Goal: Task Accomplishment & Management: Manage account settings

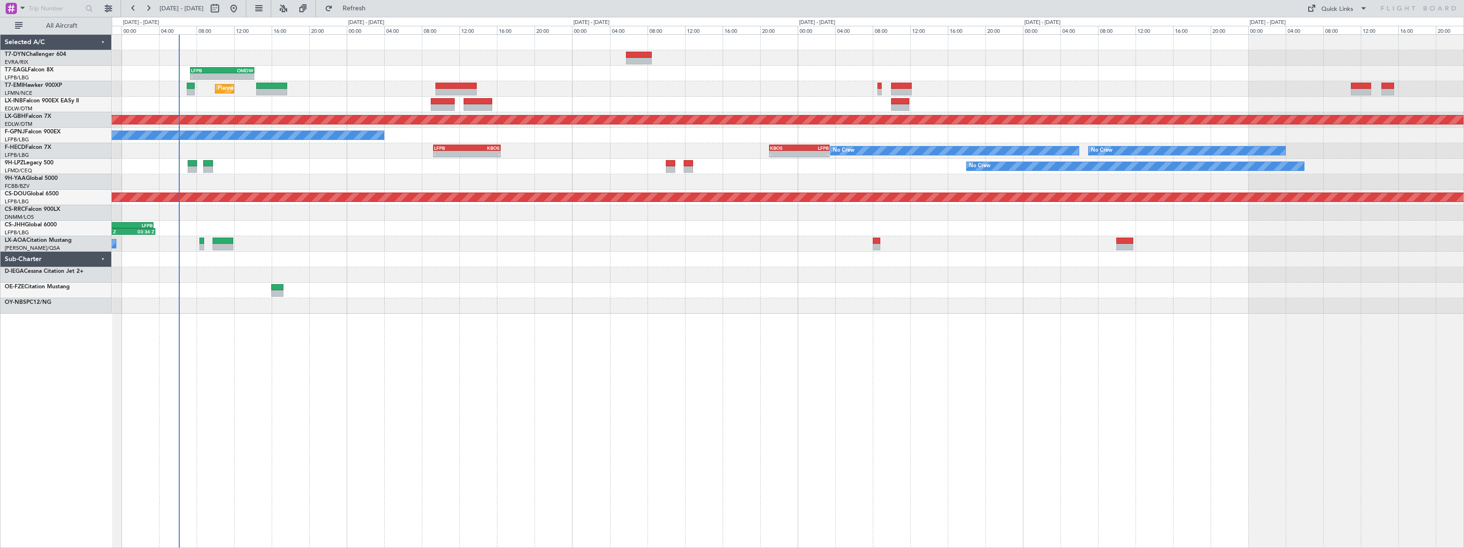
click at [186, 173] on div "- - LFPB 07:20 Z OMDW 14:10 Z Grounded [GEOGRAPHIC_DATA] (Al Maktoum Intl) Unpl…" at bounding box center [788, 174] width 1352 height 279
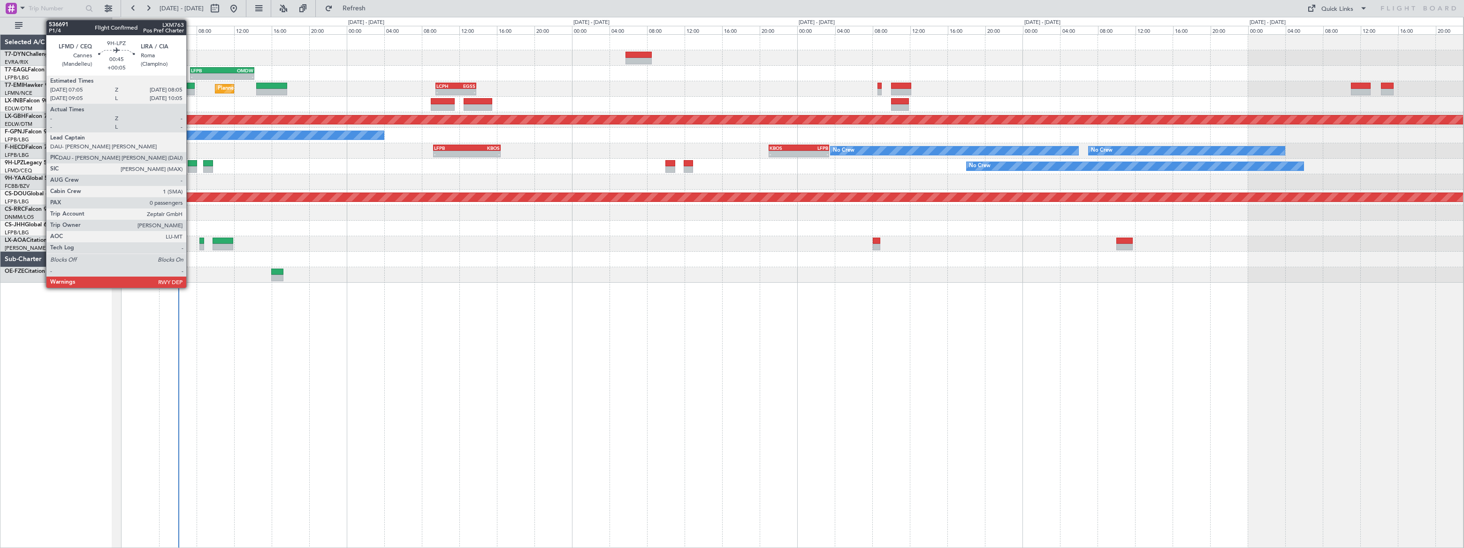
click at [190, 162] on div at bounding box center [193, 163] width 10 height 7
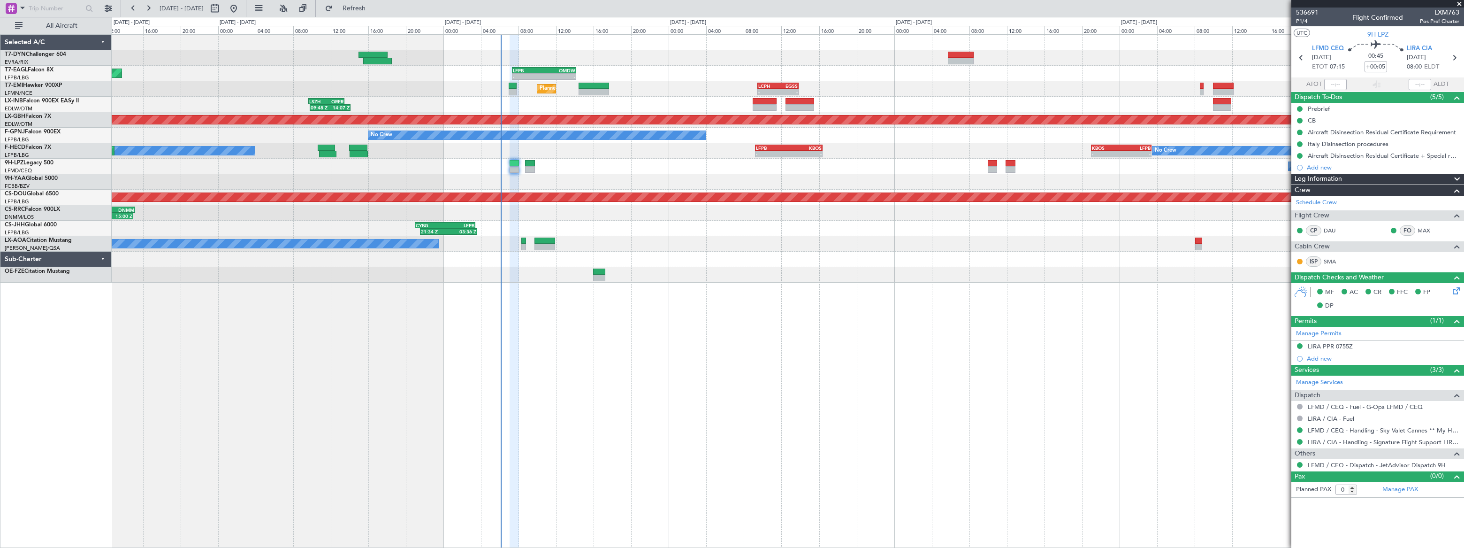
click at [571, 180] on div at bounding box center [788, 181] width 1352 height 15
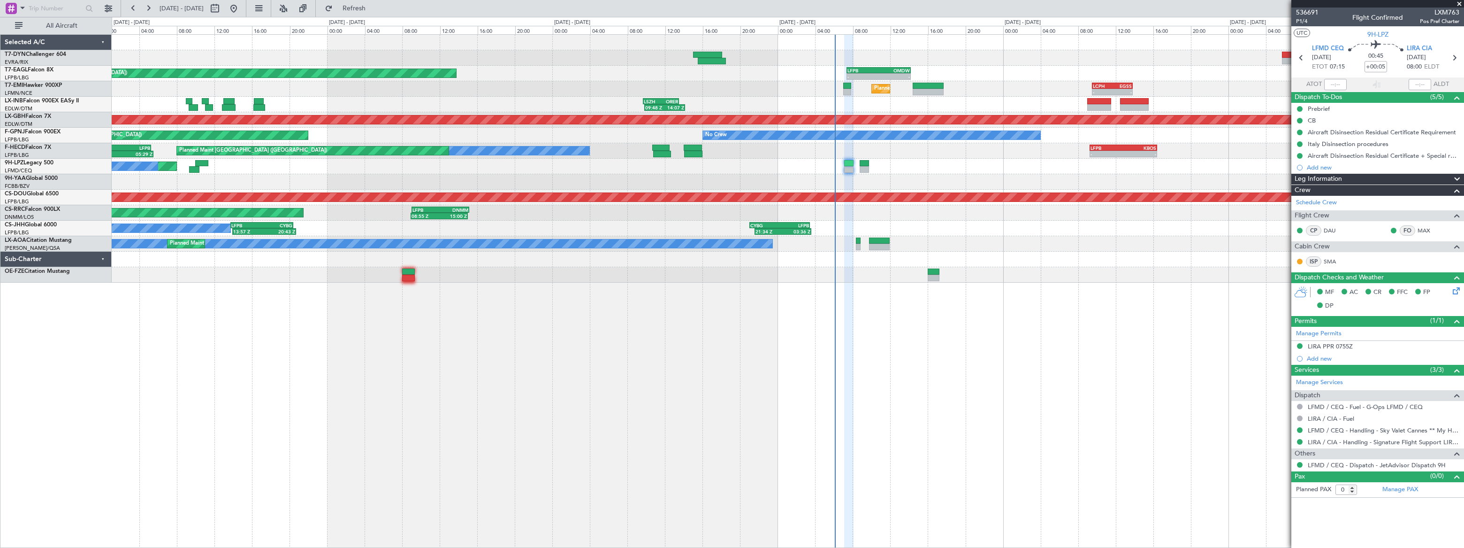
click at [624, 178] on div at bounding box center [787, 181] width 1351 height 15
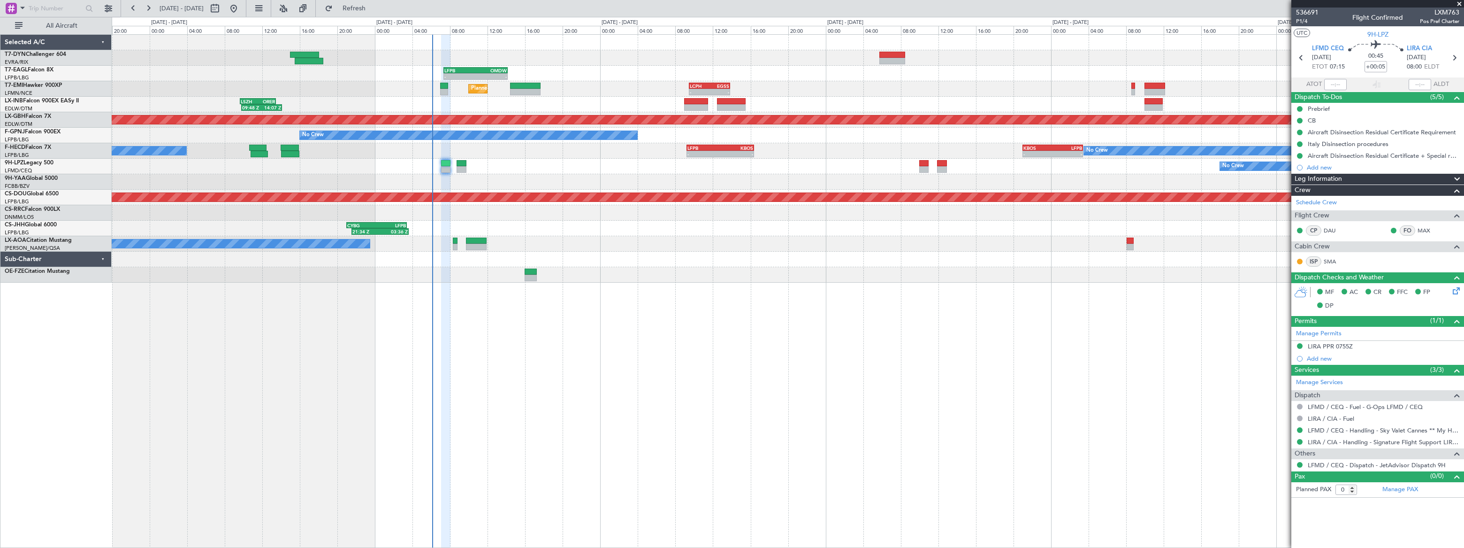
click at [427, 186] on div at bounding box center [788, 181] width 1352 height 15
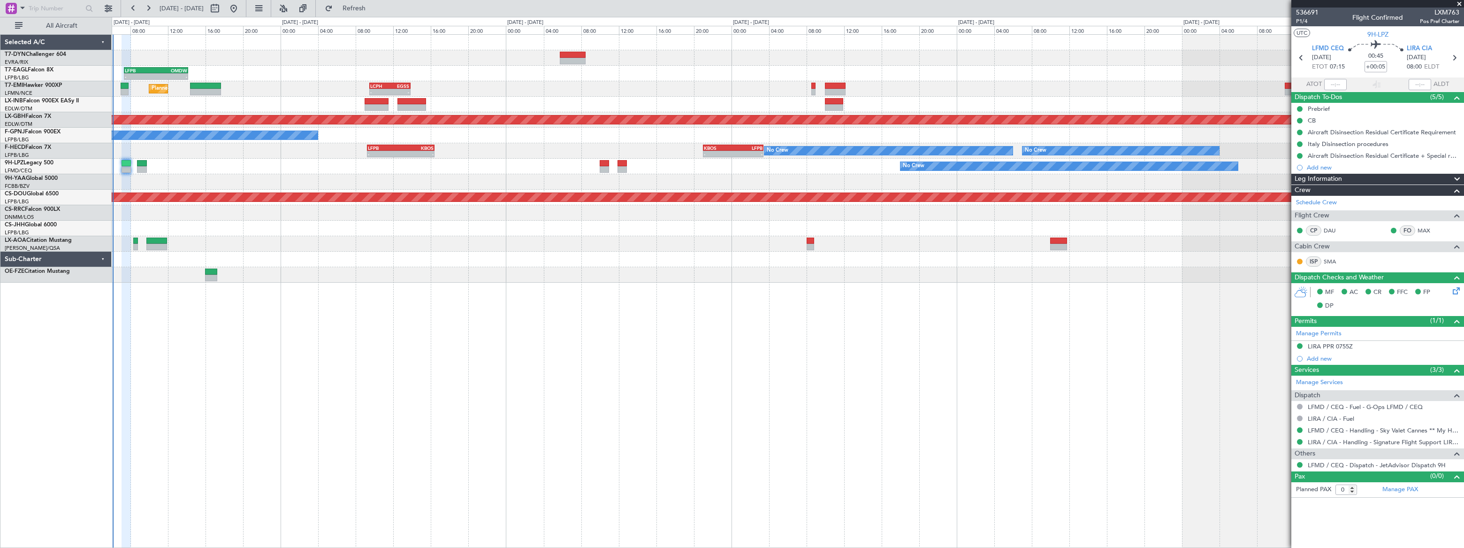
click at [381, 171] on div "- - LFPB 07:20 Z OMDW 14:10 Z Grounded [GEOGRAPHIC_DATA] (Al Maktoum Intl) Plan…" at bounding box center [788, 159] width 1352 height 248
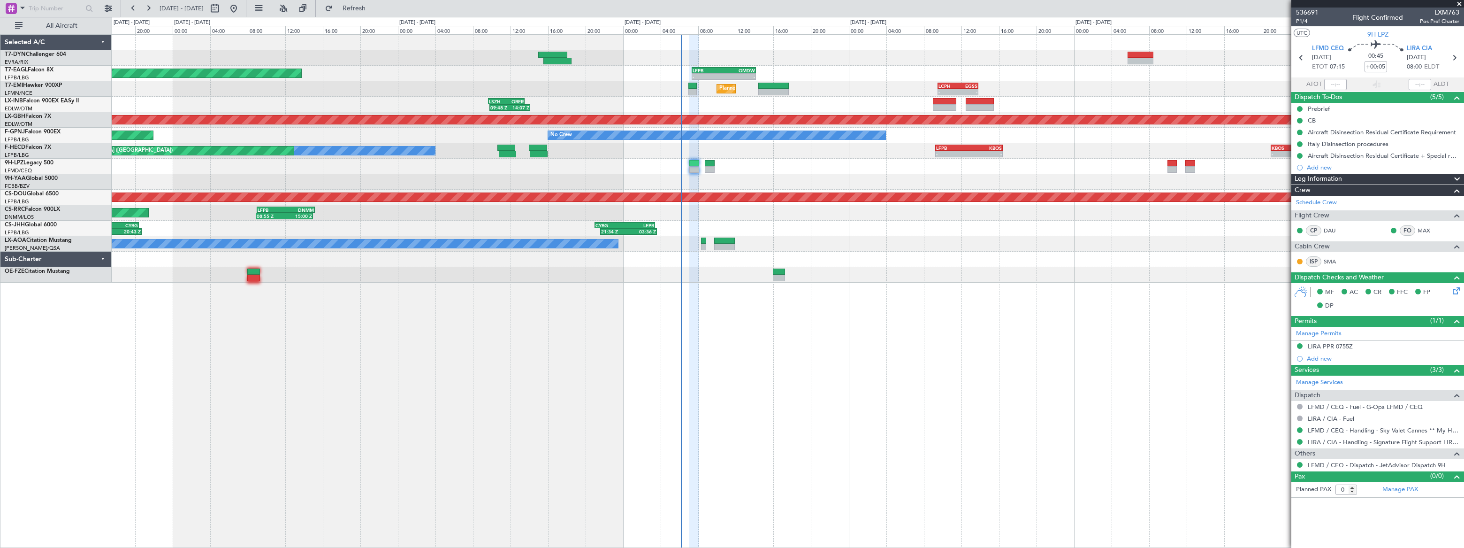
click at [835, 161] on div "No Crew [GEOGRAPHIC_DATA] ([GEOGRAPHIC_DATA]) No Crew" at bounding box center [788, 166] width 1352 height 15
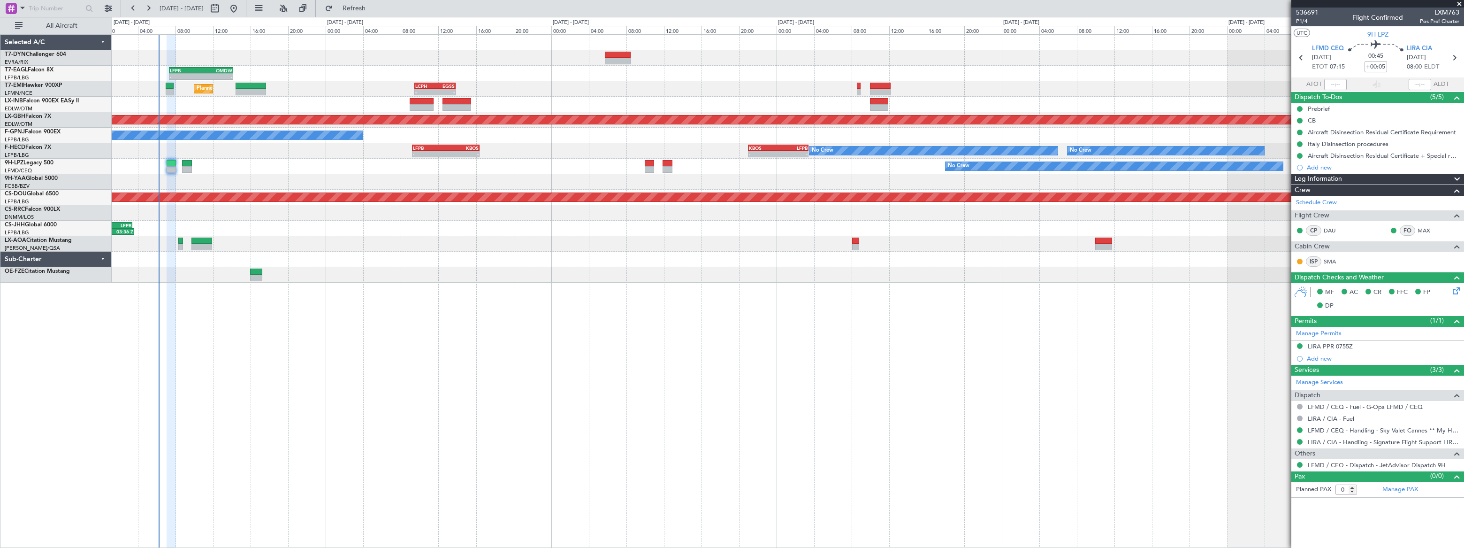
click at [215, 103] on div "- - LFPB 07:20 Z OMDW 14:10 Z Grounded Dubai (Al Maktoum Intl) Unplanned Maint …" at bounding box center [788, 159] width 1352 height 248
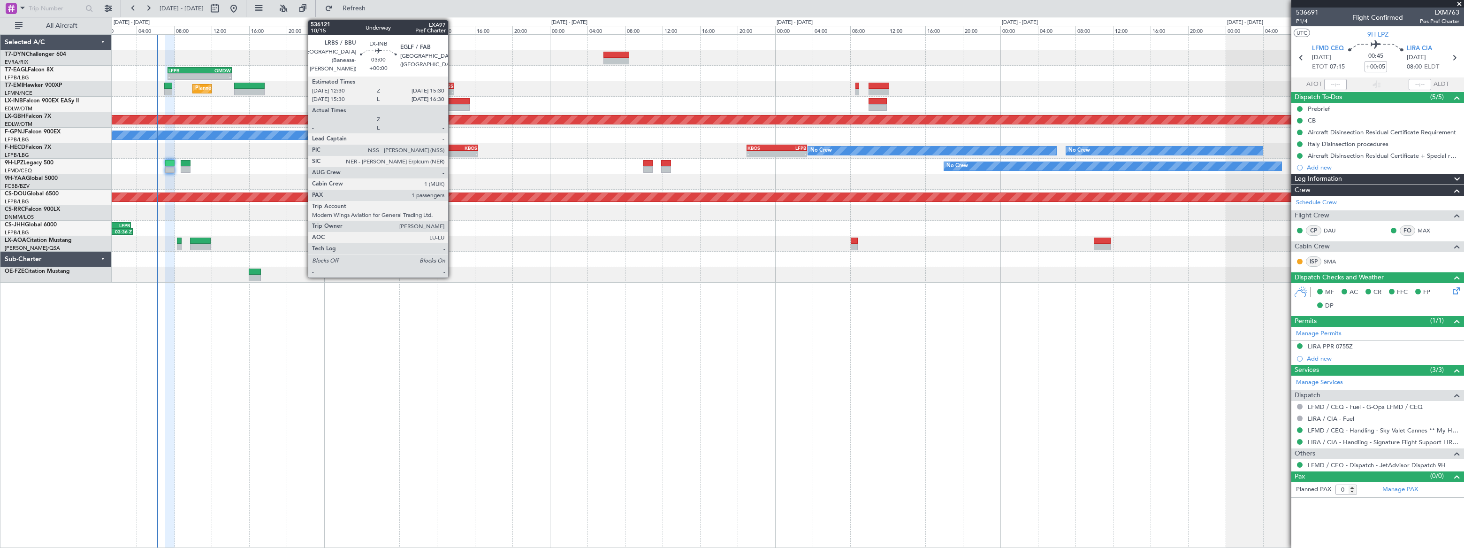
click at [452, 103] on div at bounding box center [455, 101] width 29 height 7
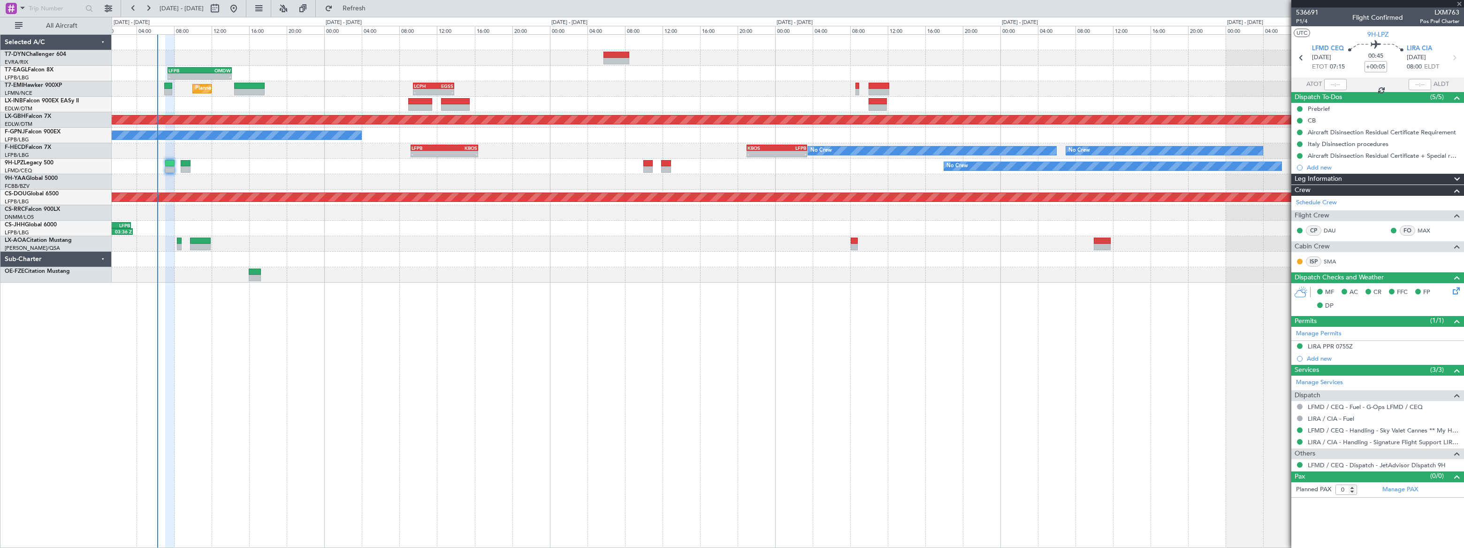
type input "1"
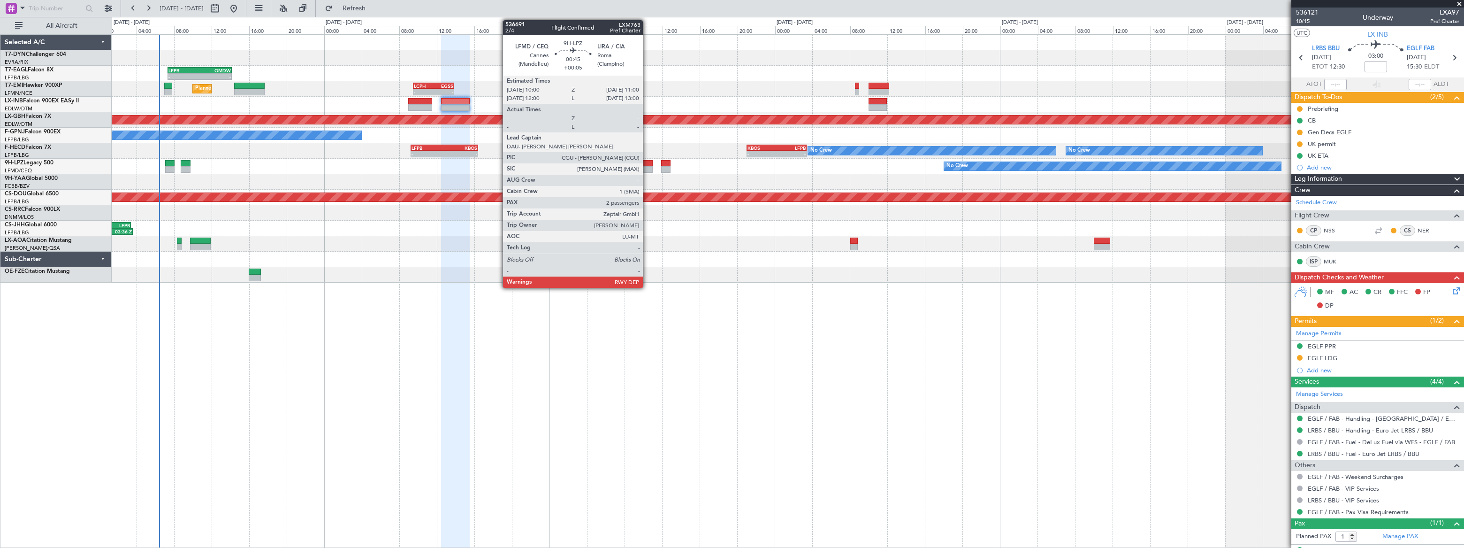
click at [647, 164] on div at bounding box center [648, 163] width 10 height 7
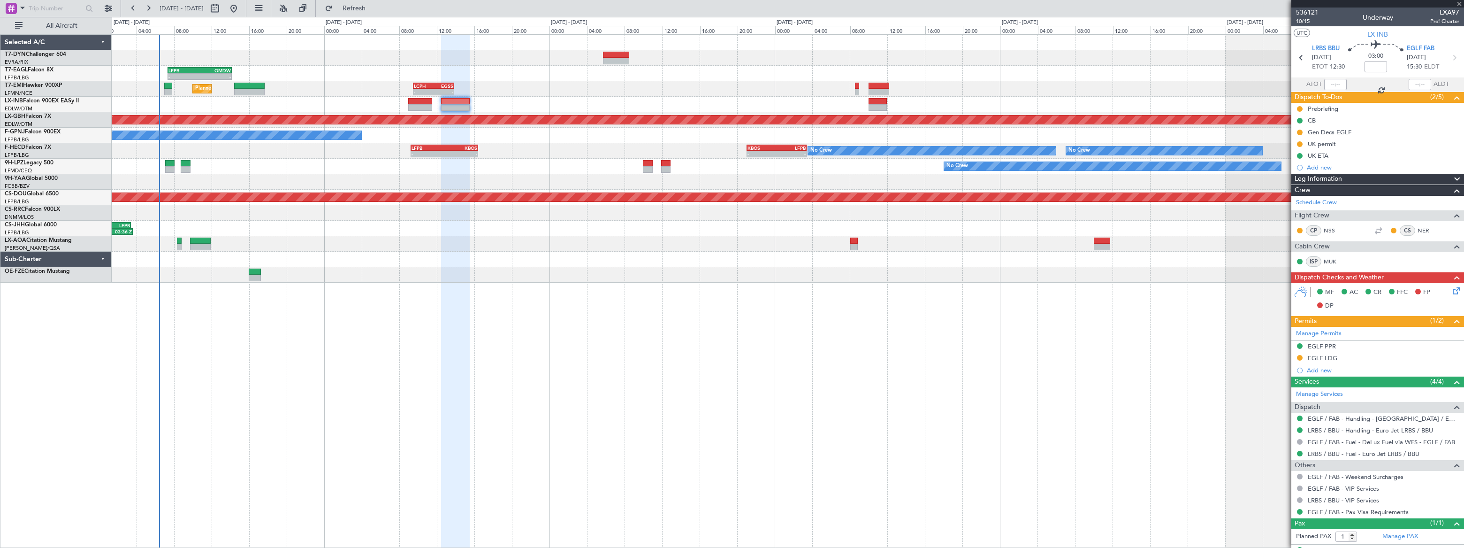
type input "+00:05"
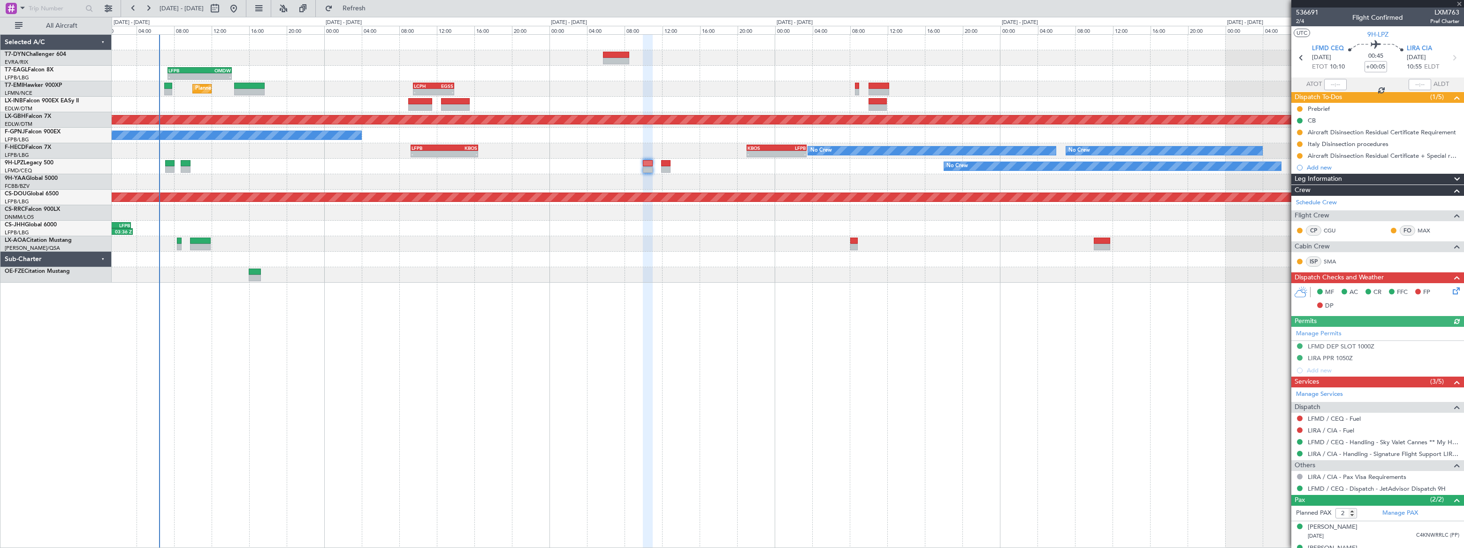
scroll to position [14, 0]
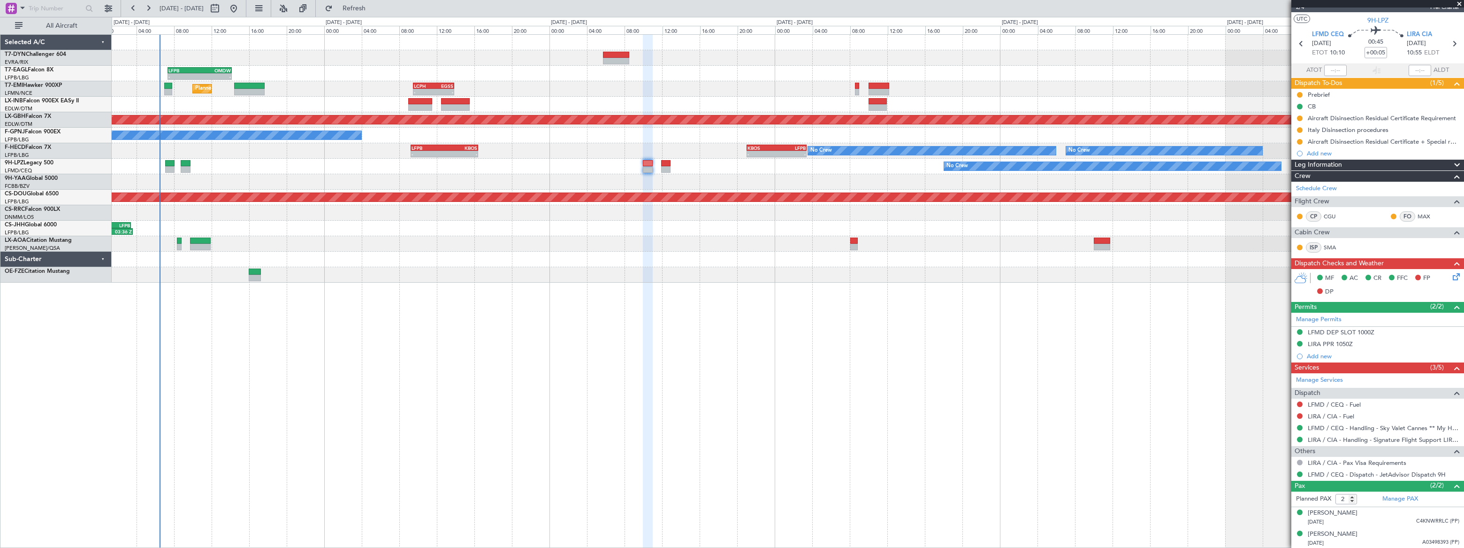
click at [300, 167] on div "No Crew" at bounding box center [787, 166] width 1351 height 15
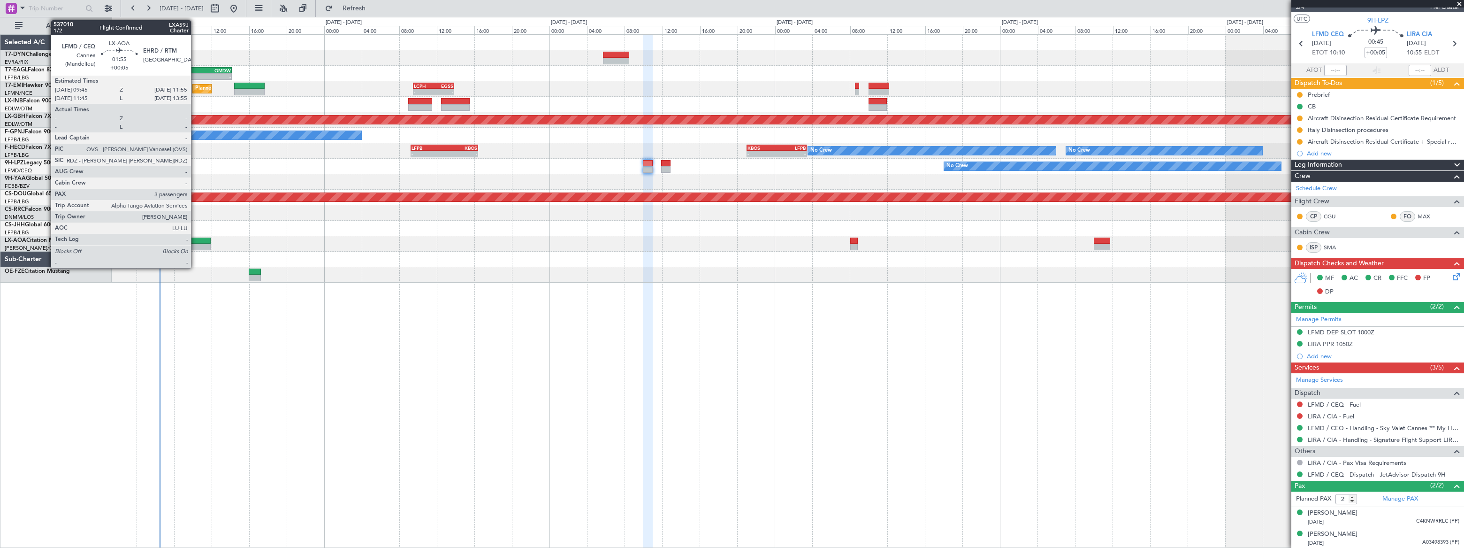
click at [195, 244] on div at bounding box center [200, 247] width 21 height 7
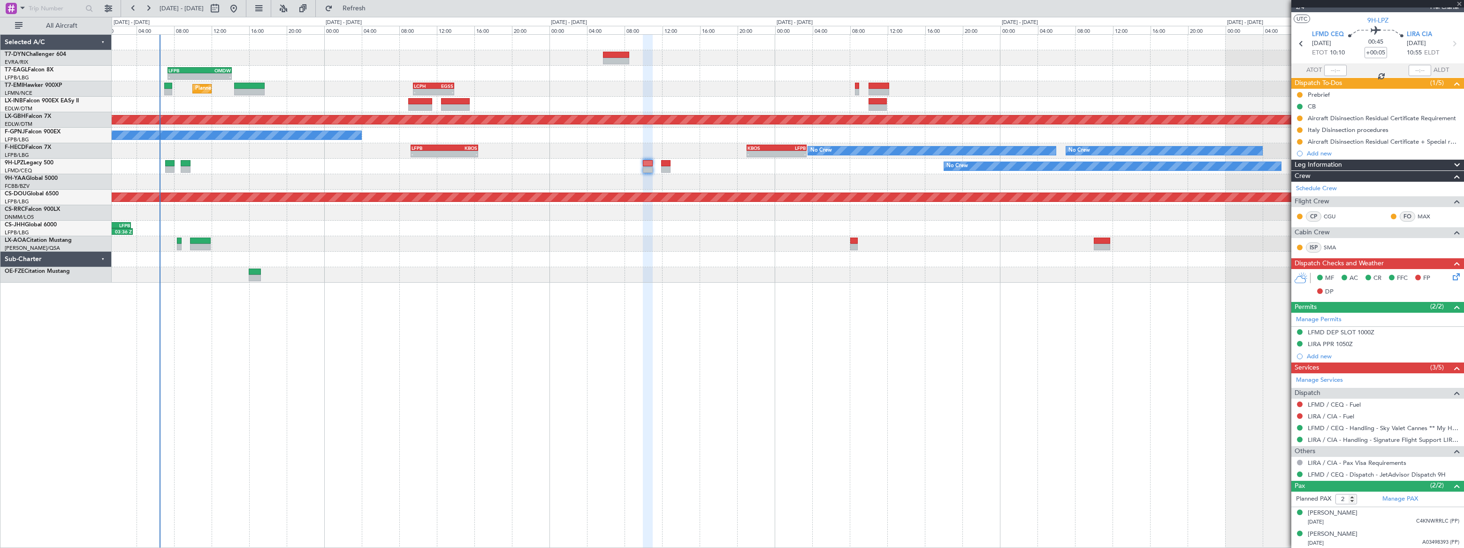
type input "3"
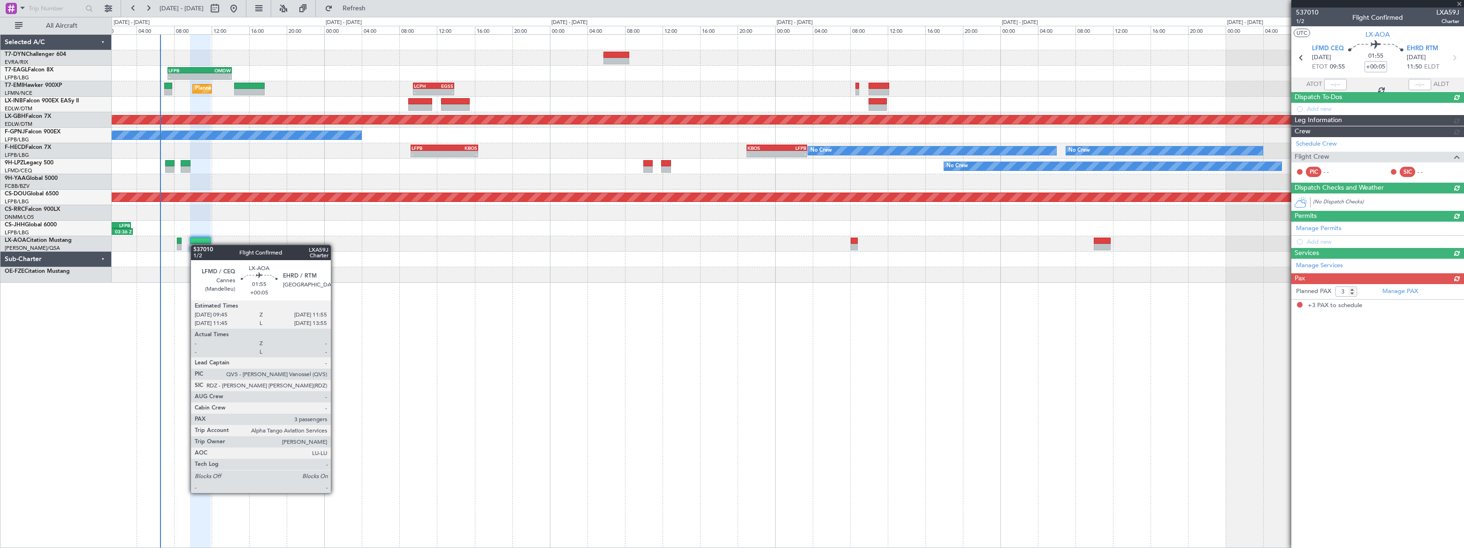
scroll to position [0, 0]
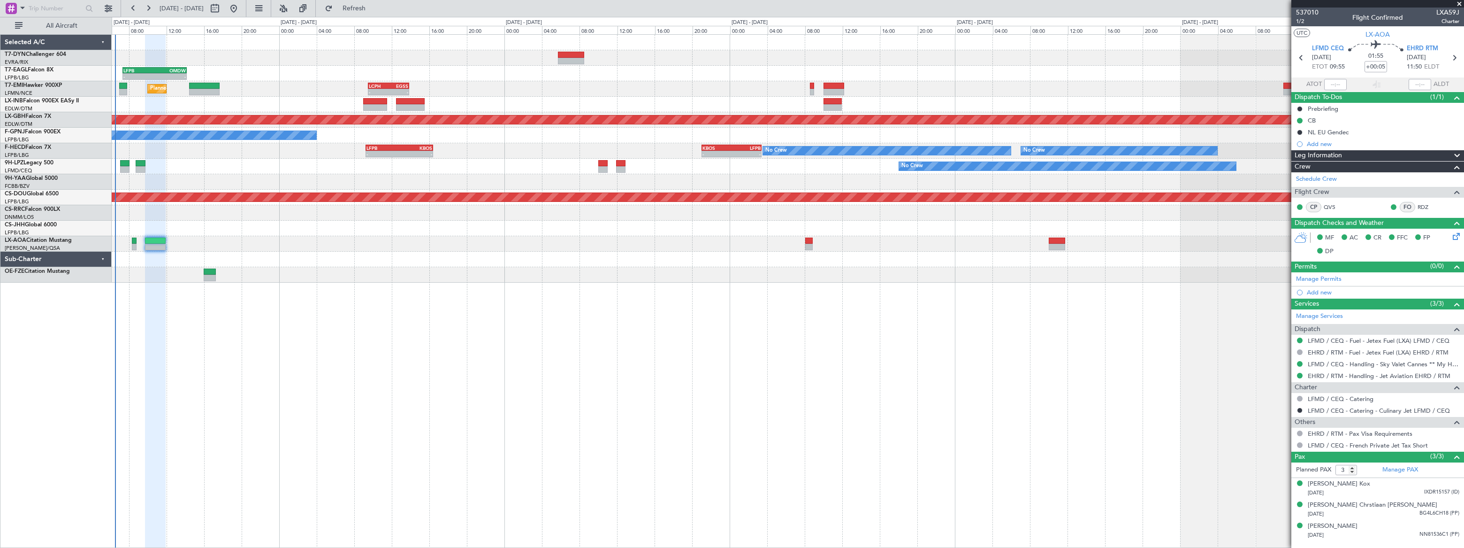
click at [362, 284] on div "Grounded Dubai (Al Maktoum Intl) - - LFPB 07:20 Z OMDW 14:10 Z Planned Maint Zu…" at bounding box center [788, 290] width 1352 height 513
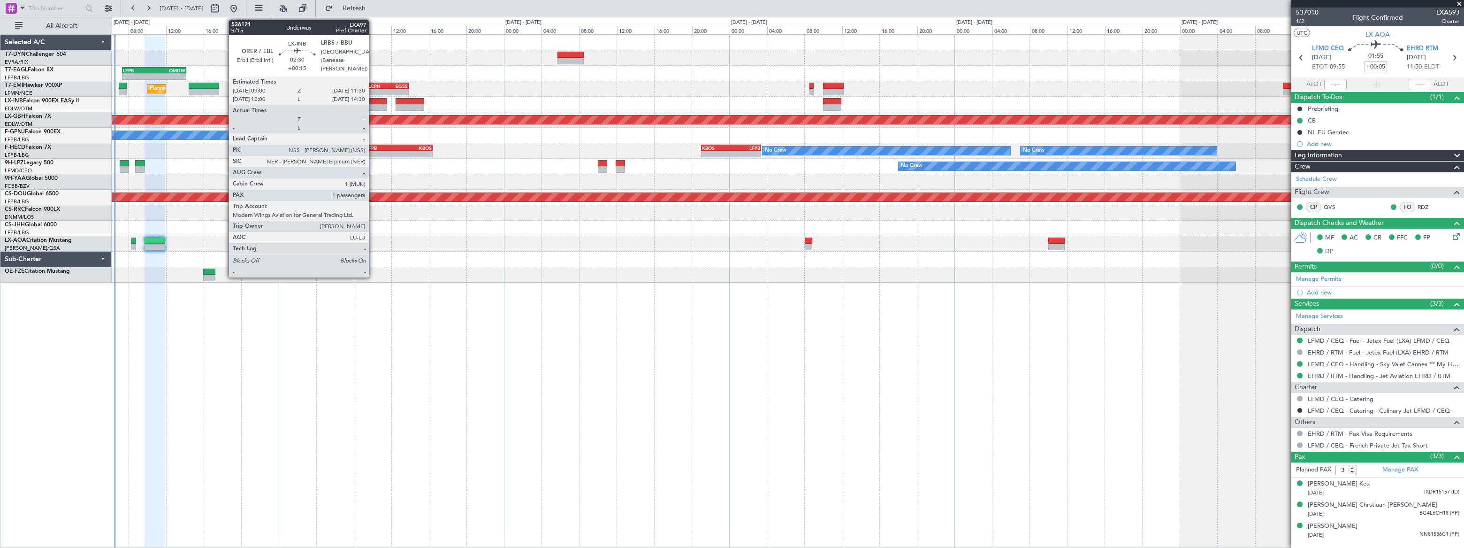
click at [373, 104] on div at bounding box center [375, 107] width 24 height 7
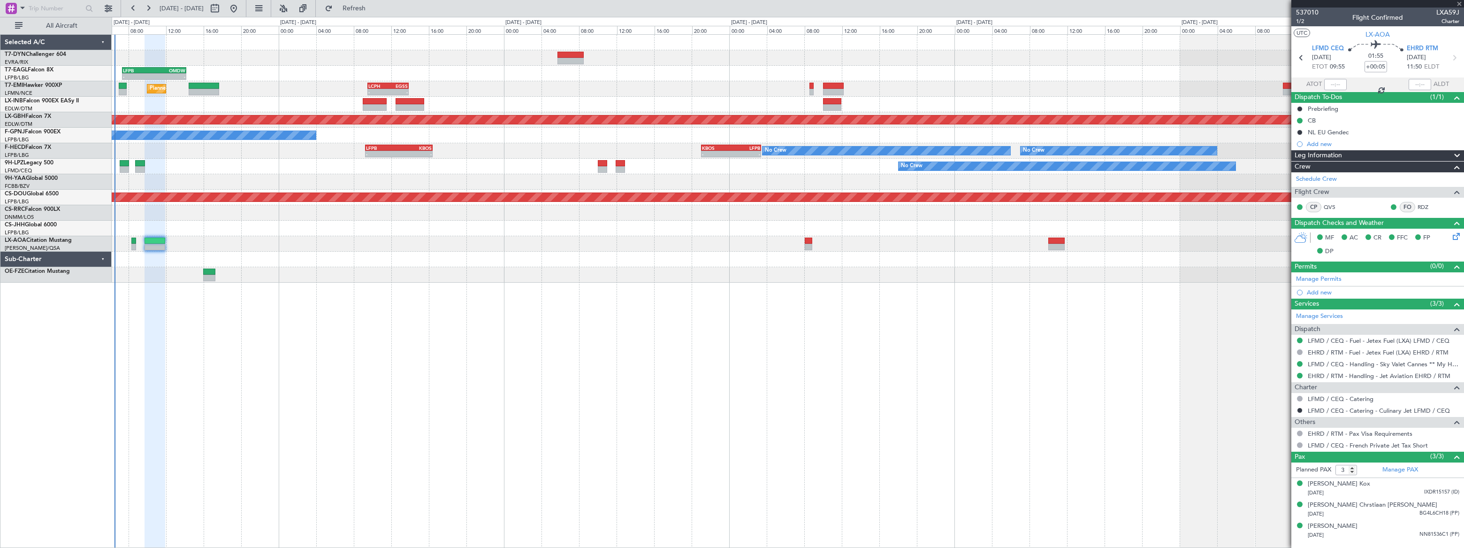
type input "+00:15"
type input "1"
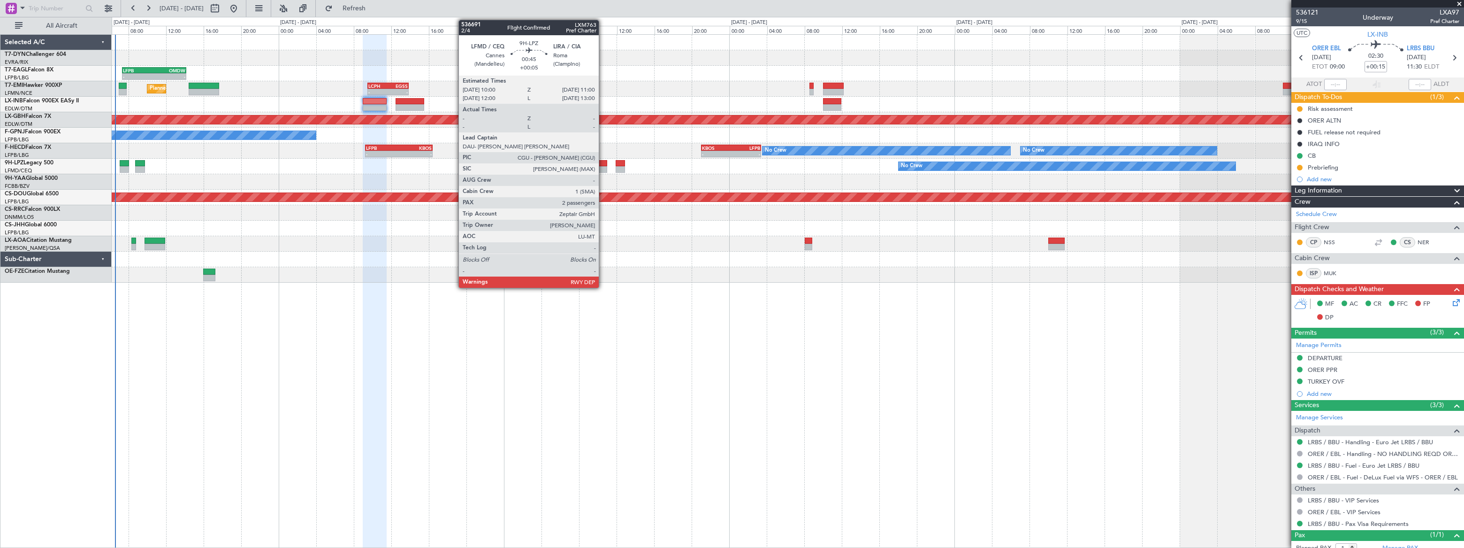
click at [602, 164] on div at bounding box center [603, 163] width 10 height 7
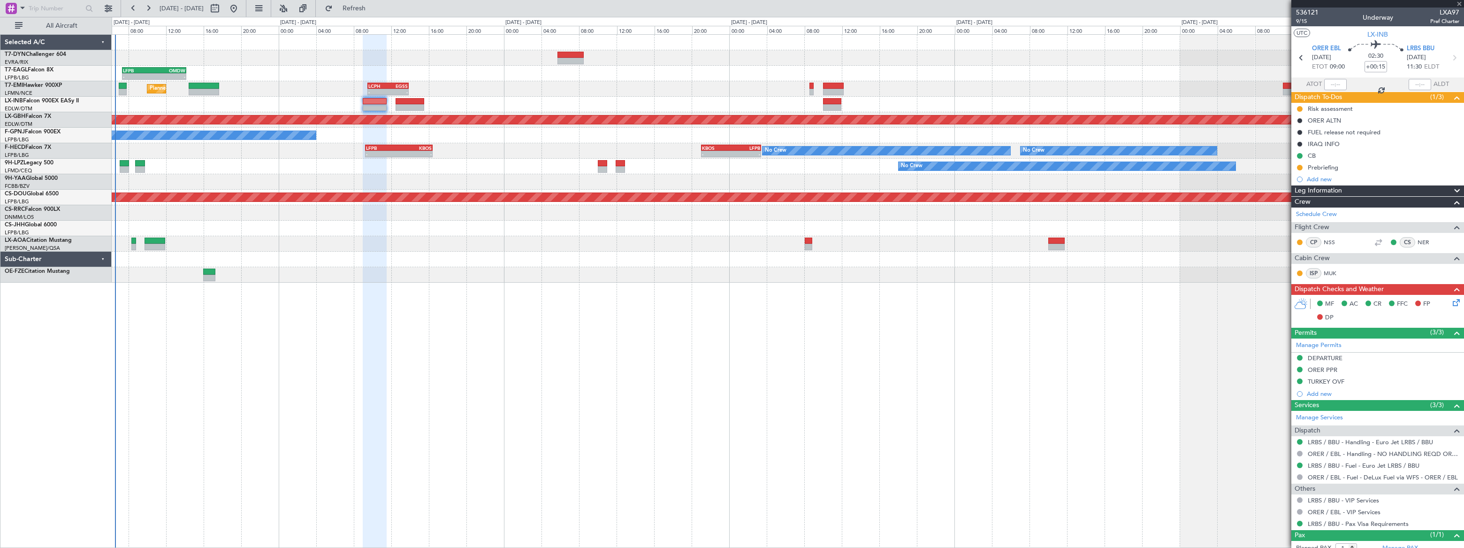
type input "+00:05"
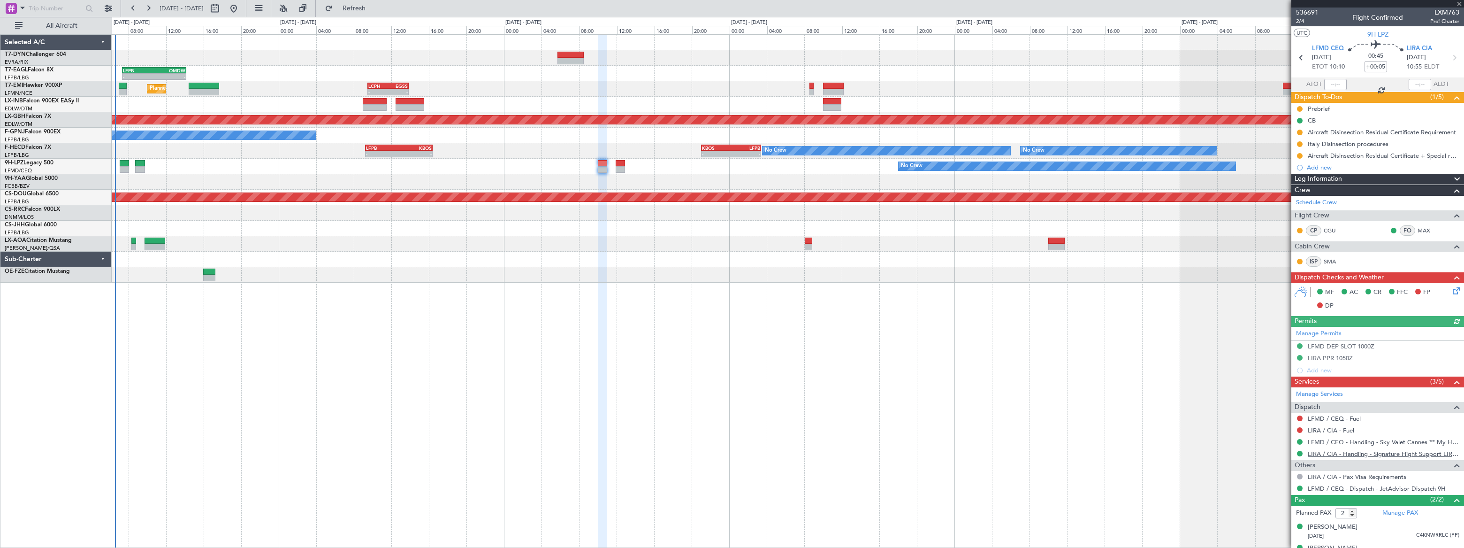
scroll to position [14, 0]
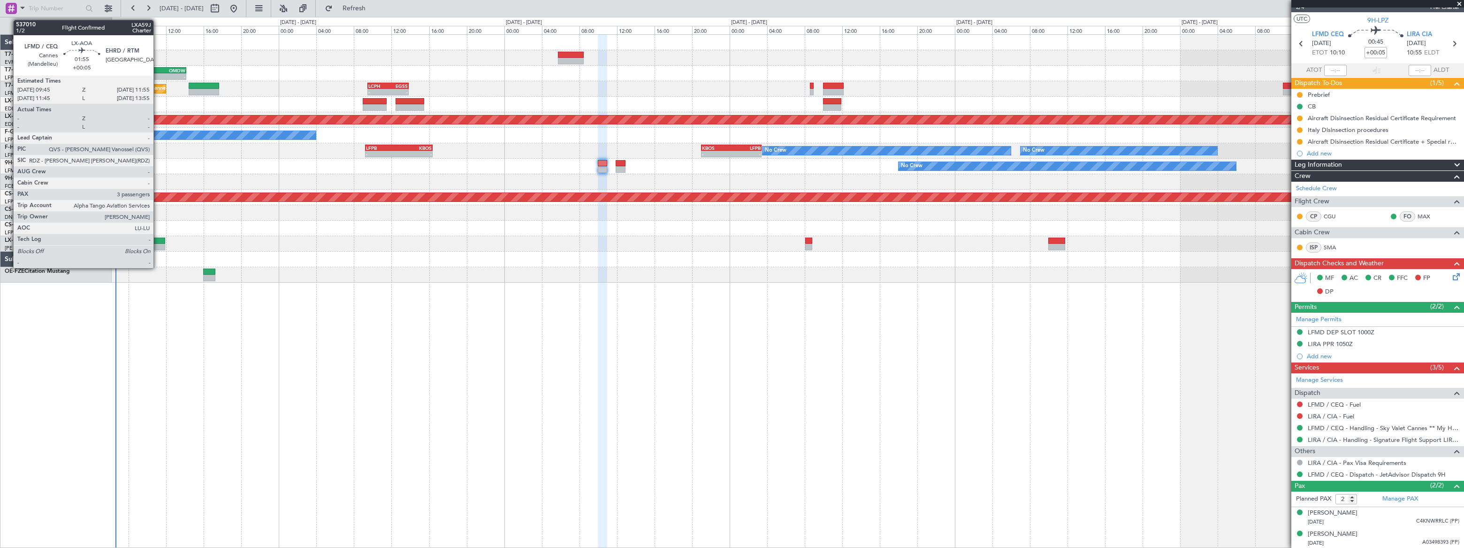
click at [158, 240] on div at bounding box center [155, 240] width 21 height 7
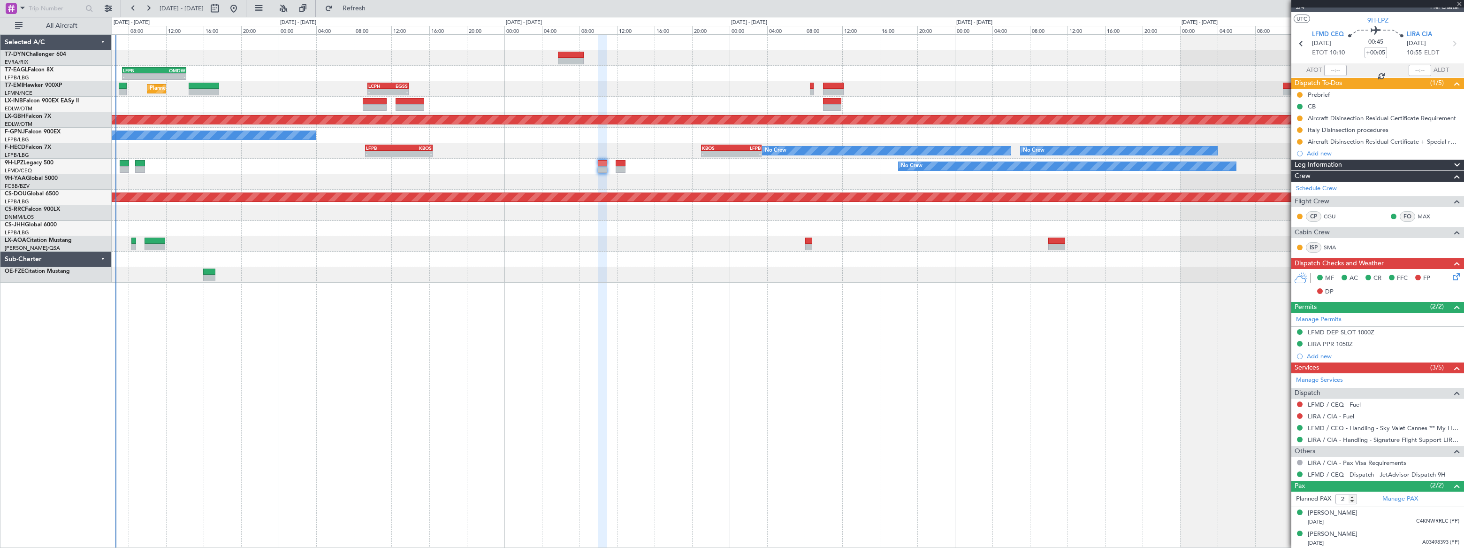
type input "3"
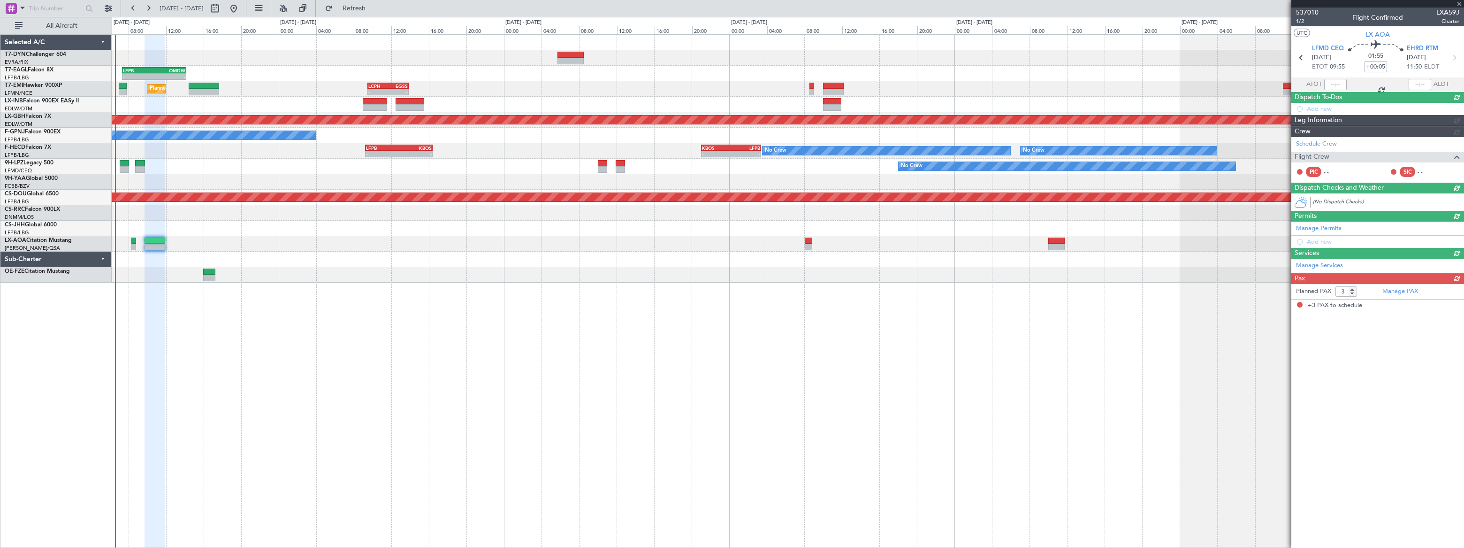
scroll to position [0, 0]
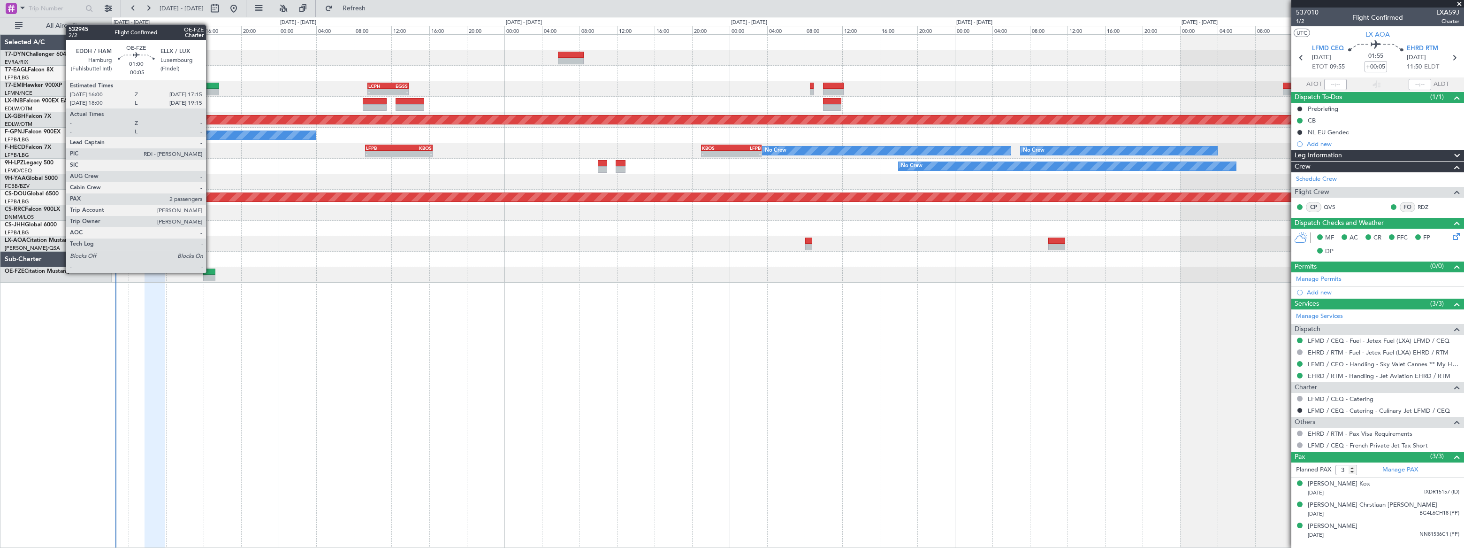
click at [210, 272] on div at bounding box center [209, 271] width 12 height 7
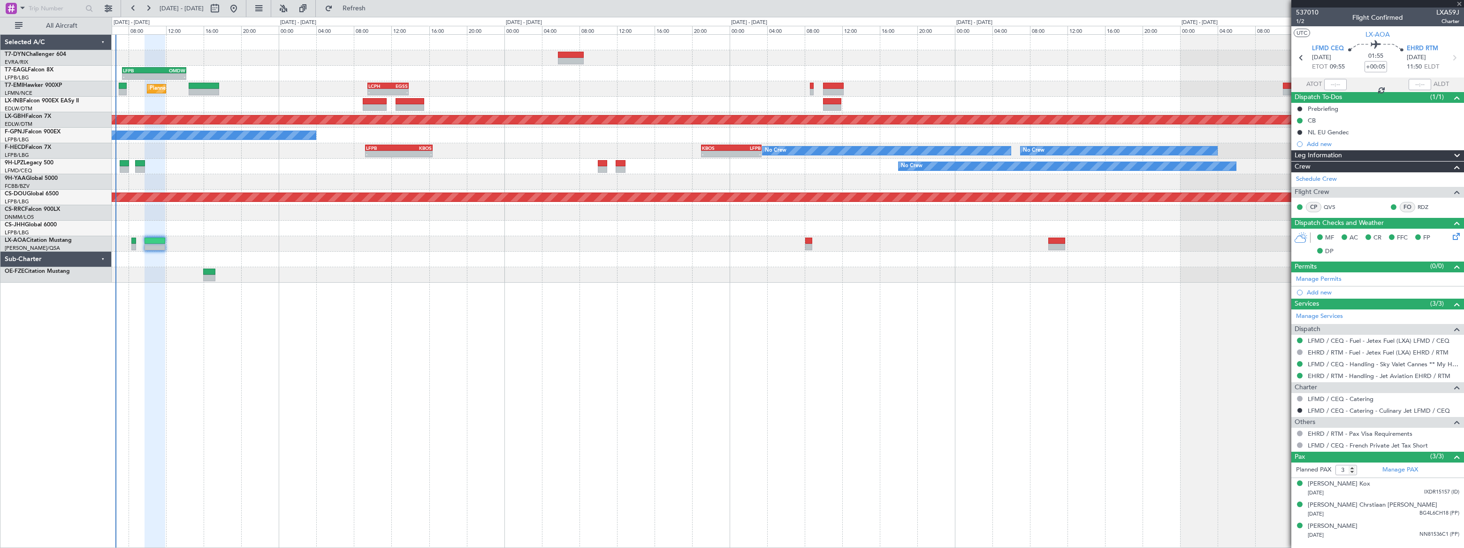
type input "-00:05"
type input "2"
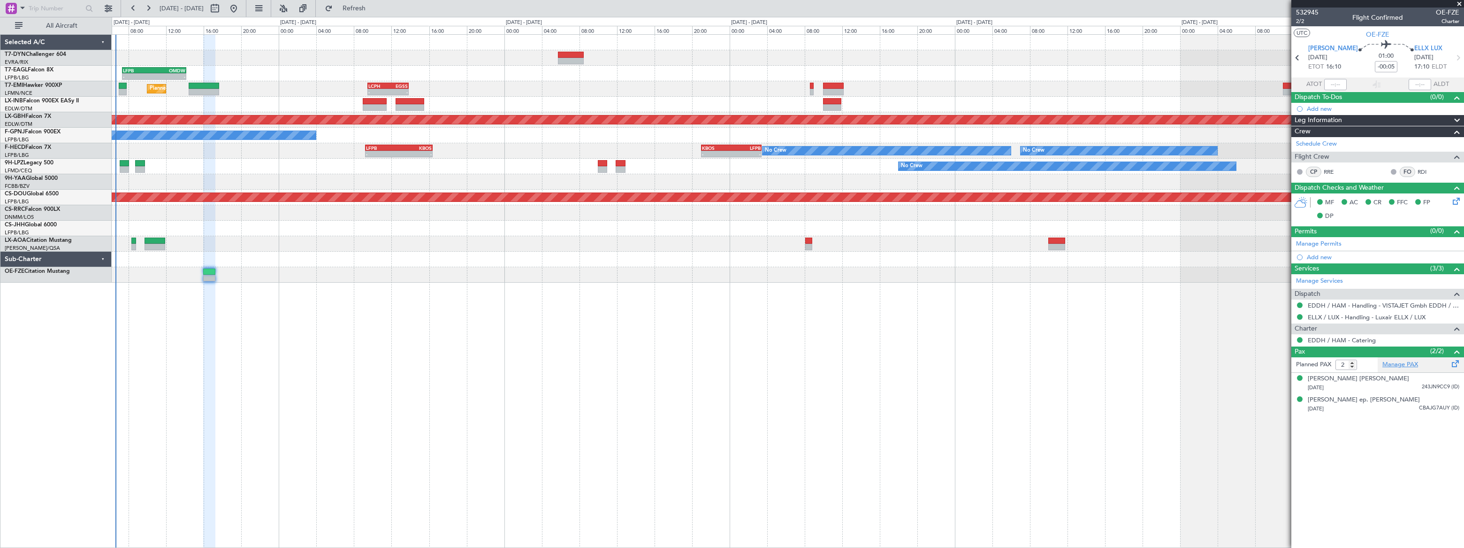
click at [1402, 364] on link "Manage PAX" at bounding box center [1400, 364] width 36 height 9
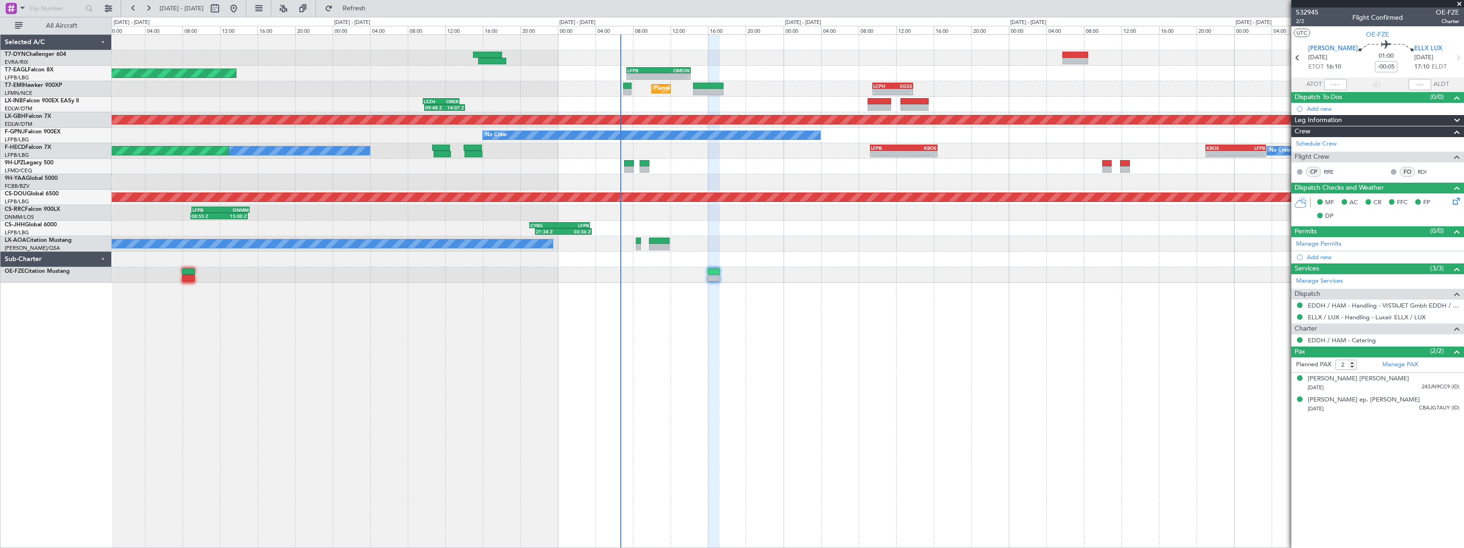
click at [770, 249] on div "EVRA 13:40 Z LEMD 17:35 Z 14:25 Z 19:30 Z - - LFPB 07:20 Z OMDW 14:10 Z Unplann…" at bounding box center [788, 159] width 1352 height 248
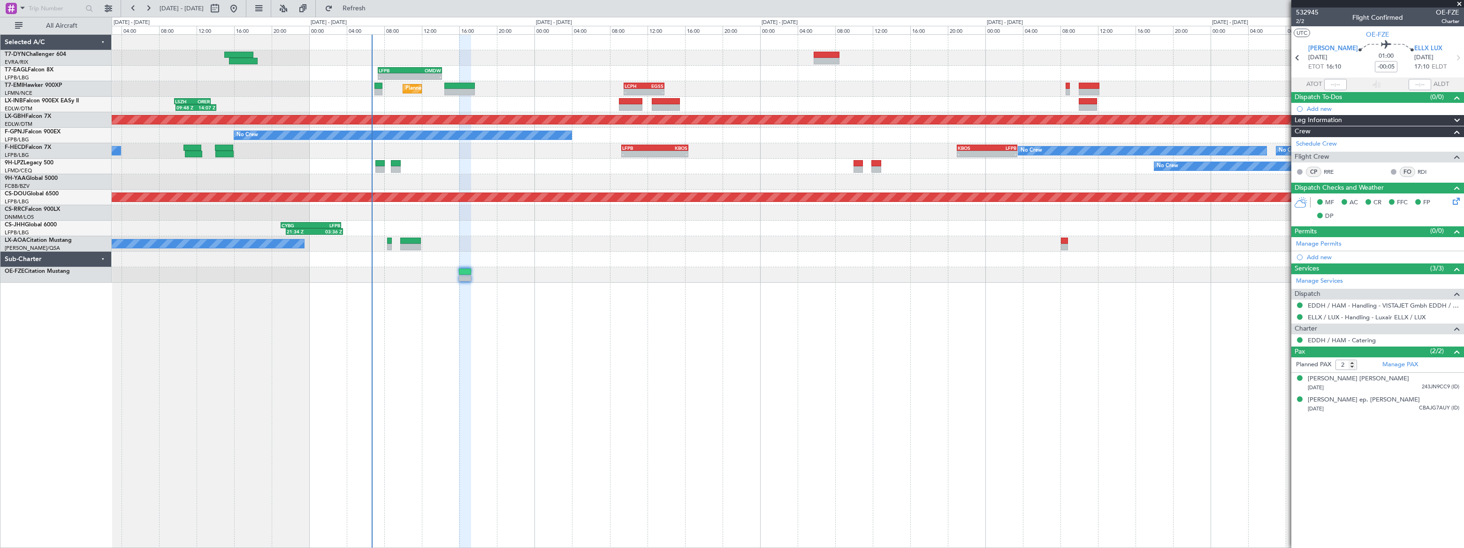
click at [414, 130] on div "- - LFPB 07:20 Z OMDW 14:10 Z Grounded Dubai (Al Maktoum Intl) Unplanned Maint …" at bounding box center [788, 159] width 1352 height 248
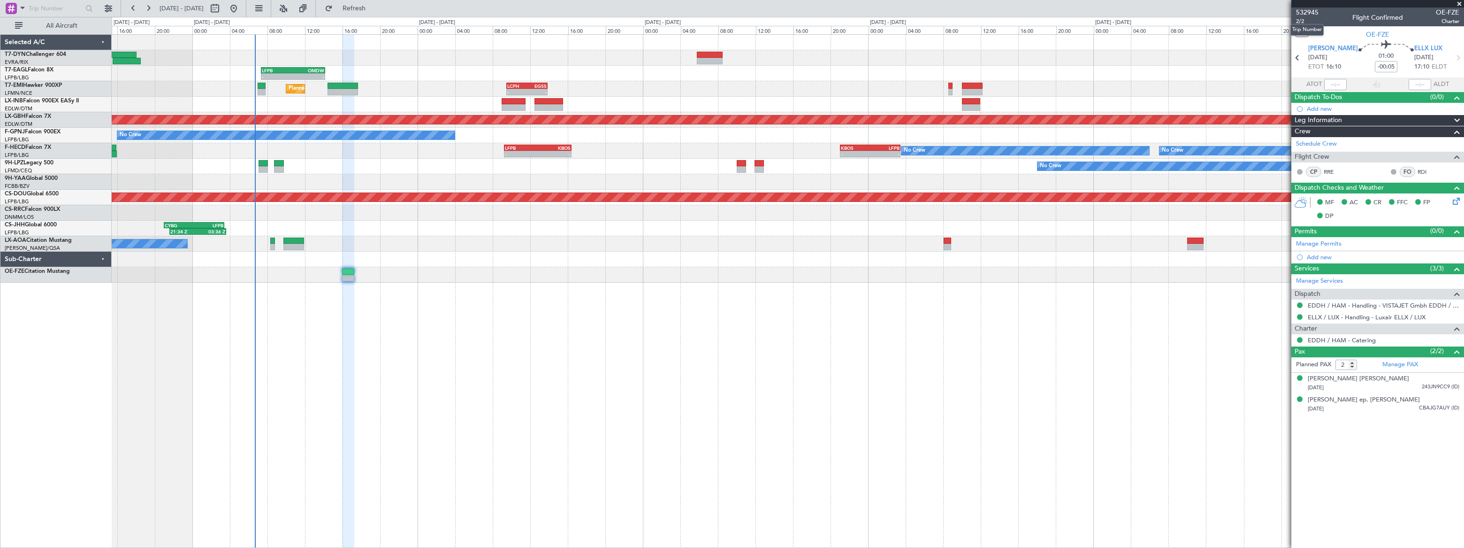
click at [1300, 24] on div "Trip Number" at bounding box center [1306, 30] width 33 height 12
click at [1305, 14] on span "532945" at bounding box center [1307, 13] width 23 height 10
click at [692, 259] on div at bounding box center [787, 258] width 1351 height 15
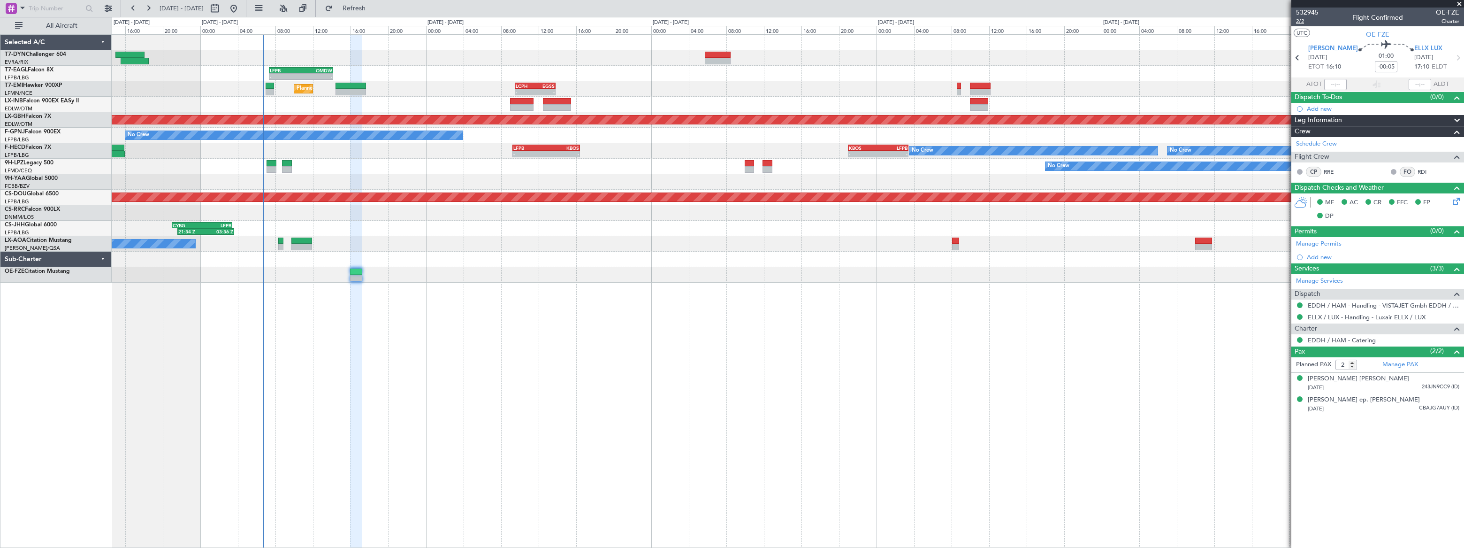
click at [1300, 20] on span "2/2" at bounding box center [1307, 21] width 23 height 8
click at [1298, 18] on span "2/2" at bounding box center [1307, 21] width 23 height 8
click at [1399, 363] on link "Manage PAX" at bounding box center [1400, 364] width 36 height 9
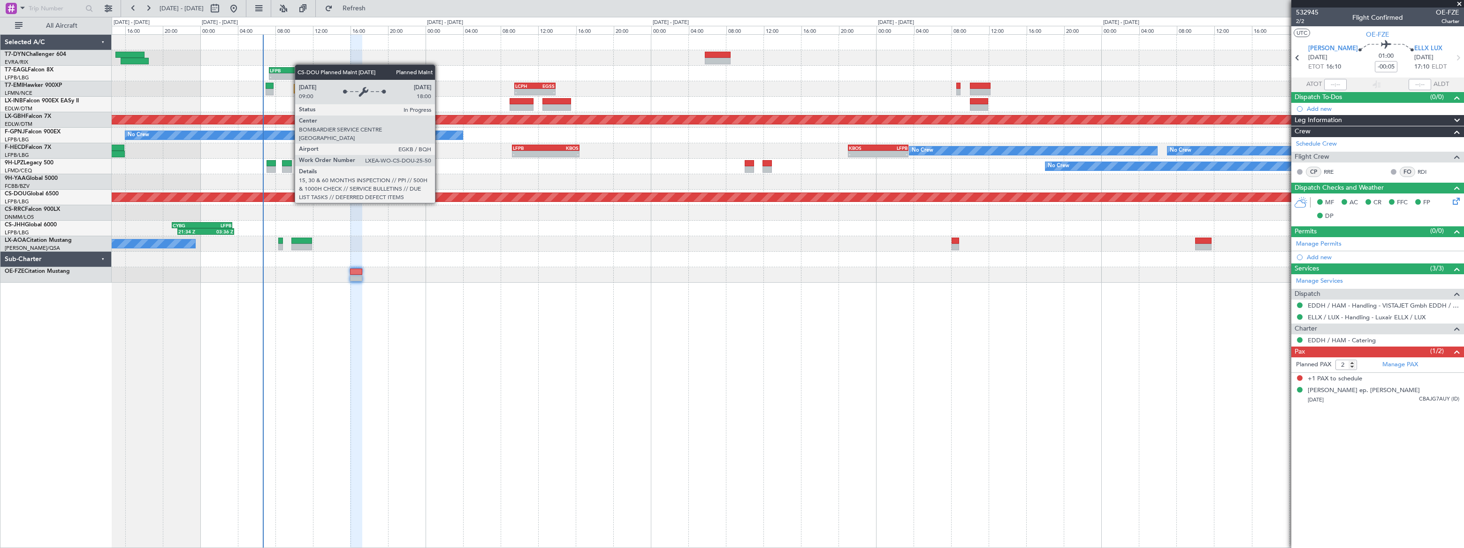
click at [440, 194] on div "Planned Maint London ([GEOGRAPHIC_DATA])" at bounding box center [787, 197] width 4053 height 8
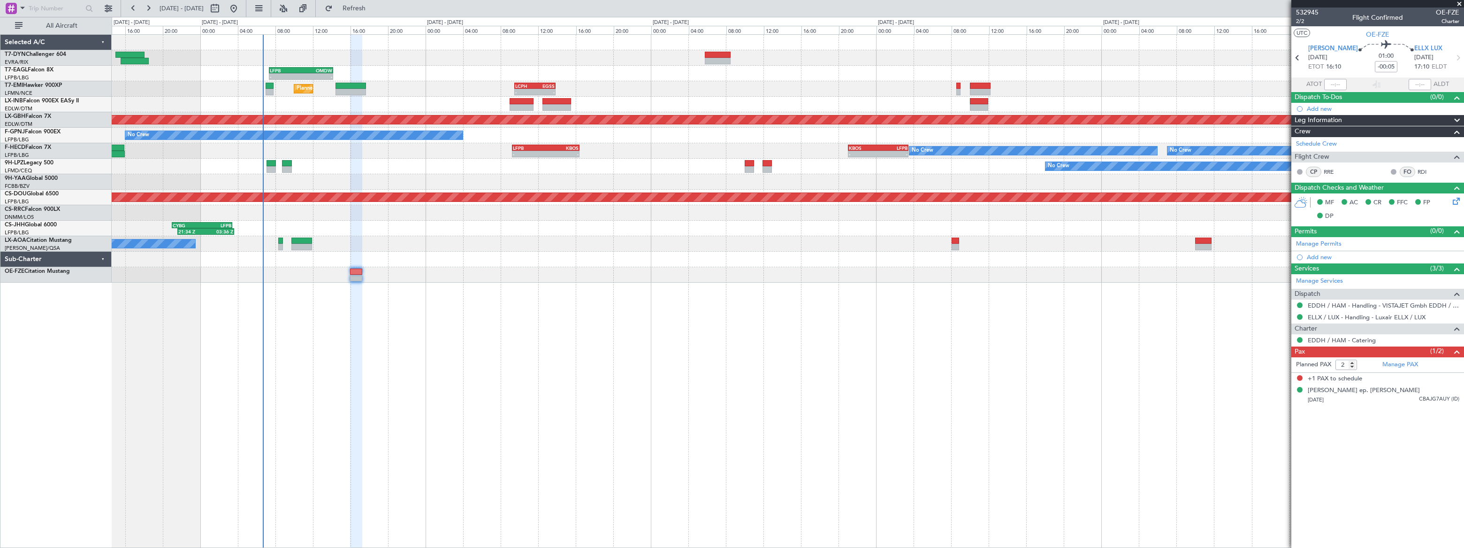
click at [279, 43] on div "- - LFPB 07:20 Z OMDW 14:10 Z Grounded Dubai (Al Maktoum Intl) Unplanned Maint …" at bounding box center [787, 159] width 1351 height 248
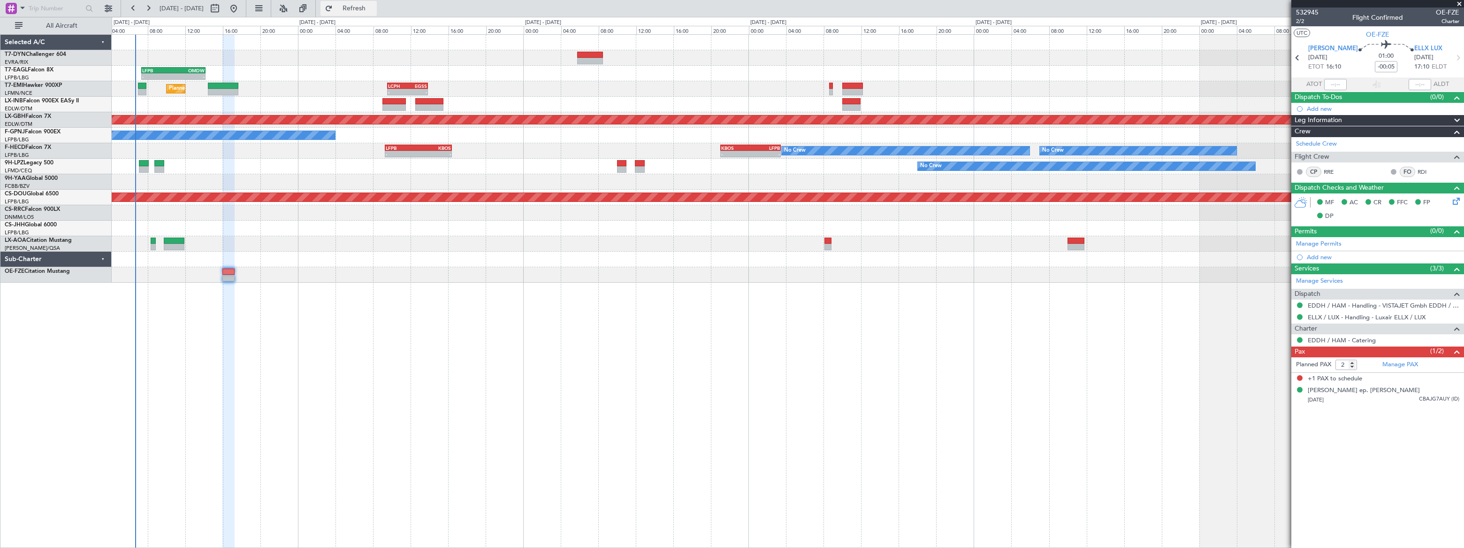
click at [371, 9] on span "Refresh" at bounding box center [354, 8] width 39 height 7
click at [371, 9] on span "Refreshing..." at bounding box center [354, 8] width 39 height 7
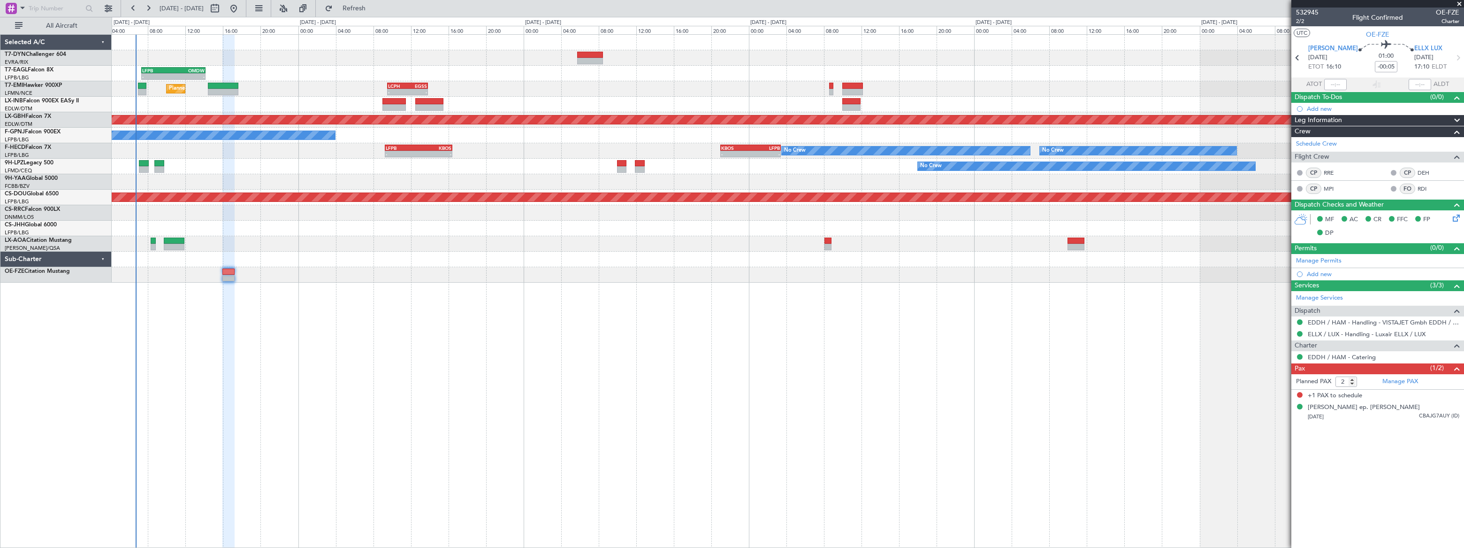
click at [302, 292] on div "Grounded Dubai (Al Maktoum Intl) - - LFPB 07:20 Z OMDW 14:10 Z Planned Maint Zu…" at bounding box center [788, 290] width 1352 height 513
click at [374, 7] on span "Refresh" at bounding box center [354, 8] width 39 height 7
click at [374, 7] on span "Refreshing..." at bounding box center [354, 8] width 39 height 7
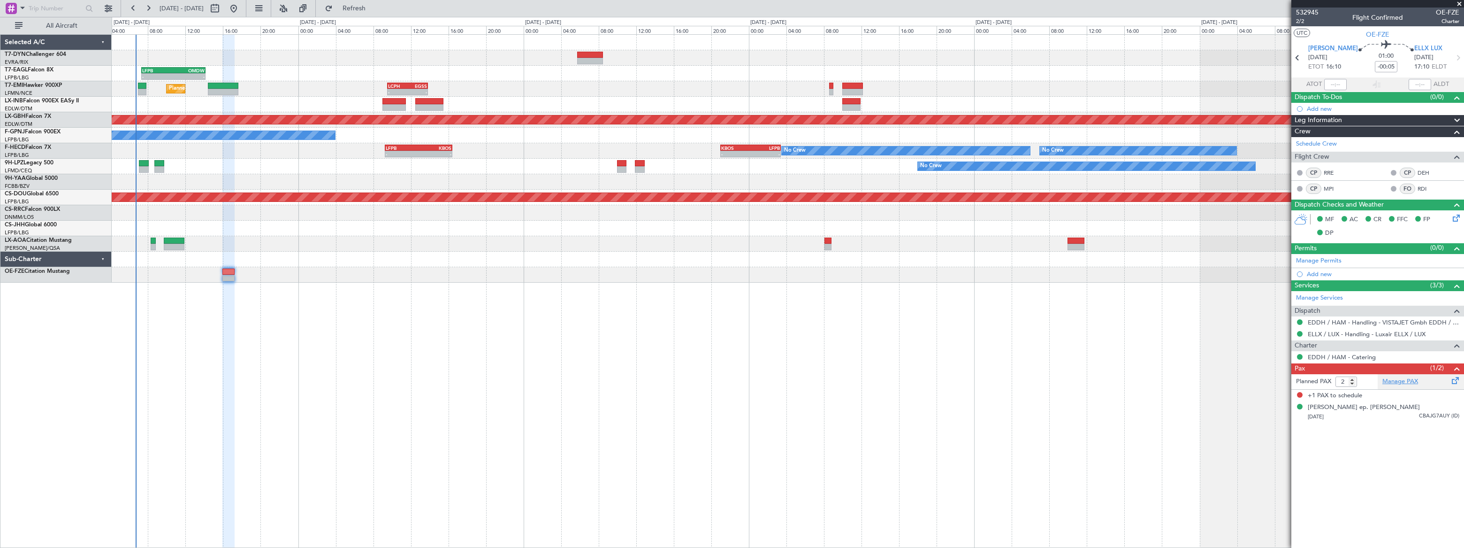
click at [1401, 379] on link "Manage PAX" at bounding box center [1400, 381] width 36 height 9
click at [1309, 15] on span "532945" at bounding box center [1307, 13] width 23 height 10
click at [374, 10] on span "Refresh" at bounding box center [354, 8] width 39 height 7
click at [1309, 12] on span "532945" at bounding box center [1307, 13] width 23 height 10
click at [381, 0] on fb-refresh-button "Refresh" at bounding box center [349, 8] width 66 height 17
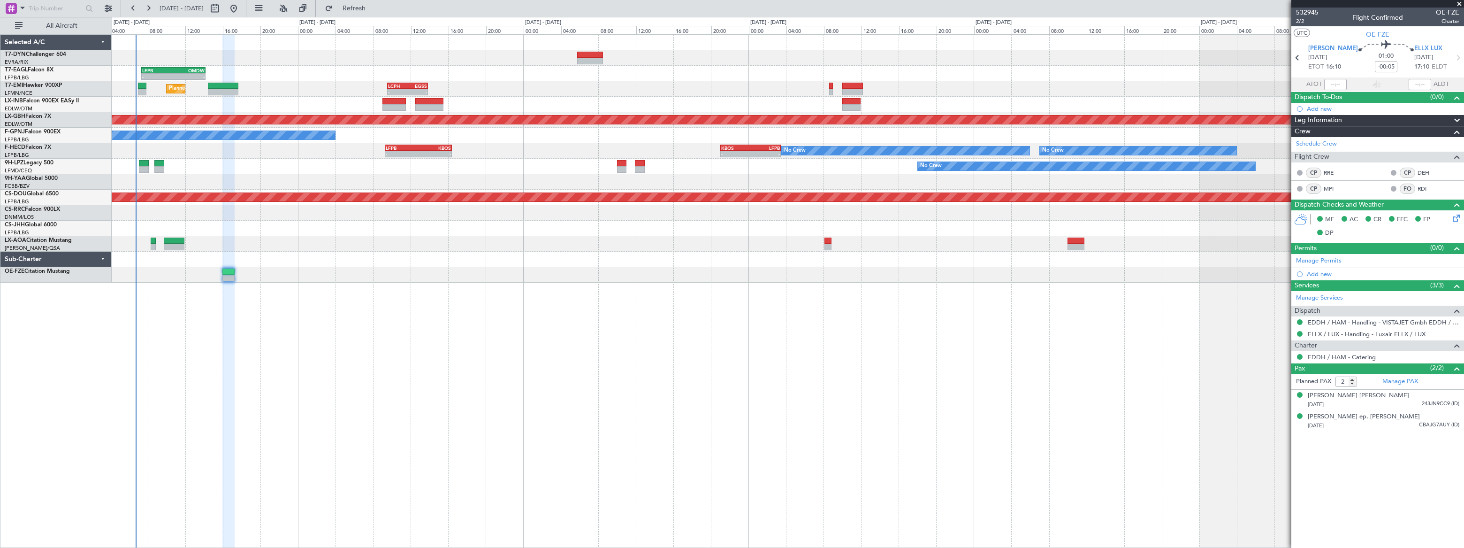
click at [381, 0] on fb-refresh-button "Refresh" at bounding box center [349, 8] width 66 height 17
click at [374, 9] on span "Refresh" at bounding box center [354, 8] width 39 height 7
click at [374, 9] on span "Refreshing..." at bounding box center [354, 8] width 39 height 7
click at [377, 12] on button "Refresh" at bounding box center [348, 8] width 56 height 15
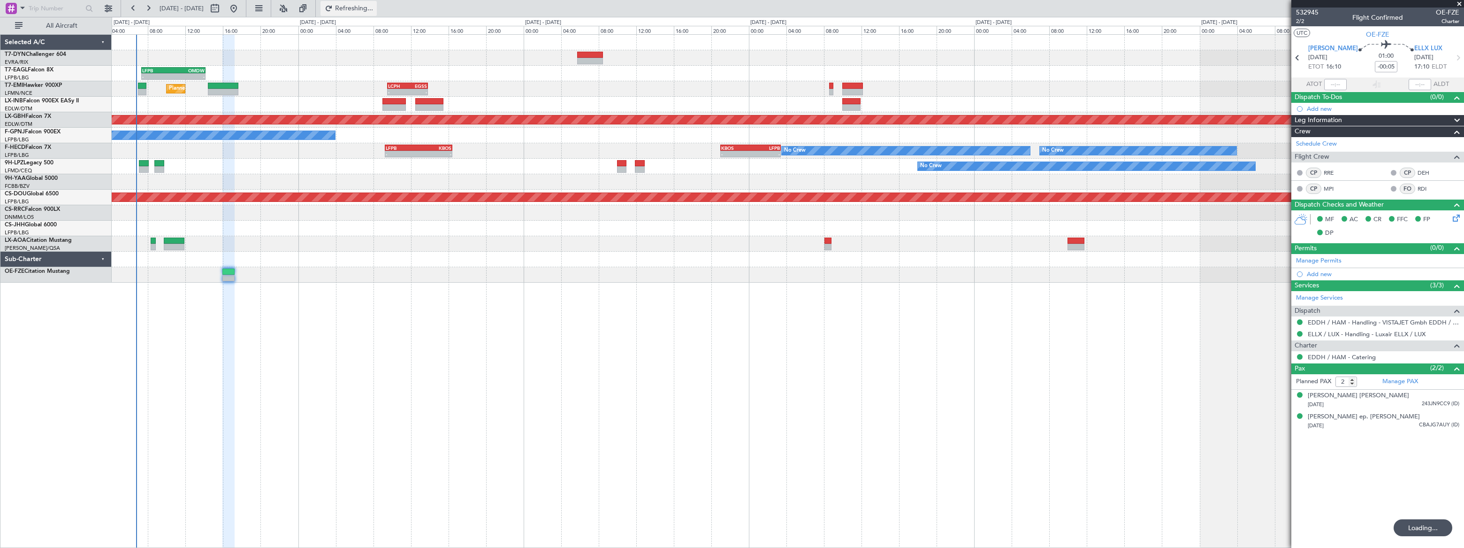
click at [377, 12] on button "Refreshing..." at bounding box center [348, 8] width 56 height 15
click at [374, 6] on span "Refresh" at bounding box center [354, 8] width 39 height 7
click at [374, 6] on span "Refreshing..." at bounding box center [354, 8] width 39 height 7
click at [99, 276] on div "OE-FZE Citation Mustang" at bounding box center [55, 279] width 111 height 25
click at [374, 9] on span "Refresh" at bounding box center [354, 8] width 39 height 7
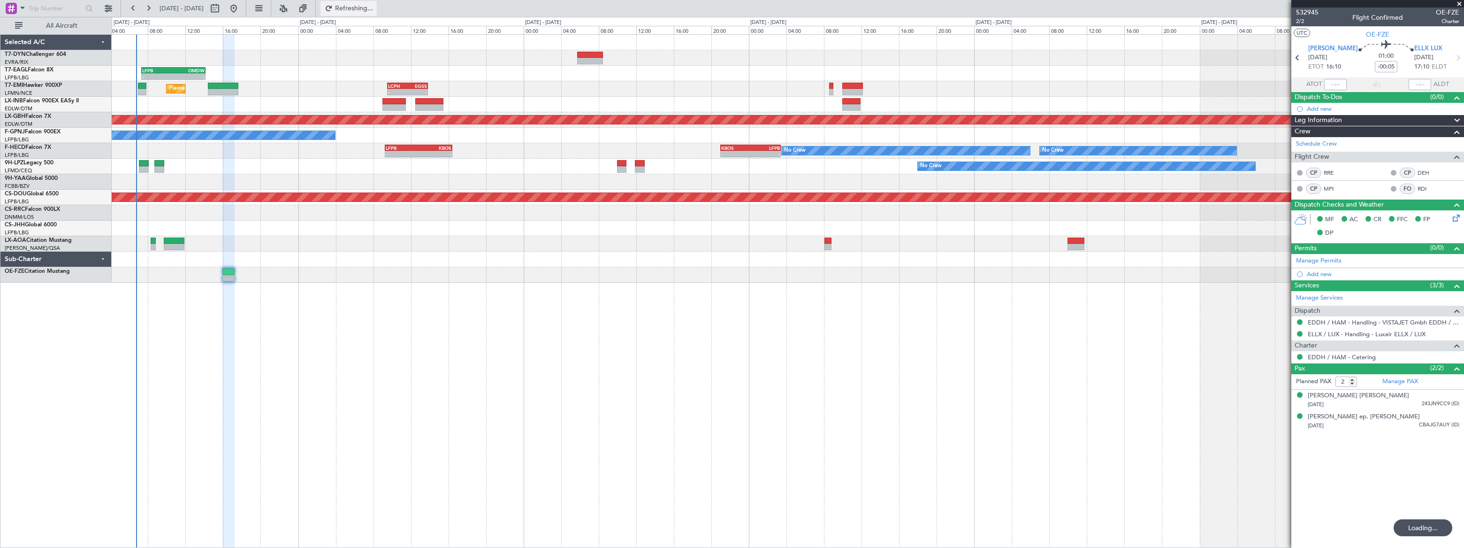
click at [374, 9] on span "Refreshing..." at bounding box center [354, 8] width 39 height 7
click at [317, 313] on div "Grounded Dubai (Al Maktoum Intl) - - LFPB 07:20 Z OMDW 14:10 Z Planned Maint Zu…" at bounding box center [788, 290] width 1352 height 513
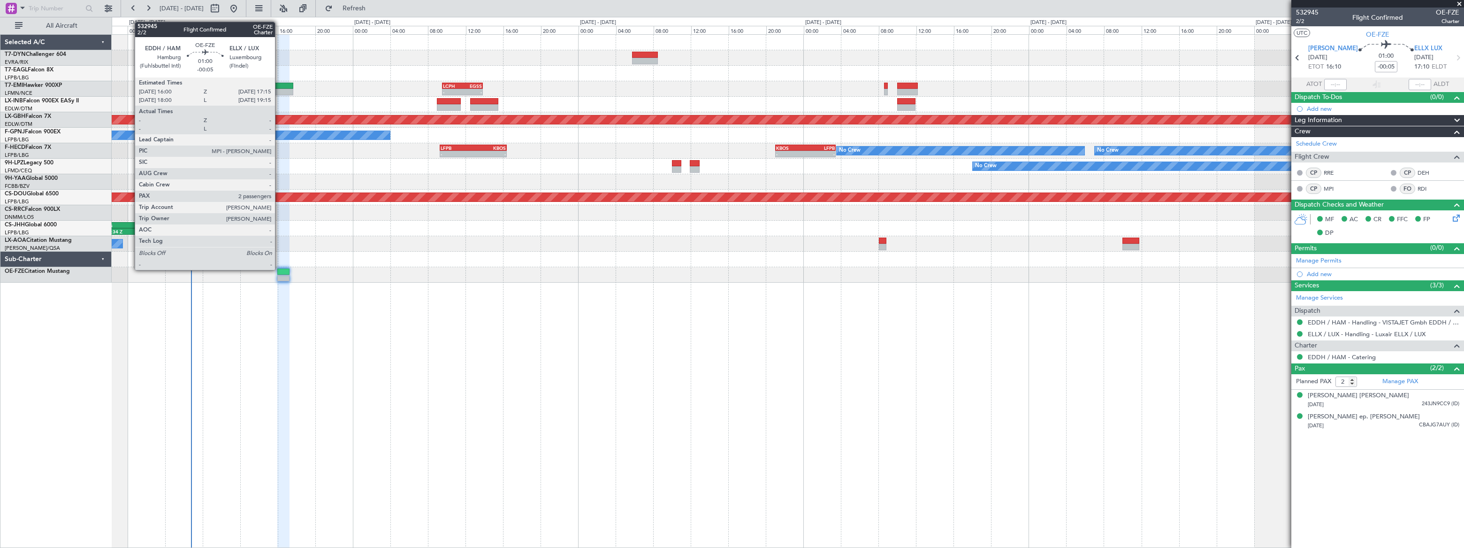
click at [279, 268] on div at bounding box center [283, 271] width 12 height 7
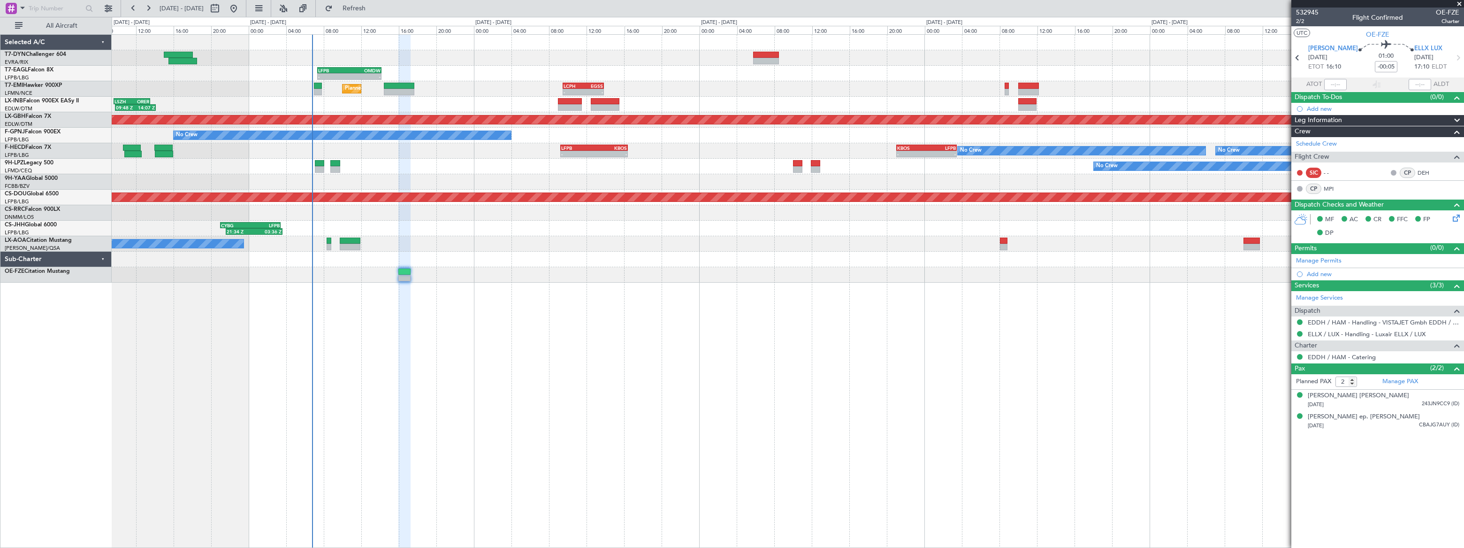
click at [294, 298] on div "- - LFPB 07:20 Z OMDW 14:10 Z Grounded Dubai (Al Maktoum Intl) Unplanned Maint …" at bounding box center [788, 290] width 1352 height 513
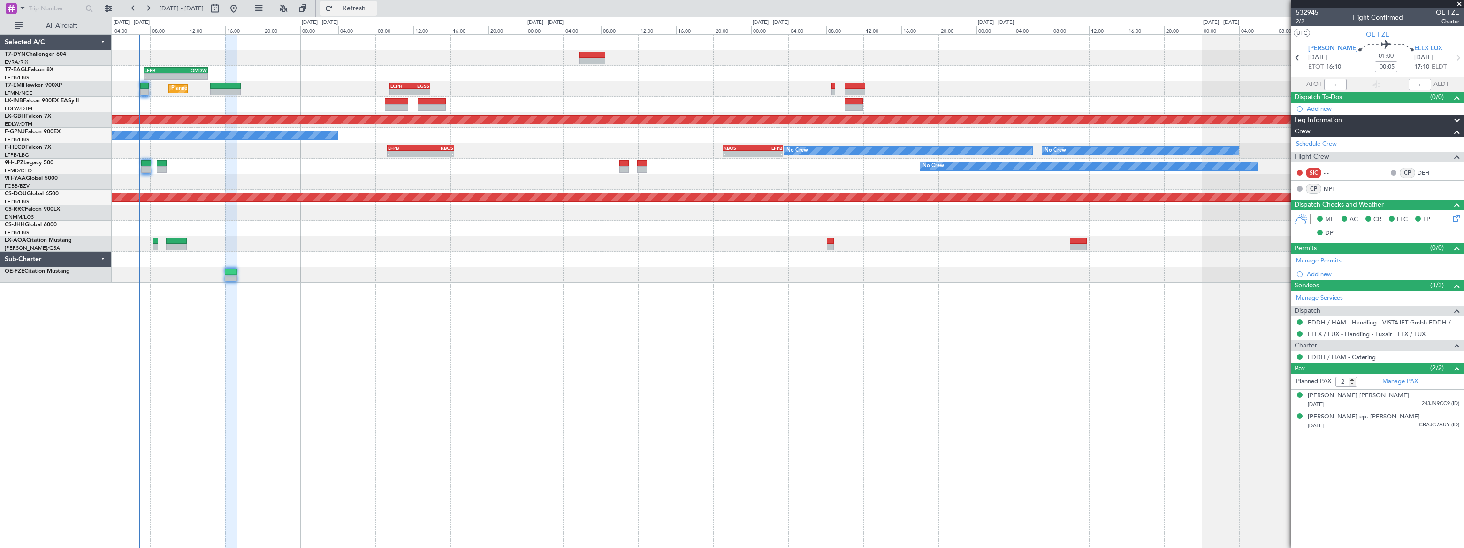
click at [374, 9] on span "Refresh" at bounding box center [354, 8] width 39 height 7
click at [374, 9] on span "Refreshing..." at bounding box center [354, 8] width 39 height 7
click at [374, 8] on span "Refresh" at bounding box center [354, 8] width 39 height 7
click at [1298, 354] on button "R" at bounding box center [1300, 357] width 6 height 6
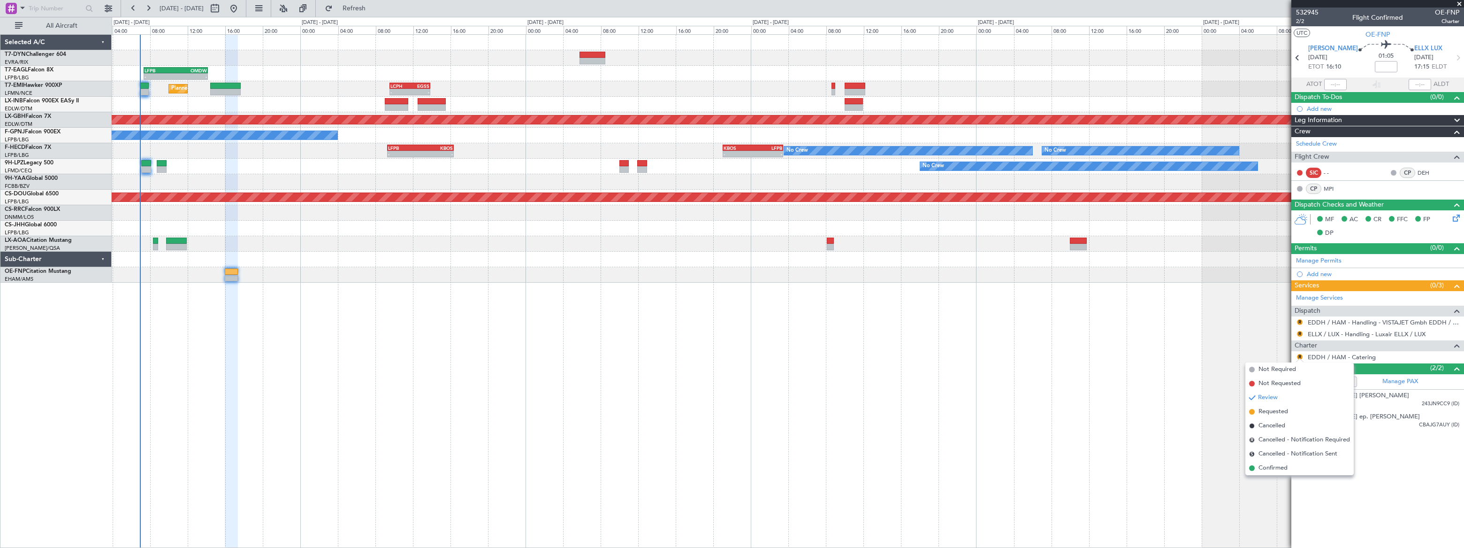
click at [1267, 467] on span "Confirmed" at bounding box center [1272, 467] width 29 height 9
click at [1301, 320] on button "R" at bounding box center [1300, 322] width 6 height 6
drag, startPoint x: 1277, startPoint y: 434, endPoint x: 1284, endPoint y: 384, distance: 50.2
click at [1277, 433] on span "Confirmed" at bounding box center [1272, 432] width 29 height 9
click at [1300, 333] on button "R" at bounding box center [1300, 334] width 6 height 6
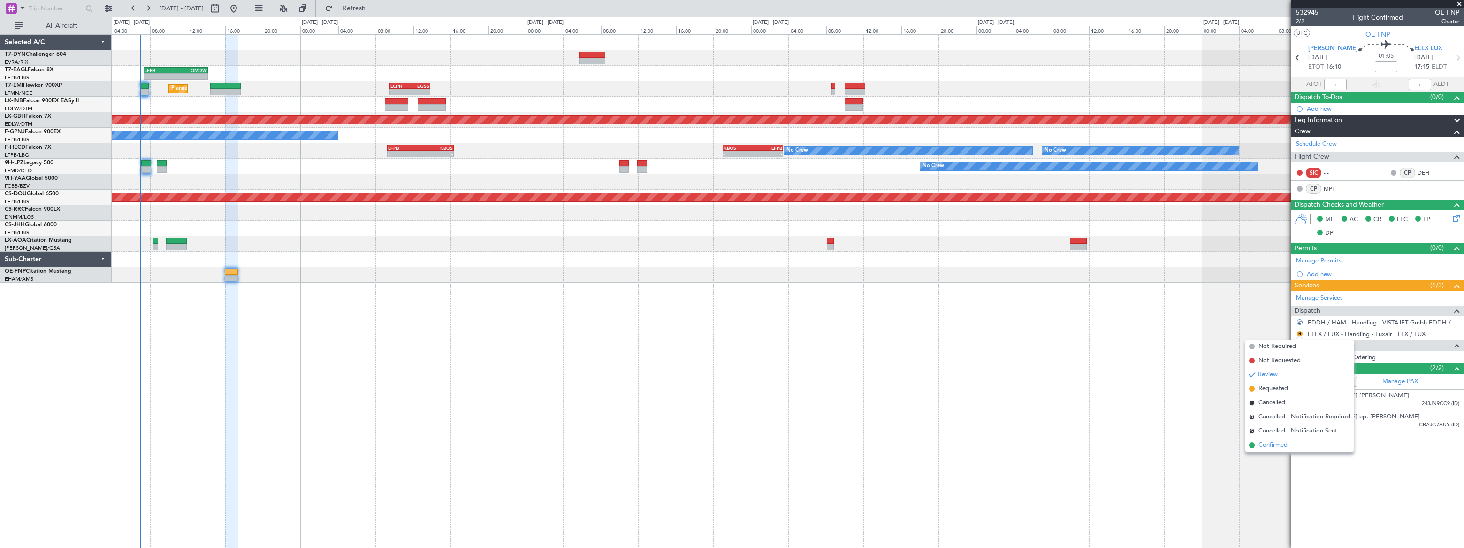
click at [1267, 445] on span "Confirmed" at bounding box center [1272, 444] width 29 height 9
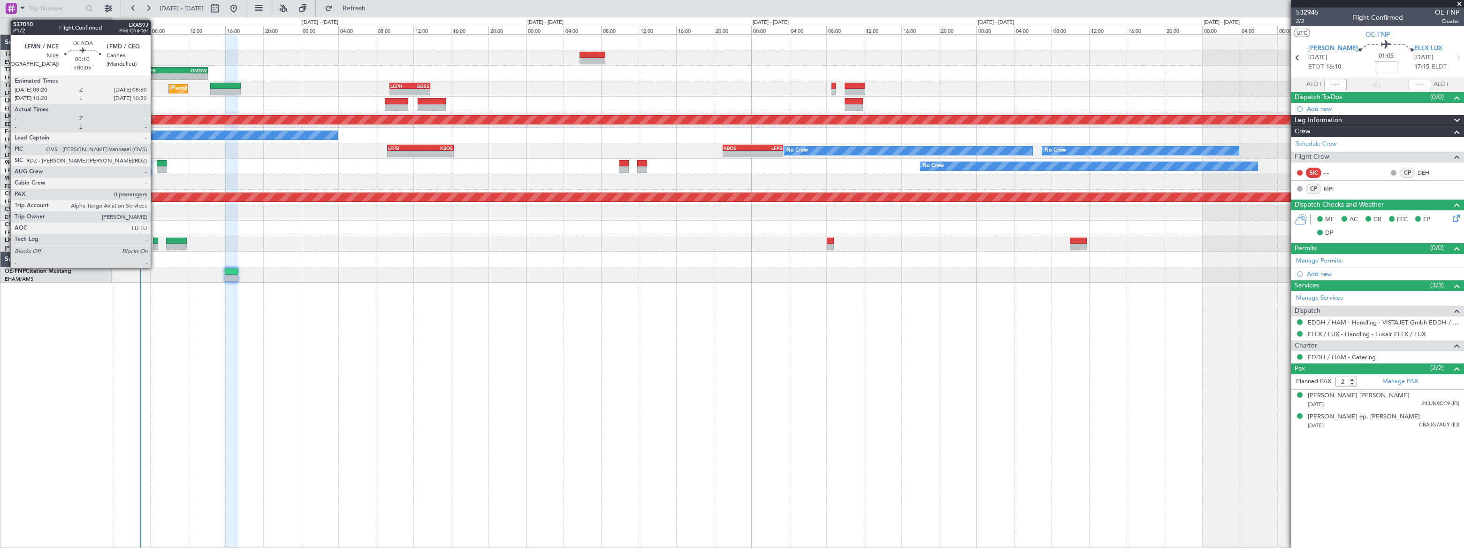
click at [155, 241] on div at bounding box center [155, 240] width 5 height 7
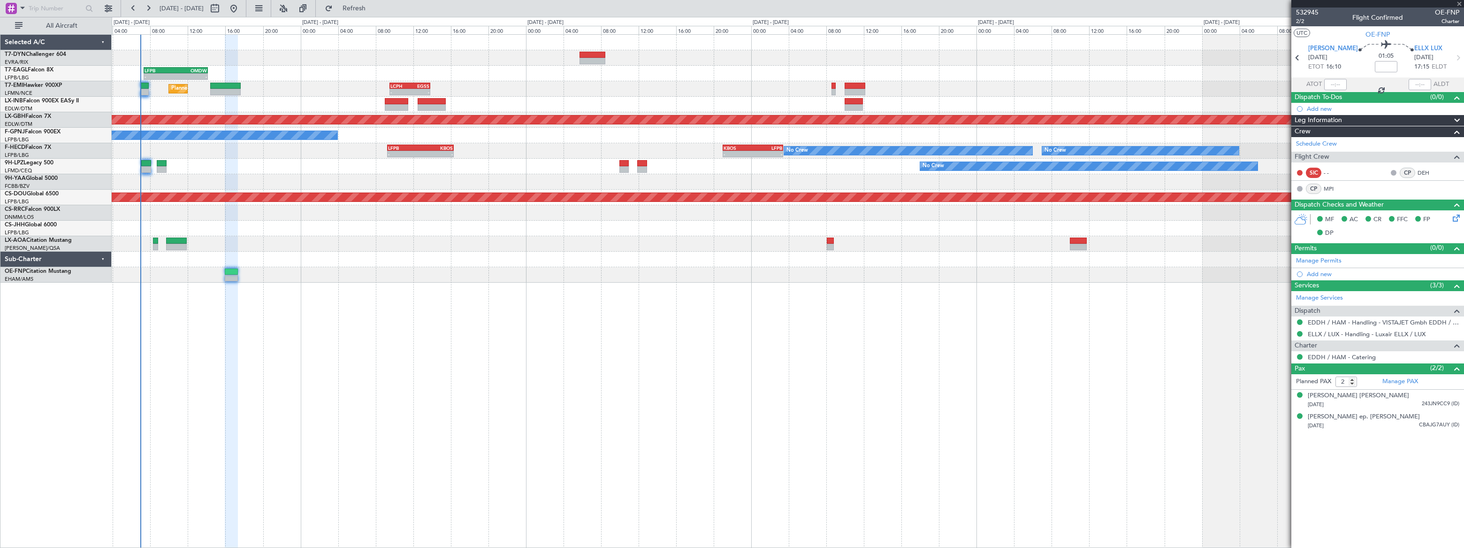
type input "+00:05"
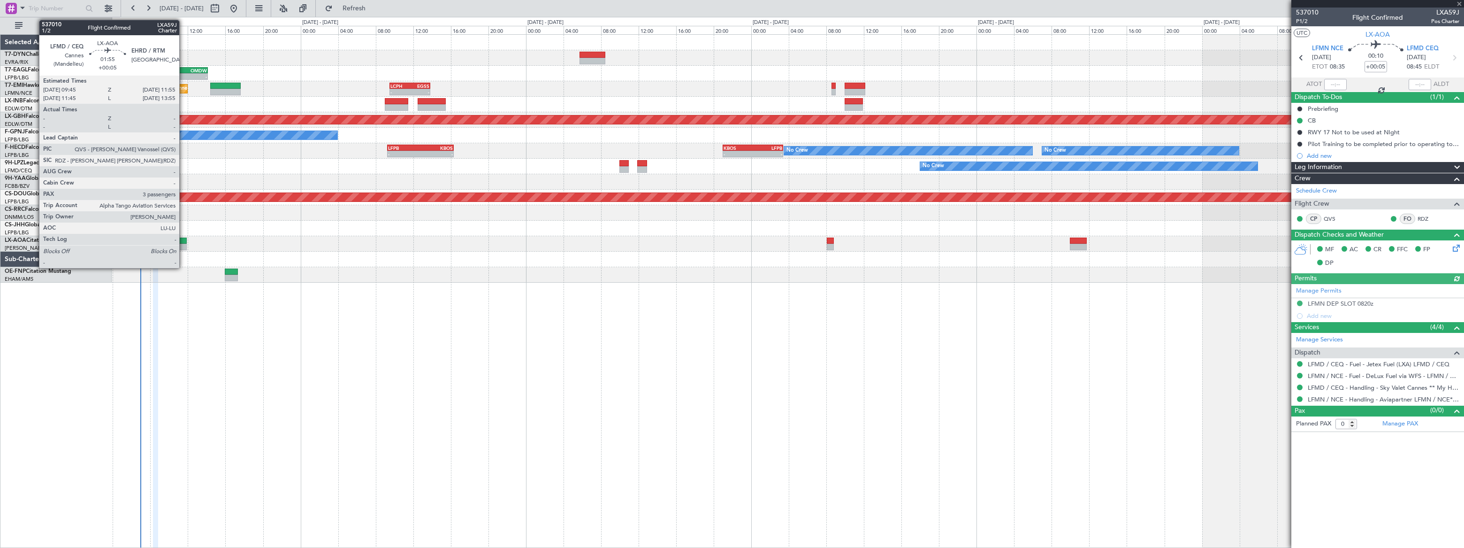
click at [183, 240] on div at bounding box center [176, 240] width 21 height 7
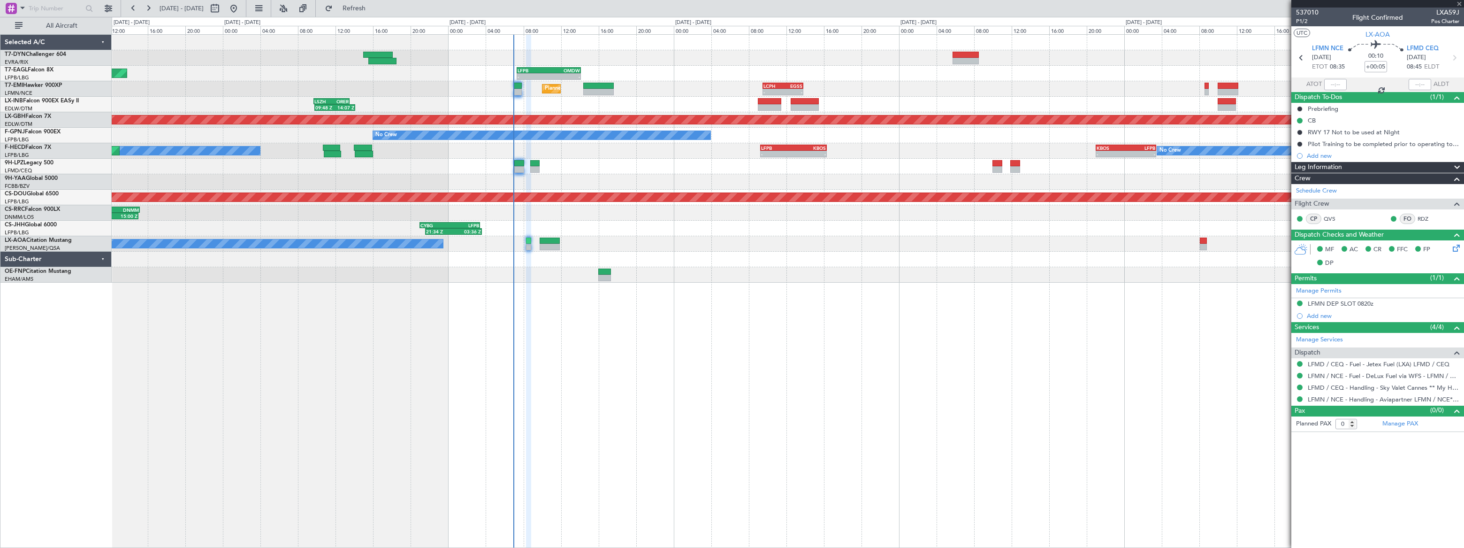
click at [619, 182] on div "- - LFPB 07:20 Z OMDW 14:10 Z Unplanned Maint Paris (Le Bourget) Grounded Dubai…" at bounding box center [788, 159] width 1352 height 248
type input "3"
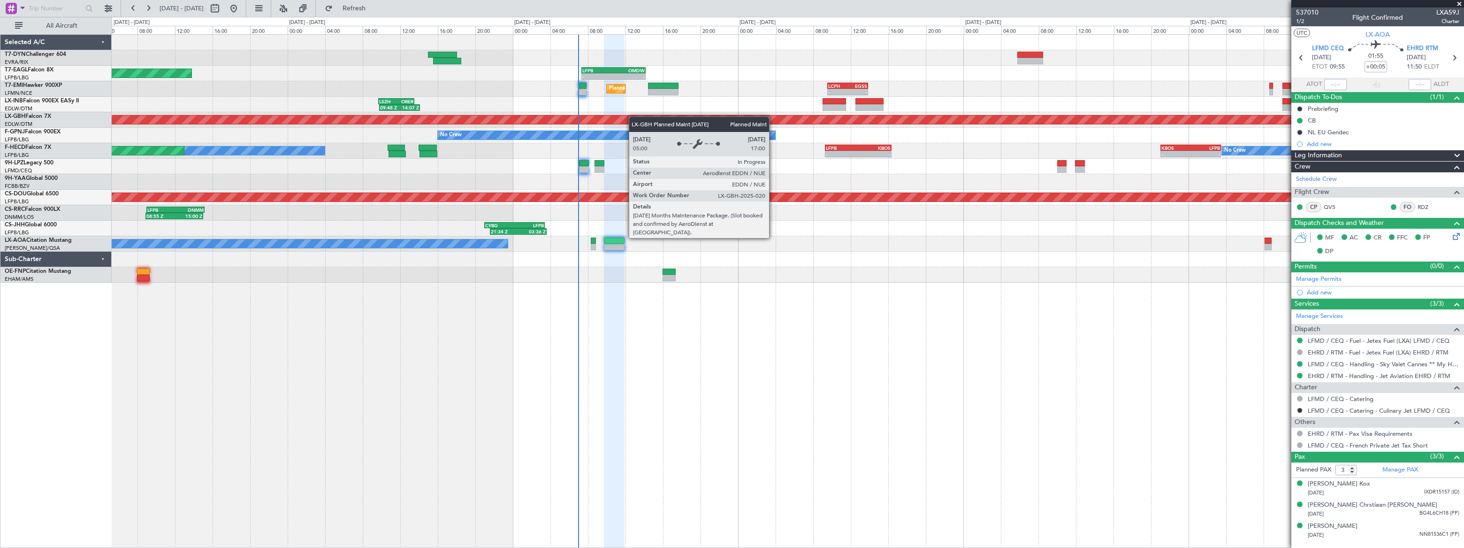
click at [707, 125] on div "EVRA 13:40 Z LEMD 17:35 Z 14:25 Z 19:30 Z - - LFPB 07:20 Z OMDW 14:10 Z Unplann…" at bounding box center [787, 159] width 1351 height 248
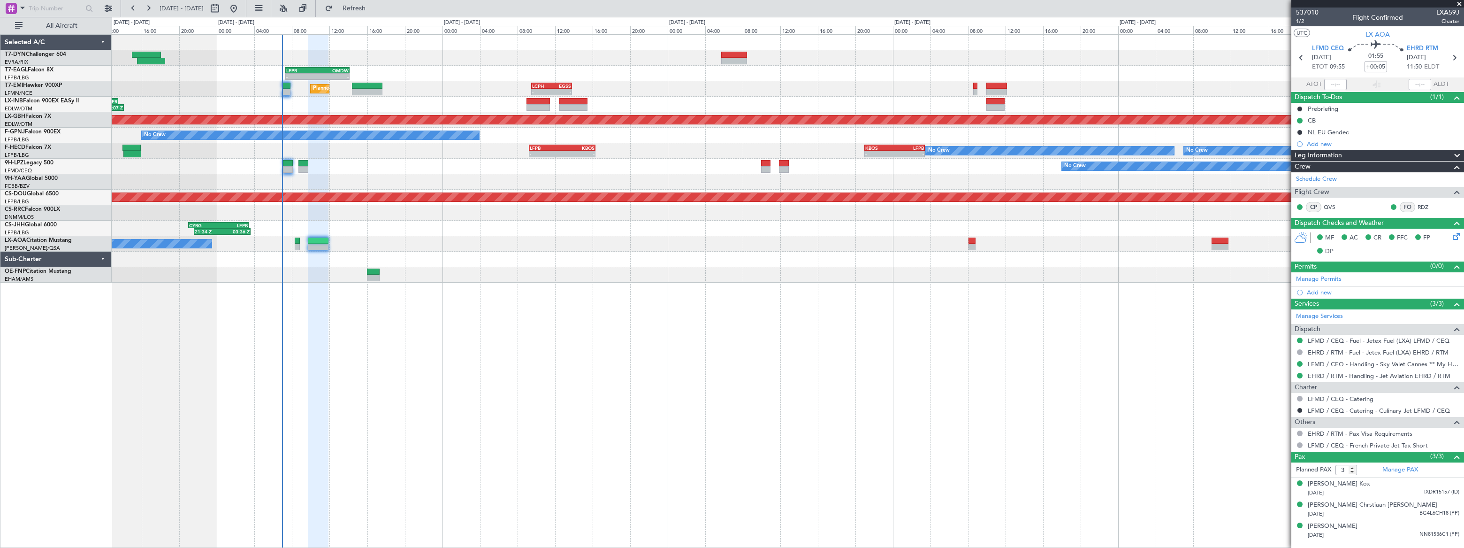
click at [146, 189] on div "- - LFPB 07:20 Z OMDW 14:10 Z Grounded Dubai (Al Maktoum Intl) Unplanned Maint …" at bounding box center [788, 290] width 1352 height 513
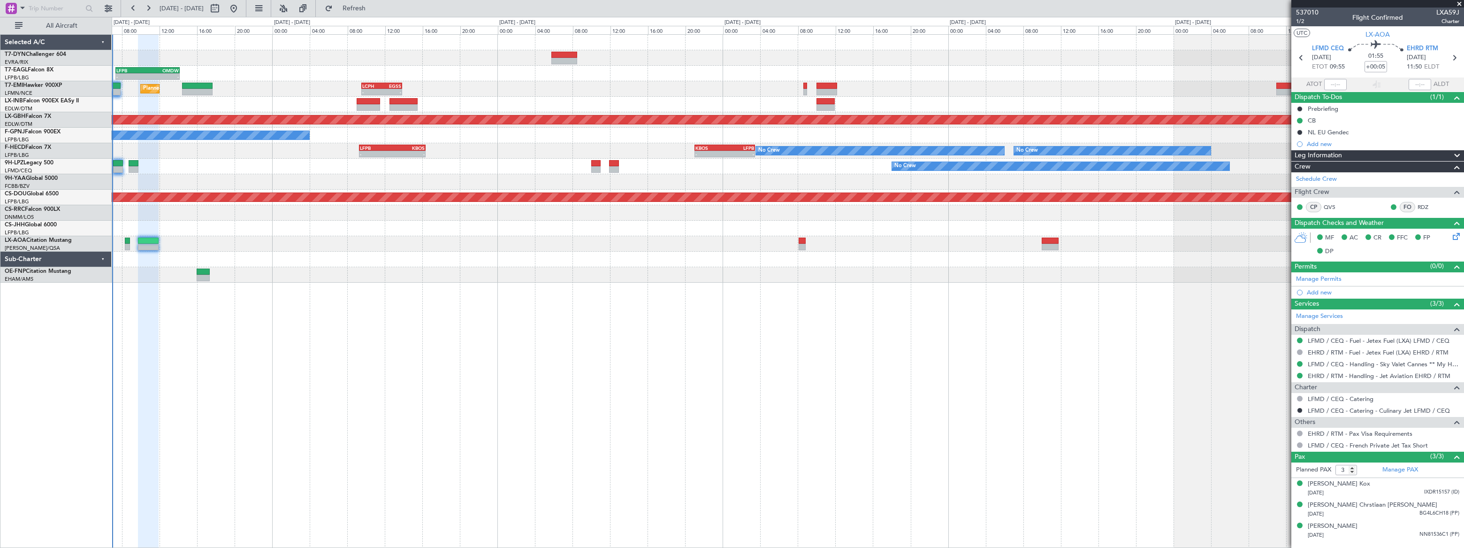
click at [242, 140] on div "- - LFPB 07:20 Z OMDW 14:10 Z Grounded Dubai (Al Maktoum Intl) Planned Maint Zu…" at bounding box center [787, 159] width 1351 height 248
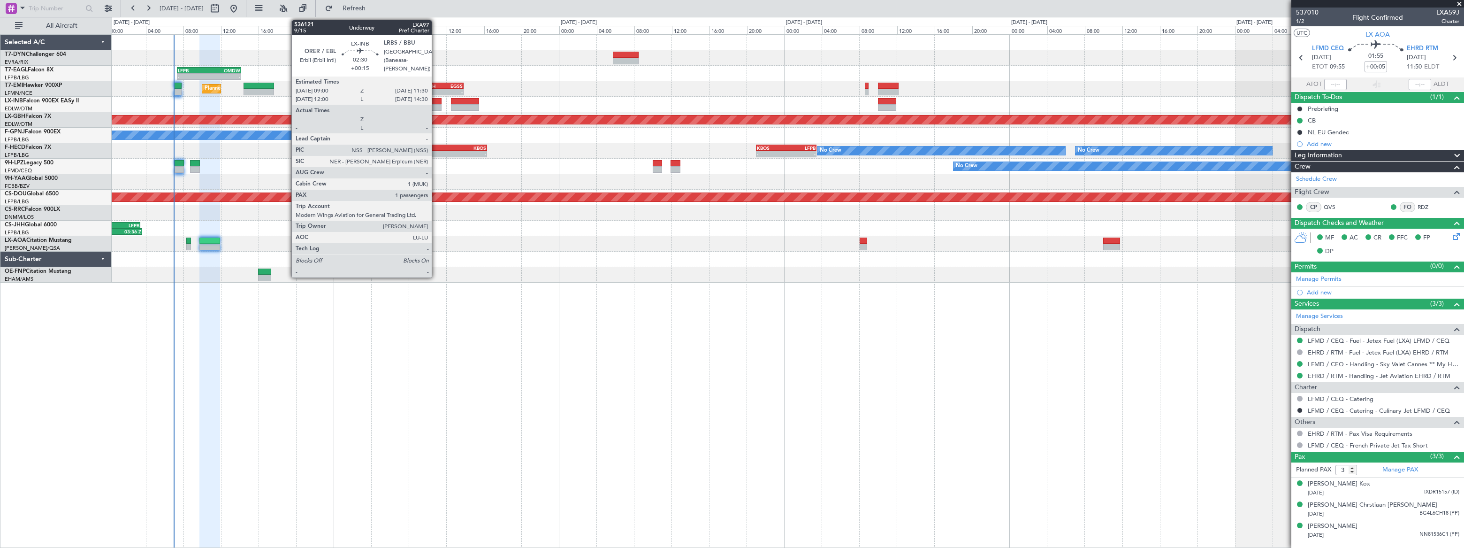
click at [436, 102] on div at bounding box center [430, 101] width 24 height 7
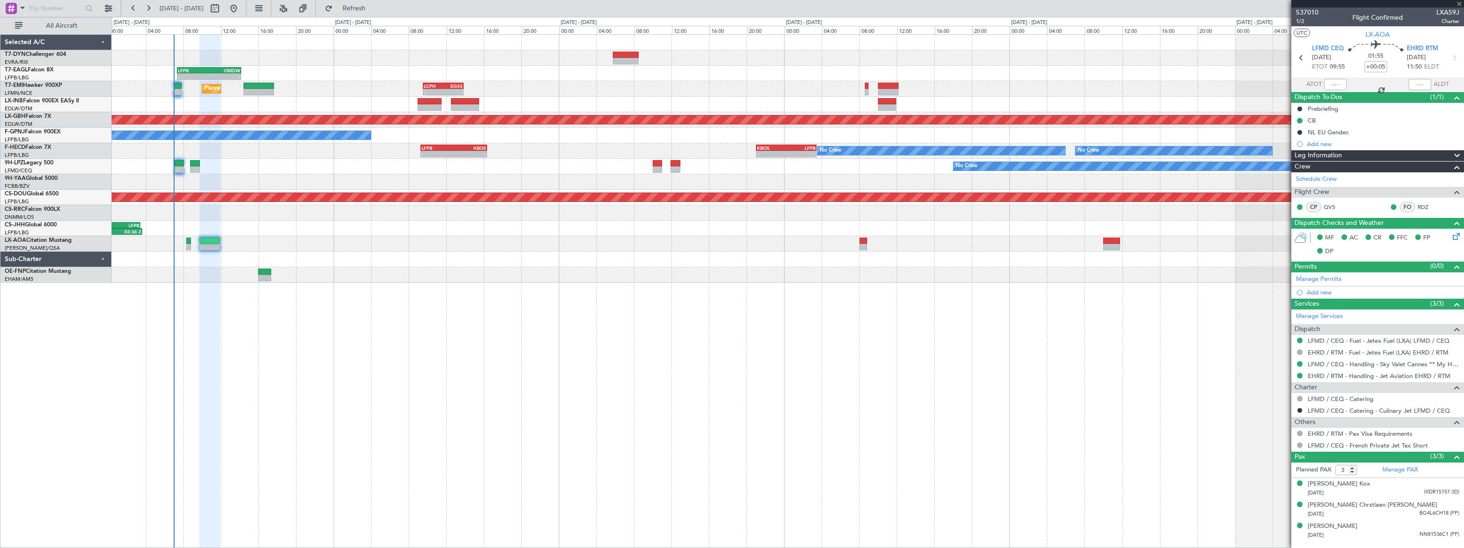
type input "+00:15"
type input "1"
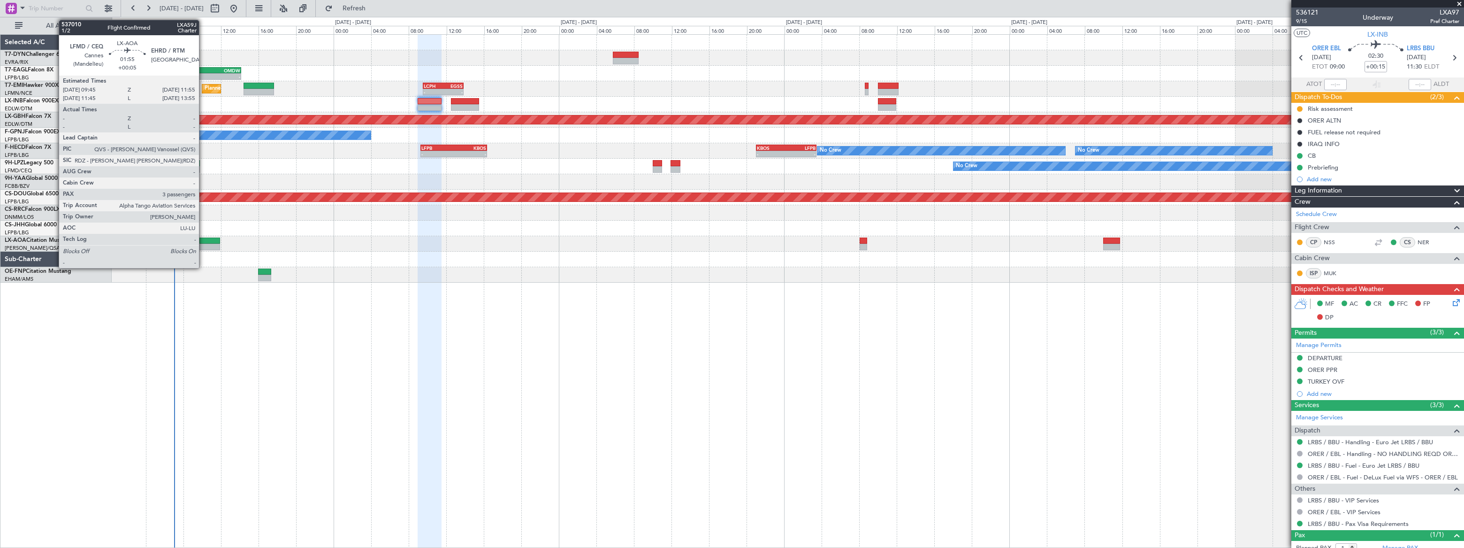
click at [203, 241] on div at bounding box center [209, 240] width 21 height 7
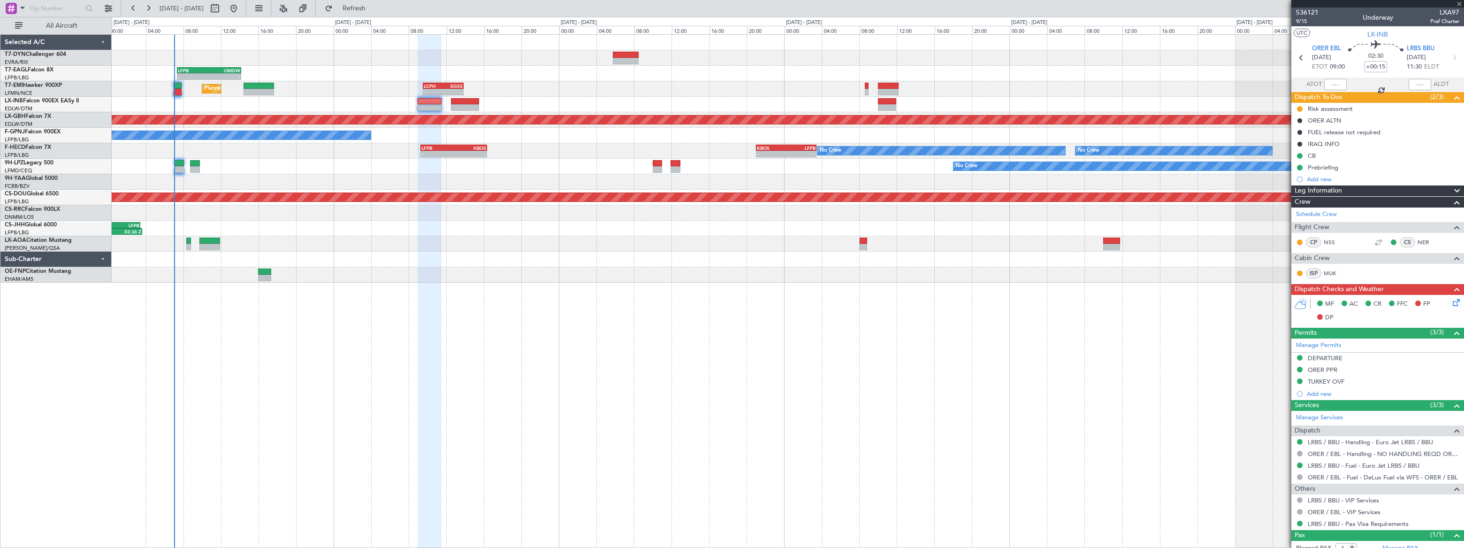
type input "+00:05"
type input "3"
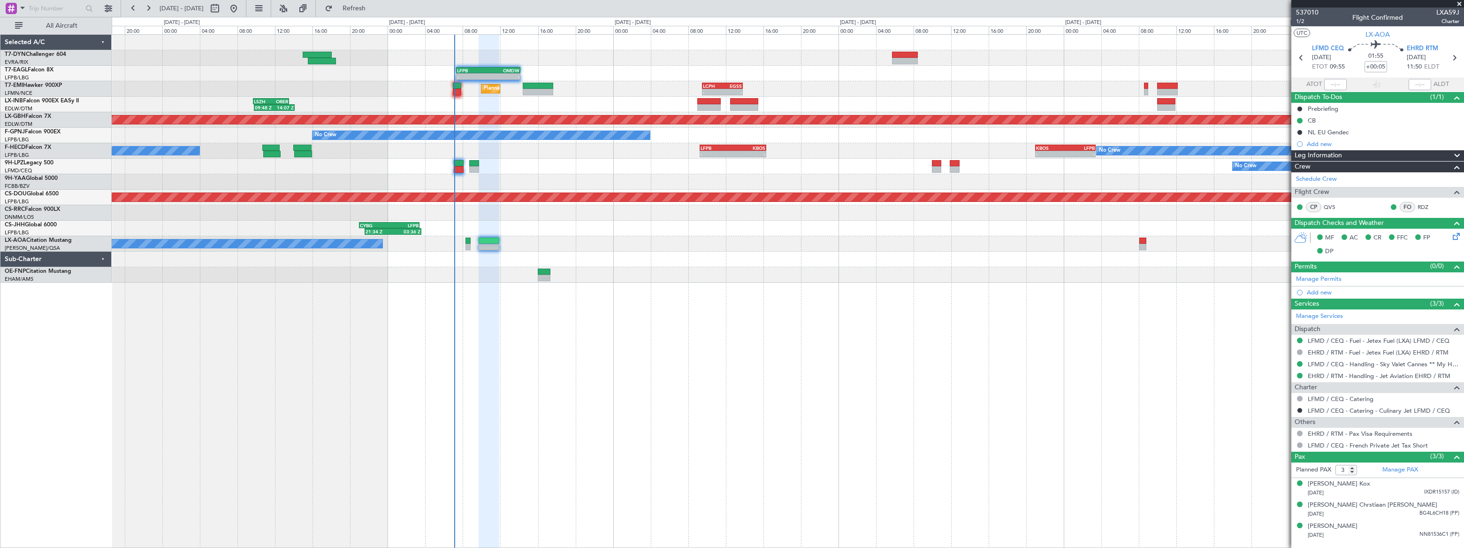
click at [499, 347] on div at bounding box center [489, 291] width 21 height 513
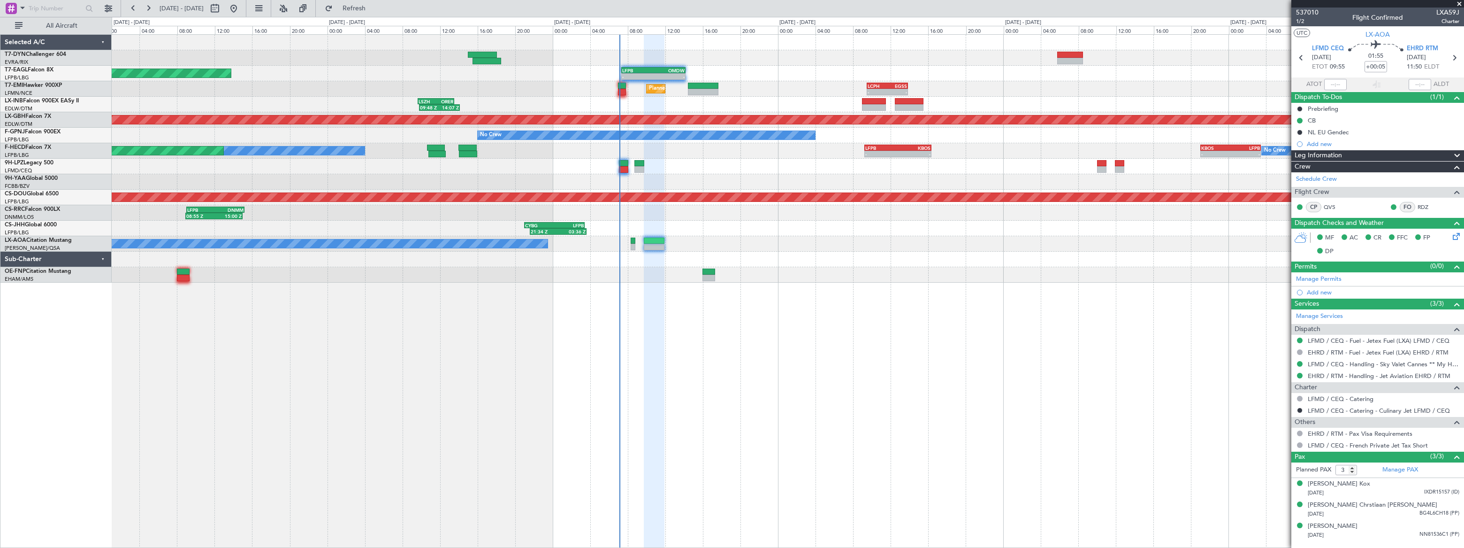
click at [591, 306] on div "EVRA 13:40 Z LEMD 17:35 Z 14:25 Z 19:30 Z - - LFPB 07:20 Z OMDW 14:10 Z Unplann…" at bounding box center [788, 290] width 1352 height 513
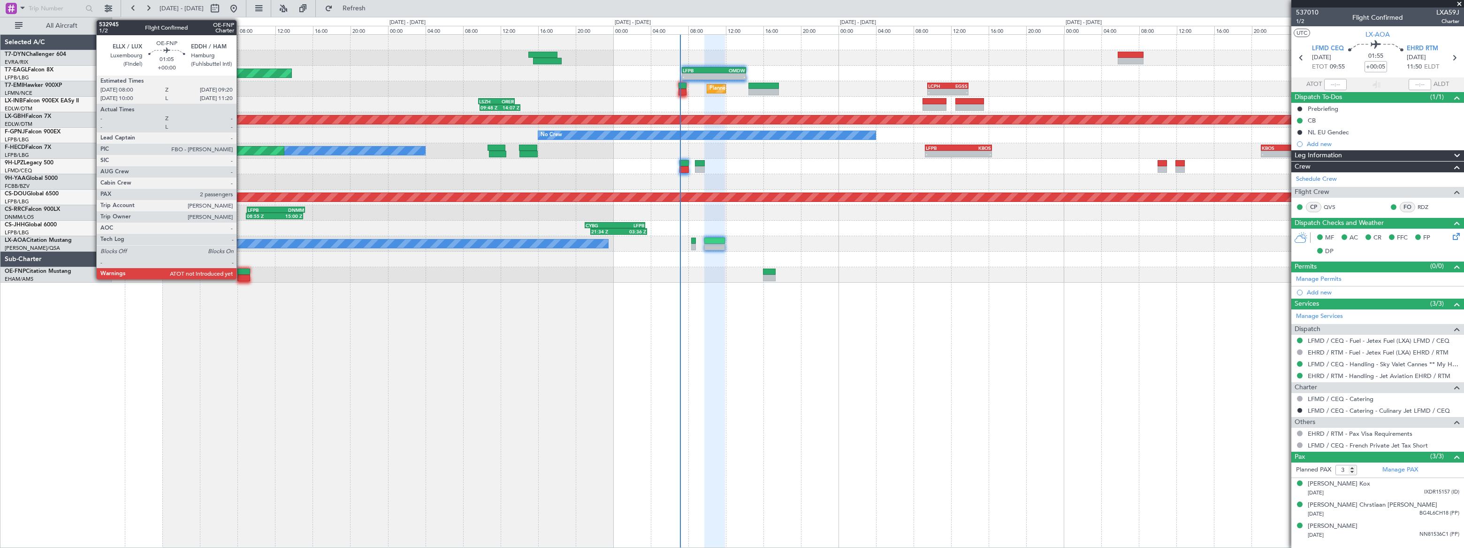
click at [241, 272] on div at bounding box center [243, 271] width 13 height 7
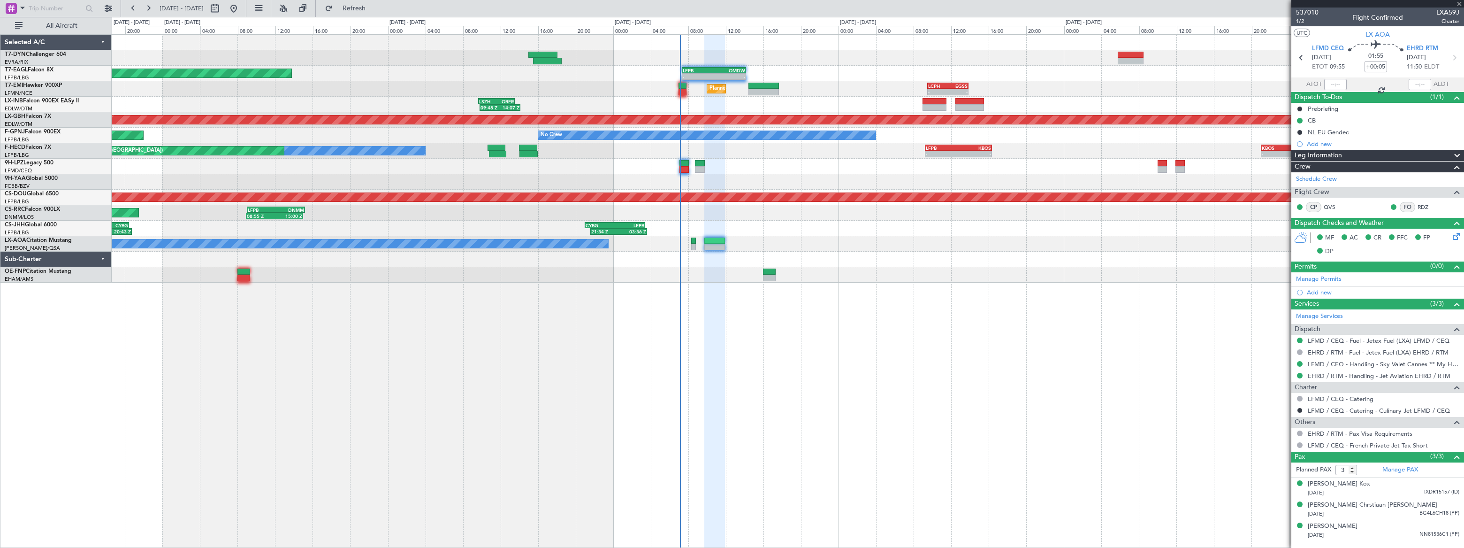
type input "2"
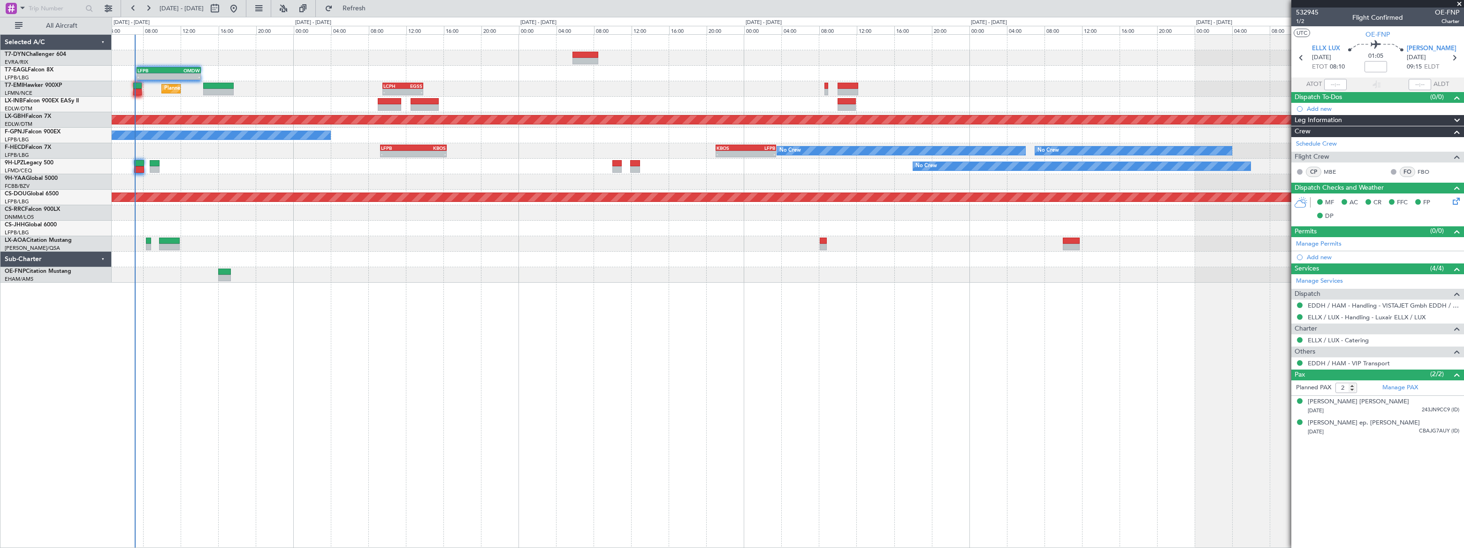
click at [179, 216] on div "- - LFPB 07:20 Z OMDW 14:10 Z Grounded Dubai (Al Maktoum Intl) Planned Maint Zu…" at bounding box center [788, 290] width 1352 height 513
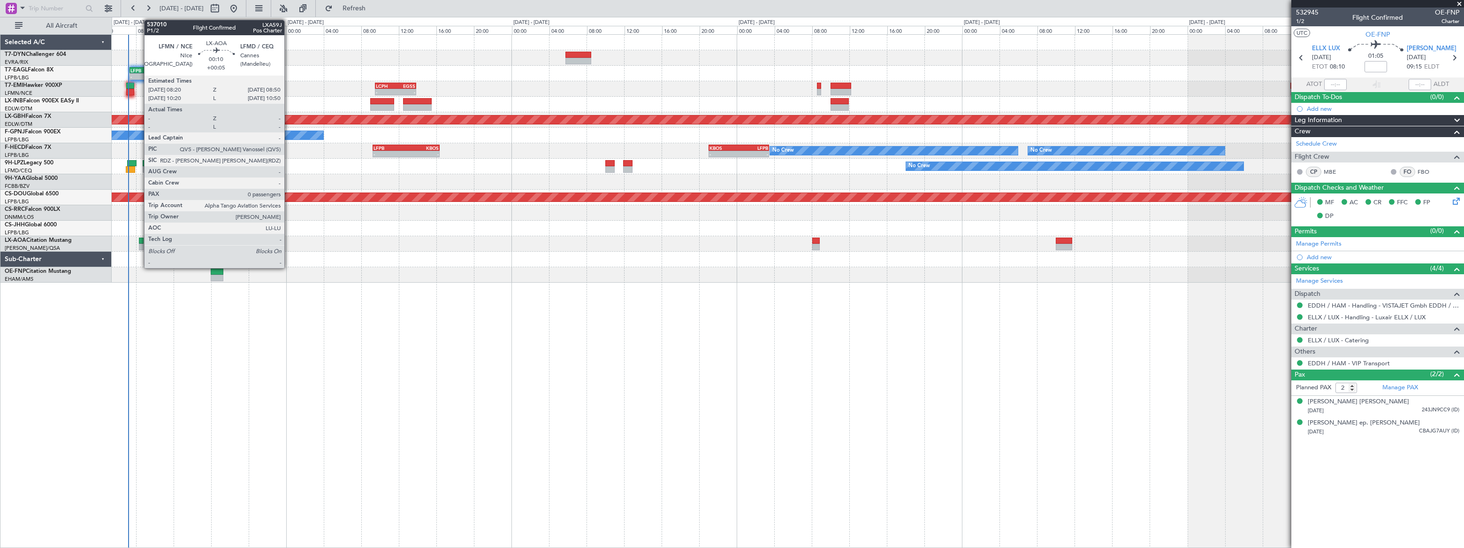
click at [139, 242] on div at bounding box center [141, 240] width 5 height 7
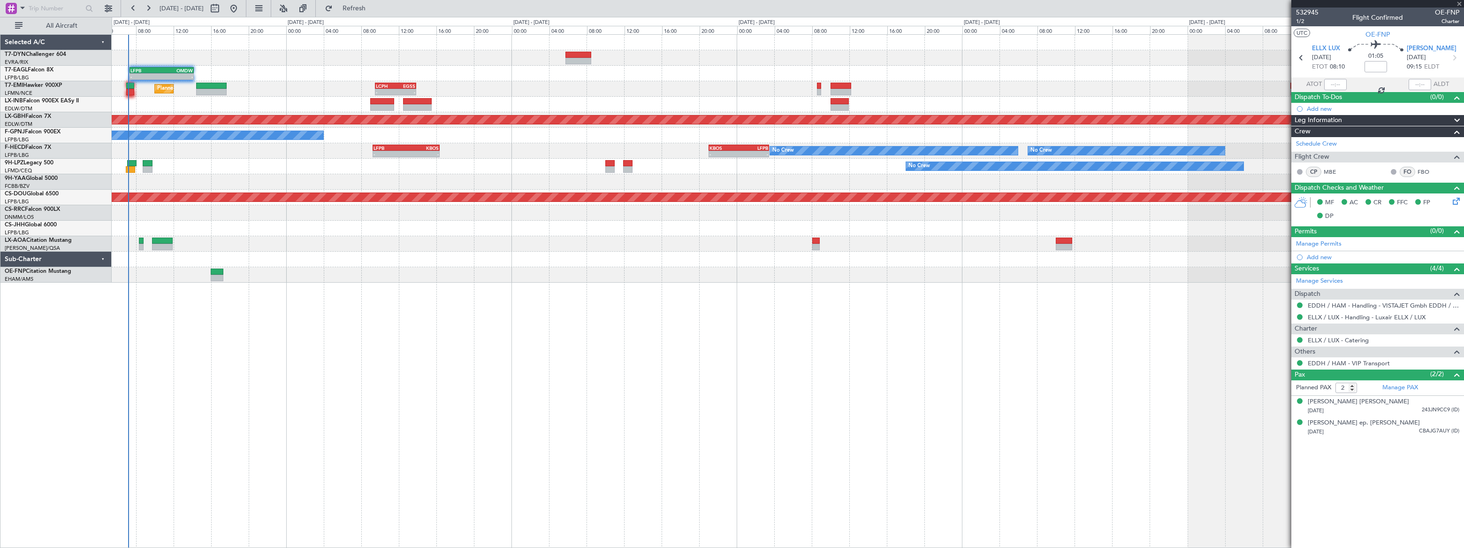
type input "+00:05"
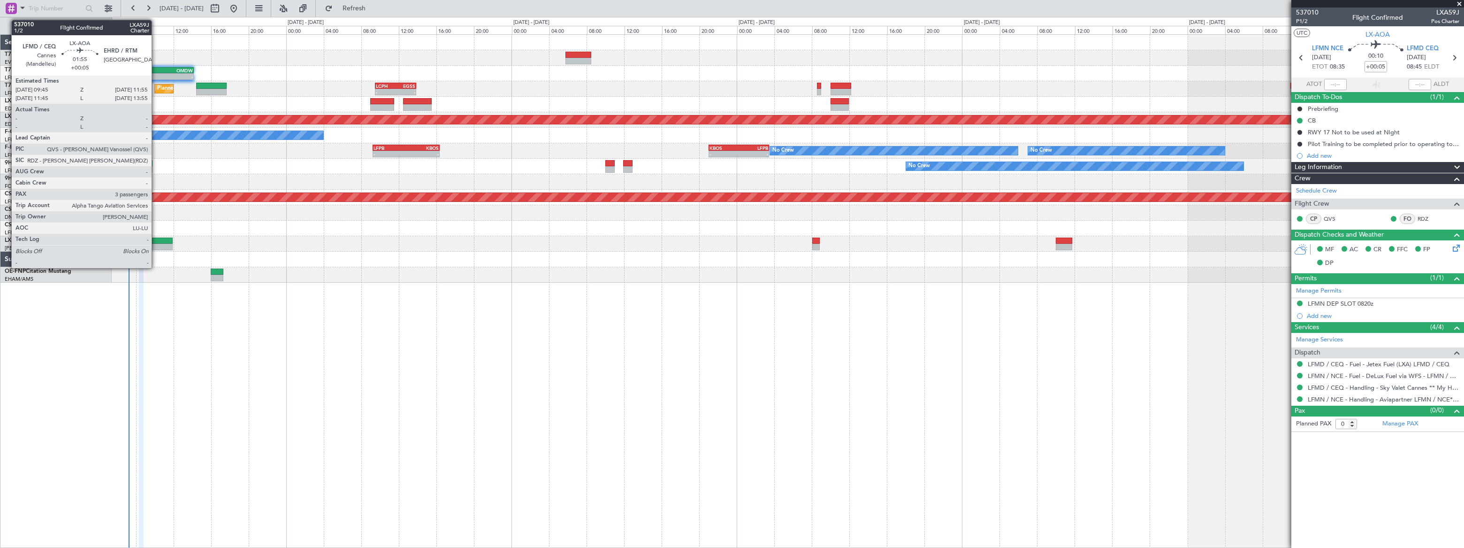
click at [156, 239] on div at bounding box center [162, 240] width 21 height 7
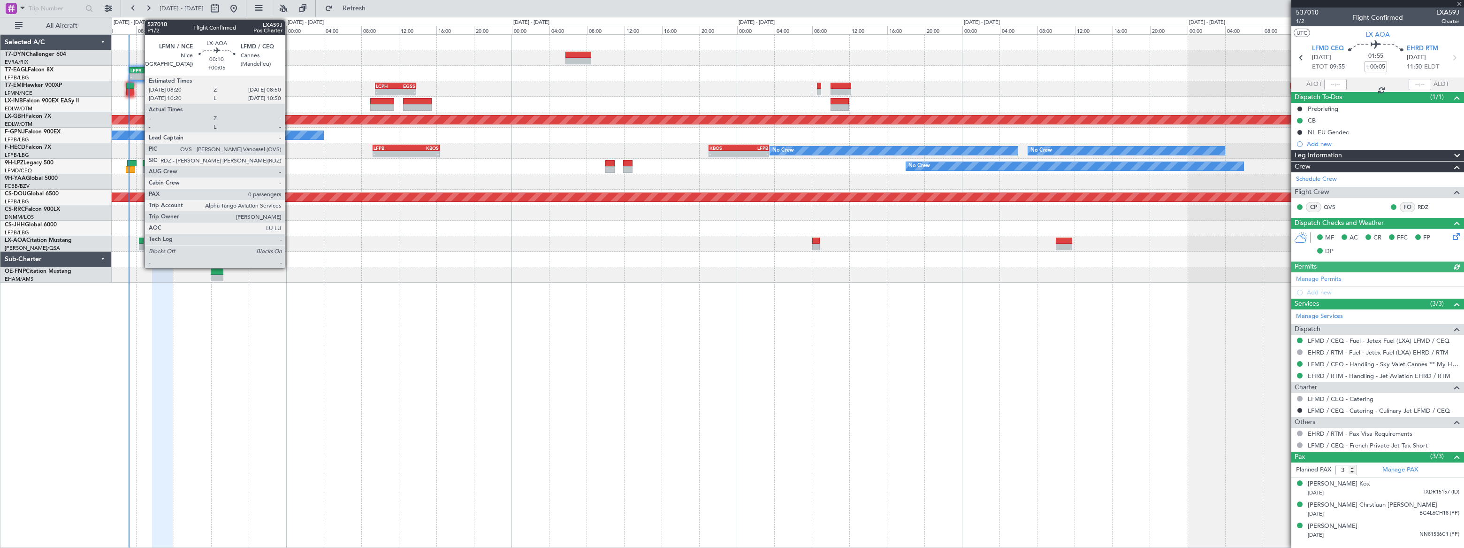
click at [140, 241] on div at bounding box center [141, 240] width 5 height 7
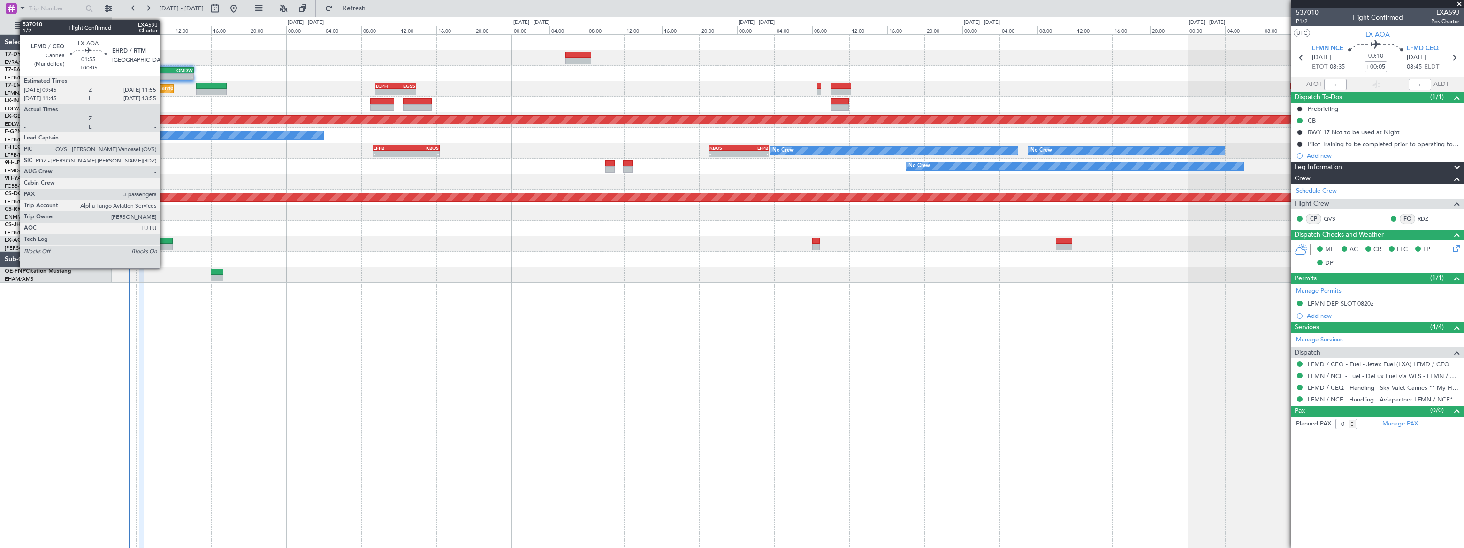
click at [164, 243] on div at bounding box center [162, 240] width 21 height 7
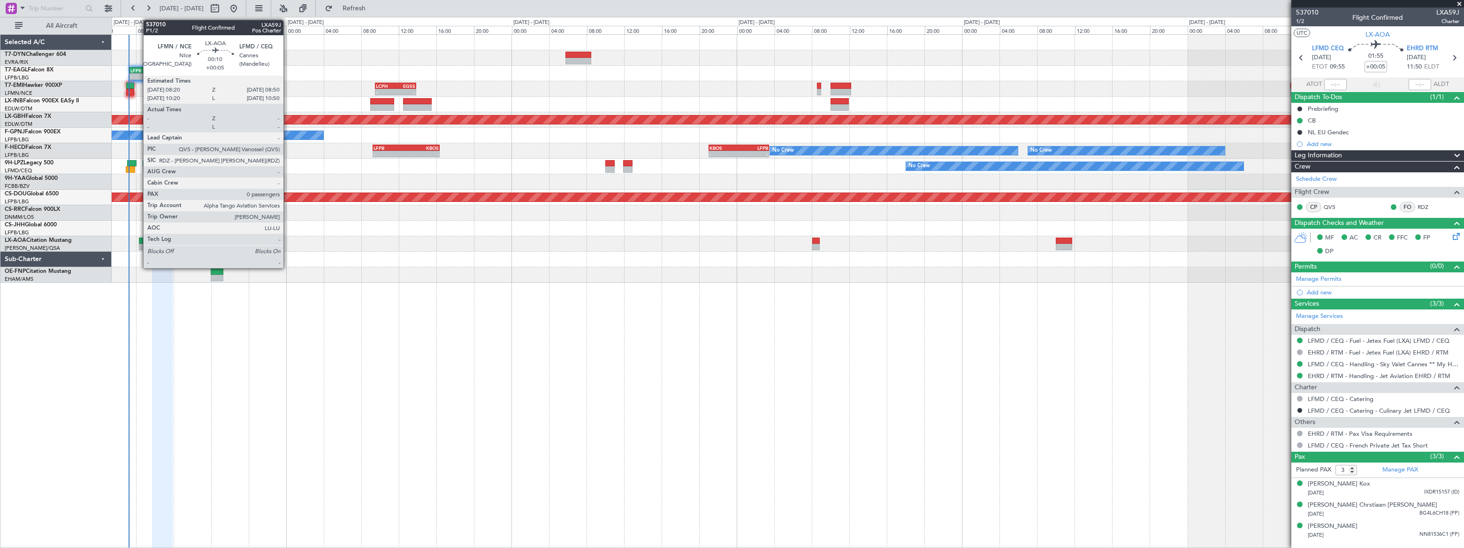
click at [139, 245] on div at bounding box center [141, 247] width 5 height 7
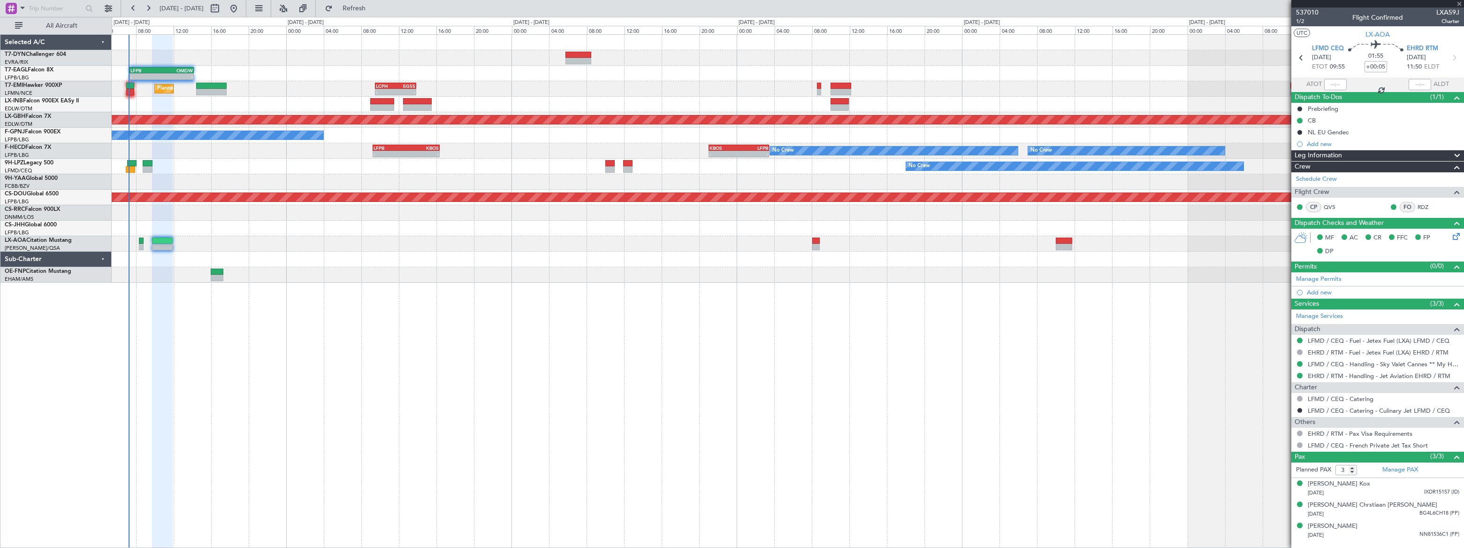
type input "0"
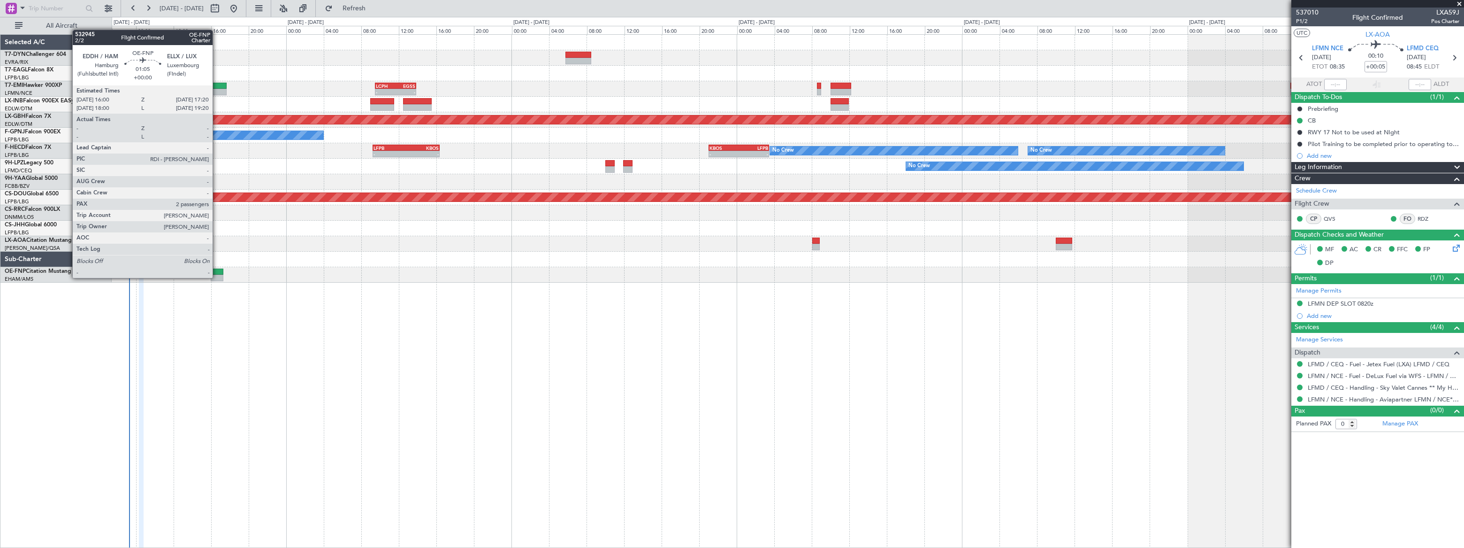
click at [217, 277] on div at bounding box center [217, 277] width 13 height 7
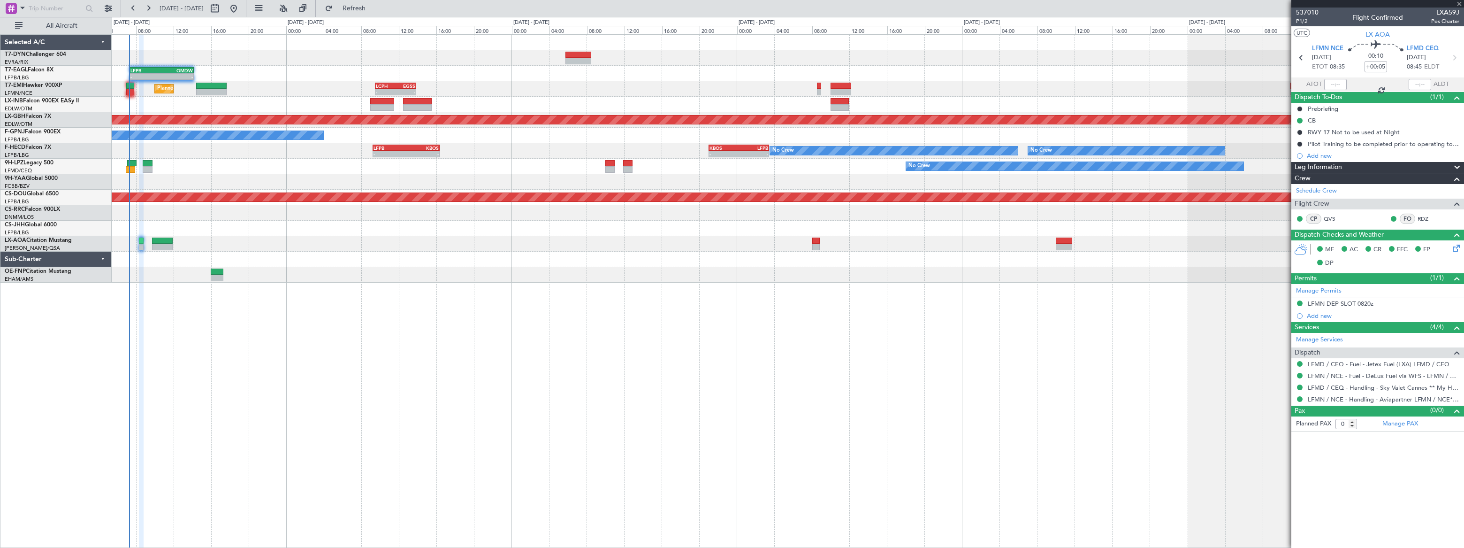
type input "2"
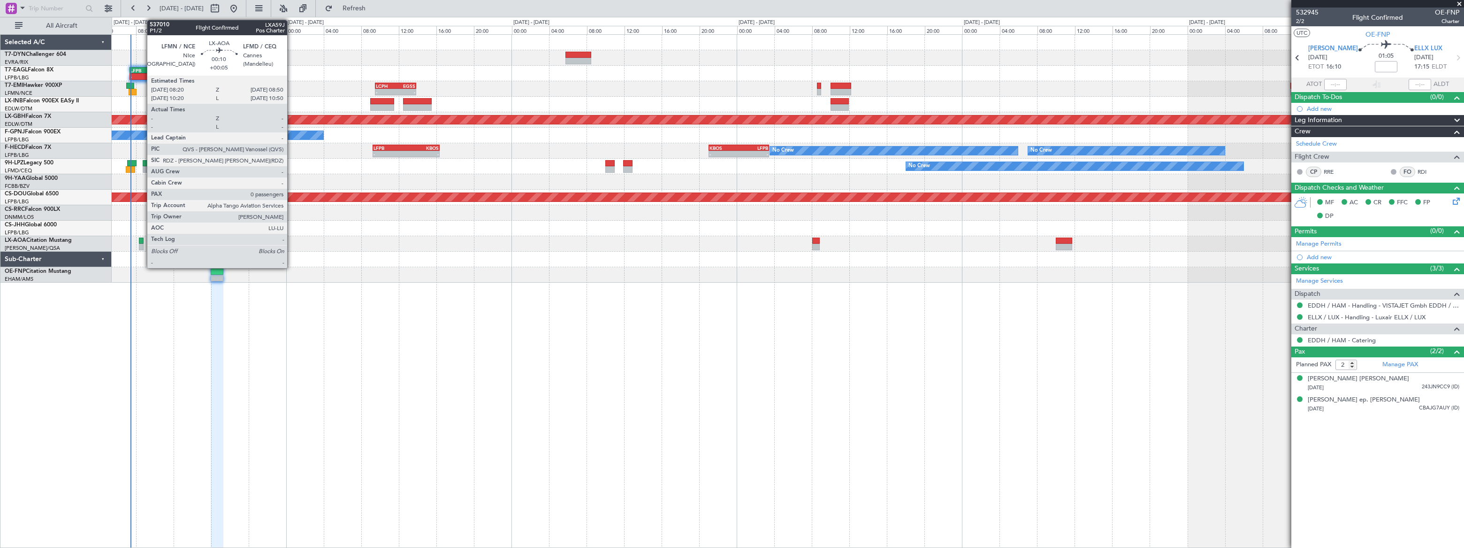
click at [142, 244] on div at bounding box center [141, 247] width 5 height 7
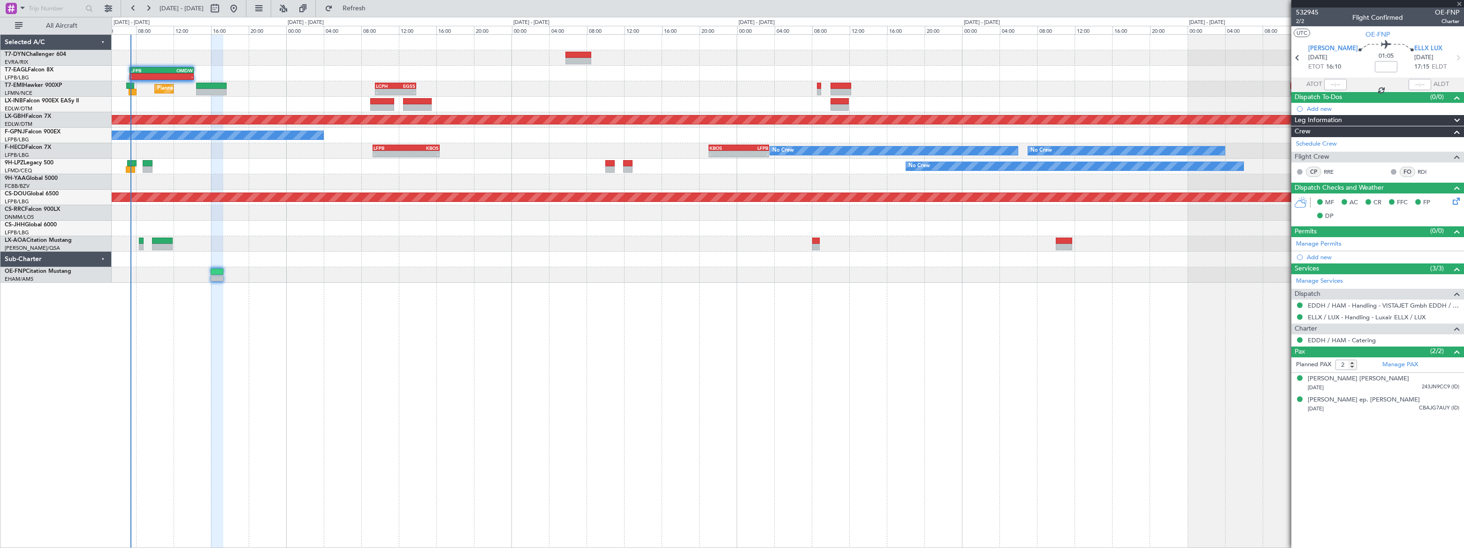
click at [139, 244] on div at bounding box center [141, 247] width 5 height 7
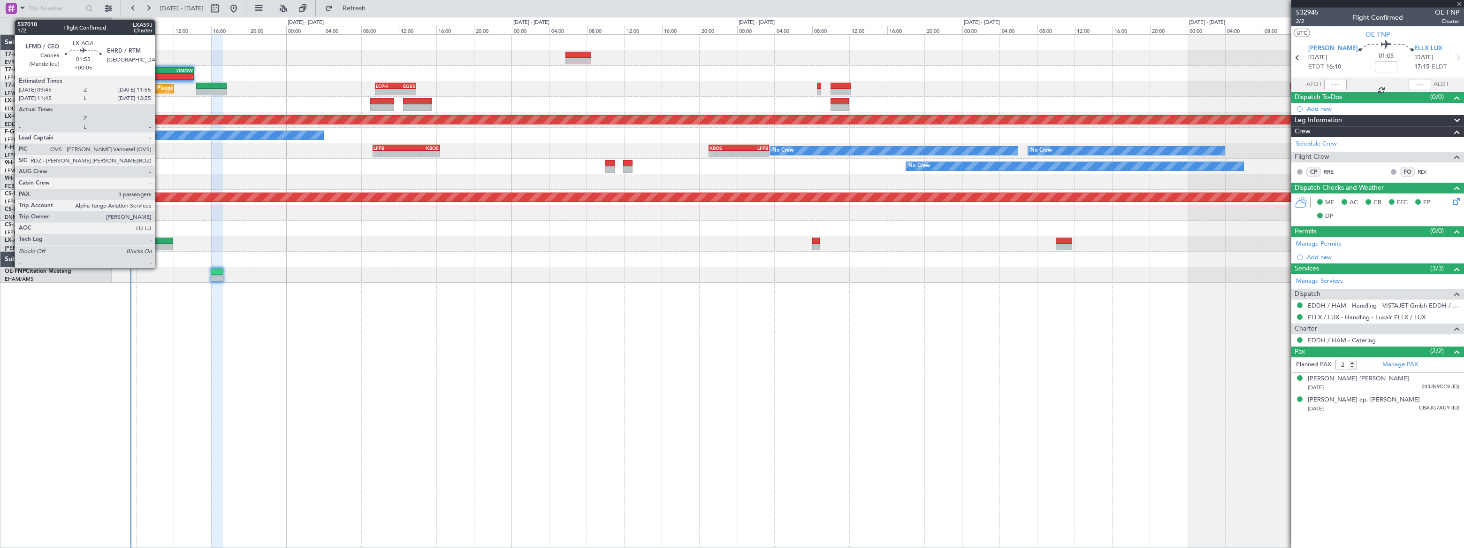
type input "+00:05"
type input "0"
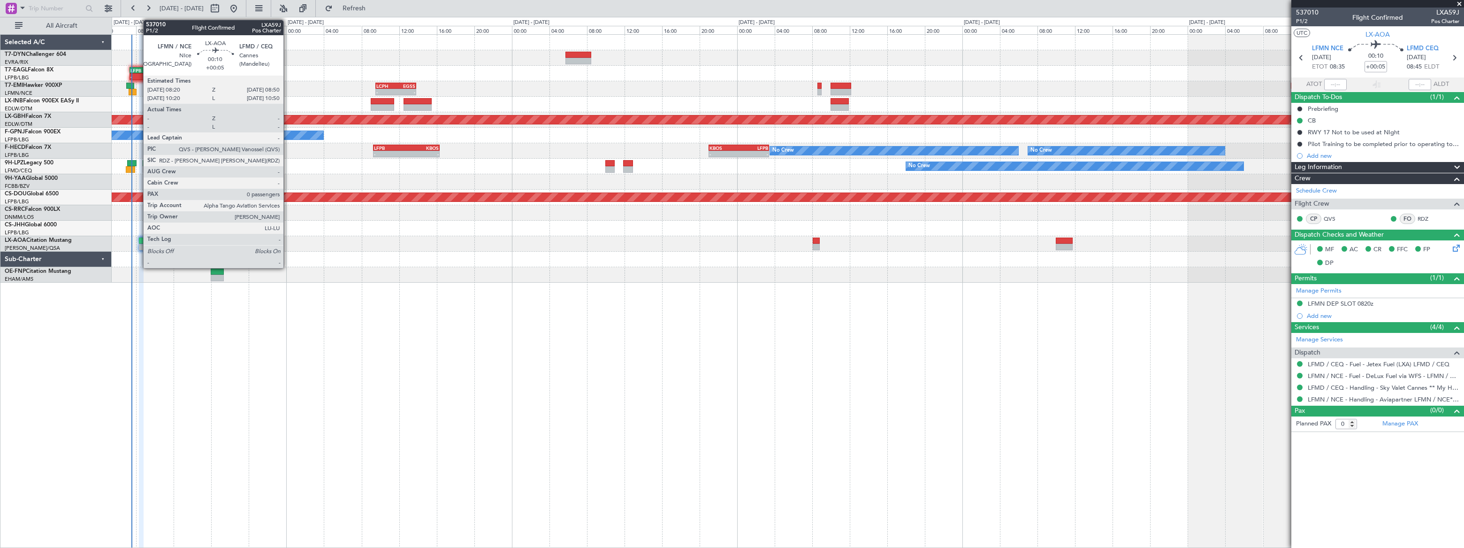
click at [138, 240] on div "No Crew Nice ([GEOGRAPHIC_DATA])" at bounding box center [788, 243] width 1352 height 15
click at [140, 240] on div at bounding box center [141, 240] width 5 height 7
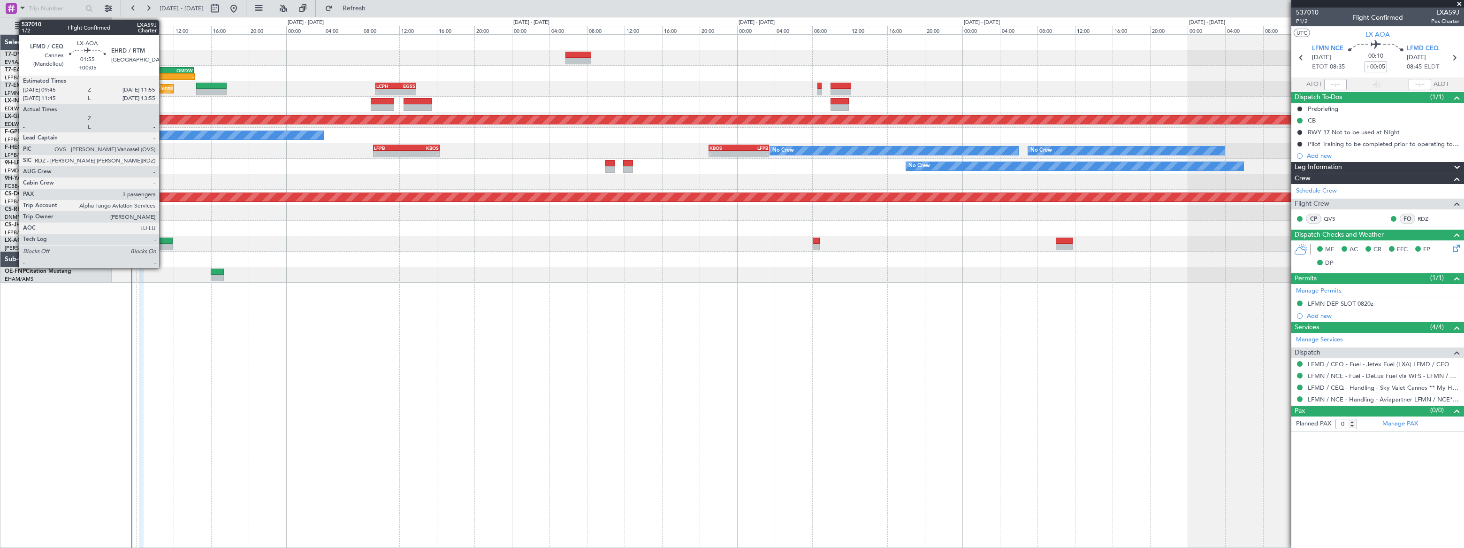
click at [163, 243] on div at bounding box center [162, 240] width 21 height 7
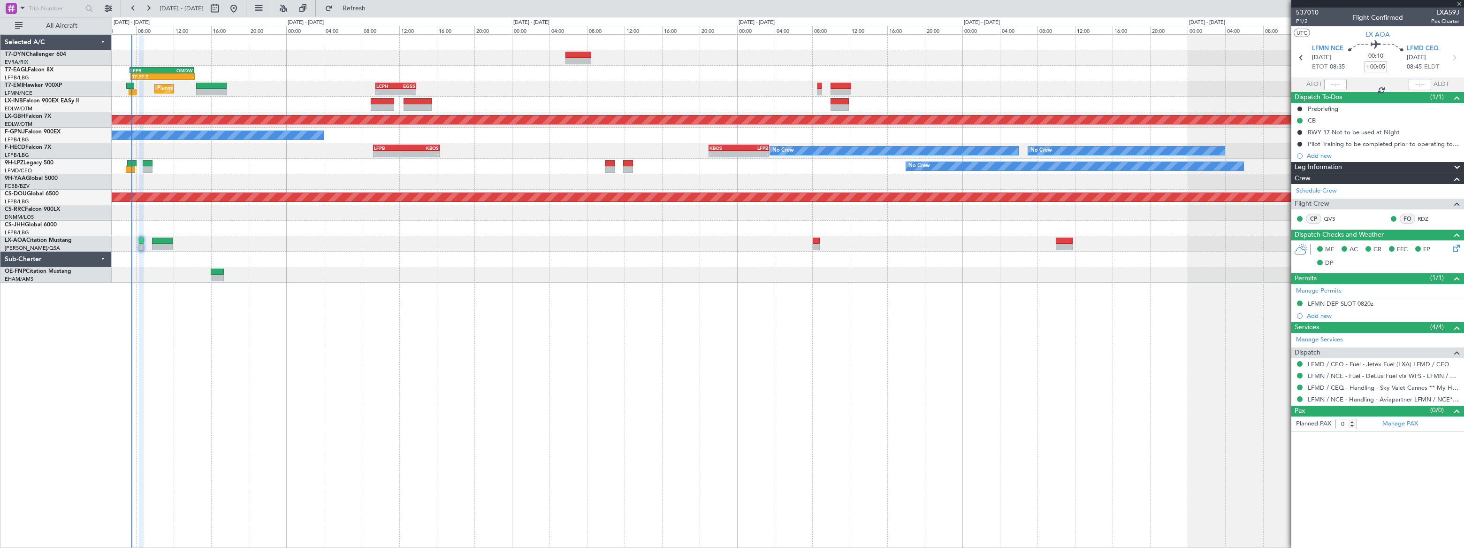
type input "3"
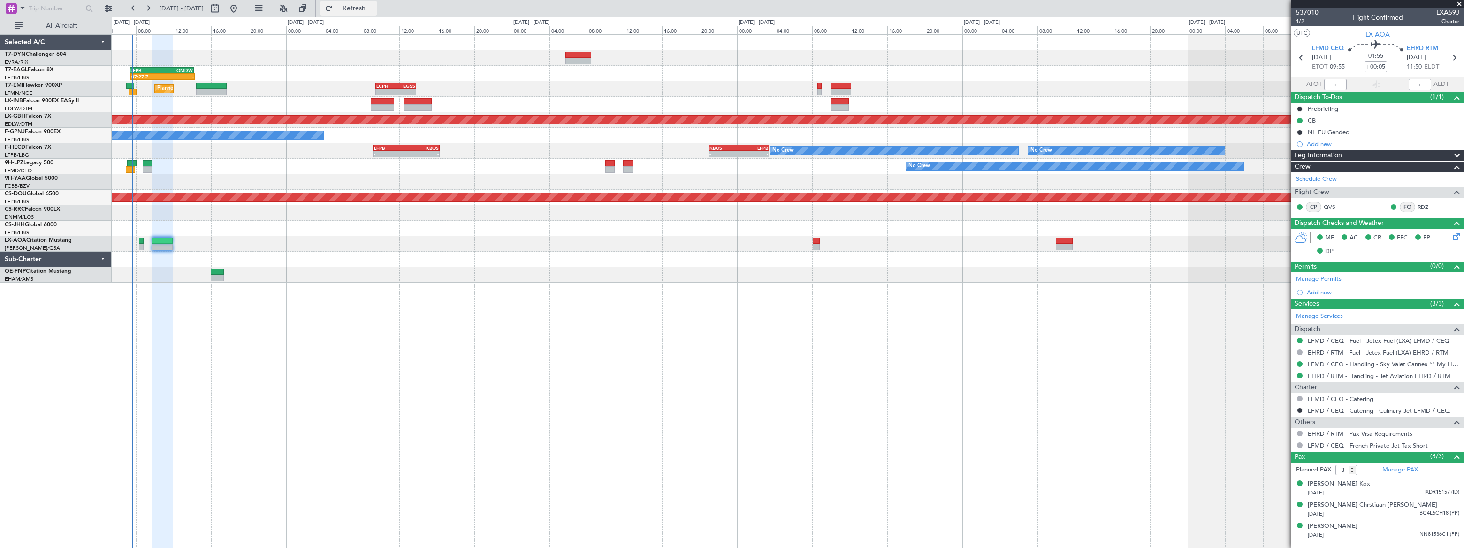
click at [374, 7] on span "Refresh" at bounding box center [354, 8] width 39 height 7
click at [374, 8] on span "Refreshing..." at bounding box center [354, 8] width 39 height 7
click at [374, 9] on span "Refresh" at bounding box center [354, 8] width 39 height 7
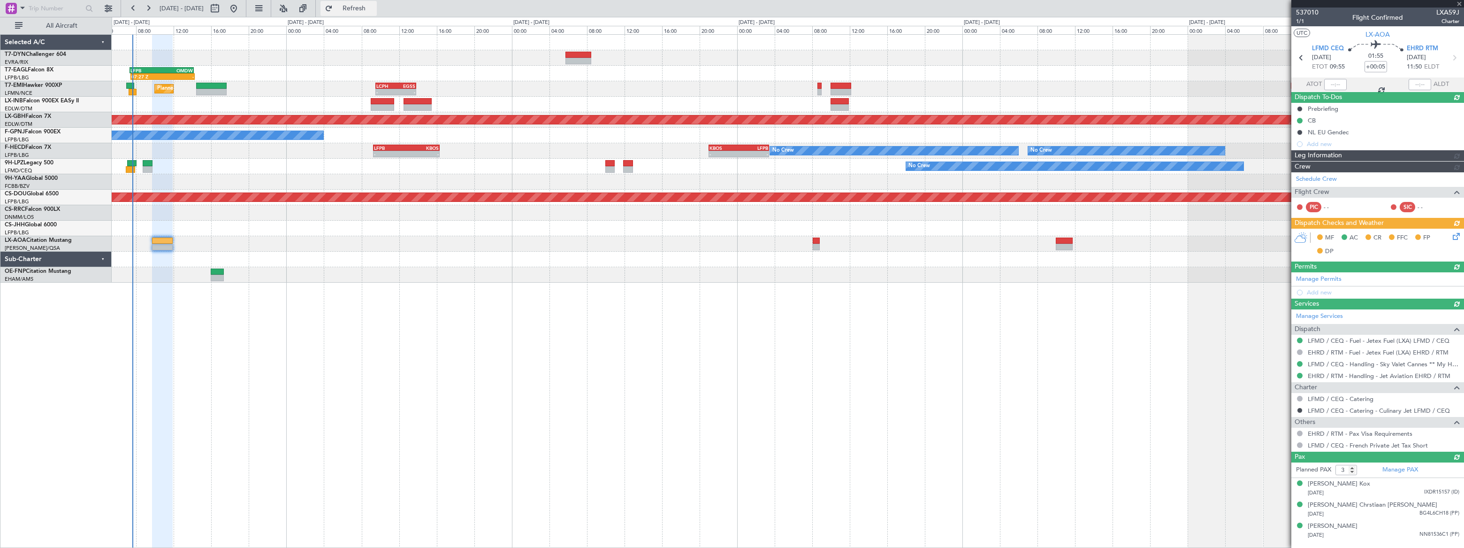
click at [374, 9] on span "Refresh" at bounding box center [354, 8] width 39 height 7
click at [374, 8] on span "Refresh" at bounding box center [354, 8] width 39 height 7
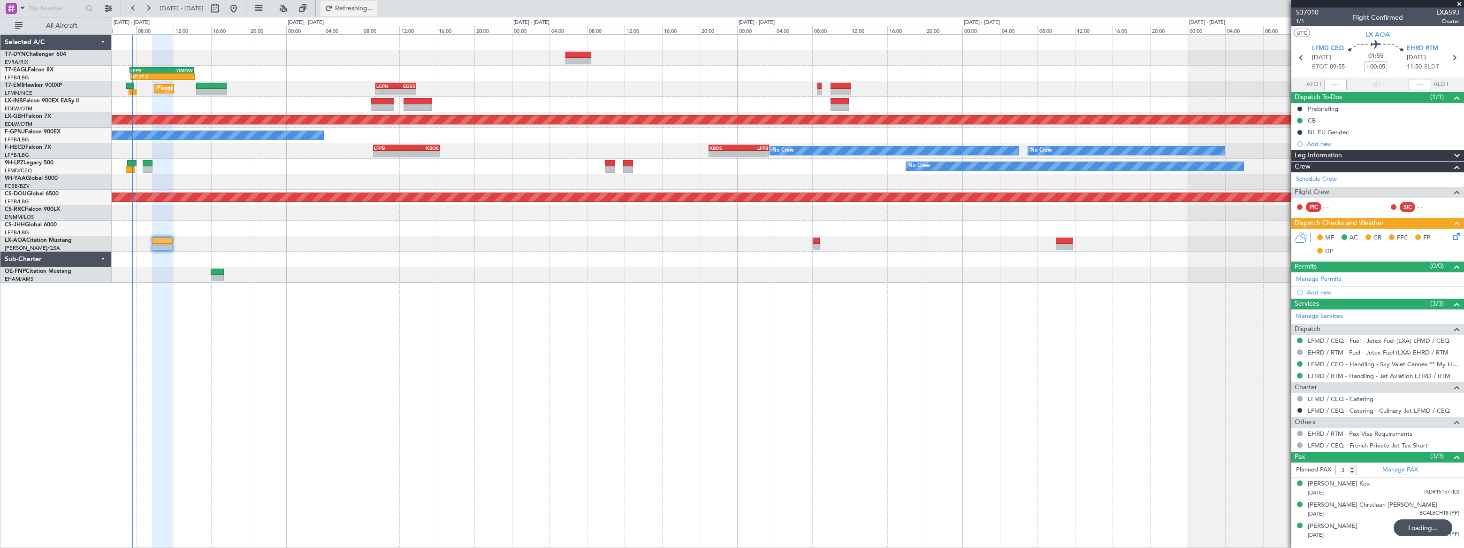
click at [374, 8] on span "Refreshing..." at bounding box center [354, 8] width 39 height 7
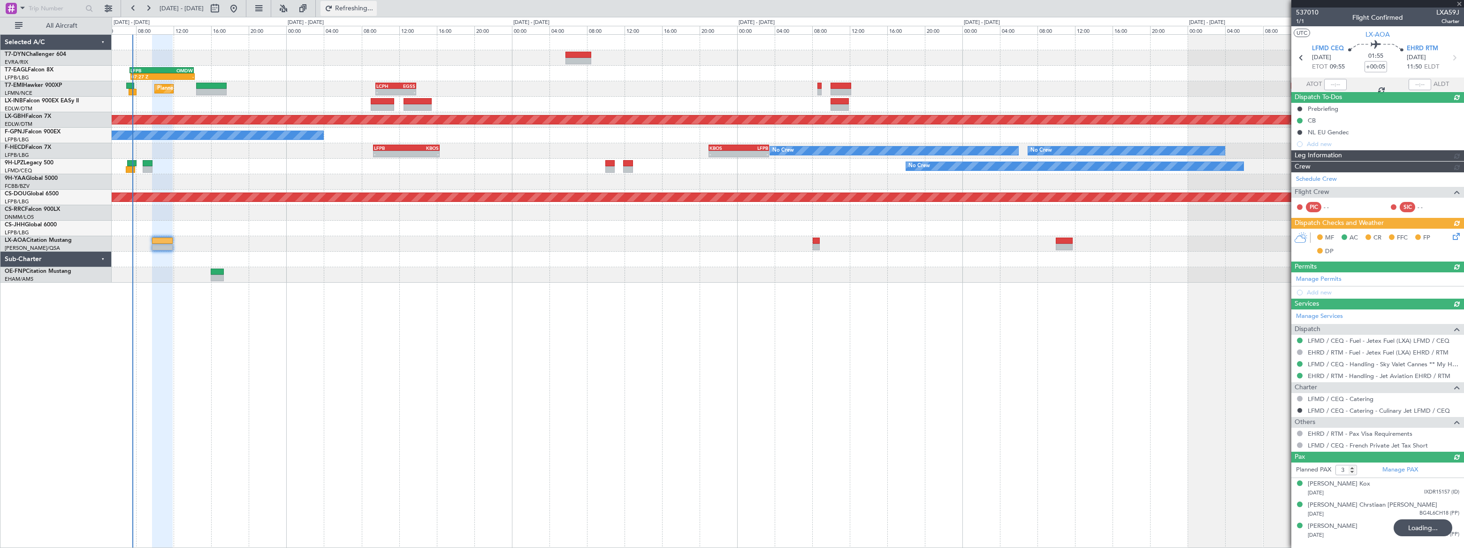
click at [374, 8] on span "Refreshing..." at bounding box center [354, 8] width 39 height 7
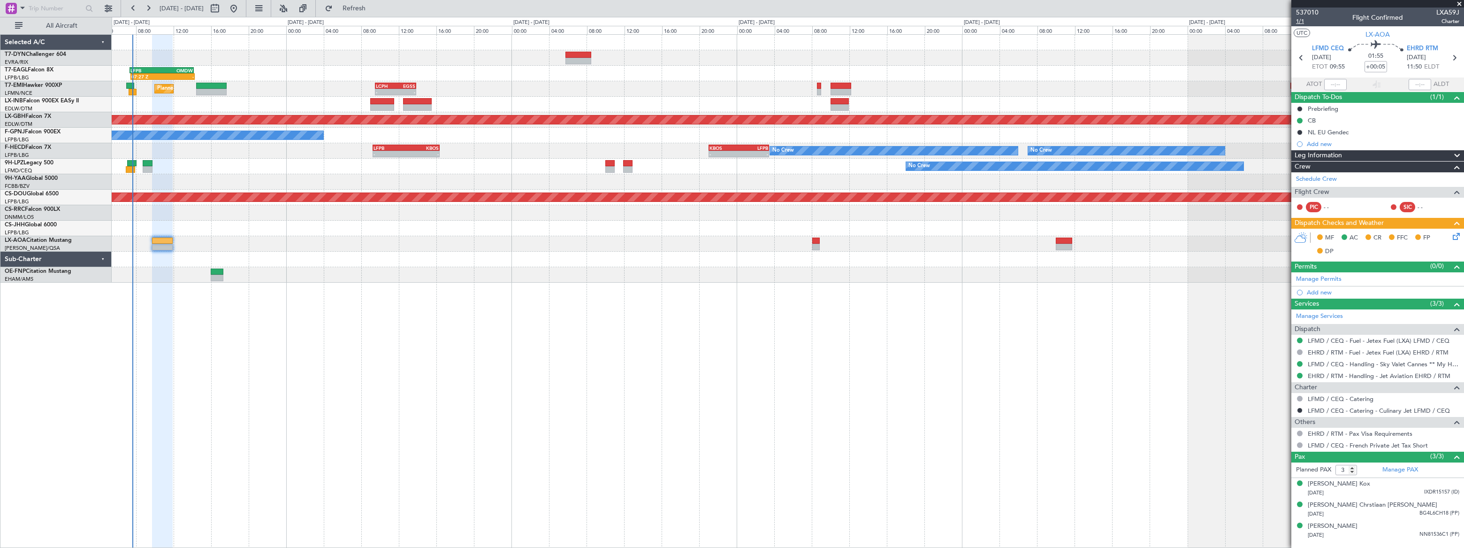
click at [1300, 21] on span "1/1" at bounding box center [1307, 21] width 23 height 8
click at [374, 8] on span "Refresh" at bounding box center [354, 8] width 39 height 7
click at [374, 8] on span "Refreshing..." at bounding box center [354, 8] width 39 height 7
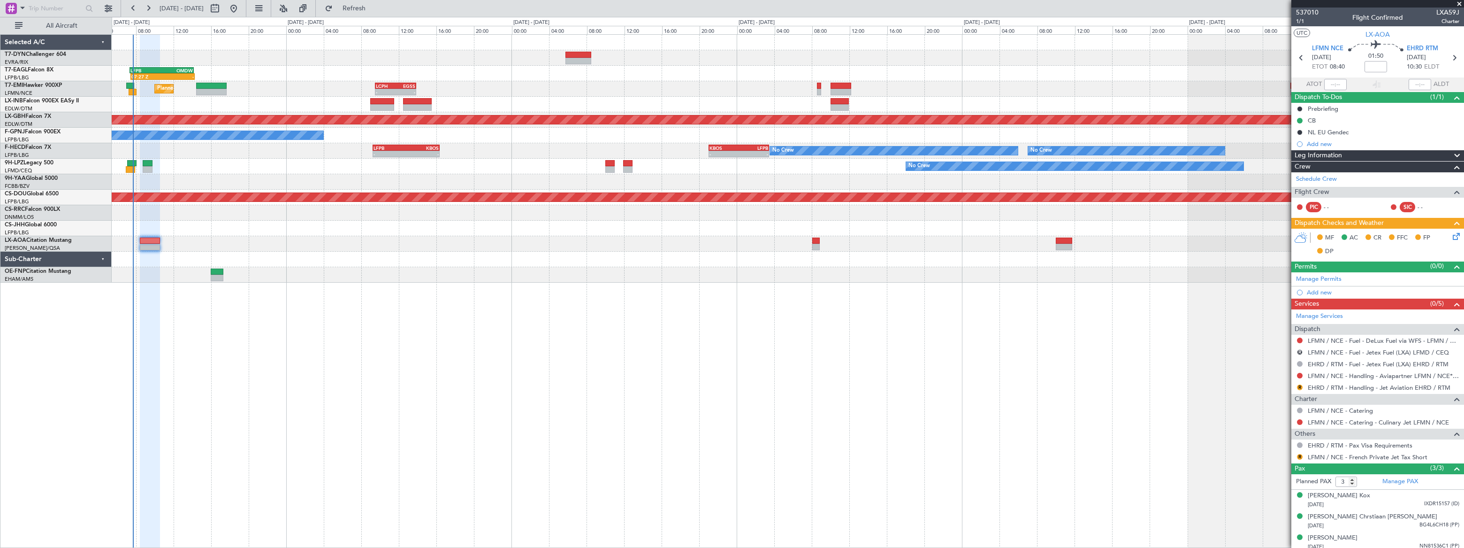
scroll to position [4, 0]
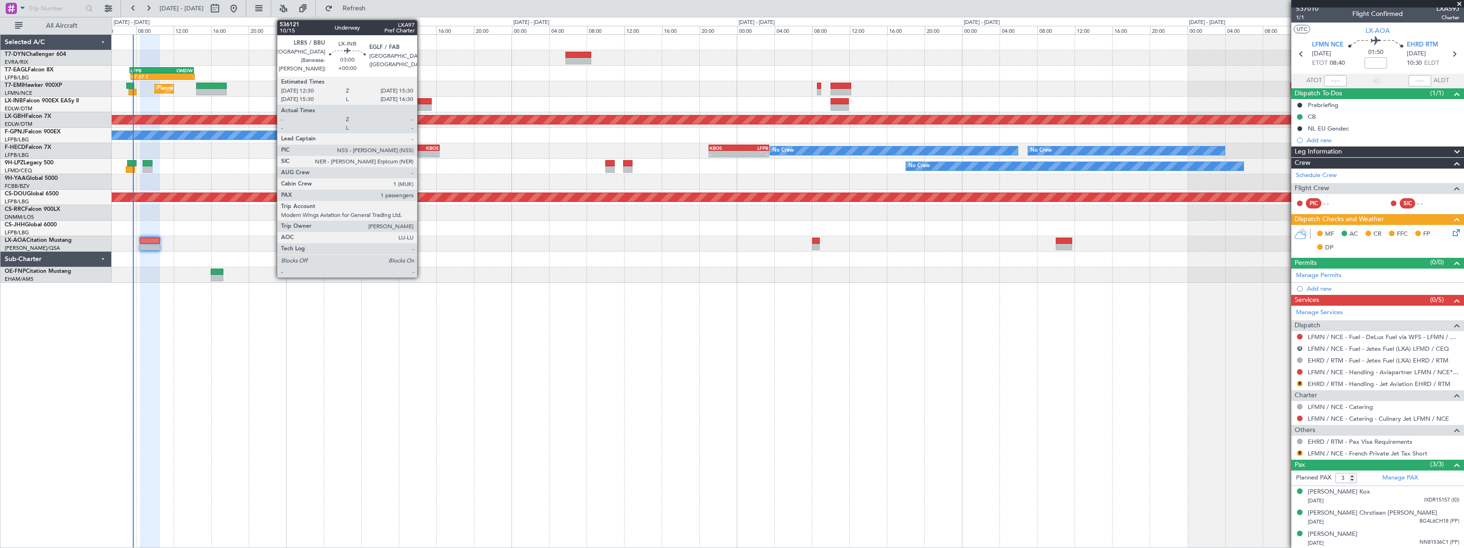
click at [421, 102] on div at bounding box center [417, 101] width 29 height 7
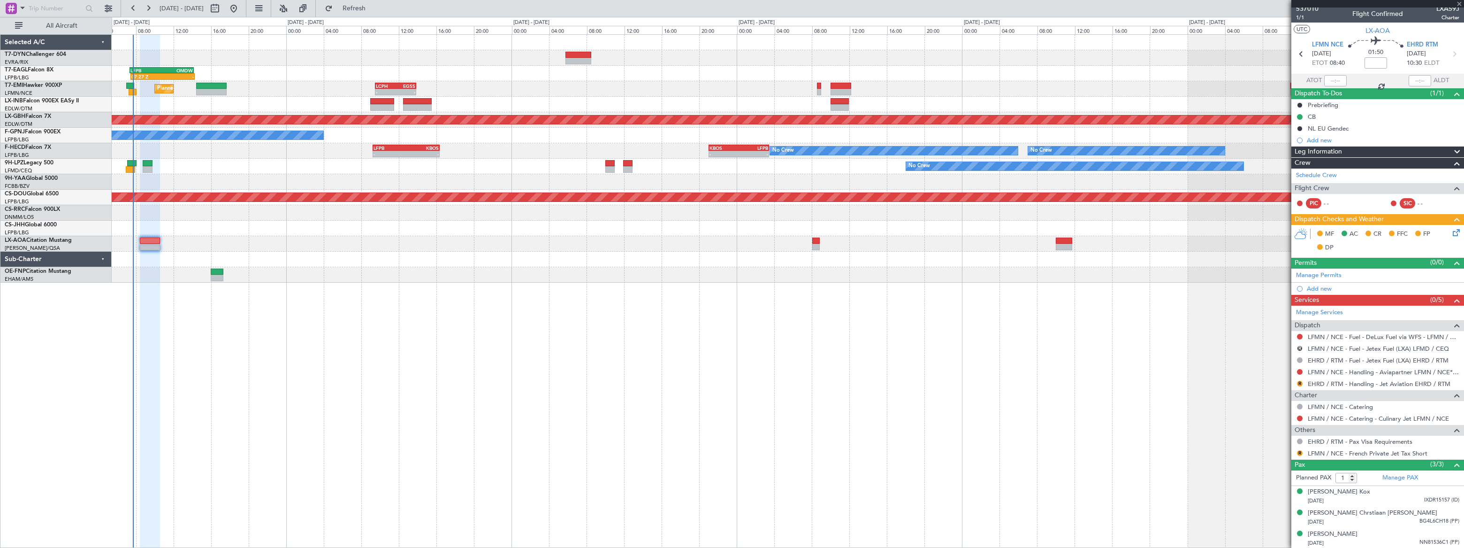
scroll to position [0, 0]
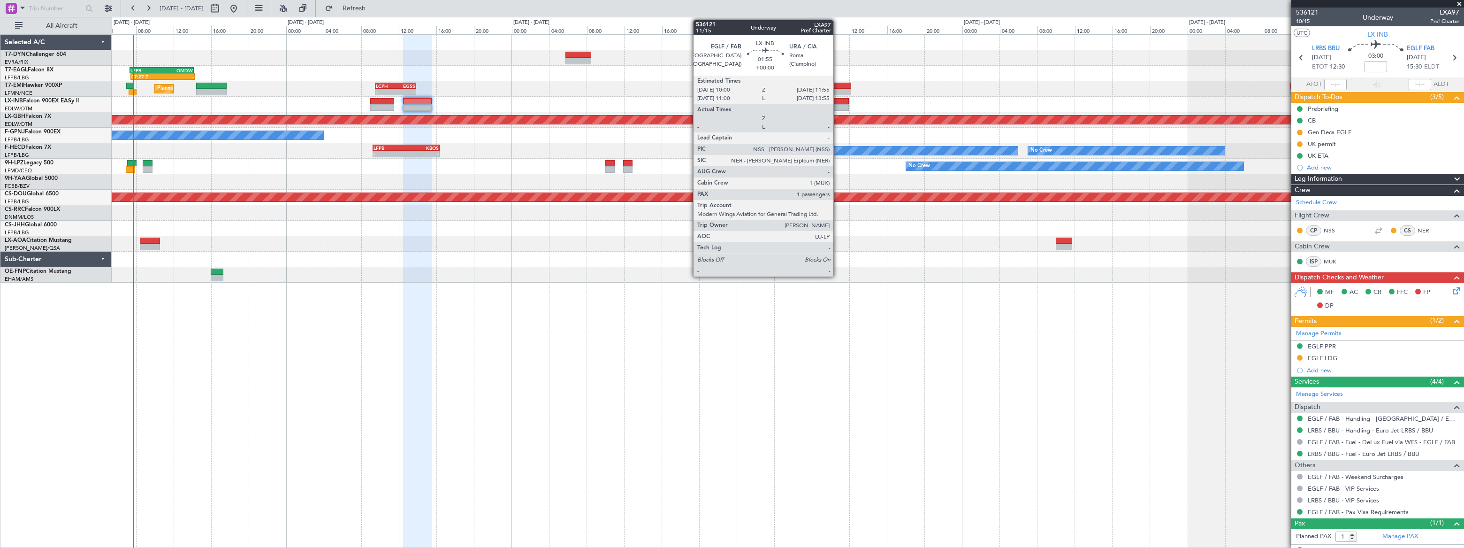
click at [838, 103] on div at bounding box center [839, 101] width 18 height 7
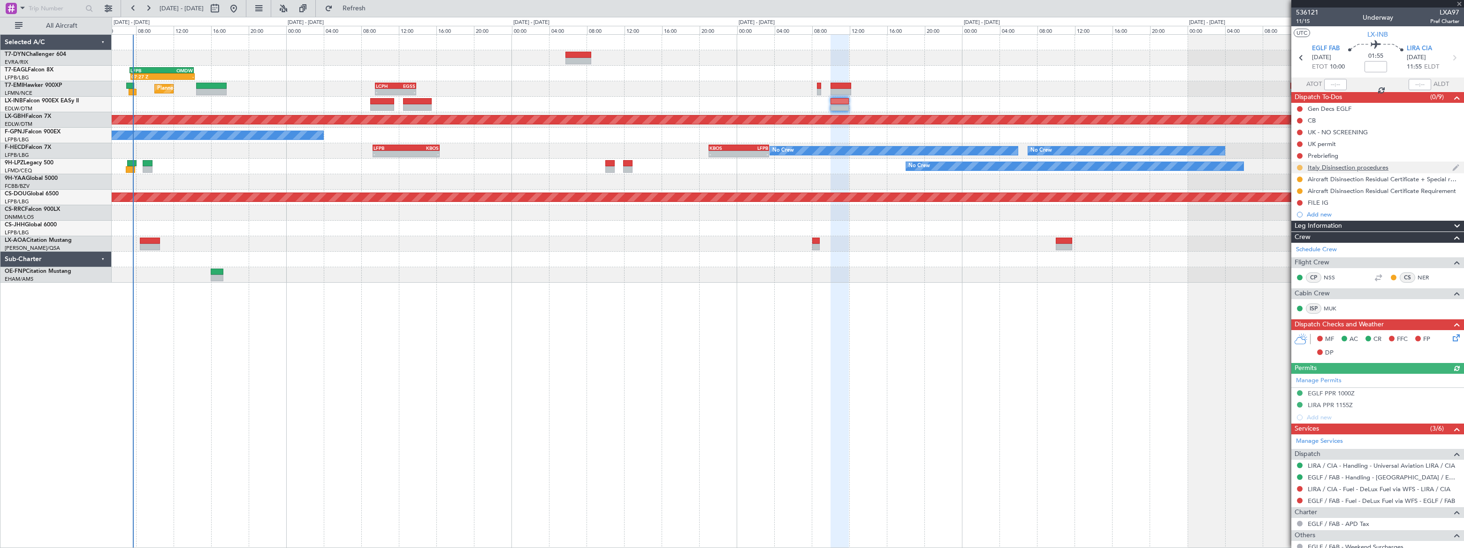
click at [1299, 166] on button at bounding box center [1300, 168] width 6 height 6
click at [1295, 209] on span "Completed" at bounding box center [1303, 208] width 31 height 9
click at [1298, 177] on button at bounding box center [1300, 179] width 6 height 6
click at [1298, 220] on span "Completed" at bounding box center [1303, 220] width 31 height 9
click at [1300, 187] on div at bounding box center [1300, 191] width 8 height 8
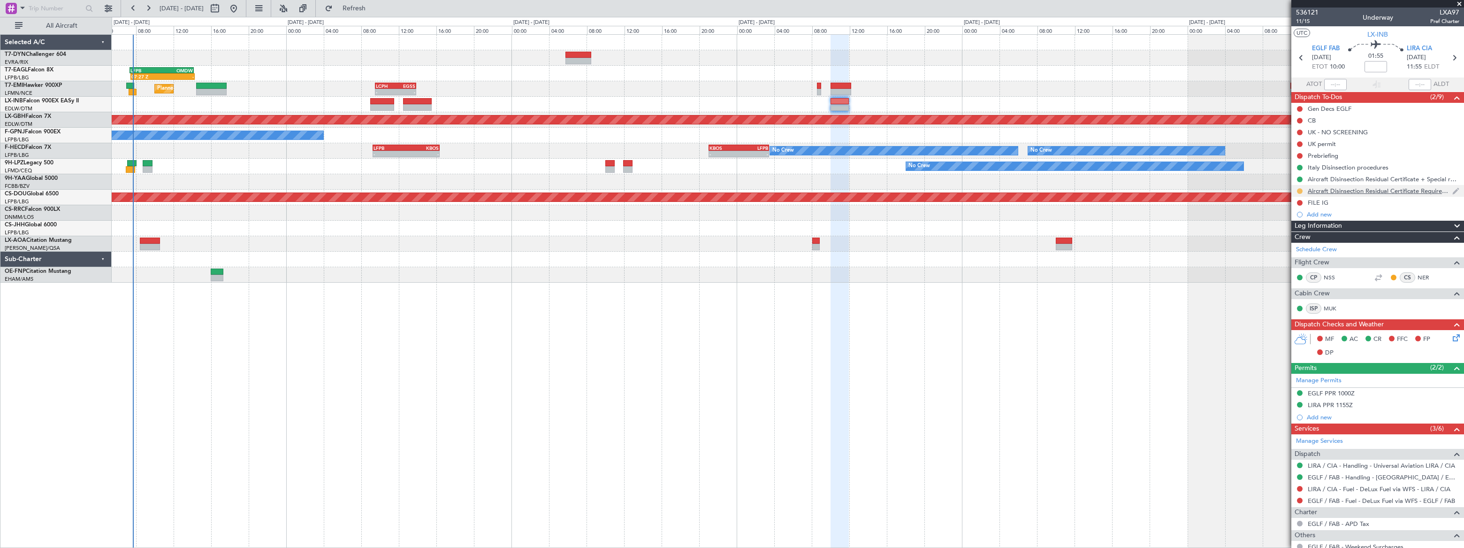
click at [1299, 188] on button at bounding box center [1300, 191] width 6 height 6
click at [1295, 228] on span "Completed" at bounding box center [1303, 232] width 31 height 9
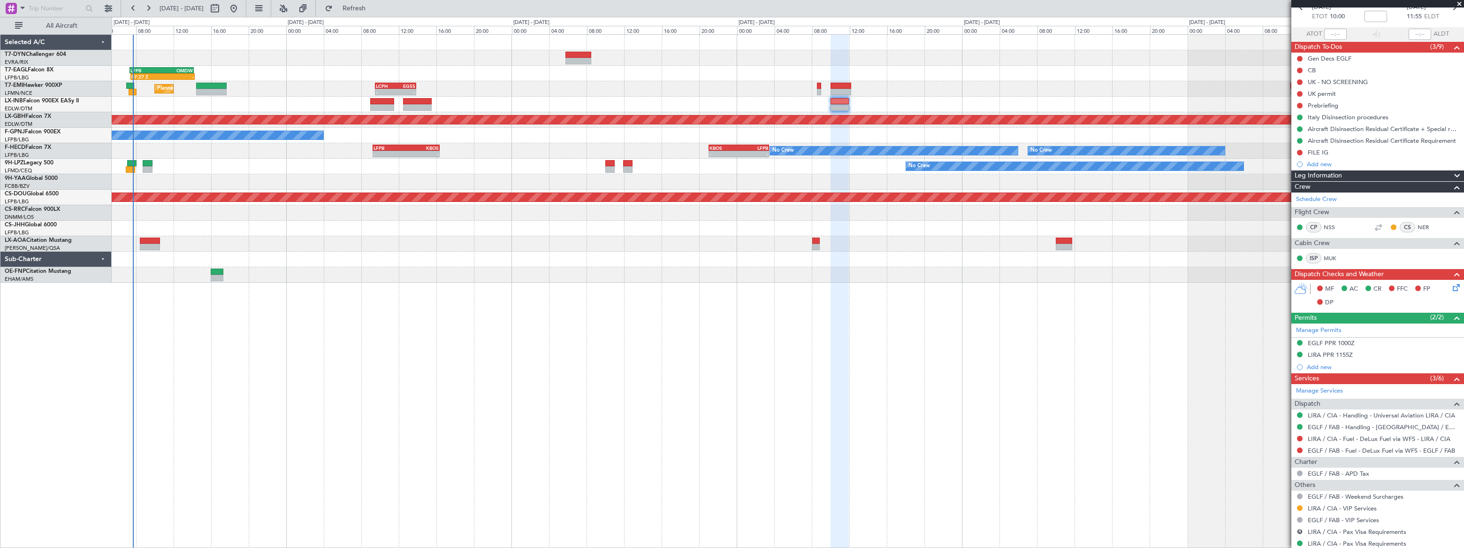
scroll to position [98, 0]
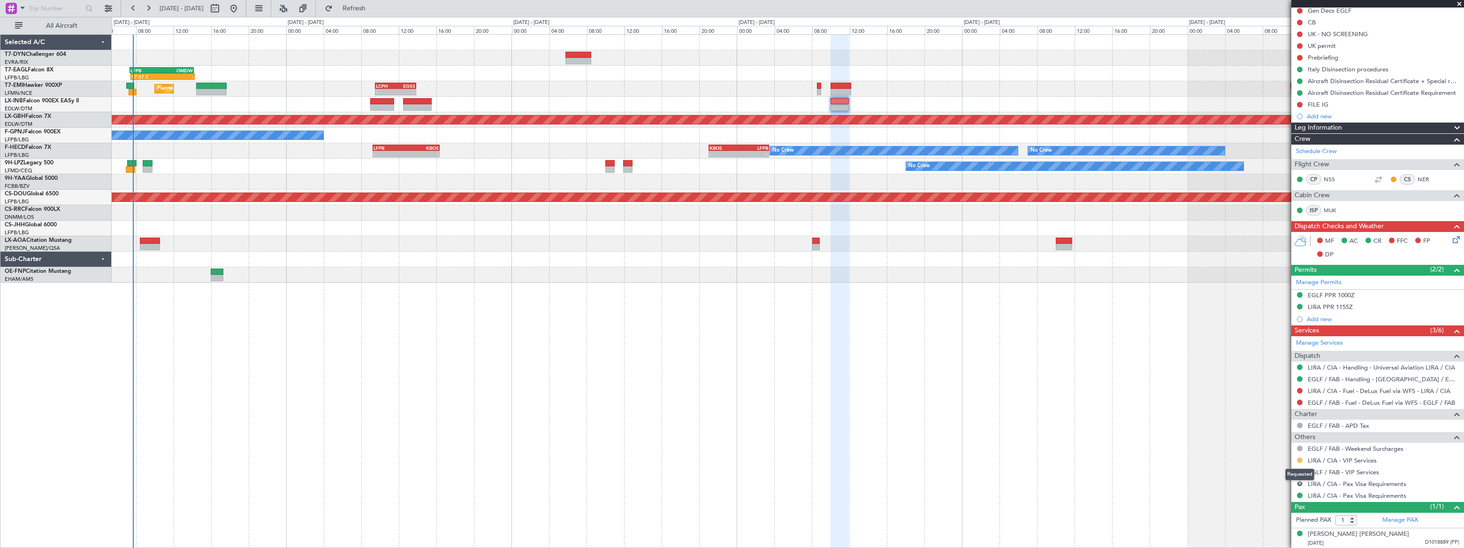
click at [1299, 459] on button at bounding box center [1300, 460] width 6 height 6
click at [1262, 448] on span "Confirmed" at bounding box center [1272, 445] width 29 height 9
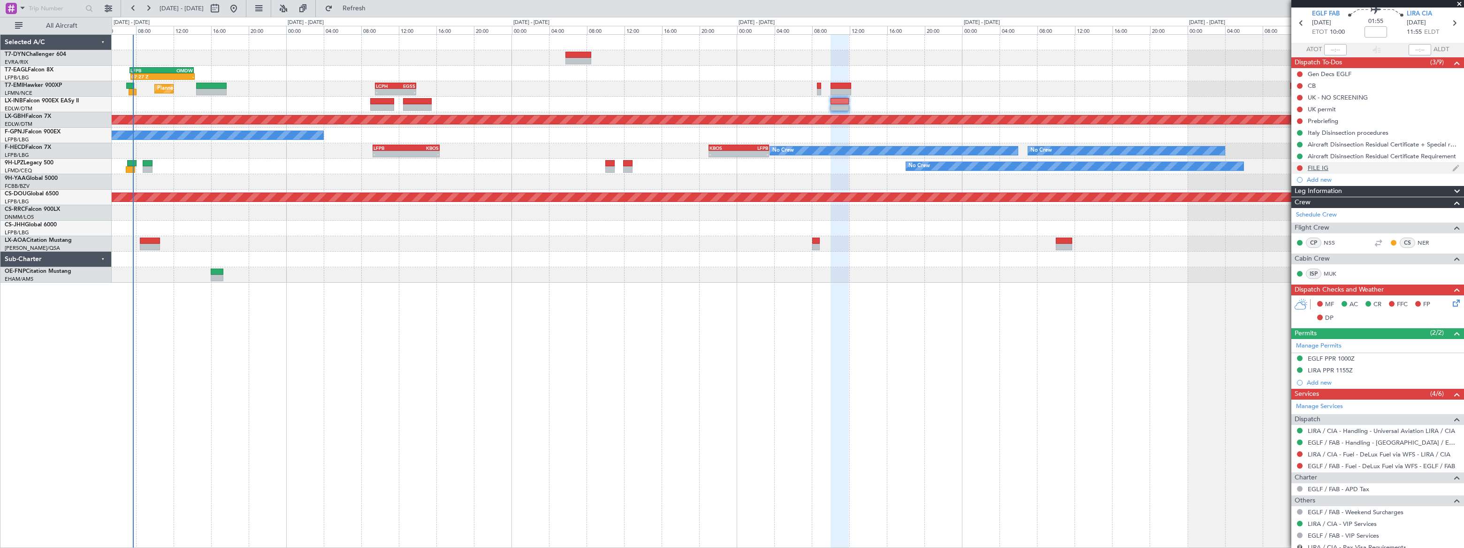
scroll to position [0, 0]
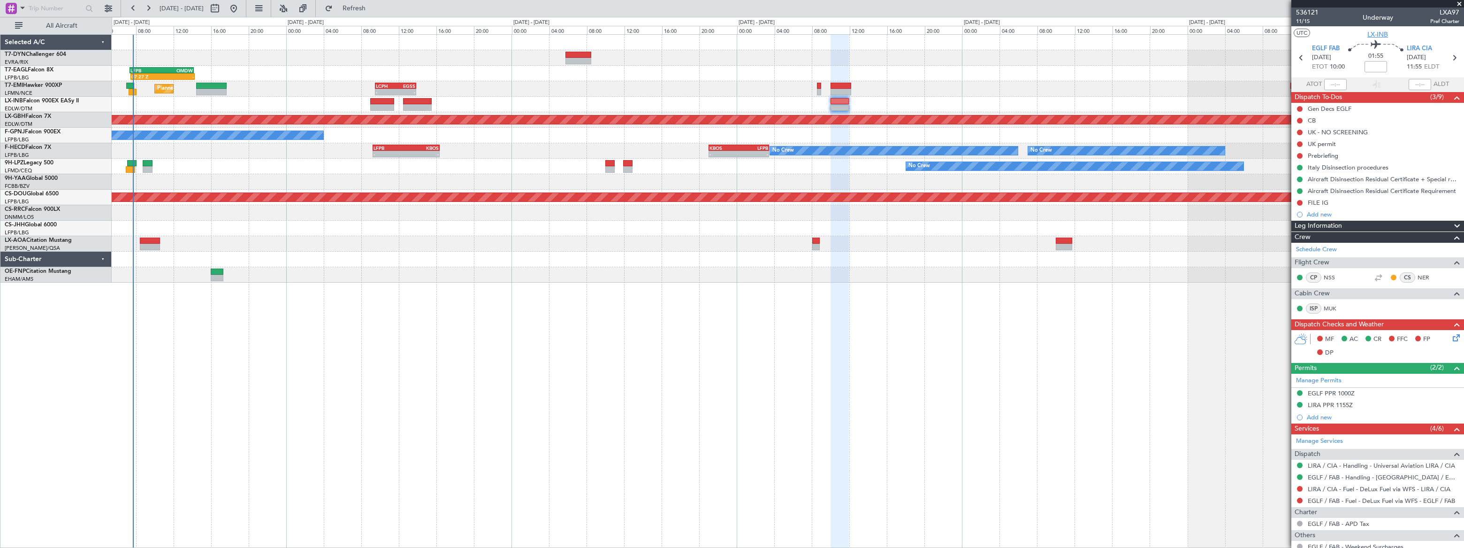
click at [1371, 37] on span "LX-INB" at bounding box center [1377, 35] width 21 height 10
click at [374, 10] on span "Refresh" at bounding box center [354, 8] width 39 height 7
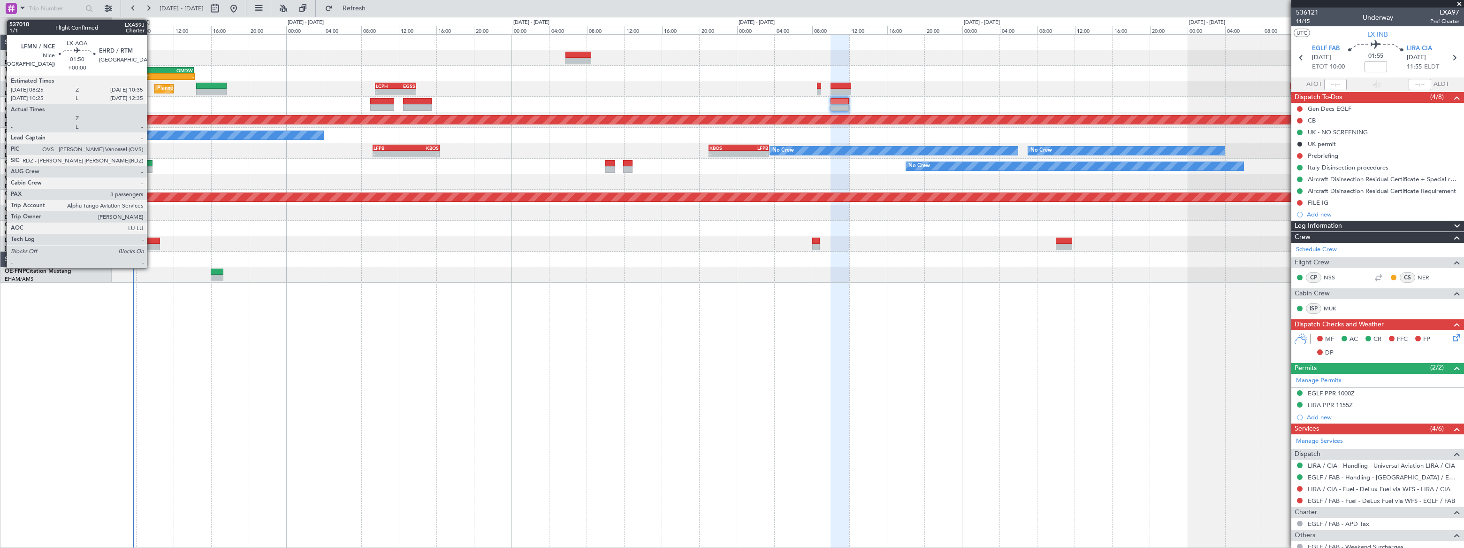
click at [151, 239] on div at bounding box center [150, 240] width 21 height 7
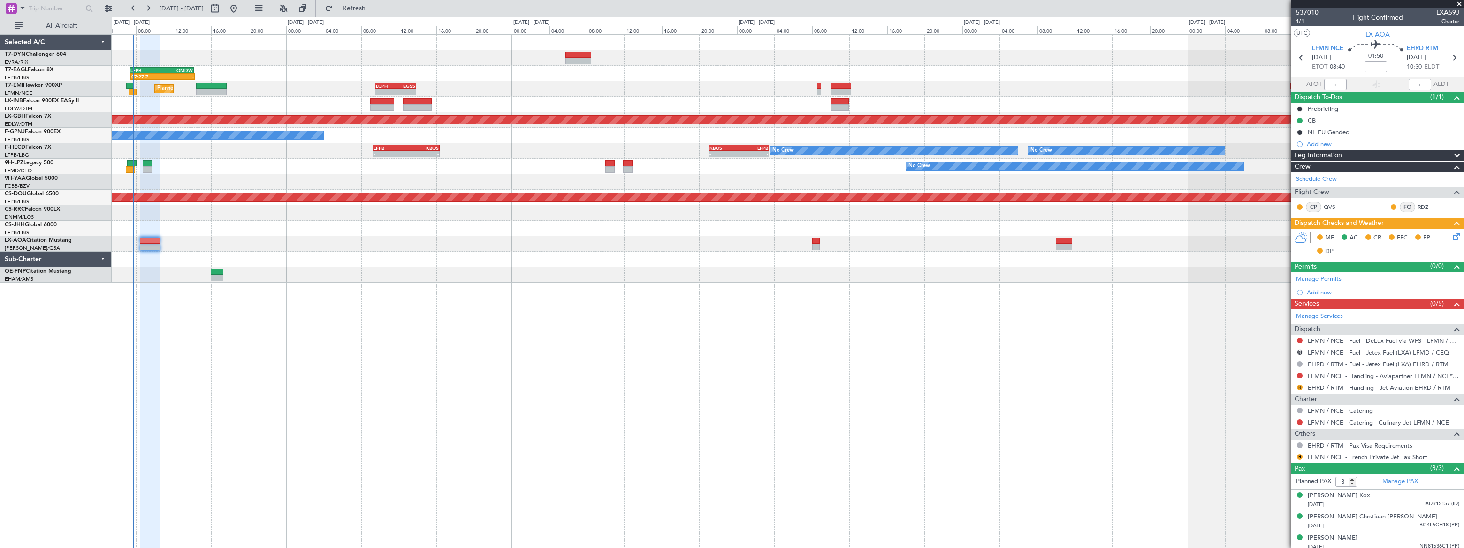
click at [1310, 11] on span "537010" at bounding box center [1307, 13] width 23 height 10
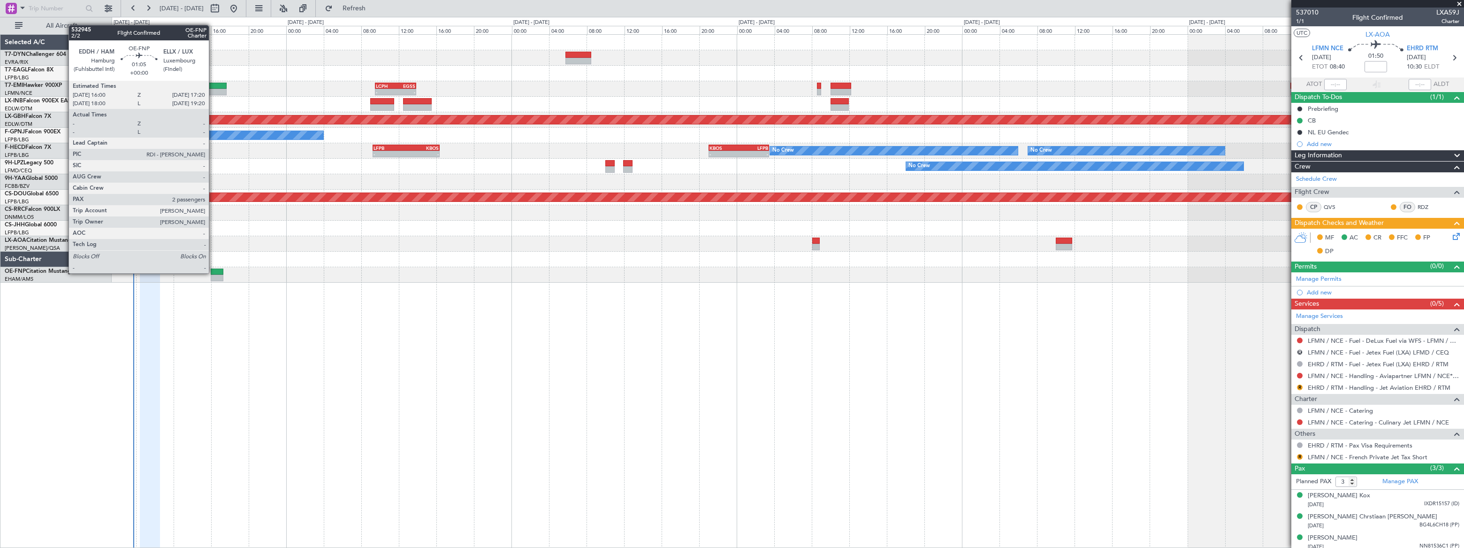
click at [215, 272] on div at bounding box center [217, 271] width 13 height 7
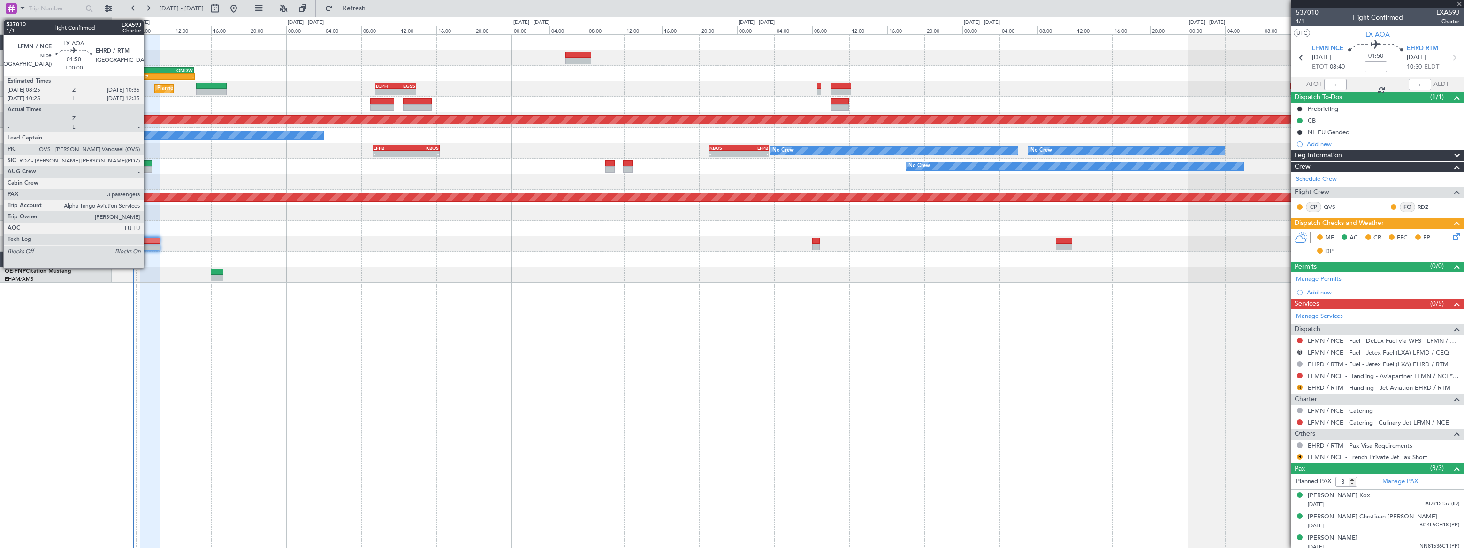
click at [148, 238] on div at bounding box center [150, 240] width 21 height 7
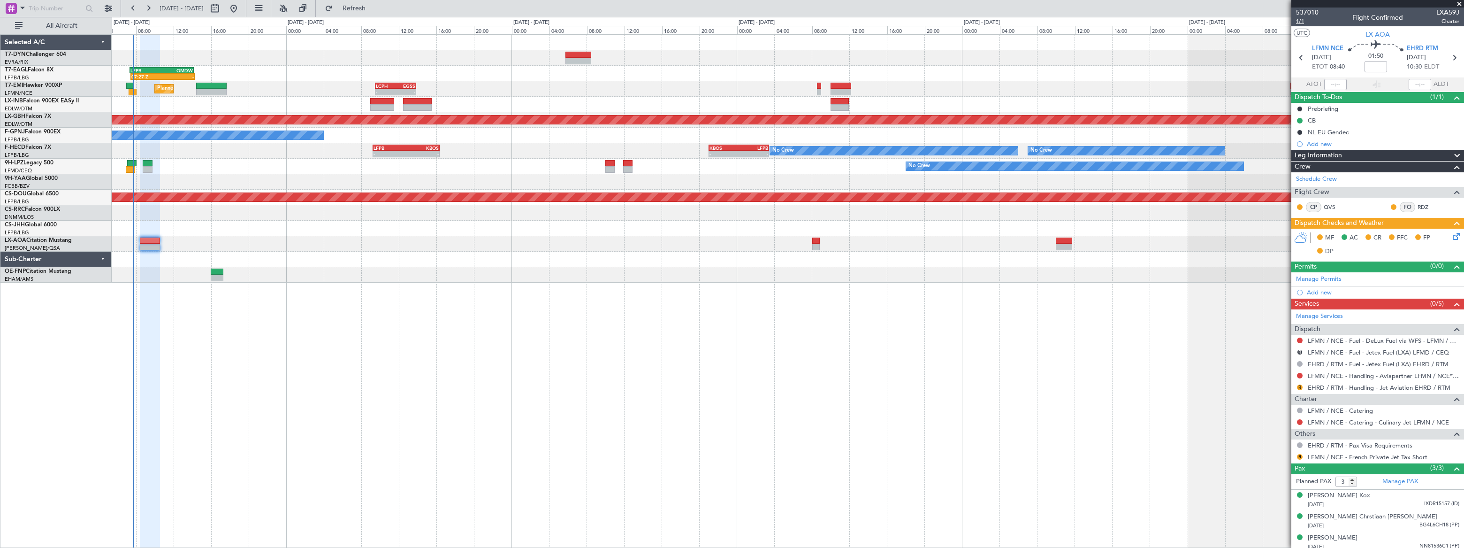
click at [1302, 20] on span "1/1" at bounding box center [1307, 21] width 23 height 8
click at [374, 6] on span "Refresh" at bounding box center [354, 8] width 39 height 7
click at [1134, 302] on div "Grounded [GEOGRAPHIC_DATA] (Al Maktoum Intl) 07:27 Z - LFPB 07:20 Z OMDW 14:10 …" at bounding box center [788, 290] width 1352 height 513
click at [1300, 14] on span "537010" at bounding box center [1307, 13] width 23 height 10
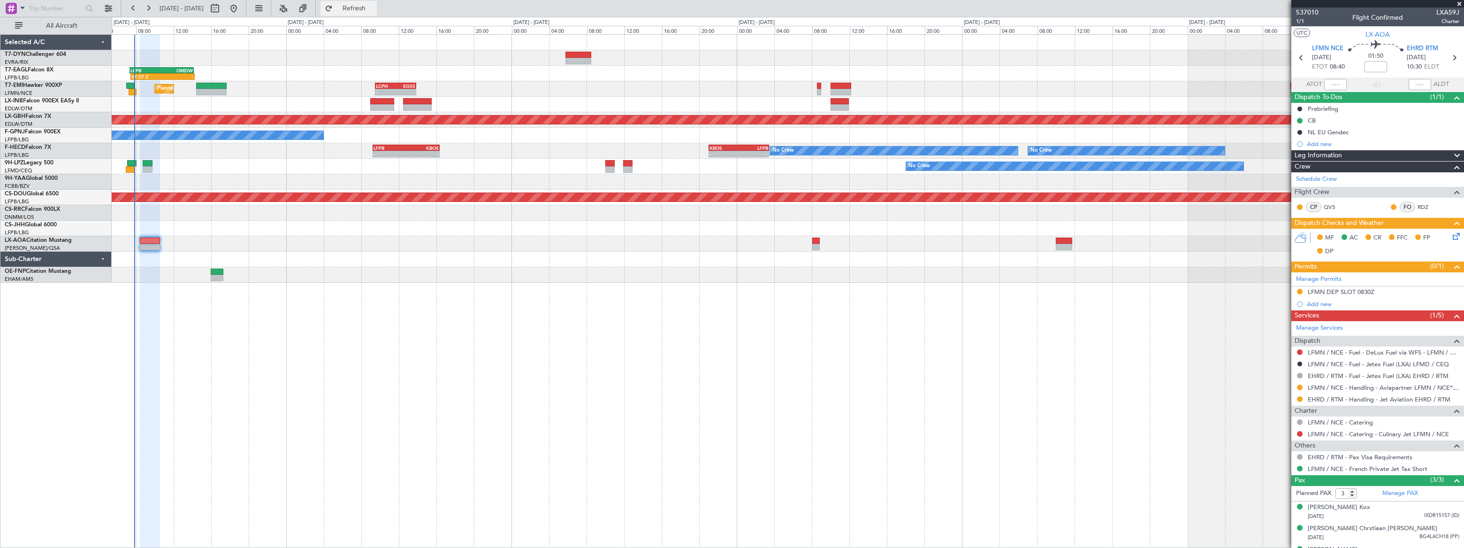
click at [374, 6] on span "Refresh" at bounding box center [354, 8] width 39 height 7
click at [374, 6] on span "Refreshing..." at bounding box center [354, 8] width 39 height 7
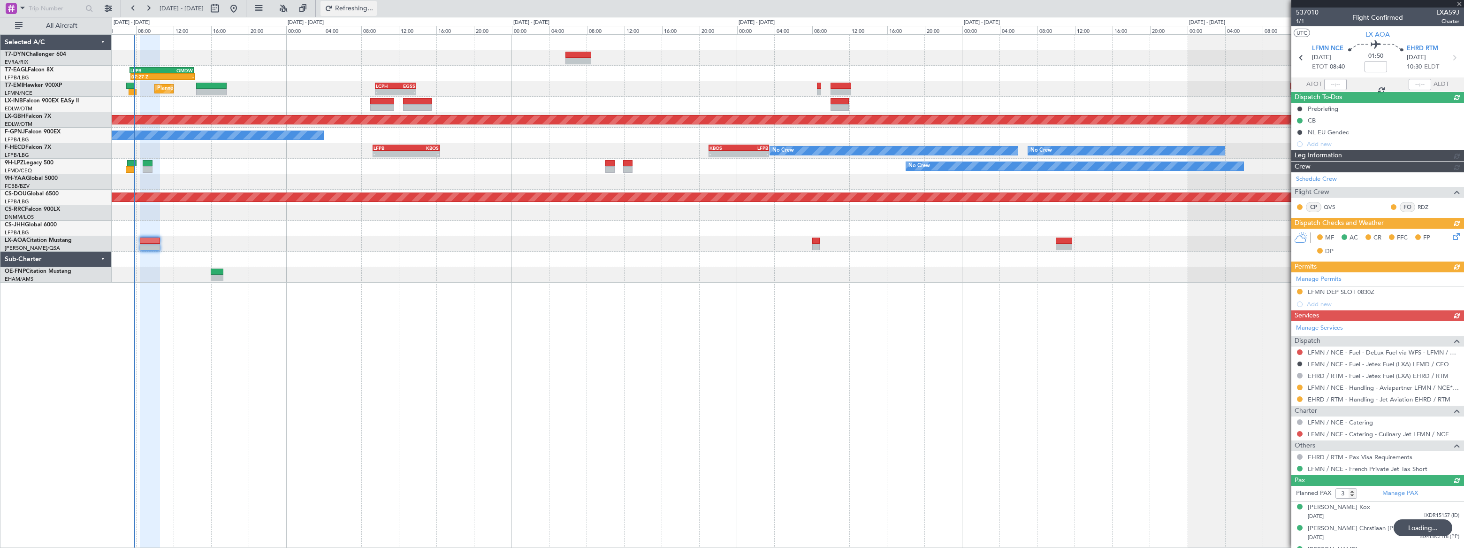
click at [374, 6] on span "Refreshing..." at bounding box center [354, 8] width 39 height 7
click at [374, 6] on span "Refresh" at bounding box center [354, 8] width 39 height 7
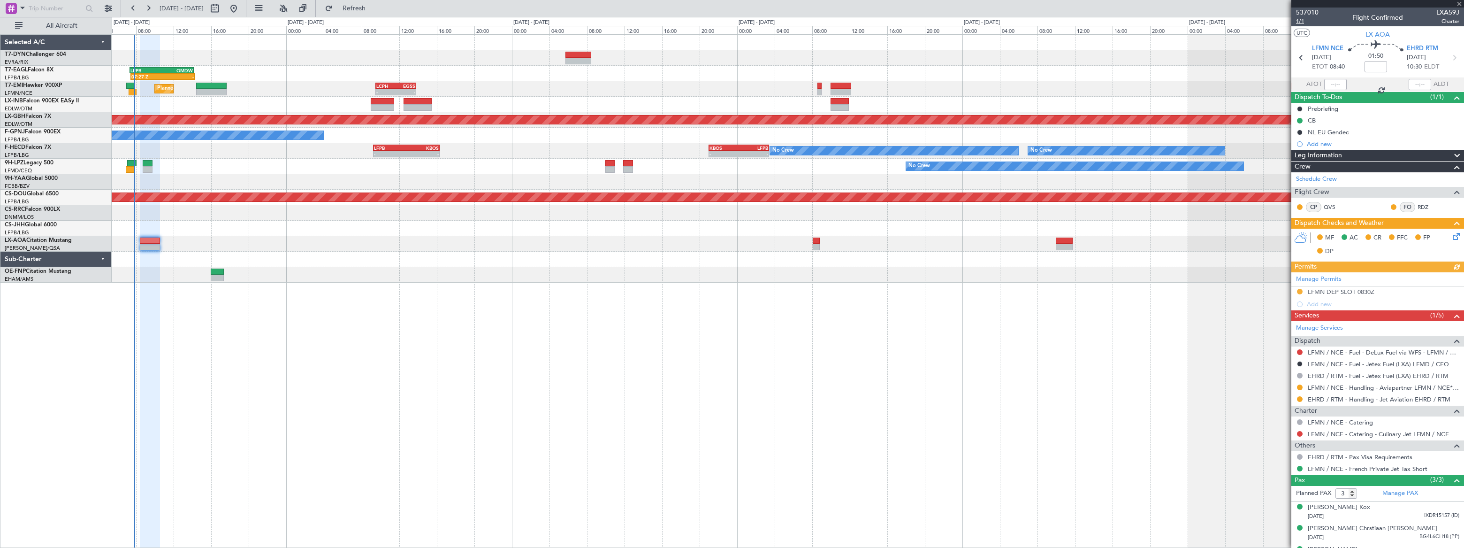
click at [1300, 23] on span "1/1" at bounding box center [1307, 21] width 23 height 8
click at [374, 11] on span "Refresh" at bounding box center [354, 8] width 39 height 7
click at [374, 11] on span "Refreshing..." at bounding box center [354, 8] width 39 height 7
click at [836, 436] on div "Grounded [GEOGRAPHIC_DATA] (Al Maktoum Intl) 07:27 Z - LFPB 07:20 Z OMDW 14:10 …" at bounding box center [788, 290] width 1352 height 513
click at [1300, 22] on mat-tooltip-component "Trip Number" at bounding box center [1307, 29] width 46 height 25
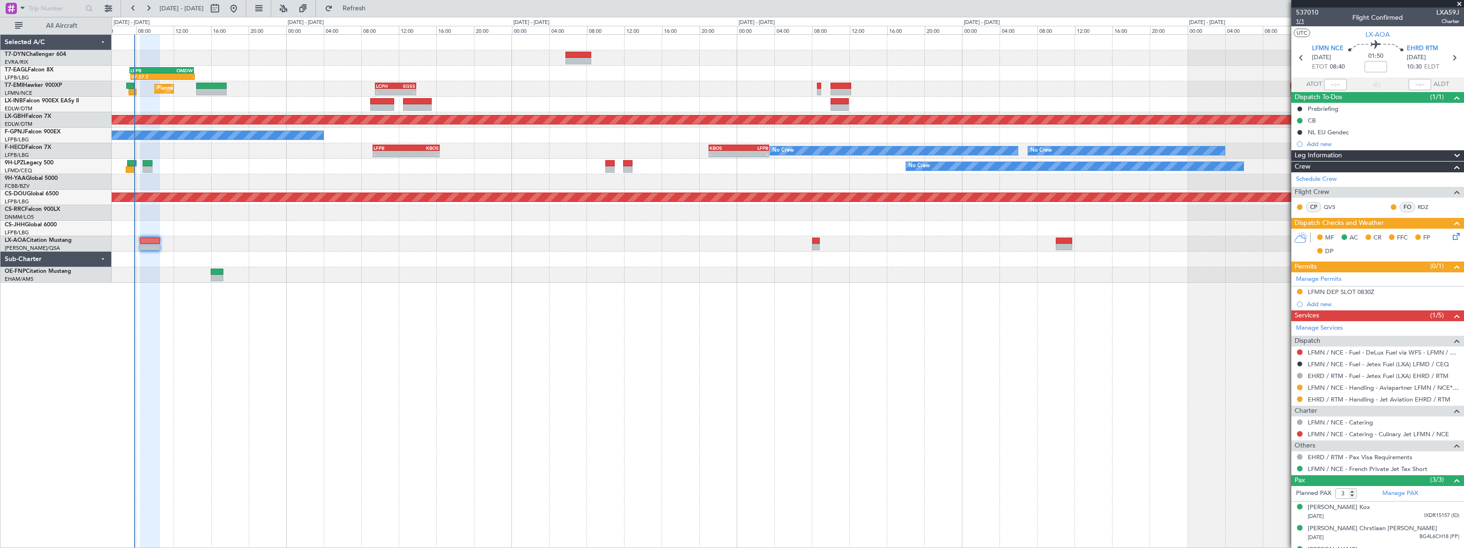
click at [1301, 19] on span "1/1" at bounding box center [1307, 21] width 23 height 8
click at [374, 6] on span "Refresh" at bounding box center [354, 8] width 39 height 7
click at [374, 7] on span "Refreshing..." at bounding box center [354, 8] width 39 height 7
click at [1090, 335] on div "Grounded [GEOGRAPHIC_DATA] (Al Maktoum Intl) 07:27 Z - LFPB 07:20 Z OMDW 14:10 …" at bounding box center [788, 290] width 1352 height 513
click at [1304, 10] on span "537010" at bounding box center [1307, 13] width 23 height 10
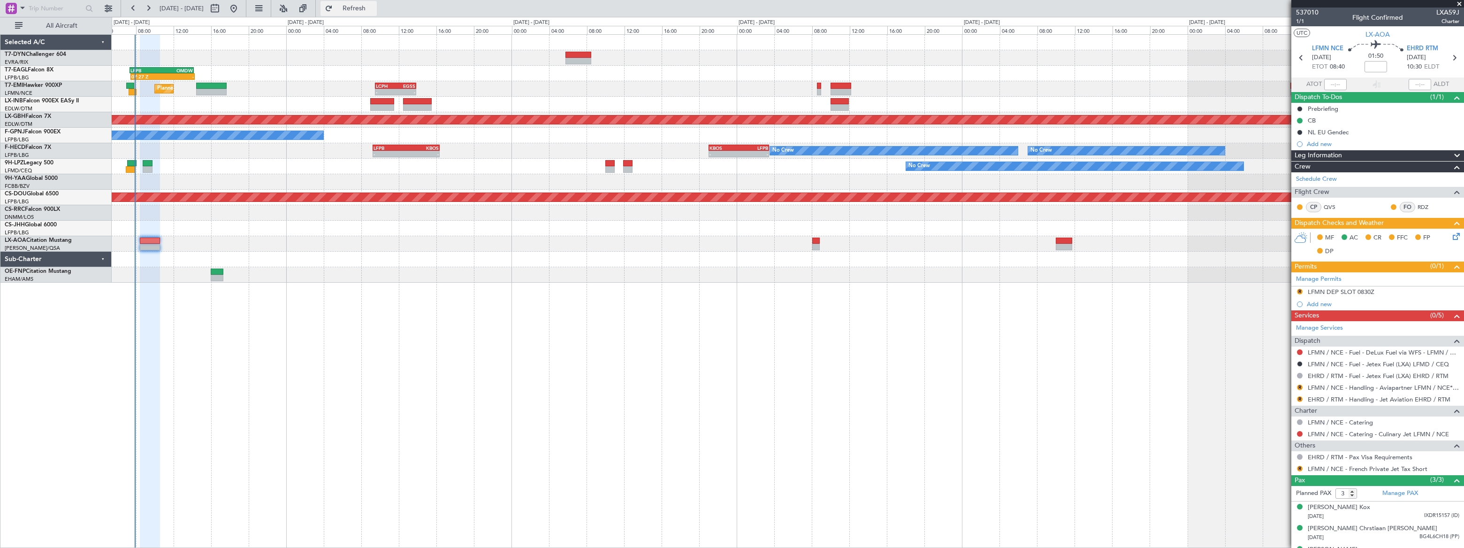
click at [374, 5] on span "Refresh" at bounding box center [354, 8] width 39 height 7
click at [374, 5] on span "Refreshing..." at bounding box center [354, 8] width 39 height 7
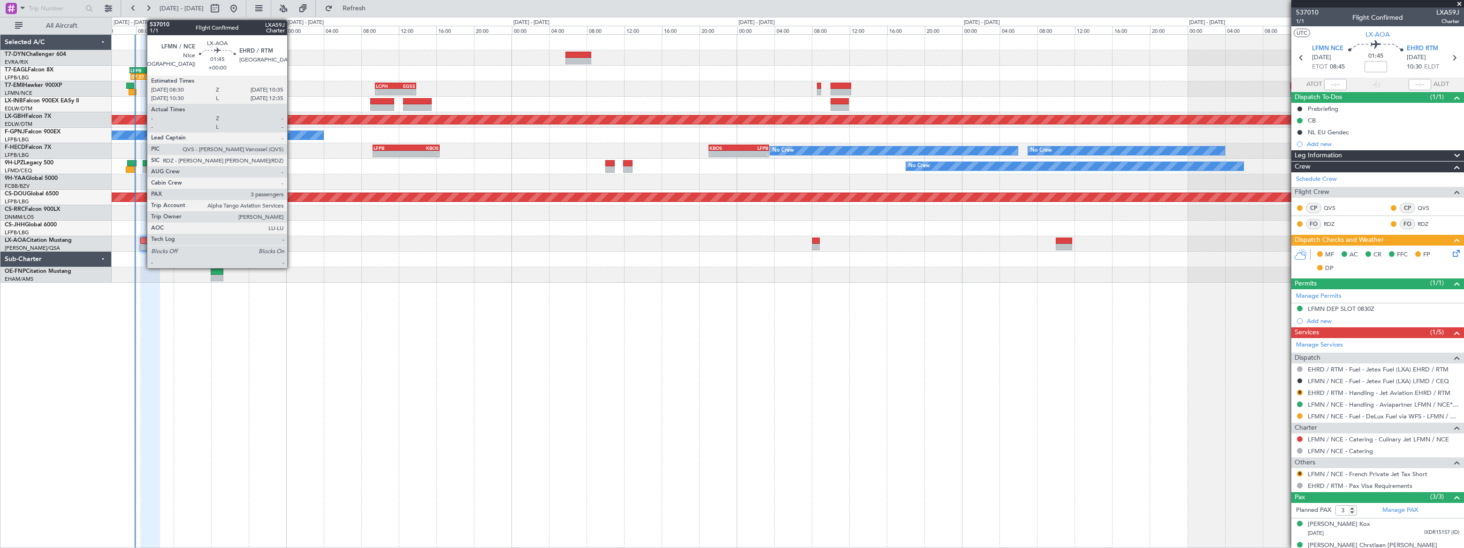
click at [144, 239] on div at bounding box center [150, 240] width 20 height 7
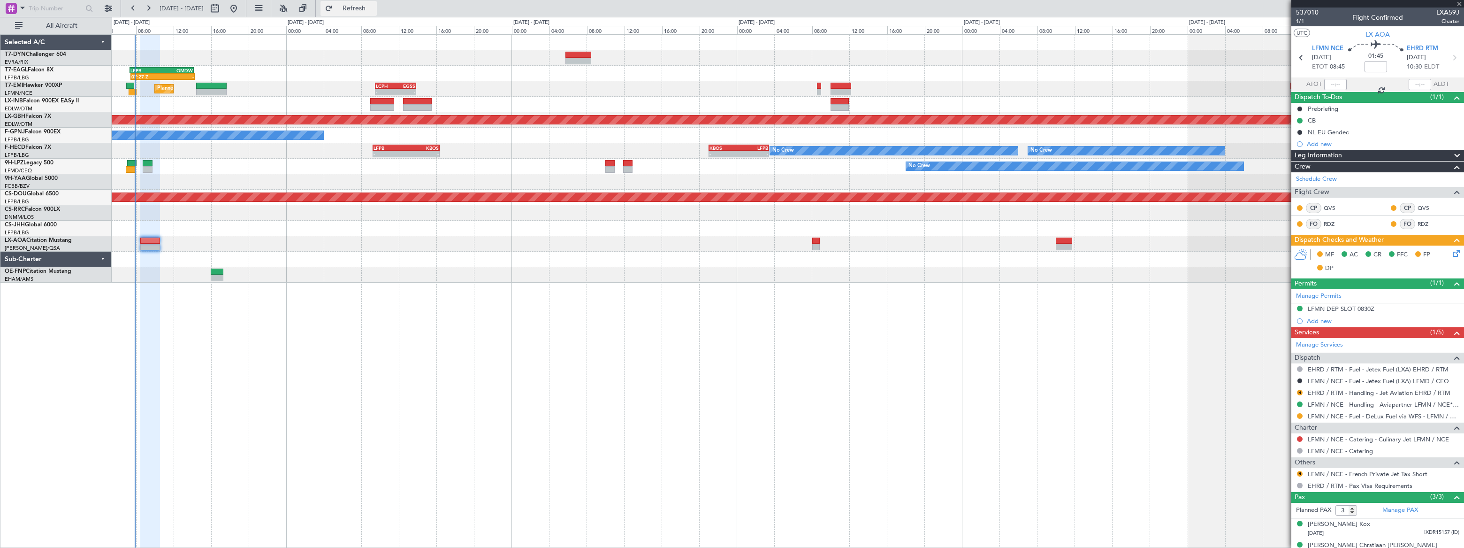
click at [374, 6] on span "Refresh" at bounding box center [354, 8] width 39 height 7
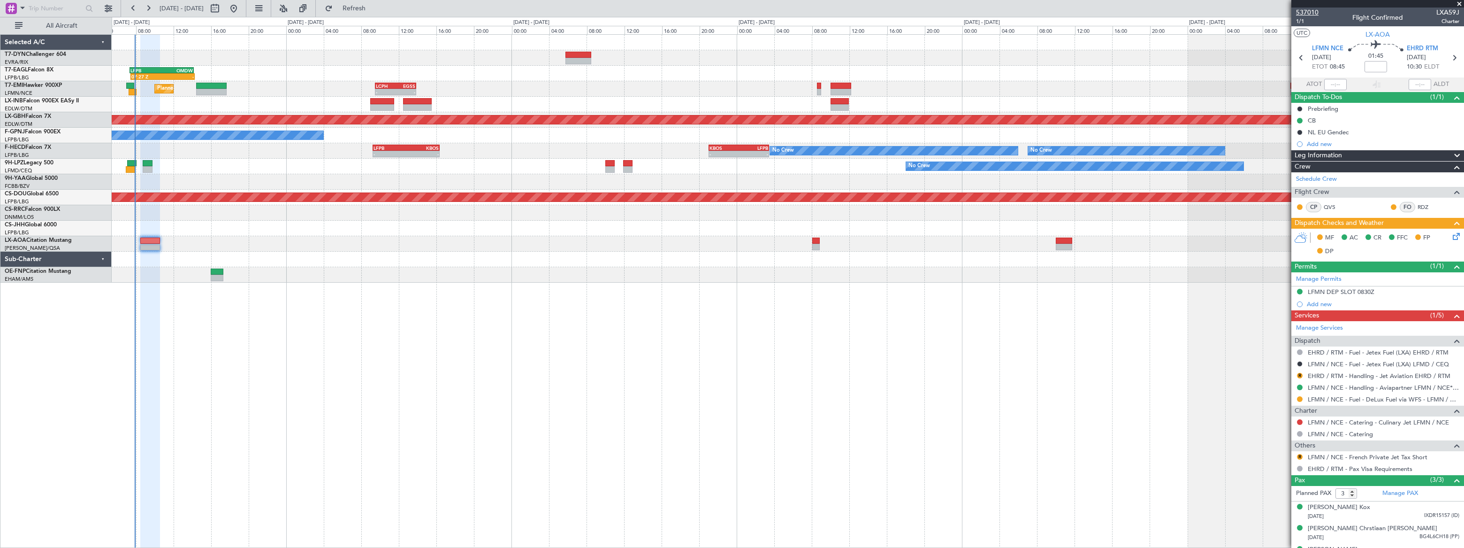
click at [1310, 13] on span "537010" at bounding box center [1307, 13] width 23 height 10
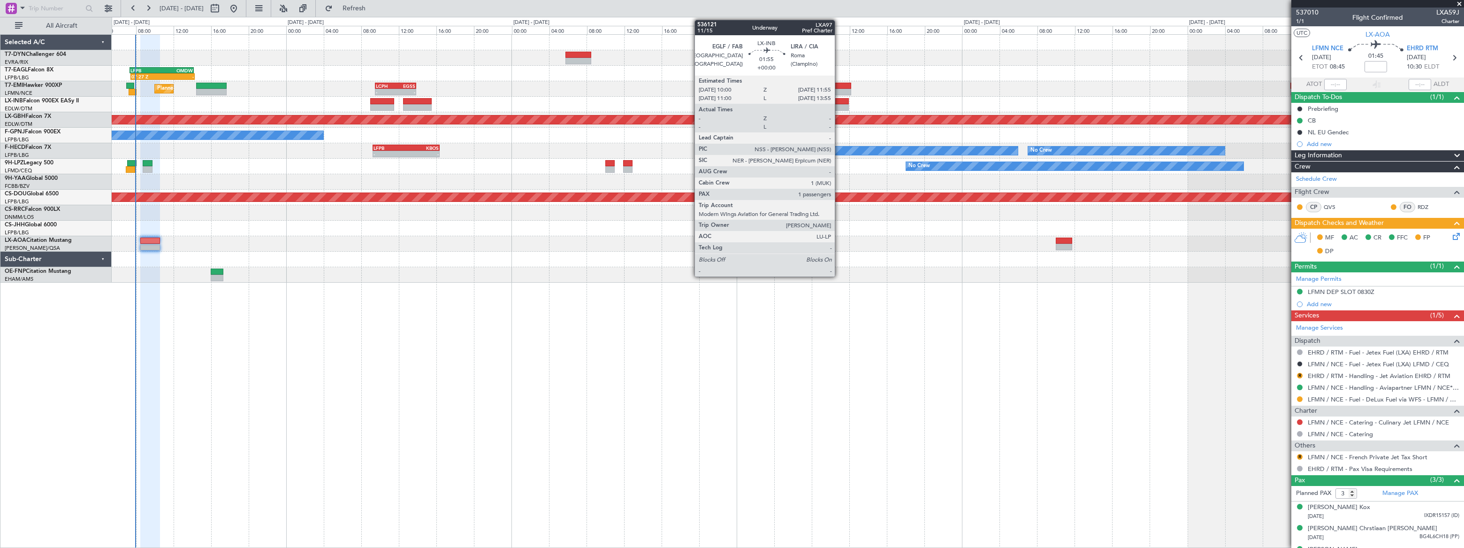
click at [839, 105] on div at bounding box center [839, 107] width 18 height 7
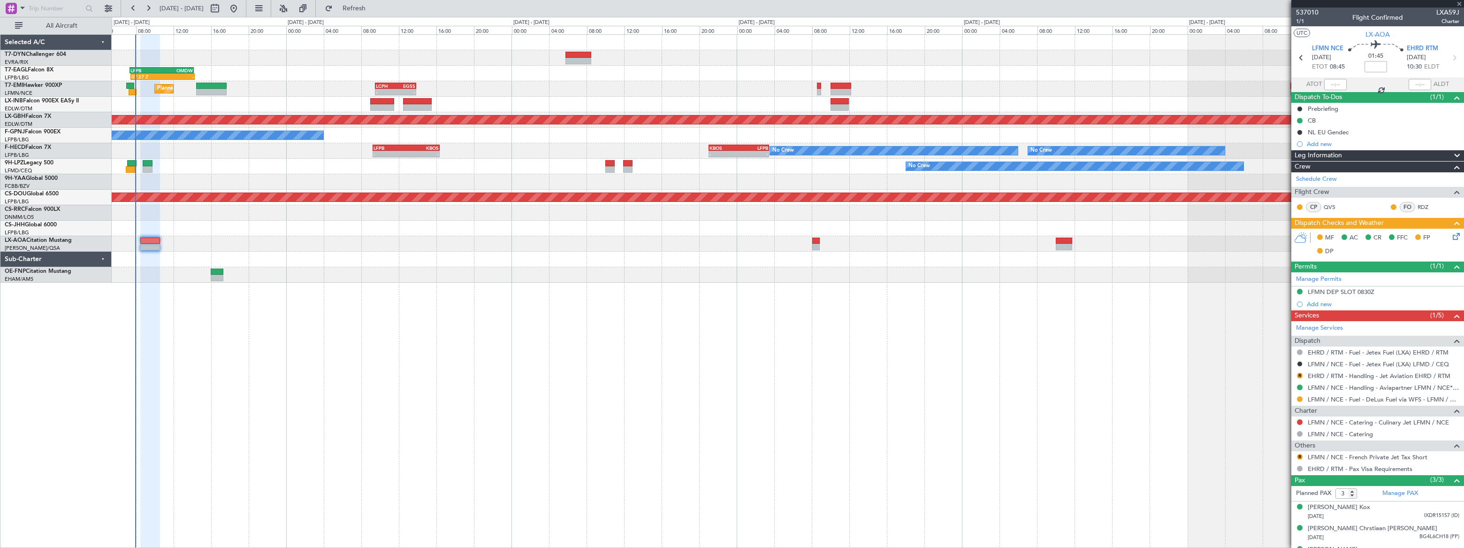
type input "1"
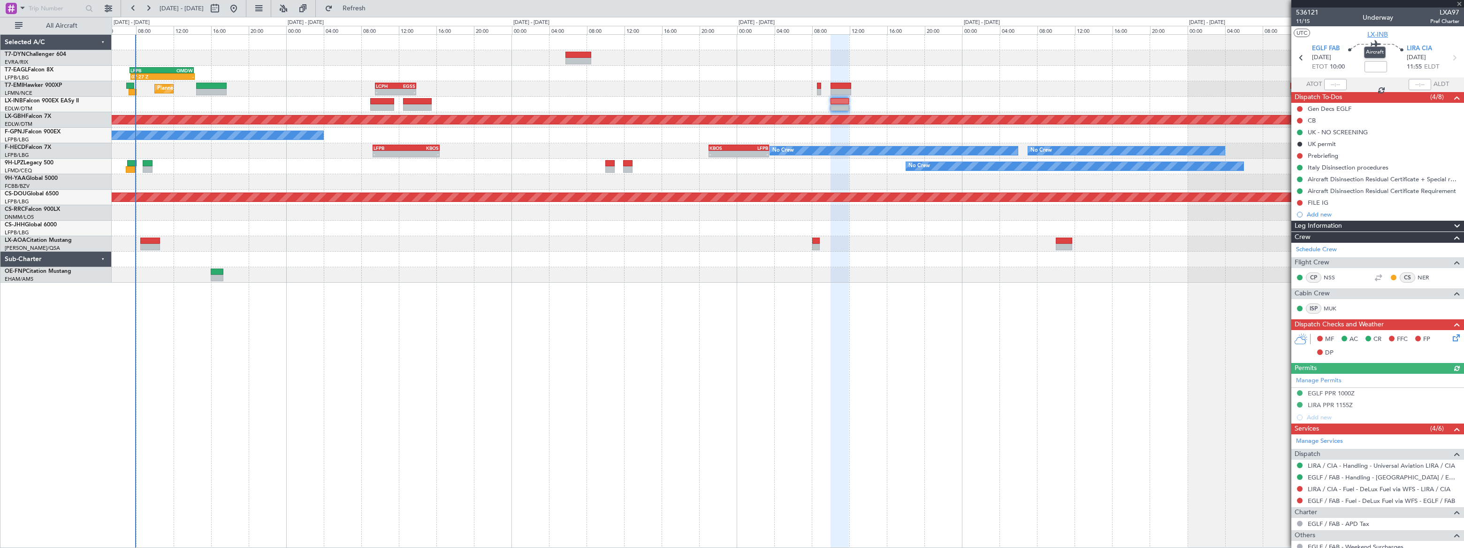
click at [1379, 31] on span "LX-INB" at bounding box center [1377, 35] width 21 height 10
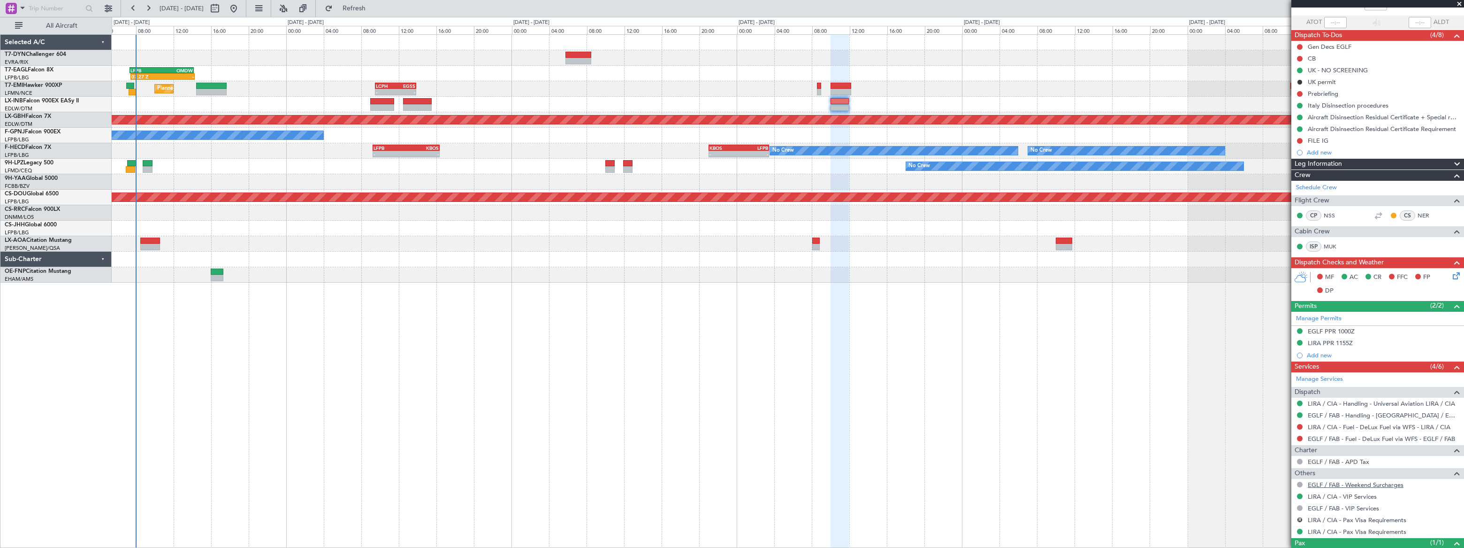
scroll to position [98, 0]
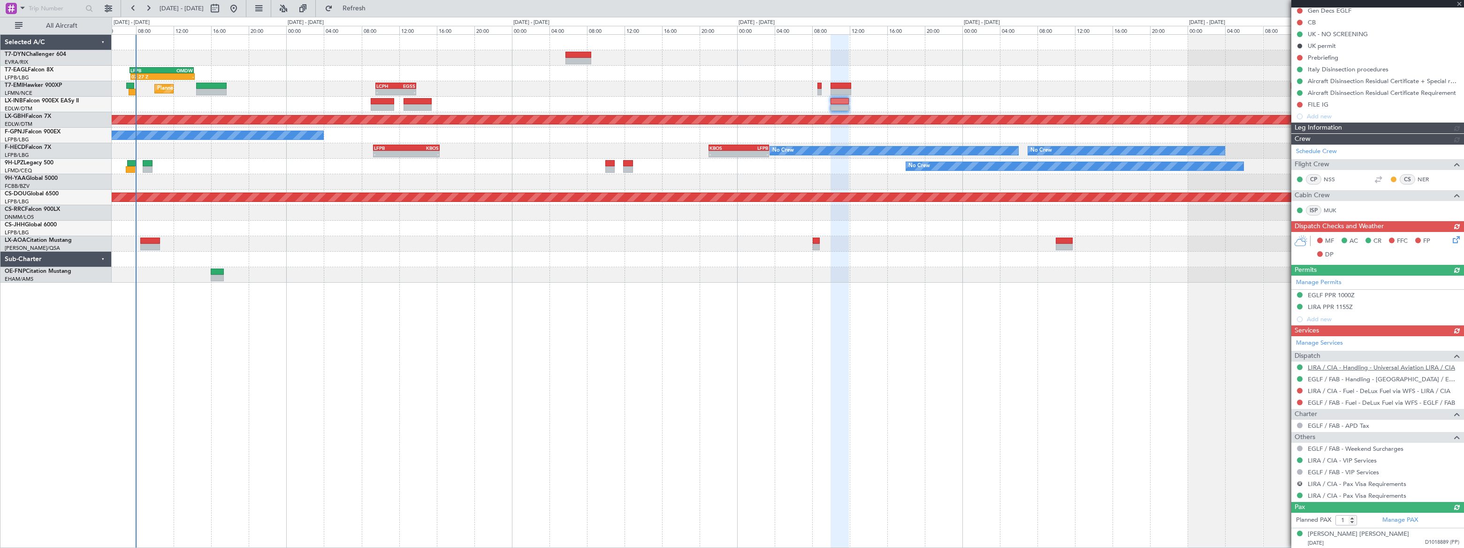
click at [1398, 366] on div "Manage Services Dispatch LIRA / CIA - Handling - Universal Aviation LIRA / CIA …" at bounding box center [1377, 418] width 173 height 165
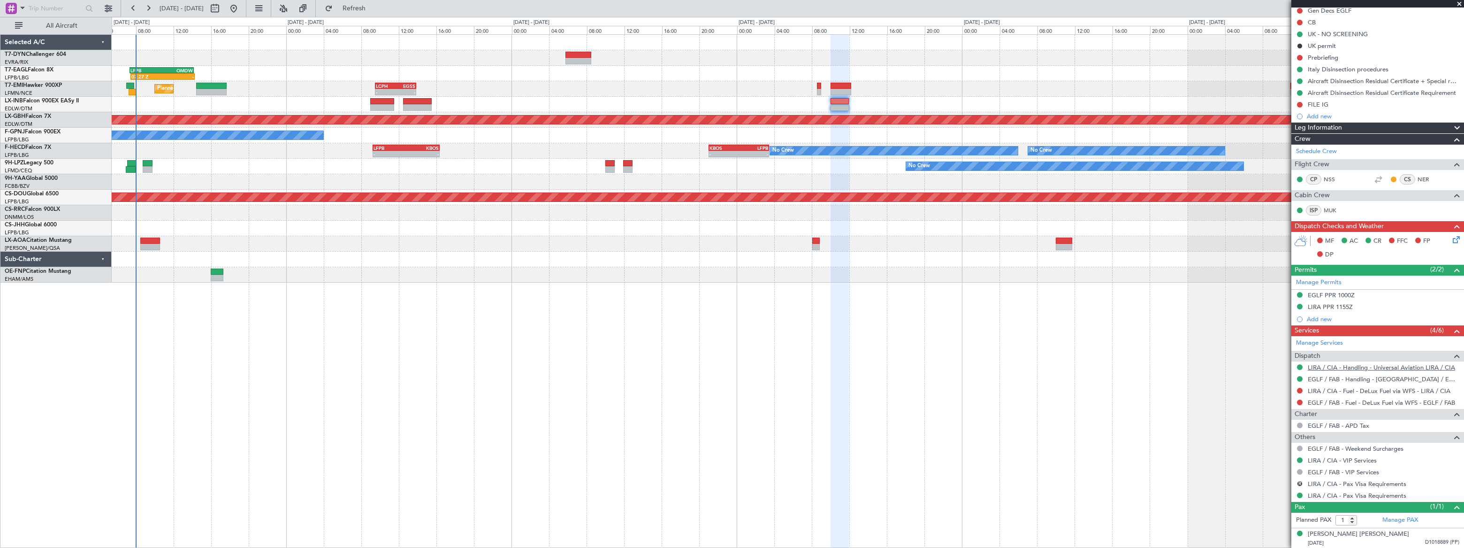
click at [1390, 366] on link "LIRA / CIA - Handling - Universal Aviation LIRA / CIA" at bounding box center [1381, 367] width 147 height 8
click at [155, 242] on div at bounding box center [150, 240] width 21 height 7
type input "+00:05"
type input "3"
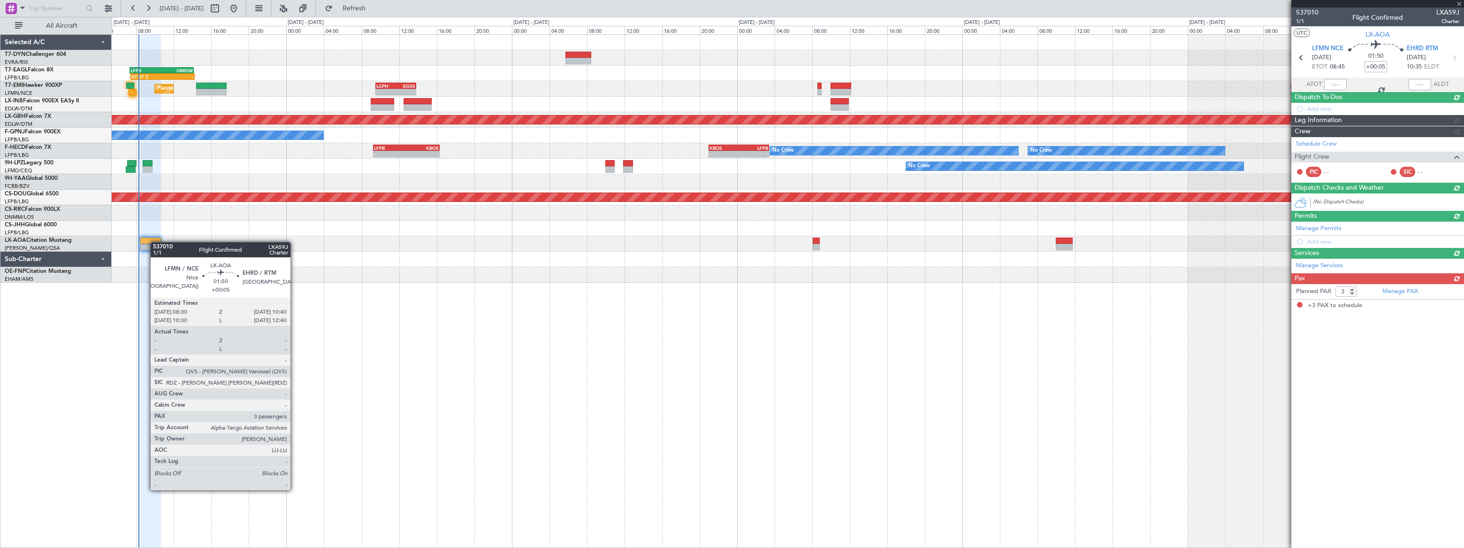
scroll to position [0, 0]
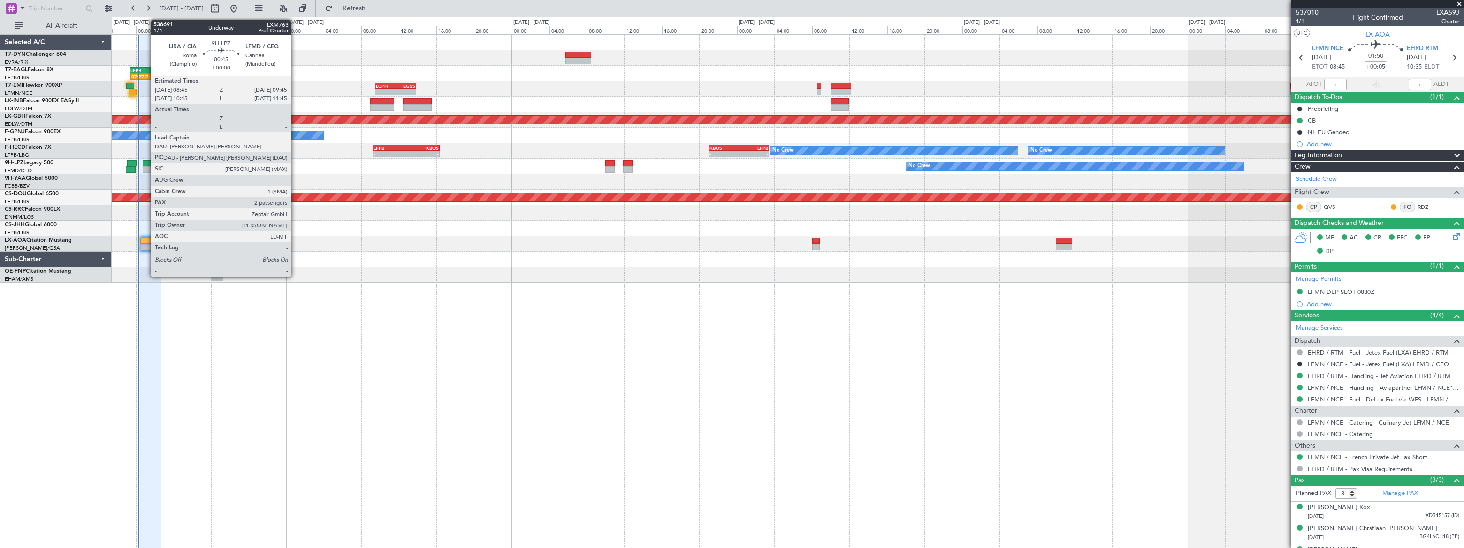
click at [146, 161] on div at bounding box center [148, 163] width 10 height 7
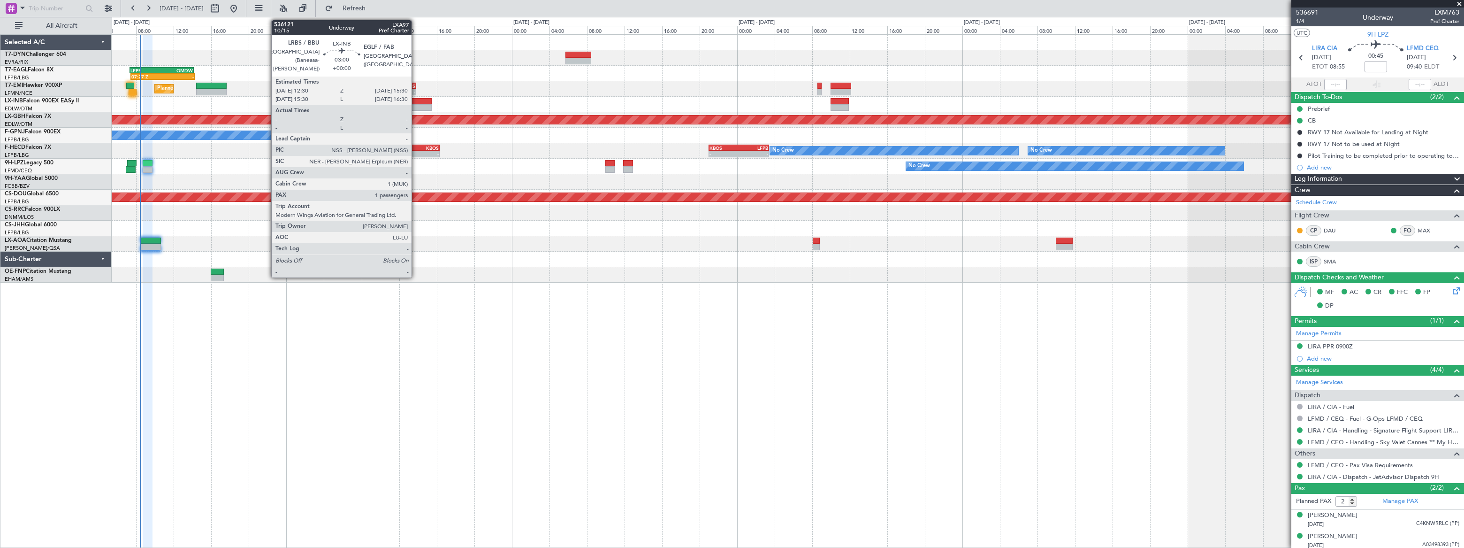
click at [416, 103] on div at bounding box center [418, 101] width 29 height 7
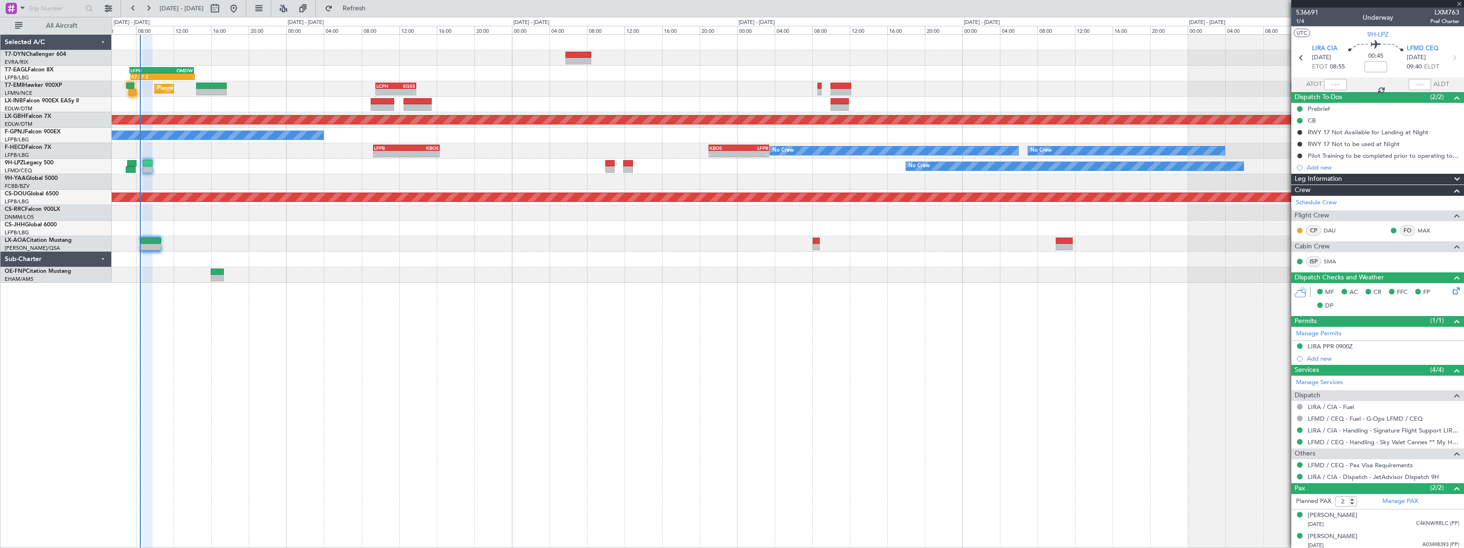
type input "1"
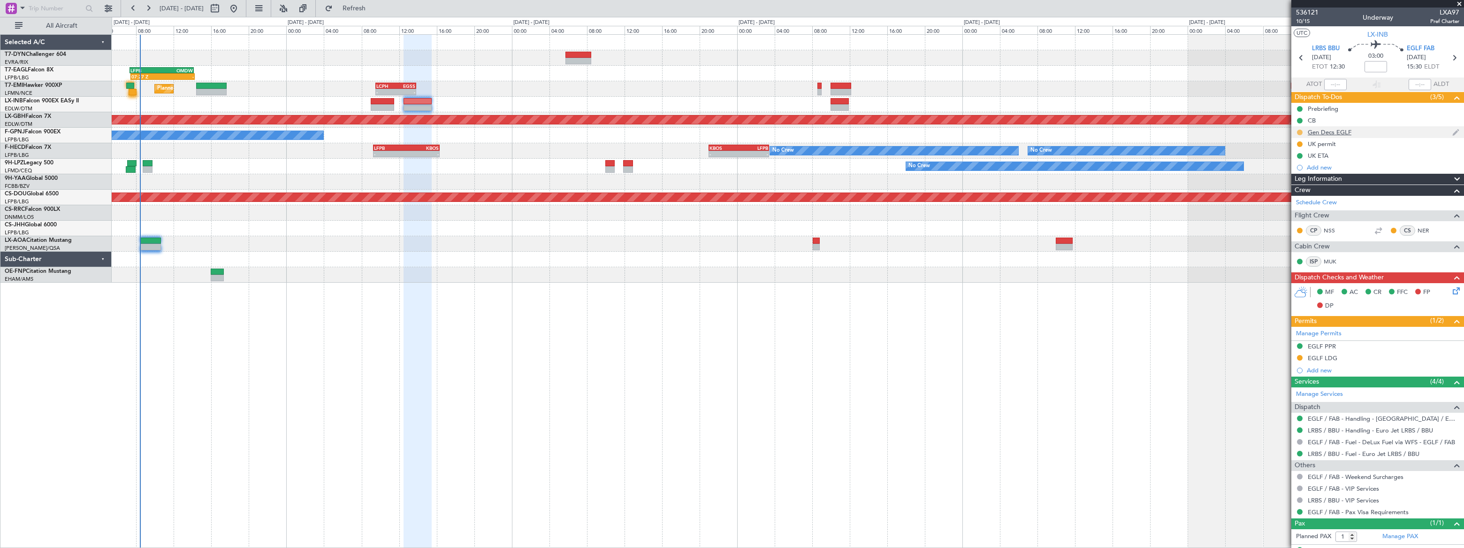
click at [1300, 129] on button at bounding box center [1300, 132] width 6 height 6
click at [1295, 175] on span "Completed" at bounding box center [1303, 173] width 31 height 9
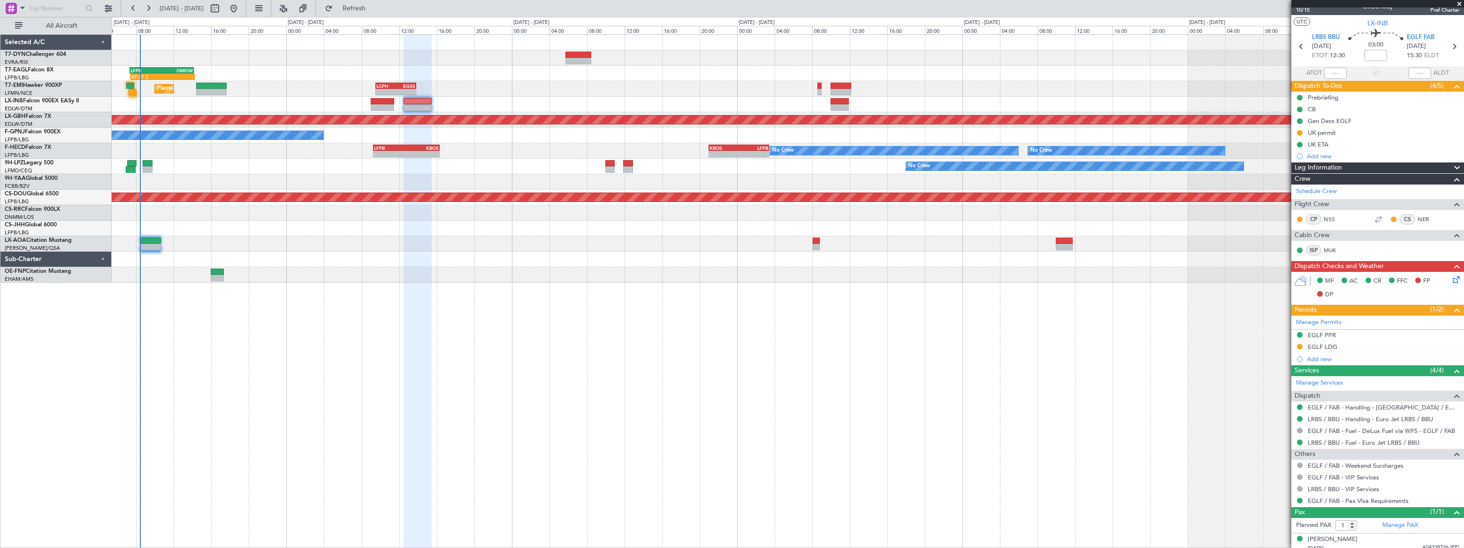
scroll to position [16, 0]
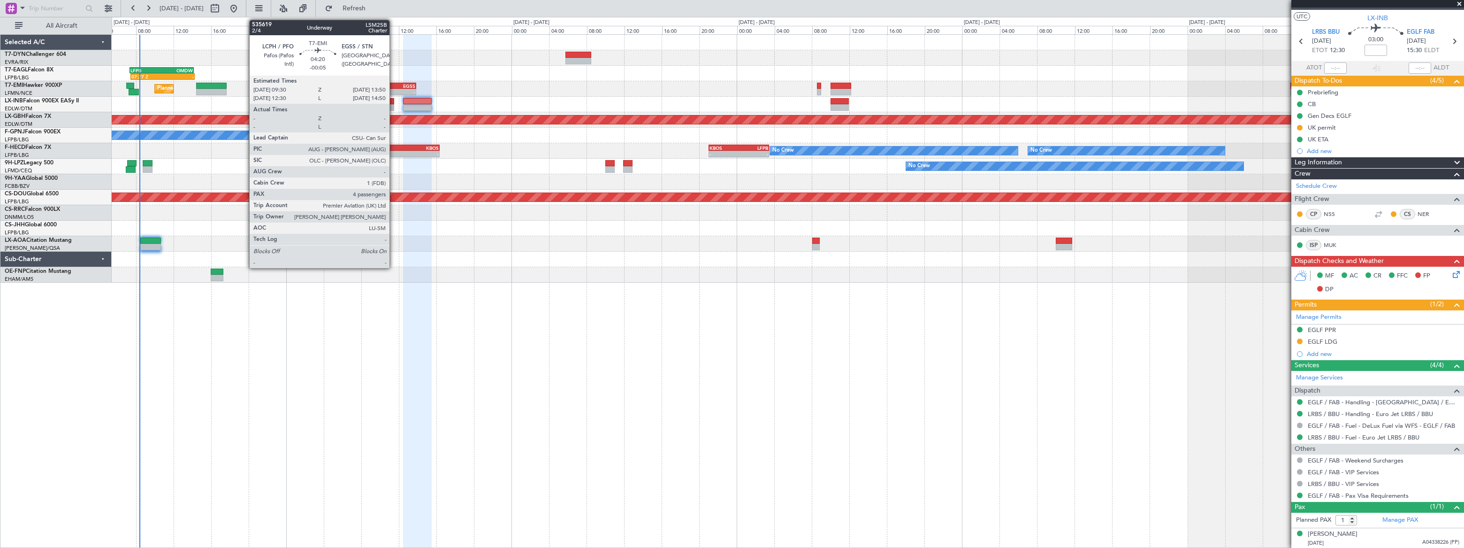
click at [394, 87] on div "LCPH" at bounding box center [386, 86] width 20 height 6
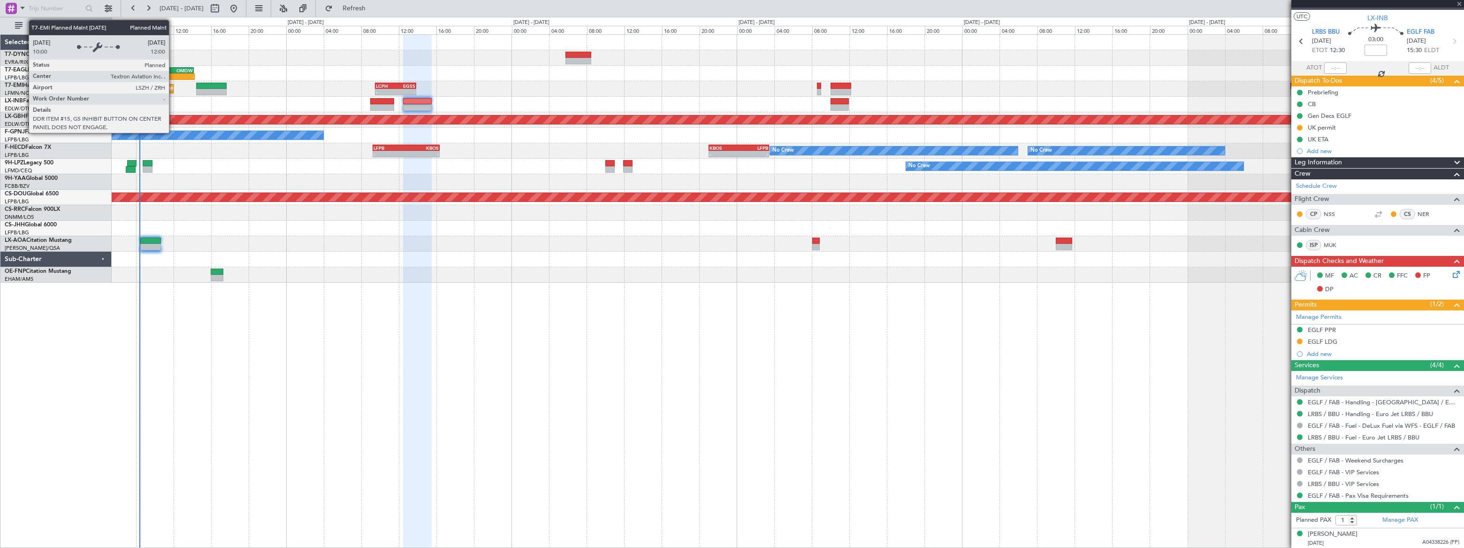
type input "-00:05"
type input "4"
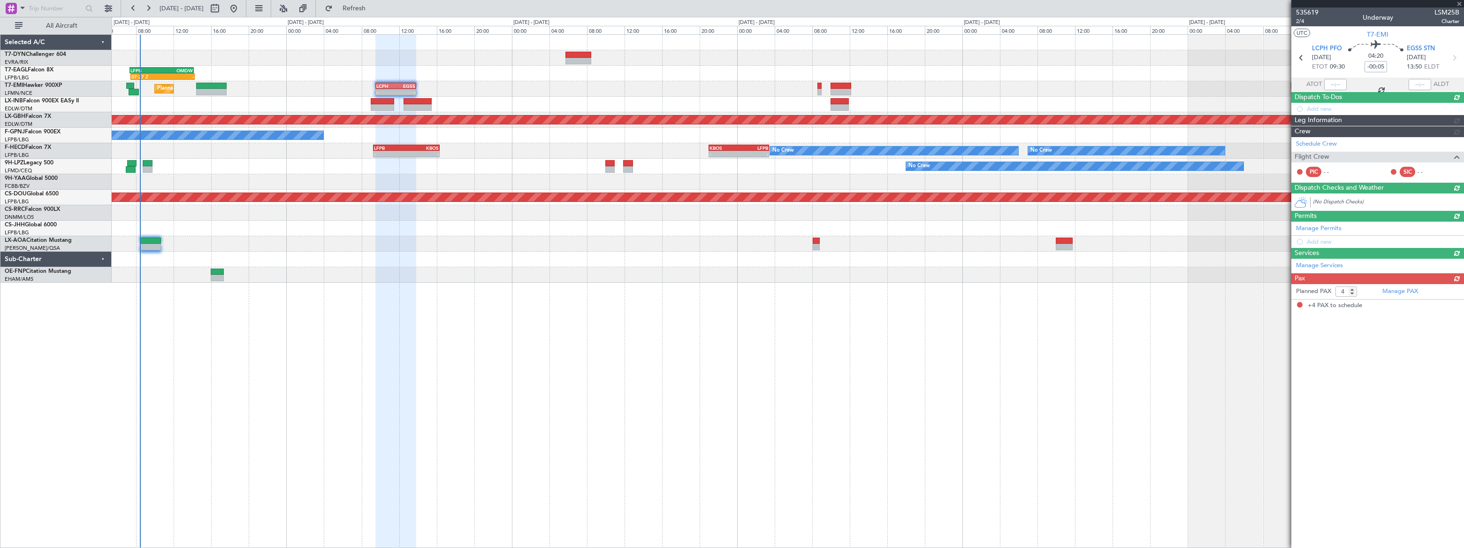
scroll to position [0, 0]
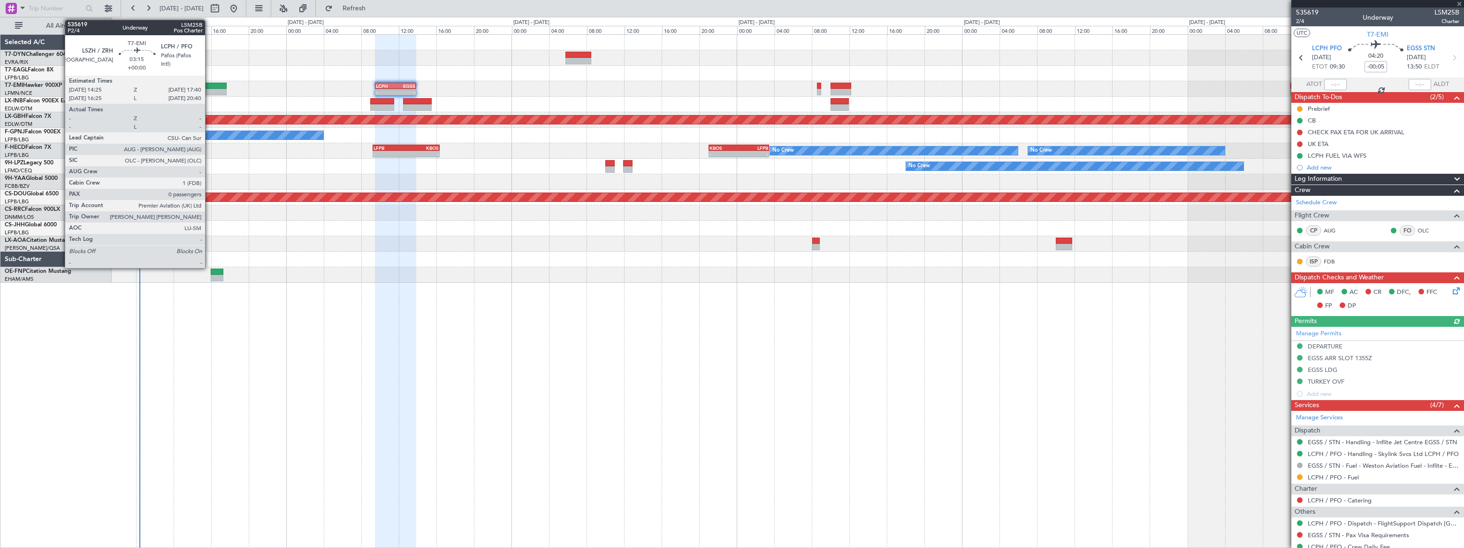
click at [209, 87] on div at bounding box center [211, 86] width 31 height 7
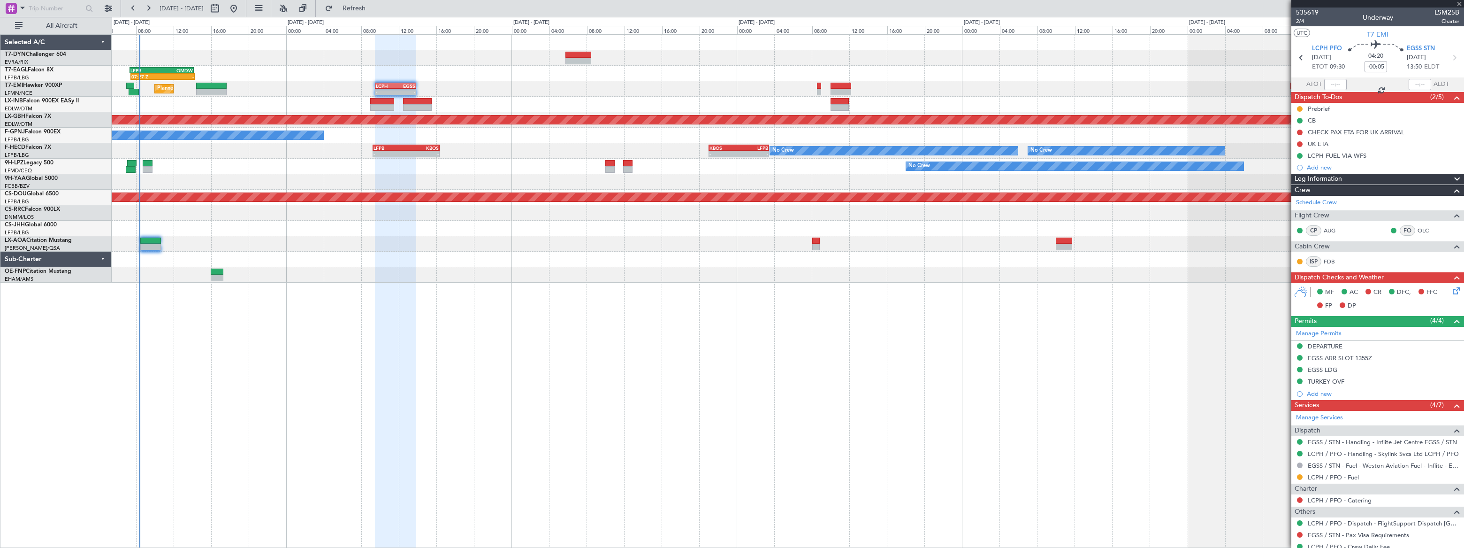
type input "0"
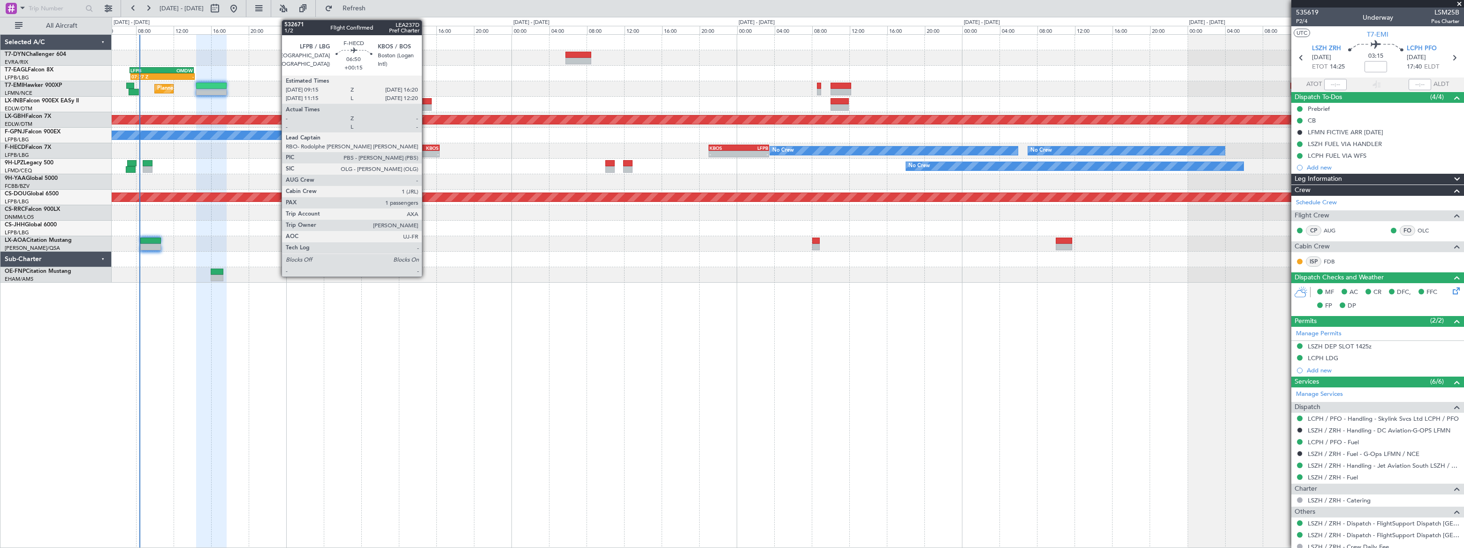
click at [426, 149] on div "KBOS" at bounding box center [422, 148] width 32 height 6
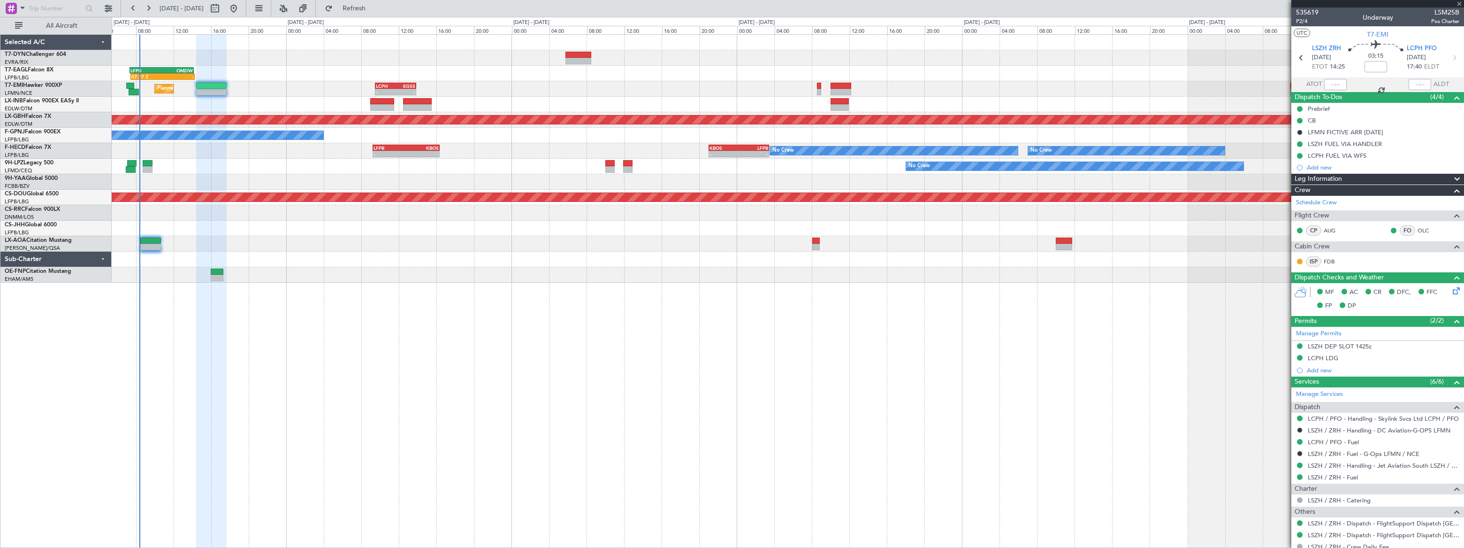
type input "+00:15"
type input "1"
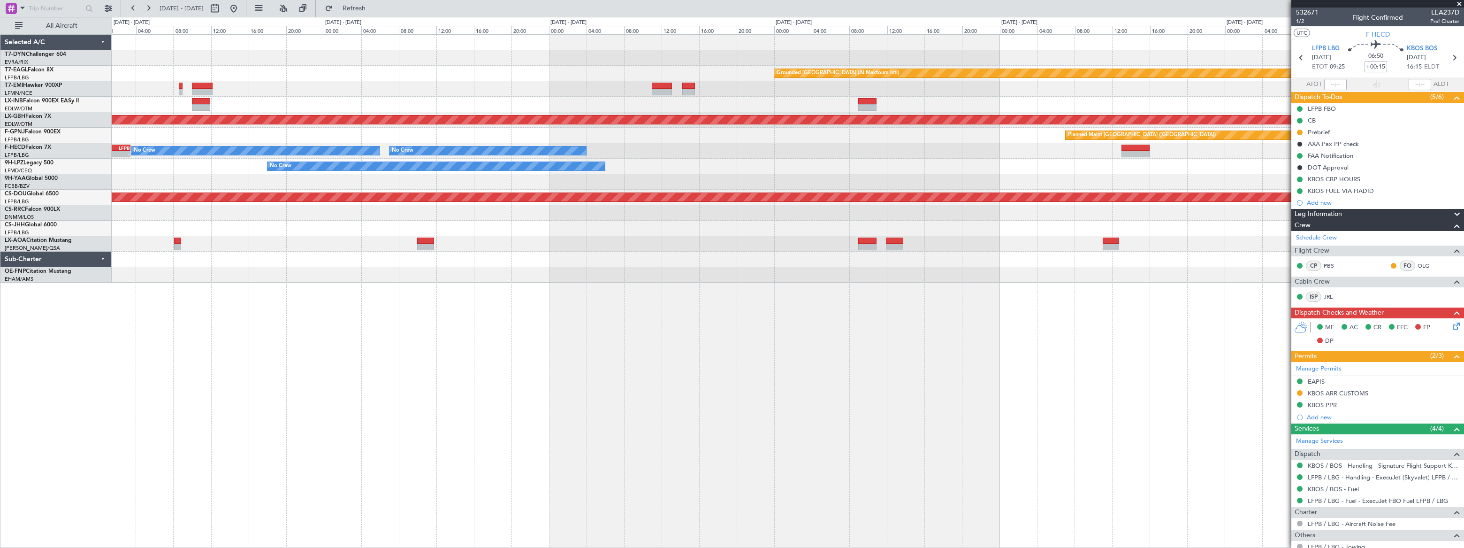
click at [553, 182] on div "Grounded [GEOGRAPHIC_DATA] (Al Maktoum Intl) LCPH 09:30 Z EGSS 13:50 Z - - Plan…" at bounding box center [787, 159] width 1351 height 248
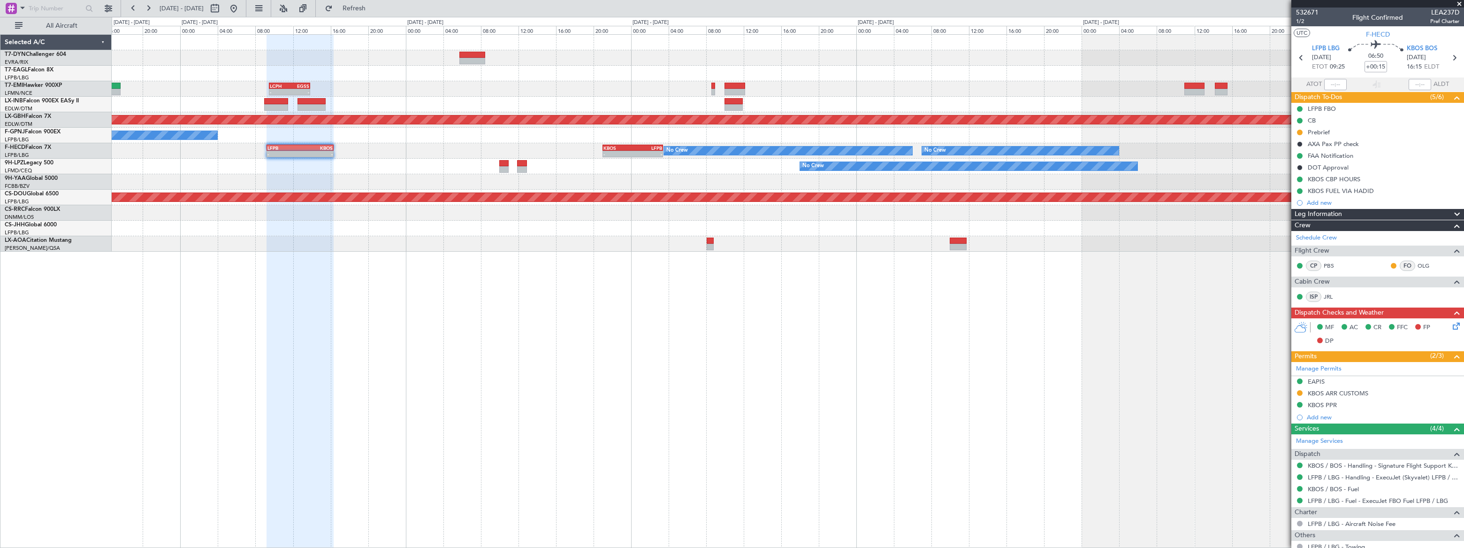
click at [1213, 168] on div "No Crew" at bounding box center [788, 166] width 1352 height 15
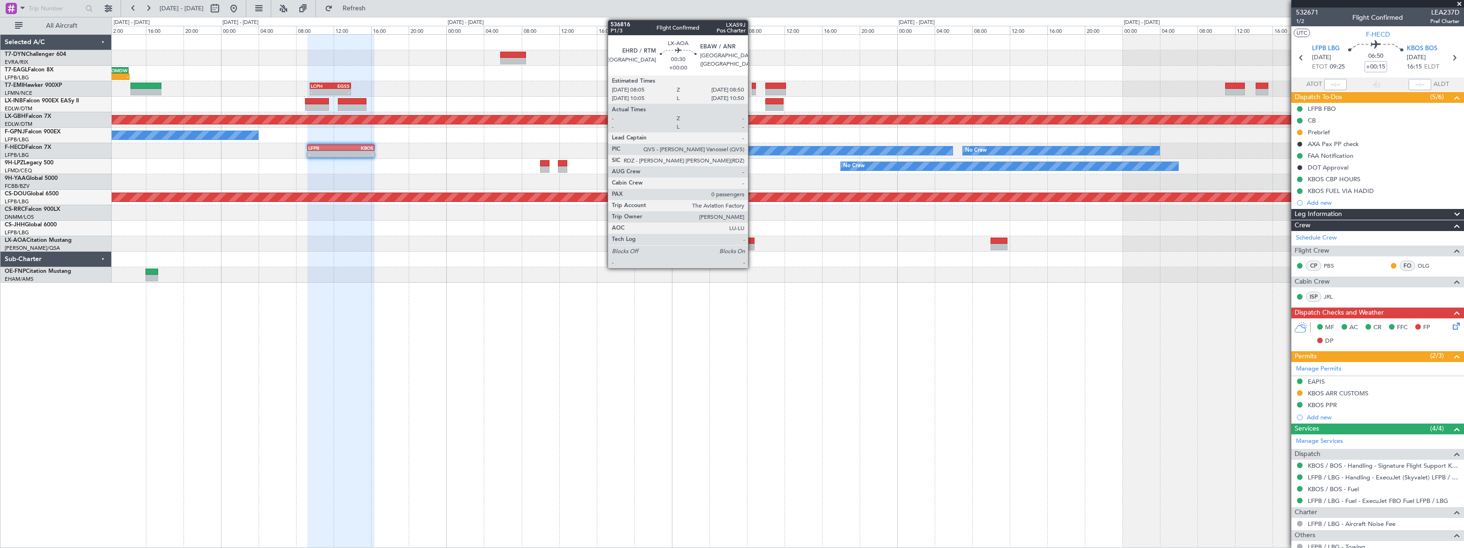
click at [752, 244] on div at bounding box center [751, 247] width 8 height 7
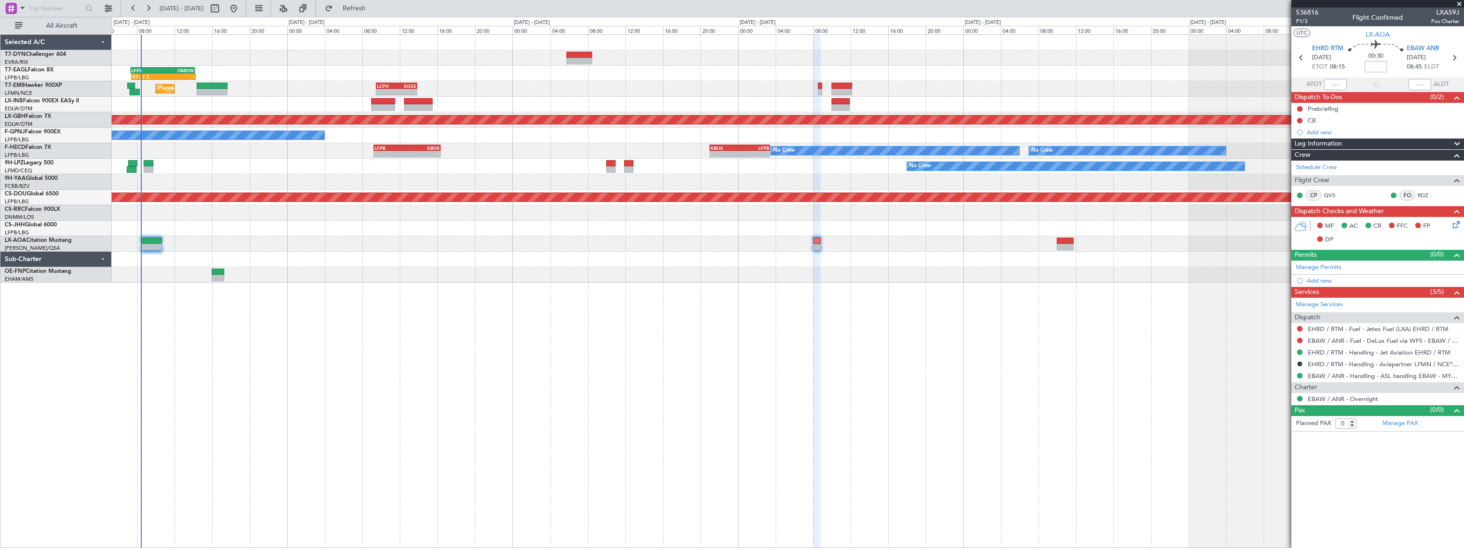
click at [606, 278] on div "07:27 Z - LFPB 07:20 Z OMDW 14:10 Z Grounded [GEOGRAPHIC_DATA] (Al Maktoum Intl…" at bounding box center [788, 290] width 1352 height 513
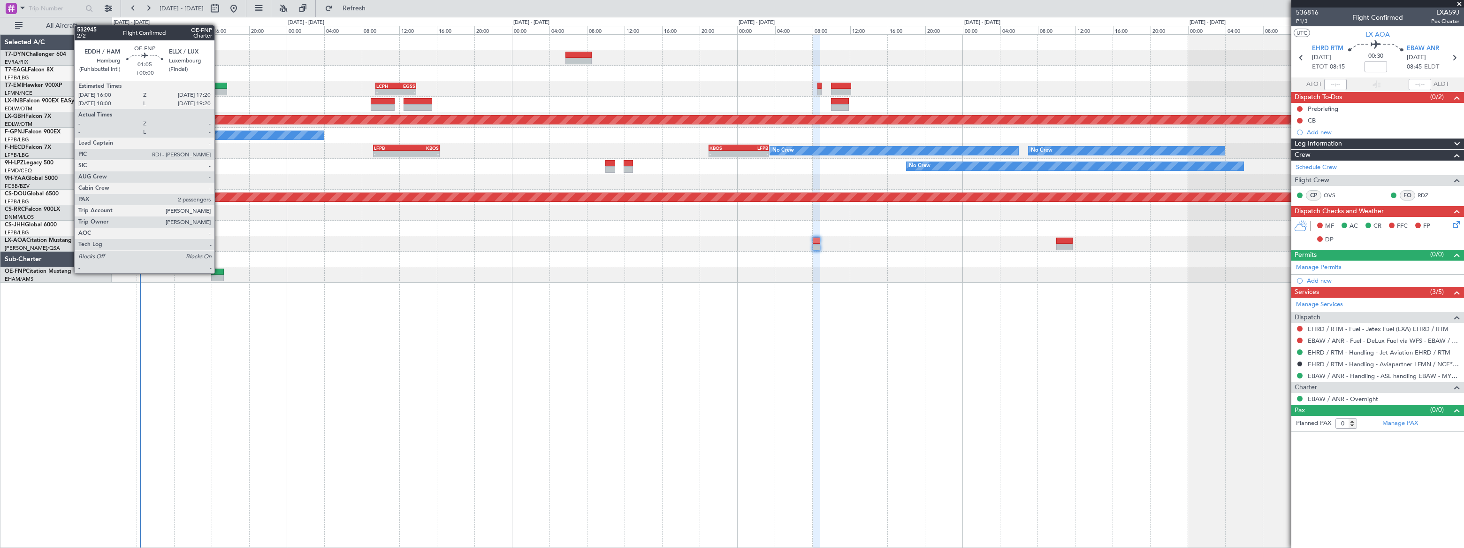
click at [219, 272] on div at bounding box center [217, 271] width 13 height 7
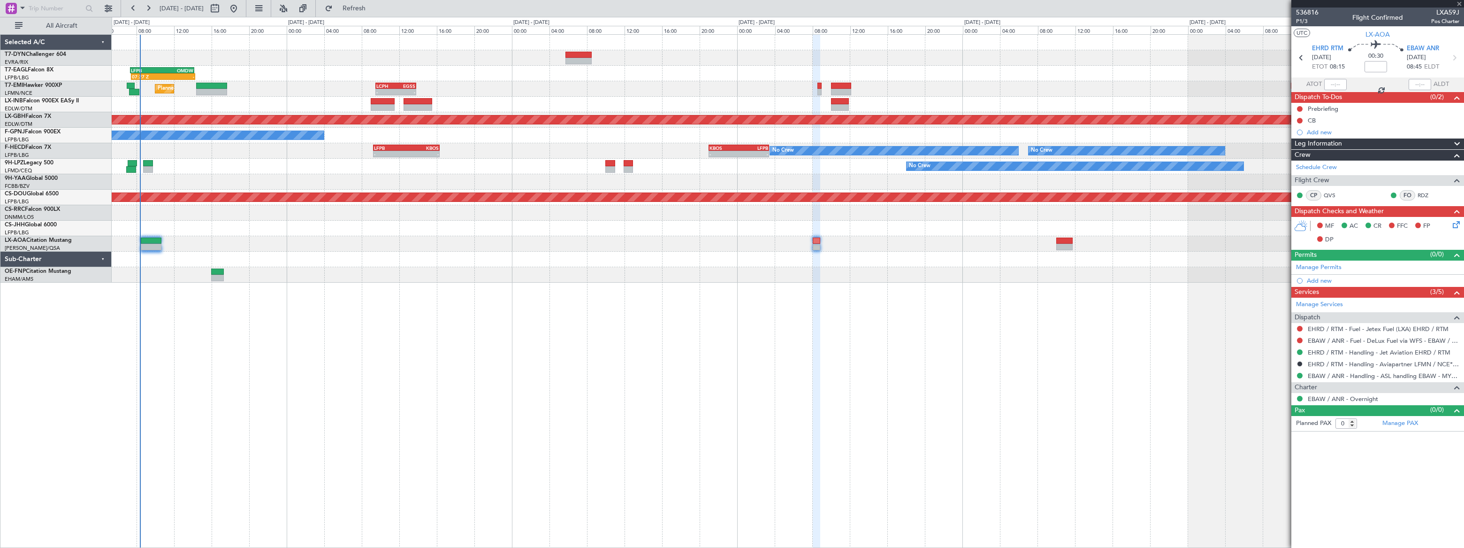
type input "2"
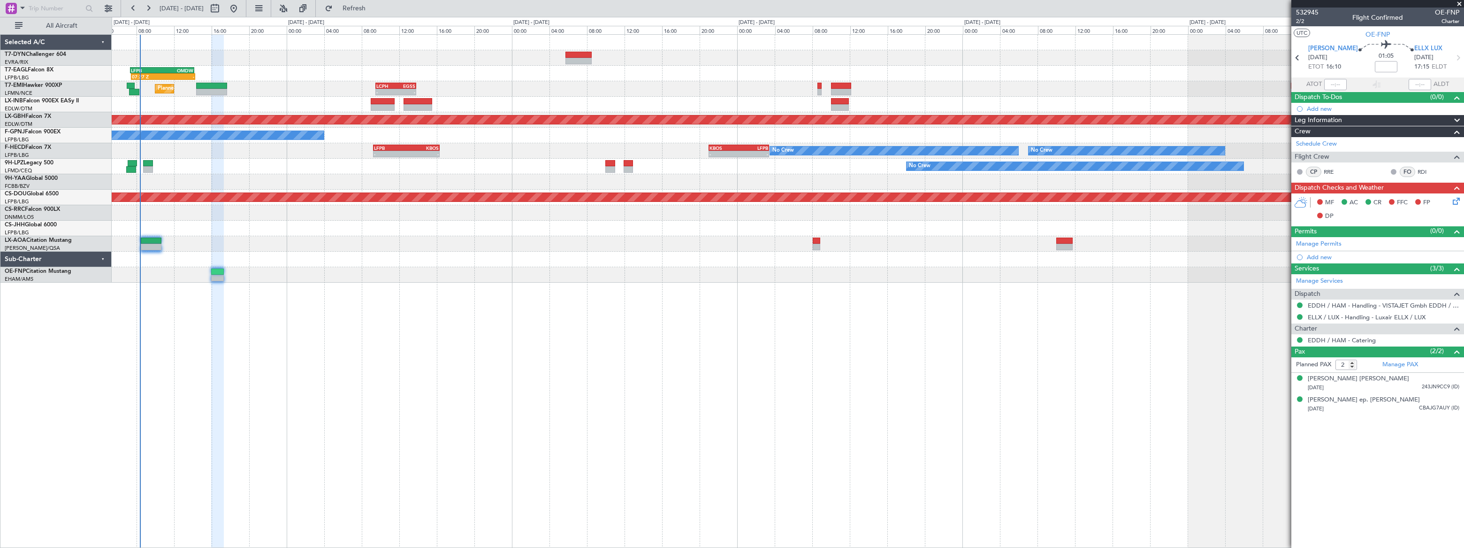
click at [1457, 198] on icon at bounding box center [1455, 200] width 8 height 8
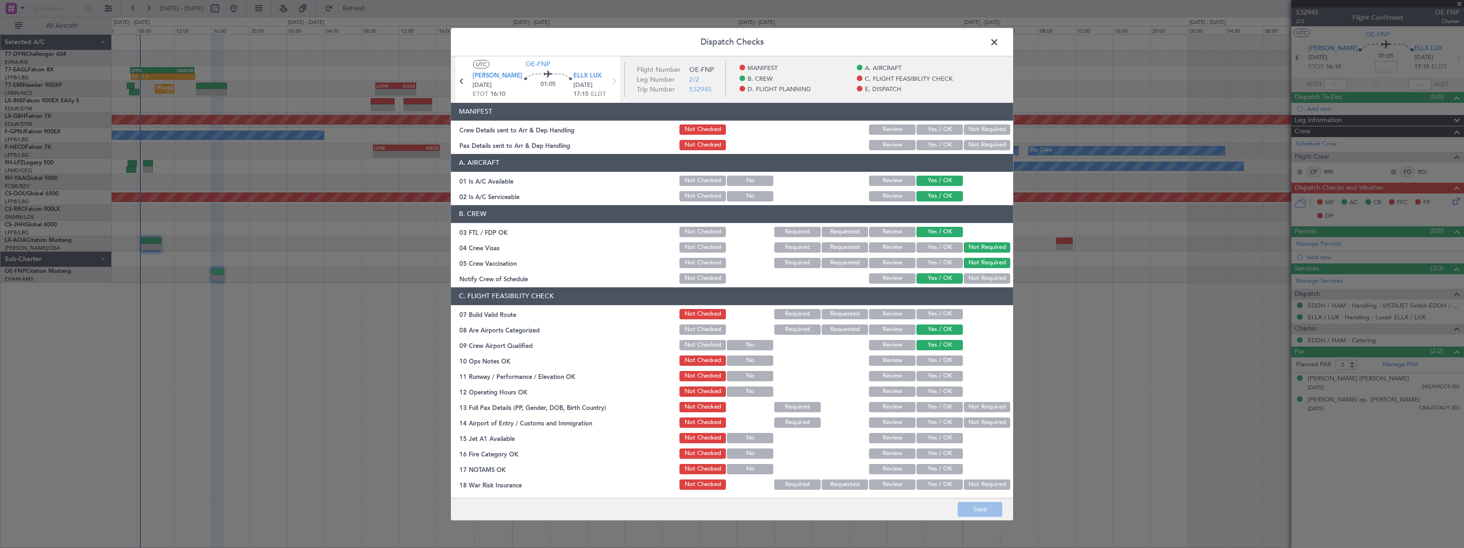
click at [993, 129] on button "Not Required" at bounding box center [987, 129] width 46 height 10
click at [994, 142] on button "Not Required" at bounding box center [987, 145] width 46 height 10
click at [984, 507] on button "Save" at bounding box center [980, 509] width 45 height 15
click at [999, 38] on span at bounding box center [999, 44] width 0 height 19
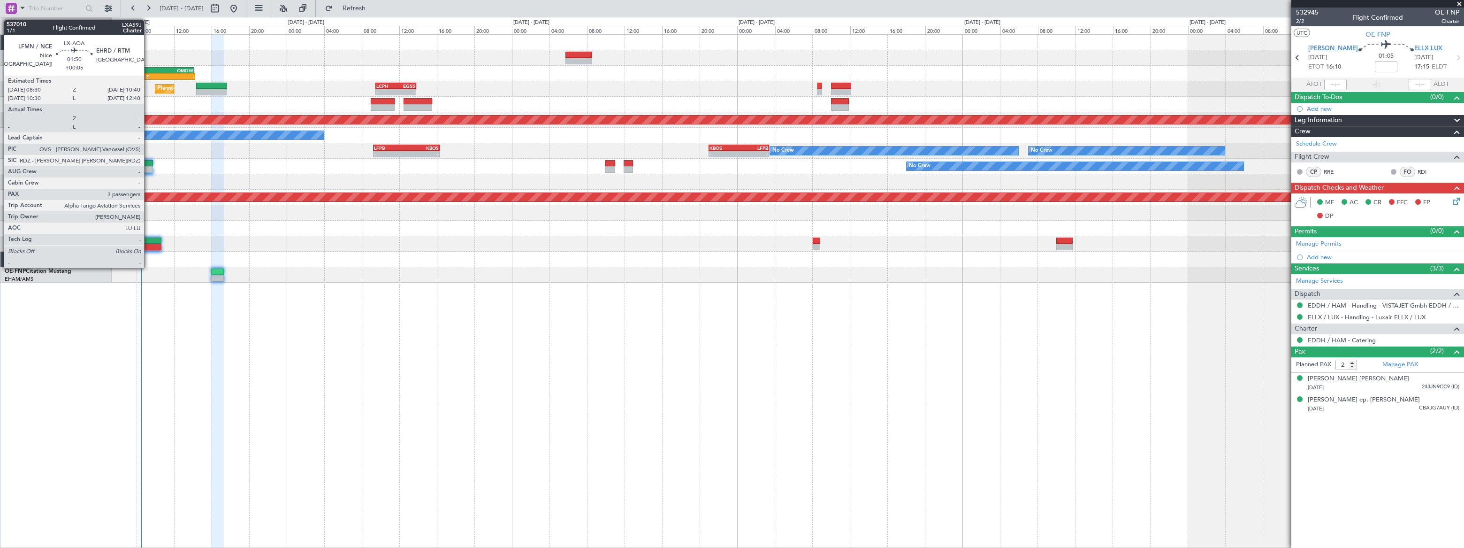
click at [149, 237] on div at bounding box center [151, 240] width 21 height 7
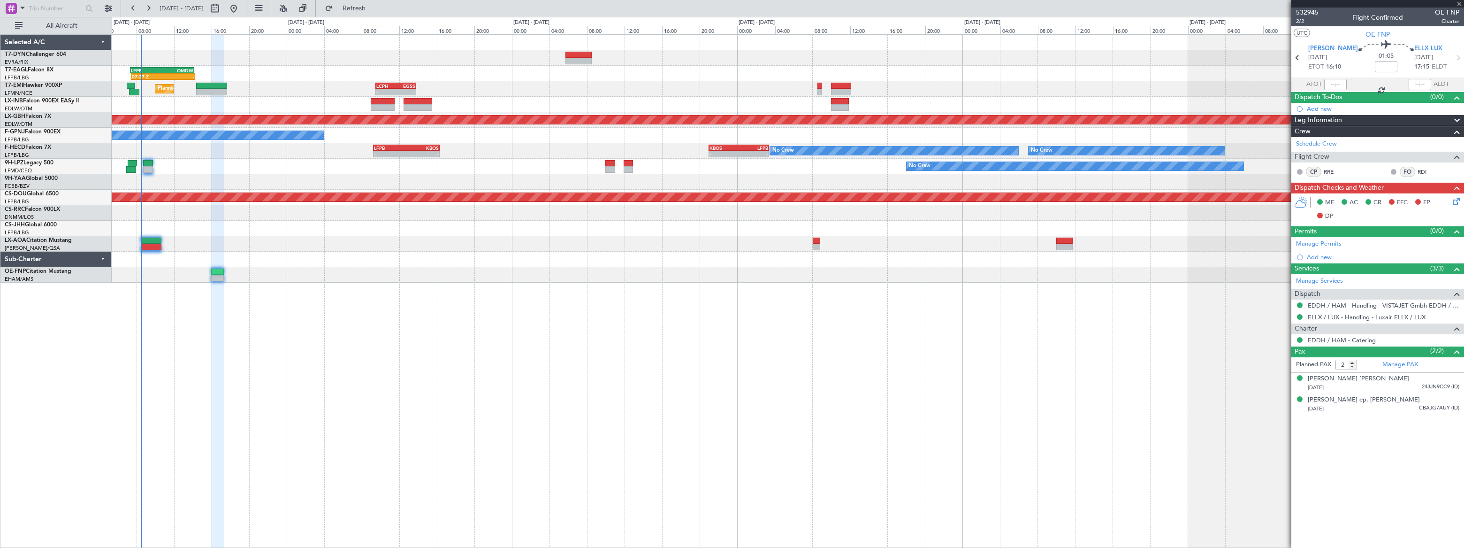
type input "+00:05"
type input "3"
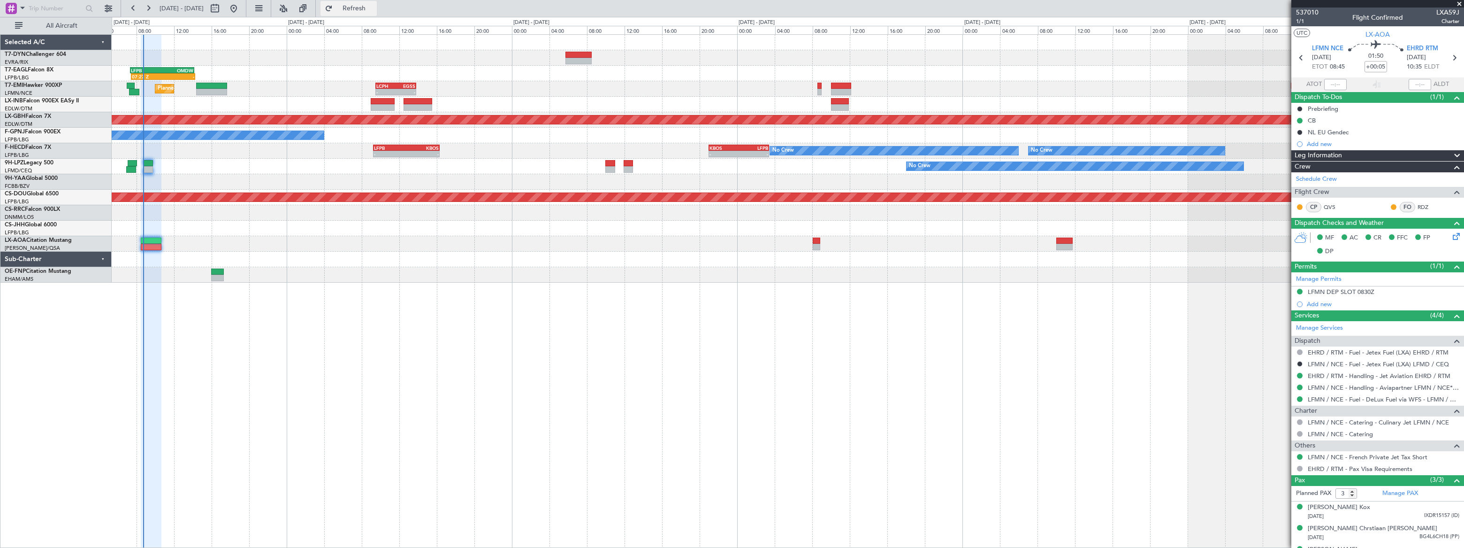
click at [374, 9] on span "Refresh" at bounding box center [354, 8] width 39 height 7
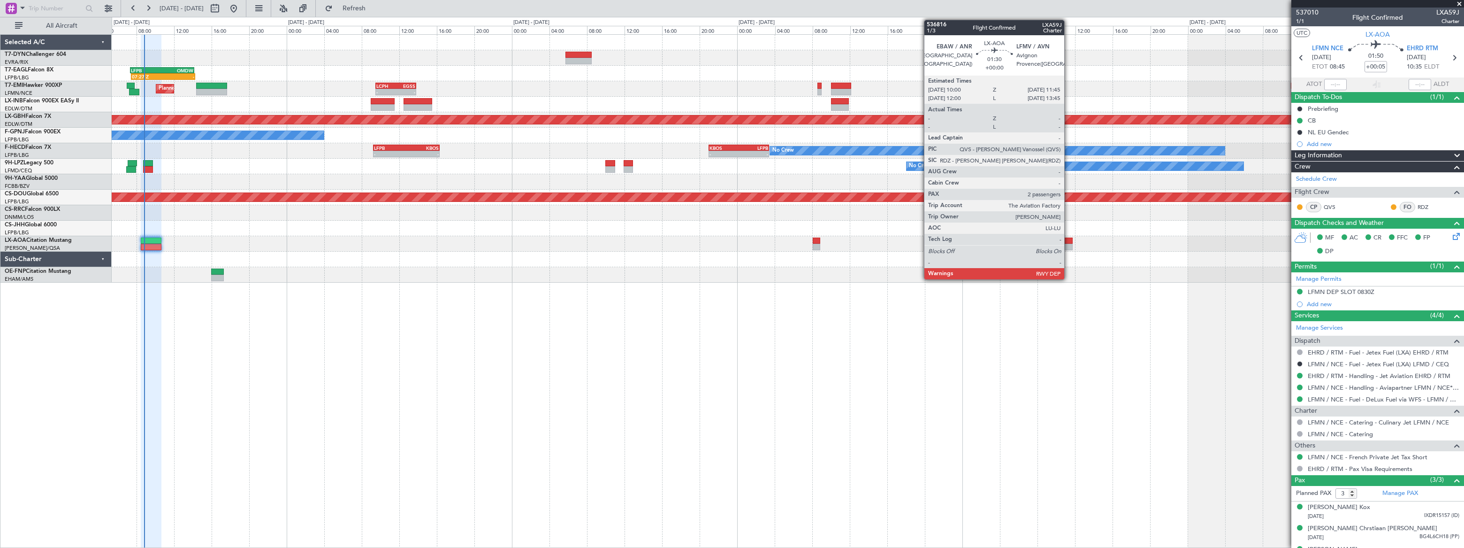
click at [1068, 238] on div at bounding box center [1064, 240] width 17 height 7
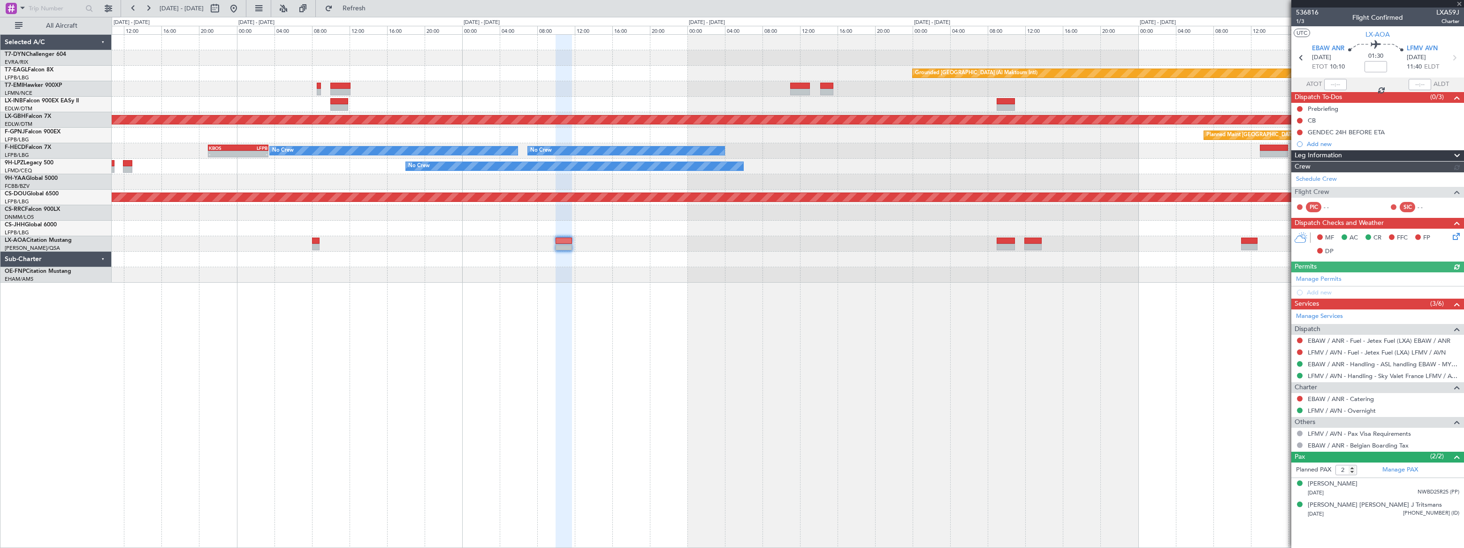
click at [560, 267] on div "Grounded [GEOGRAPHIC_DATA] (Al Maktoum Intl) LCPH 09:30 Z EGSS 13:50 Z - - Plan…" at bounding box center [788, 159] width 1352 height 248
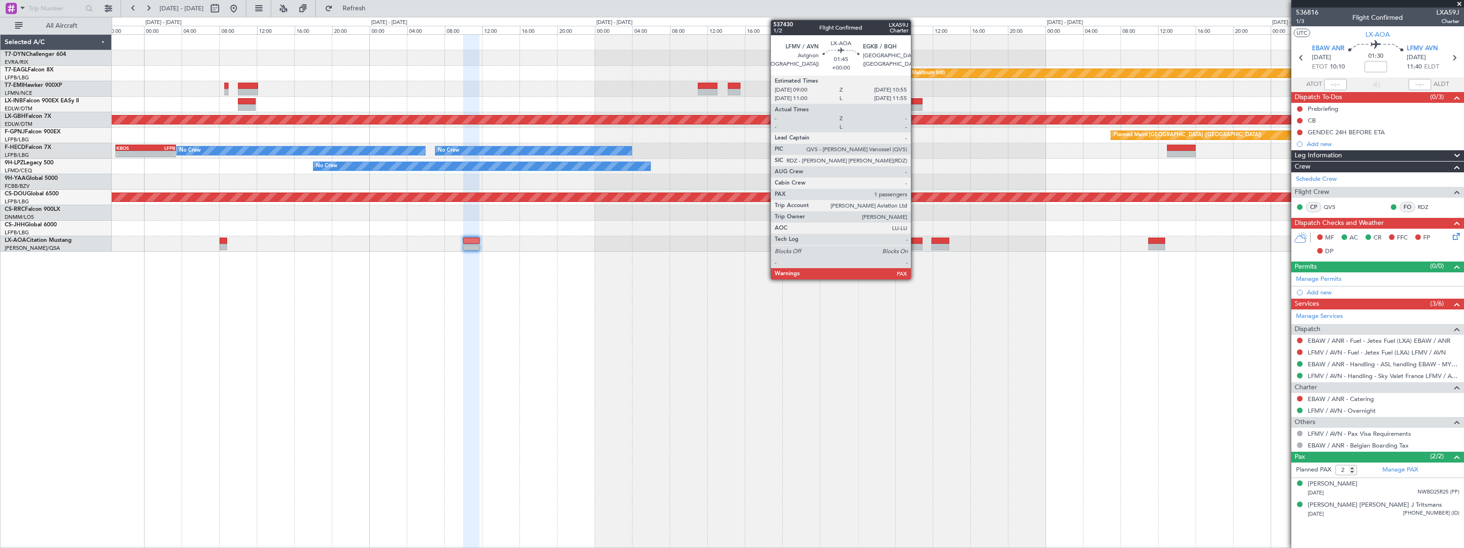
click at [915, 241] on div at bounding box center [913, 240] width 18 height 7
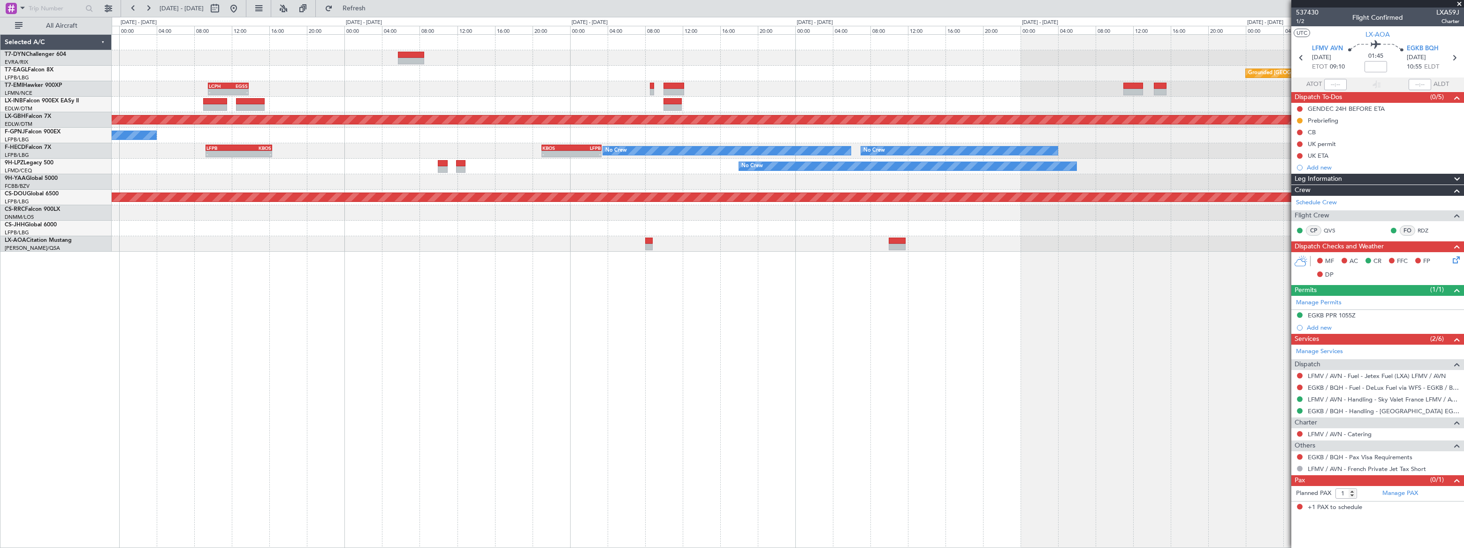
click at [713, 310] on div "Grounded [GEOGRAPHIC_DATA] (Al Maktoum Intl) 07:27 Z - LFPB 07:20 Z OMDW 14:10 …" at bounding box center [788, 290] width 1352 height 513
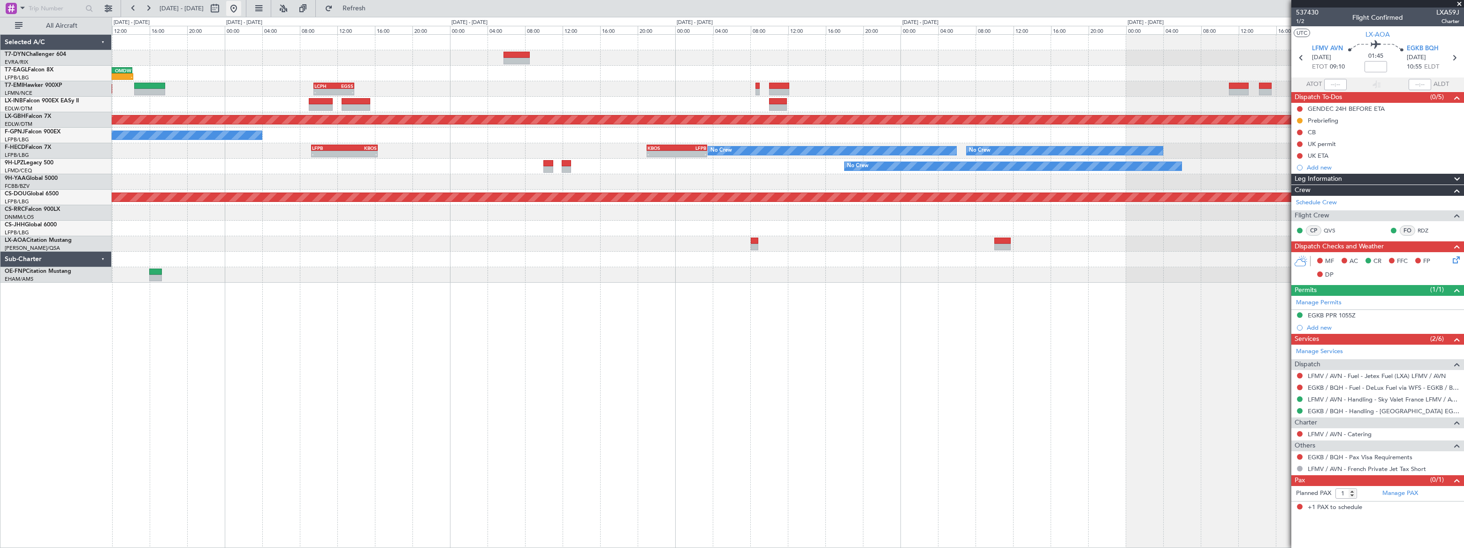
click at [241, 9] on button at bounding box center [233, 8] width 15 height 15
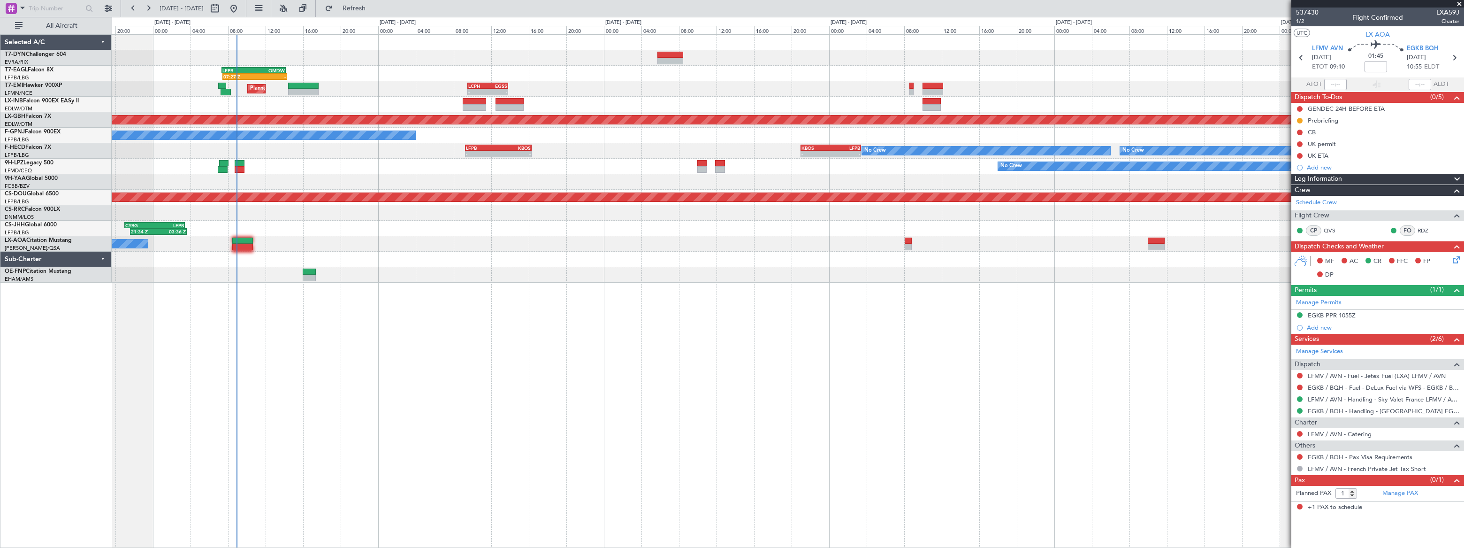
click at [342, 294] on div "07:27 Z - LFPB 07:20 Z OMDW 14:10 Z Grounded [GEOGRAPHIC_DATA] (Al Maktoum Intl…" at bounding box center [788, 290] width 1352 height 513
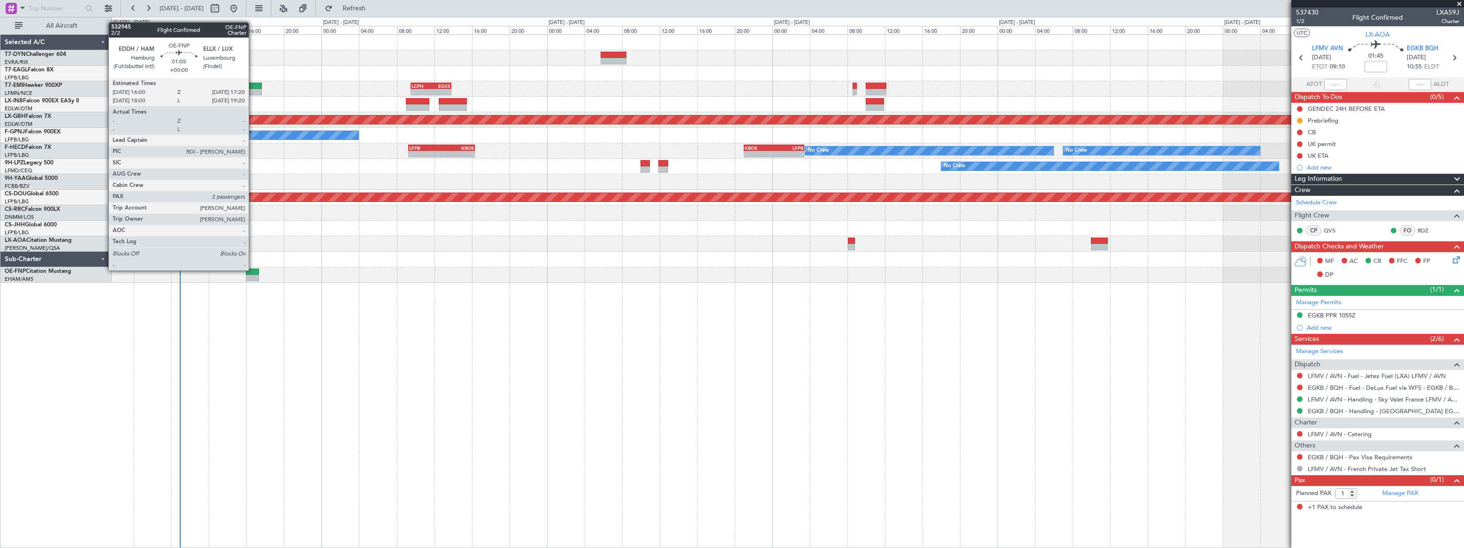
click at [253, 269] on div at bounding box center [252, 271] width 13 height 7
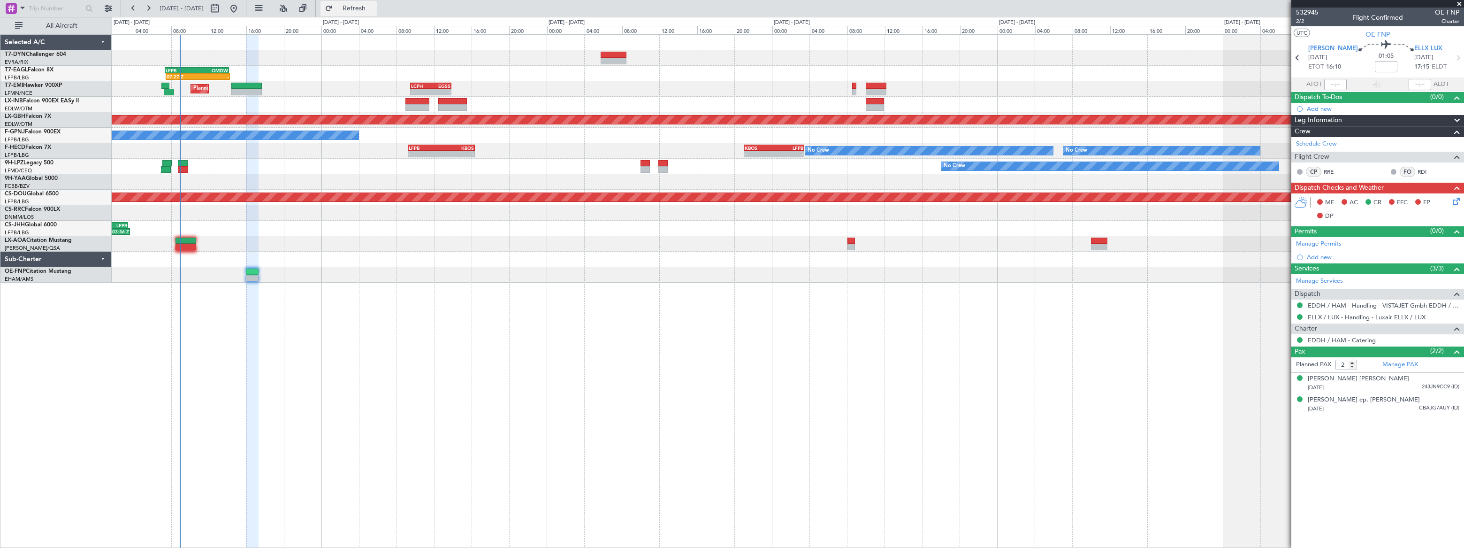
click at [377, 13] on button "Refresh" at bounding box center [348, 8] width 56 height 15
click at [377, 13] on button "Refreshing..." at bounding box center [348, 8] width 56 height 15
click at [669, 283] on div "Grounded [GEOGRAPHIC_DATA] (Al Maktoum Intl) 07:27 Z - LFPB 07:20 Z OMDW 14:10 …" at bounding box center [788, 290] width 1352 height 513
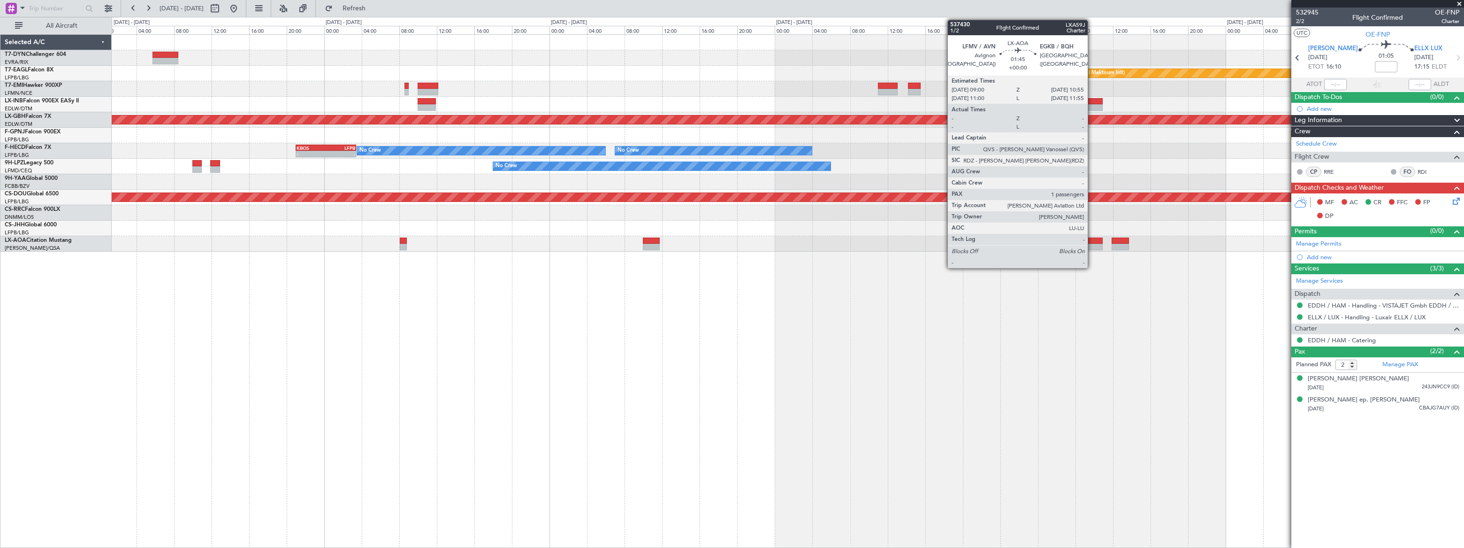
click at [1092, 238] on div at bounding box center [1093, 240] width 18 height 7
type input "1"
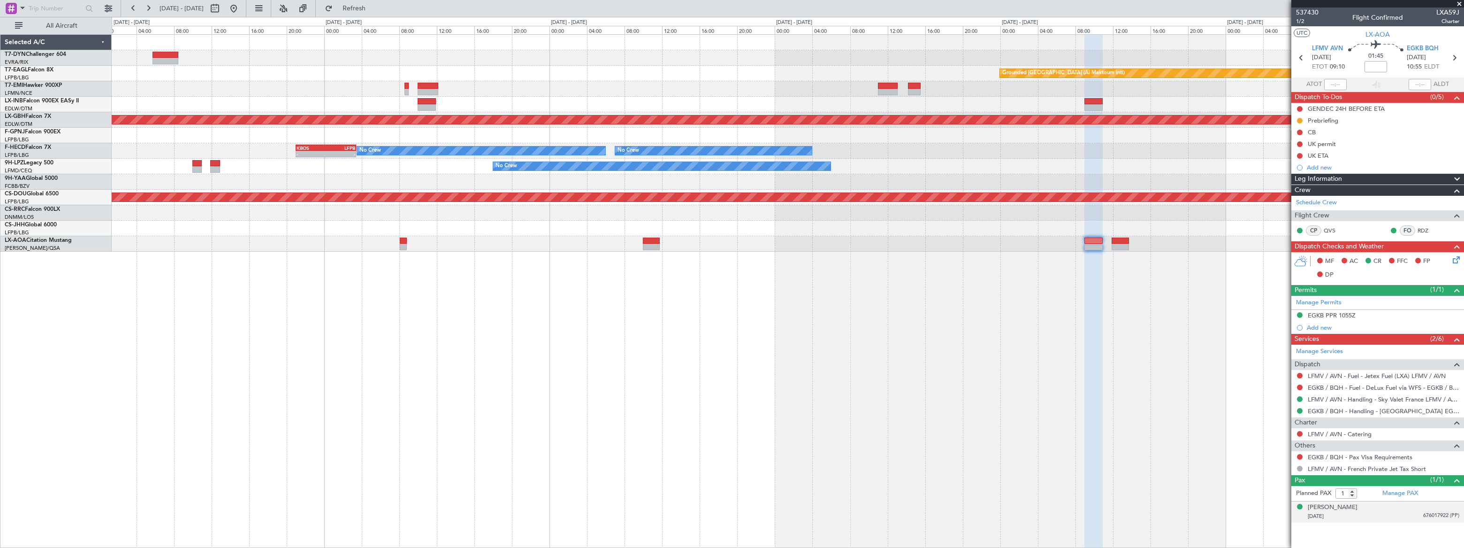
click at [1362, 511] on div "[DATE] 676017922 (PP)" at bounding box center [1384, 515] width 152 height 9
click at [1339, 507] on div "[PERSON_NAME]" at bounding box center [1333, 507] width 50 height 9
click at [1318, 167] on mat-tooltip-component "UK permit" at bounding box center [1322, 159] width 41 height 25
click at [1318, 167] on div "Add new" at bounding box center [1379, 167] width 144 height 8
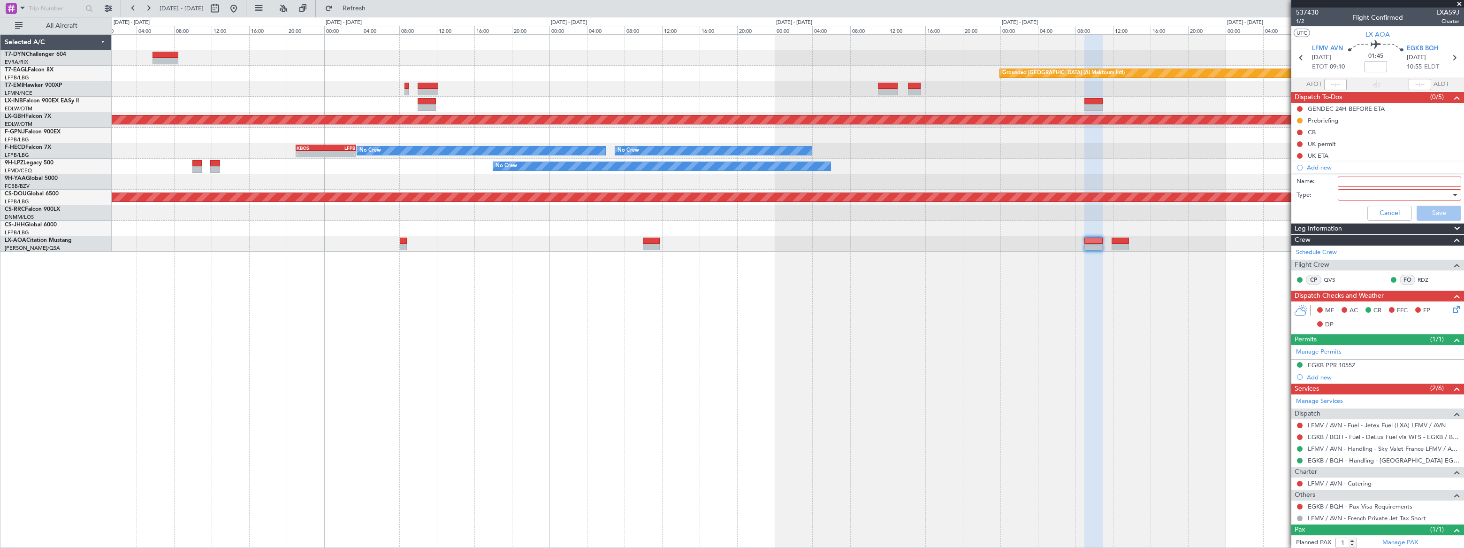
click at [1347, 183] on input "Name:" at bounding box center [1399, 181] width 123 height 10
click at [1199, 252] on div "Grounded [GEOGRAPHIC_DATA] (Al Maktoum Intl) 07:27 Z - LFPB 07:20 Z OMDW 14:10 …" at bounding box center [788, 290] width 1352 height 513
type input "GAR"
click at [1301, 206] on div "Cancel Save" at bounding box center [1375, 213] width 177 height 23
click at [1348, 194] on div at bounding box center [1395, 195] width 109 height 14
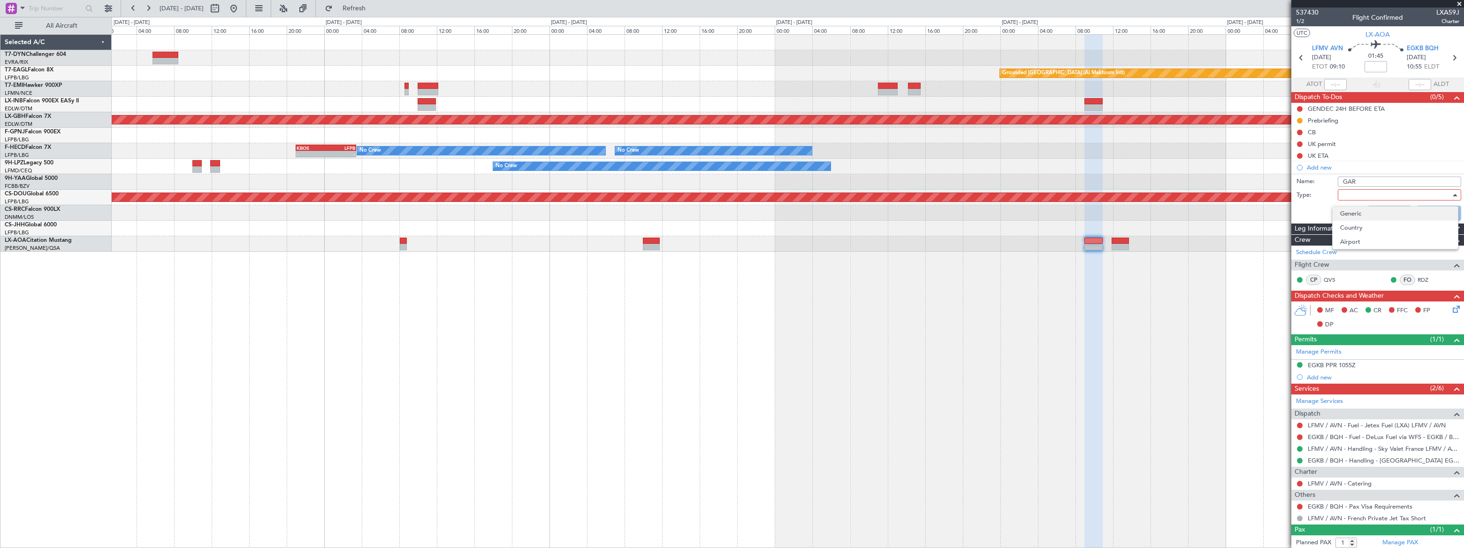
click at [1350, 213] on span "Generic" at bounding box center [1395, 213] width 110 height 14
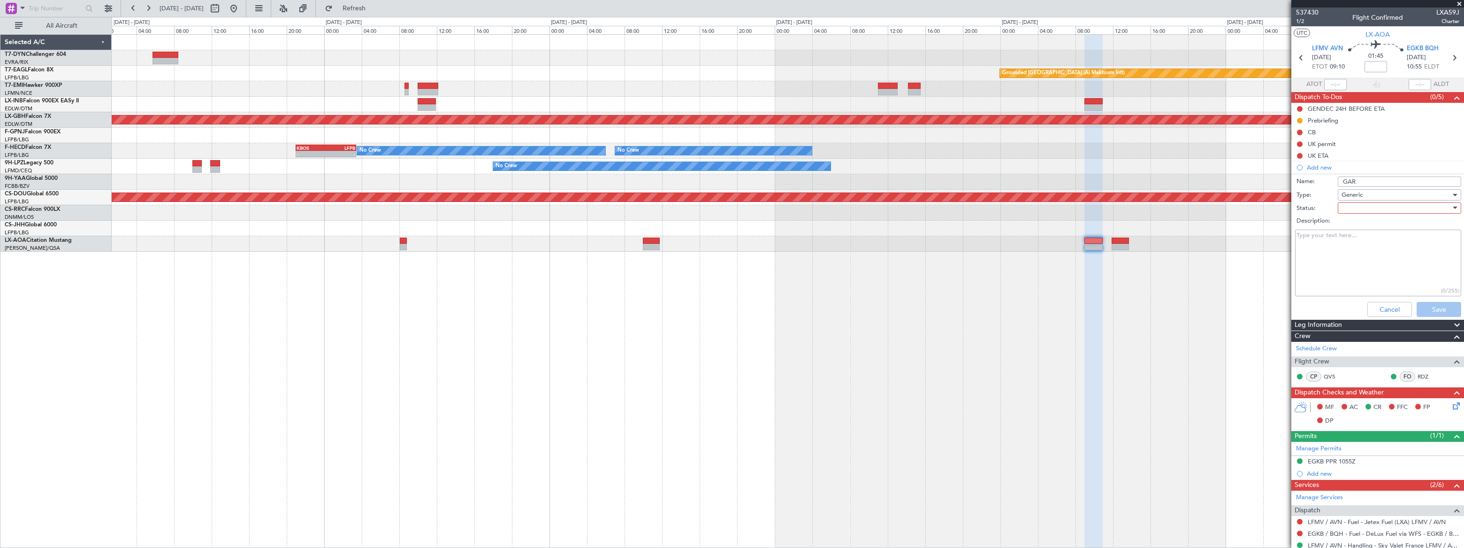
click at [1348, 204] on div at bounding box center [1395, 208] width 109 height 14
click at [1347, 224] on span "Not Started" at bounding box center [1395, 227] width 110 height 14
click at [1430, 309] on button "Save" at bounding box center [1439, 309] width 45 height 15
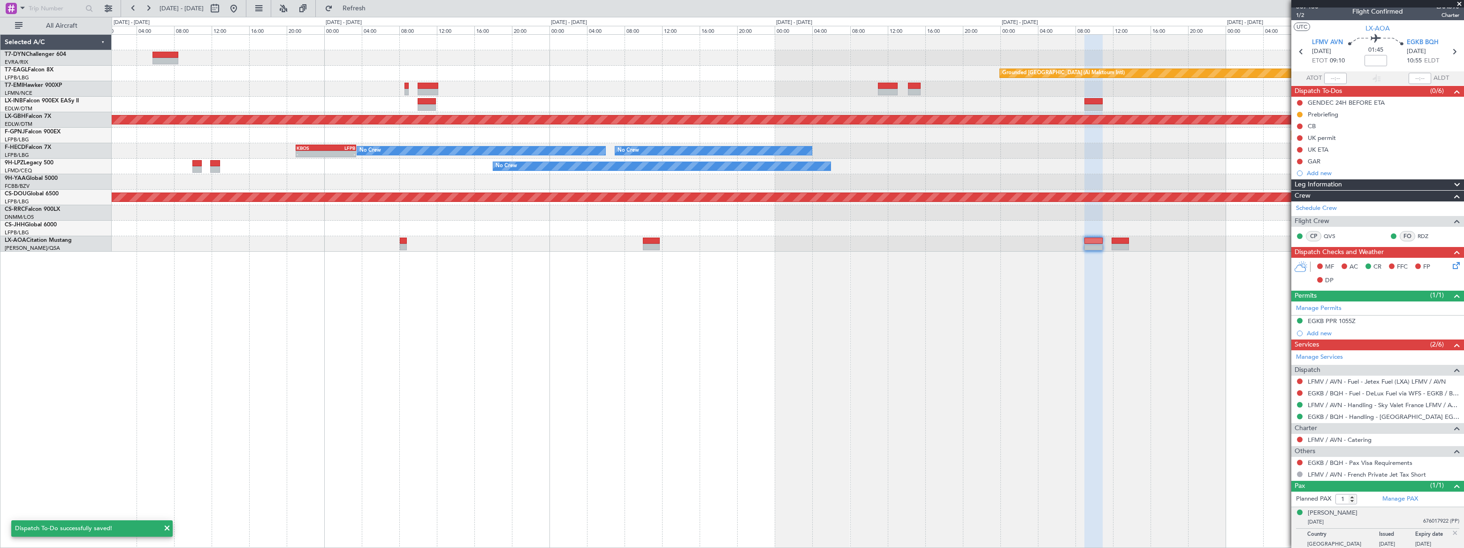
scroll to position [8, 0]
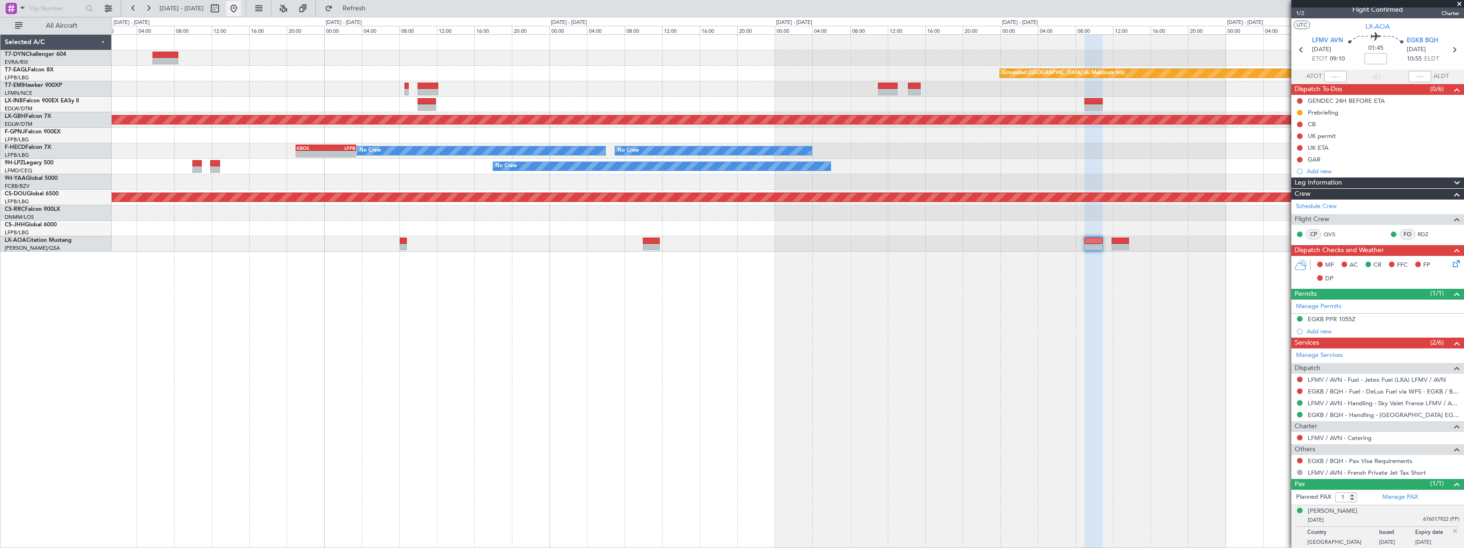
click at [241, 10] on button at bounding box center [233, 8] width 15 height 15
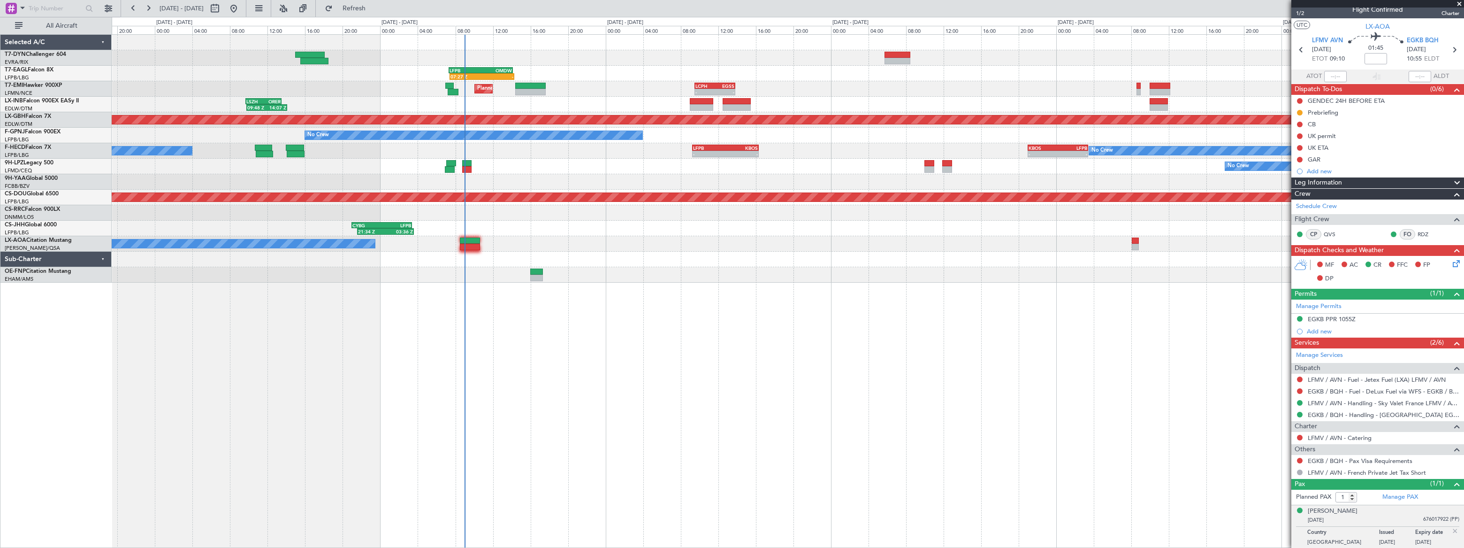
click at [354, 163] on div "07:27 Z - LFPB 07:20 Z OMDW 14:10 Z Grounded [GEOGRAPHIC_DATA] (Al Maktoum Intl…" at bounding box center [788, 159] width 1352 height 248
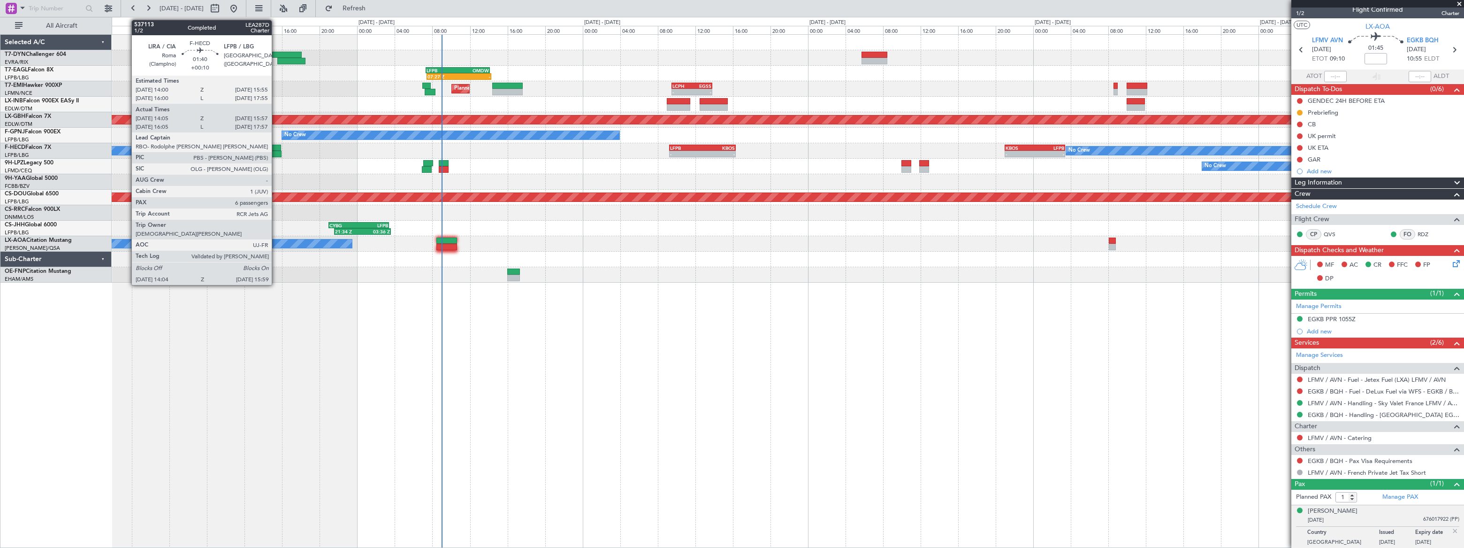
click at [276, 145] on div at bounding box center [272, 148] width 18 height 7
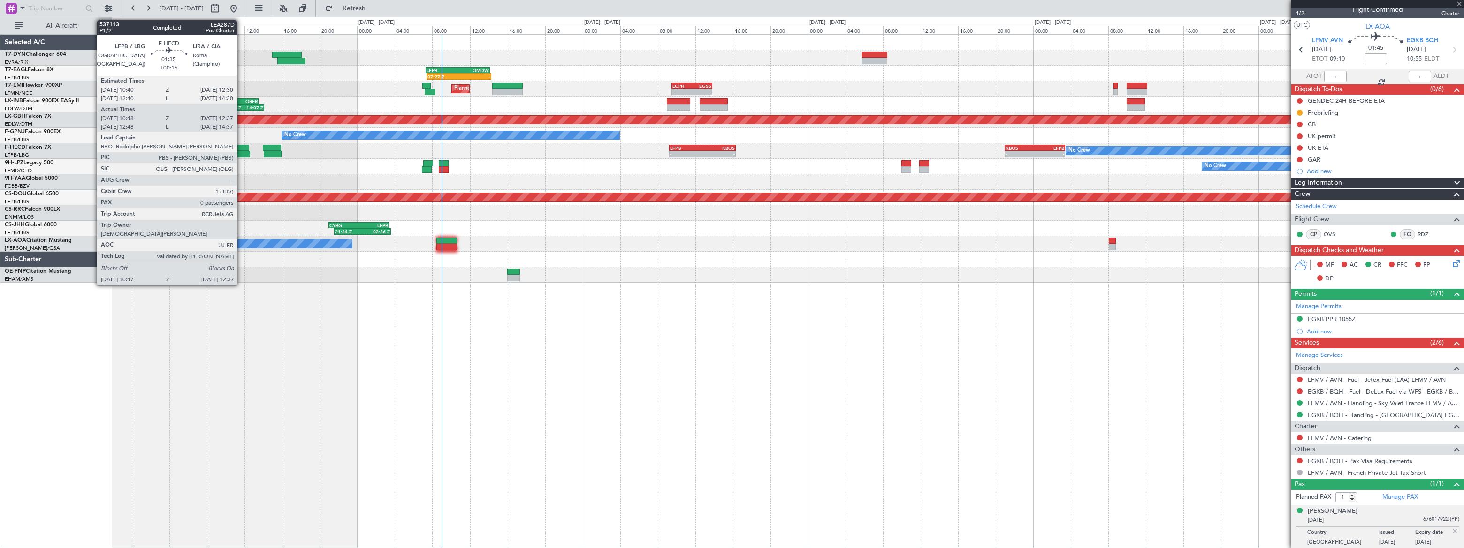
click at [241, 149] on div at bounding box center [240, 148] width 17 height 7
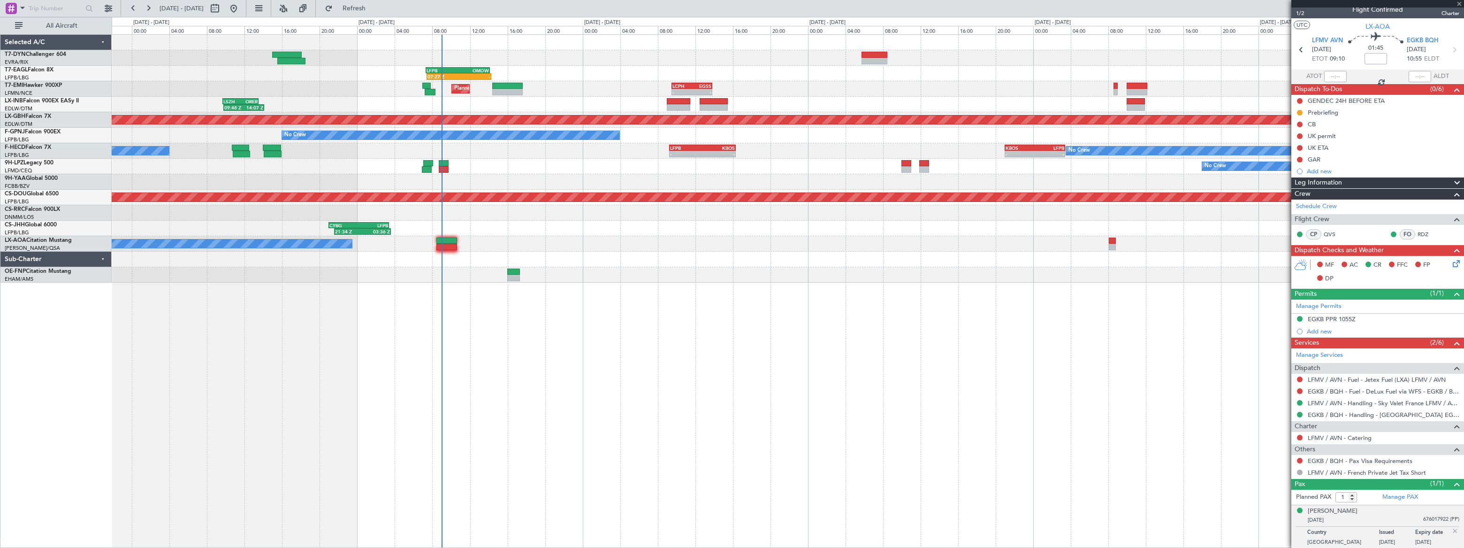
type input "+00:15"
type input "10:58"
type input "12:32"
type input "0"
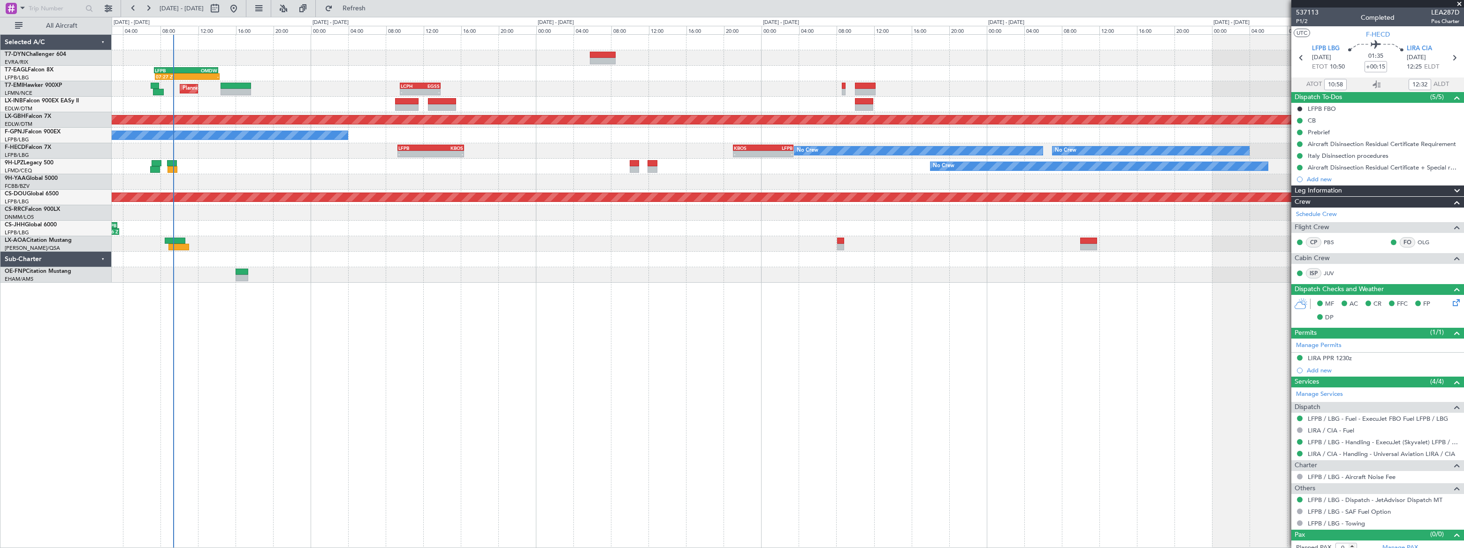
click at [179, 23] on div "07:27 Z - LFPB 07:20 Z OMDW 14:10 Z Grounded [GEOGRAPHIC_DATA] (Al Maktoum Intl…" at bounding box center [732, 282] width 1464 height 531
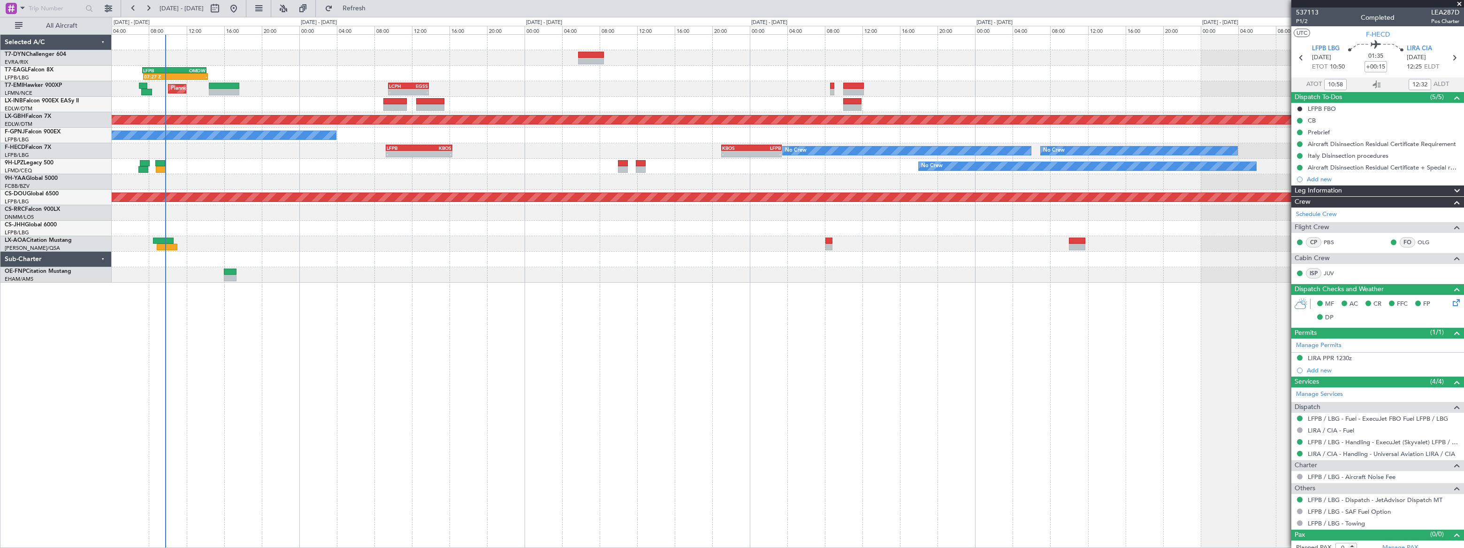
click at [463, 256] on div at bounding box center [788, 258] width 1352 height 15
click at [689, 235] on div "CYBG 21:00 Z LFPB 03:25 Z 21:34 Z 03:36 Z" at bounding box center [787, 228] width 1351 height 15
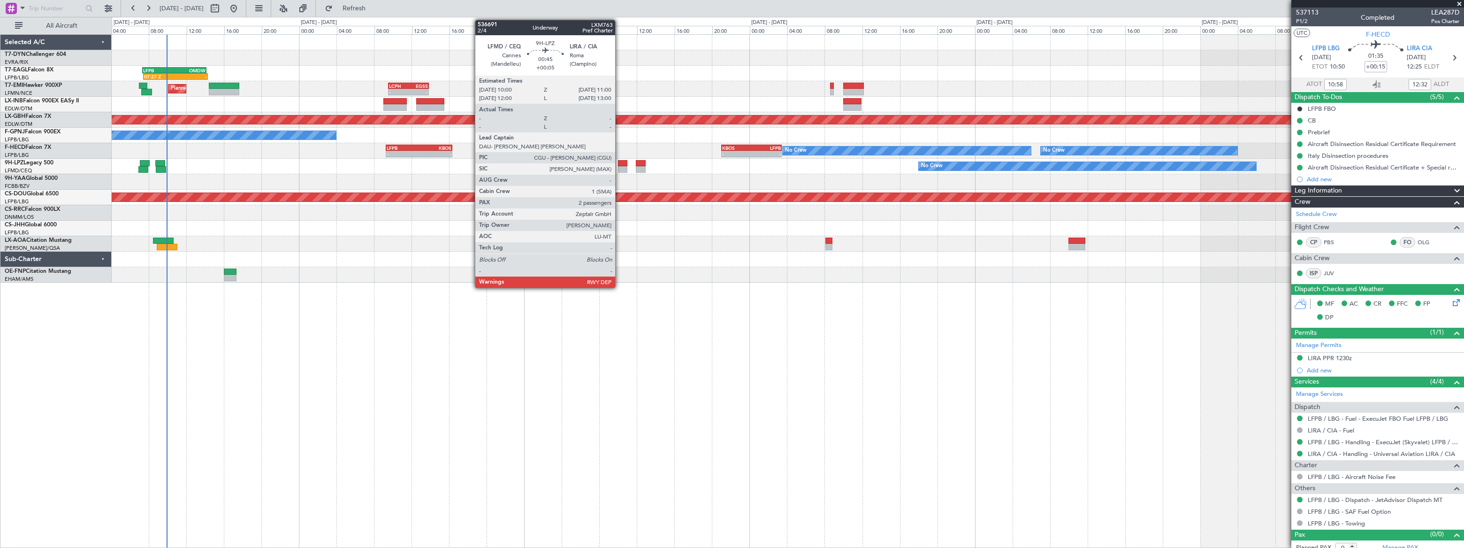
click at [619, 167] on div at bounding box center [623, 169] width 10 height 7
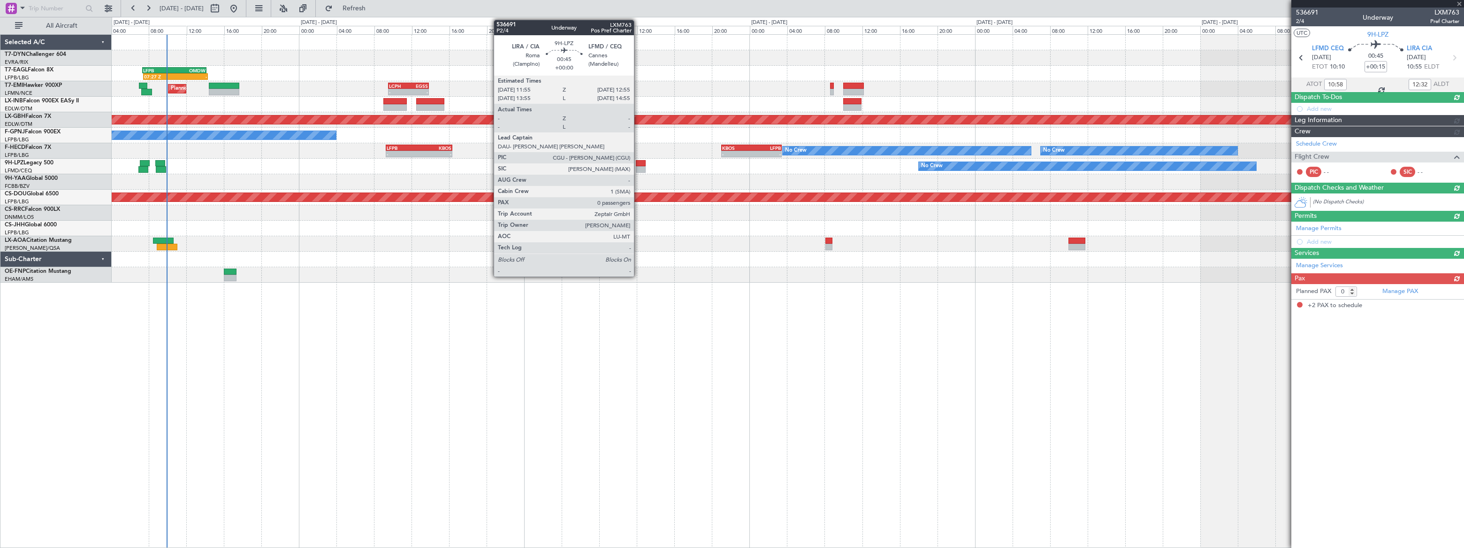
type input "+00:05"
type input "2"
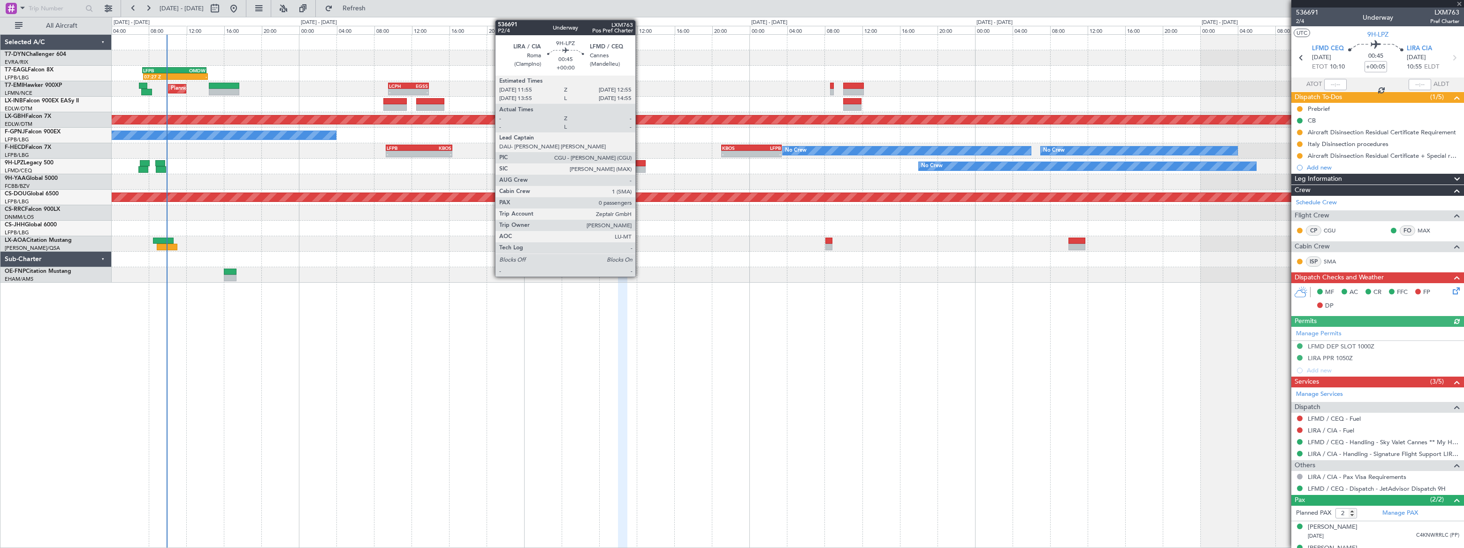
click at [640, 164] on div at bounding box center [641, 163] width 10 height 7
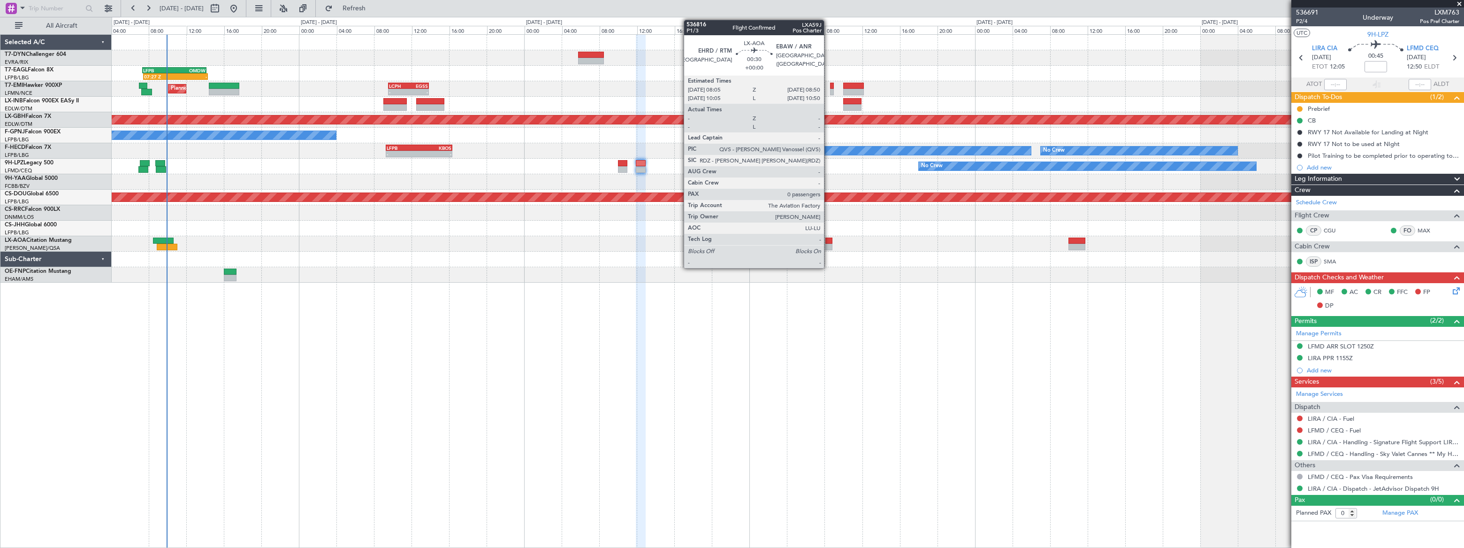
click at [828, 242] on div at bounding box center [829, 240] width 8 height 7
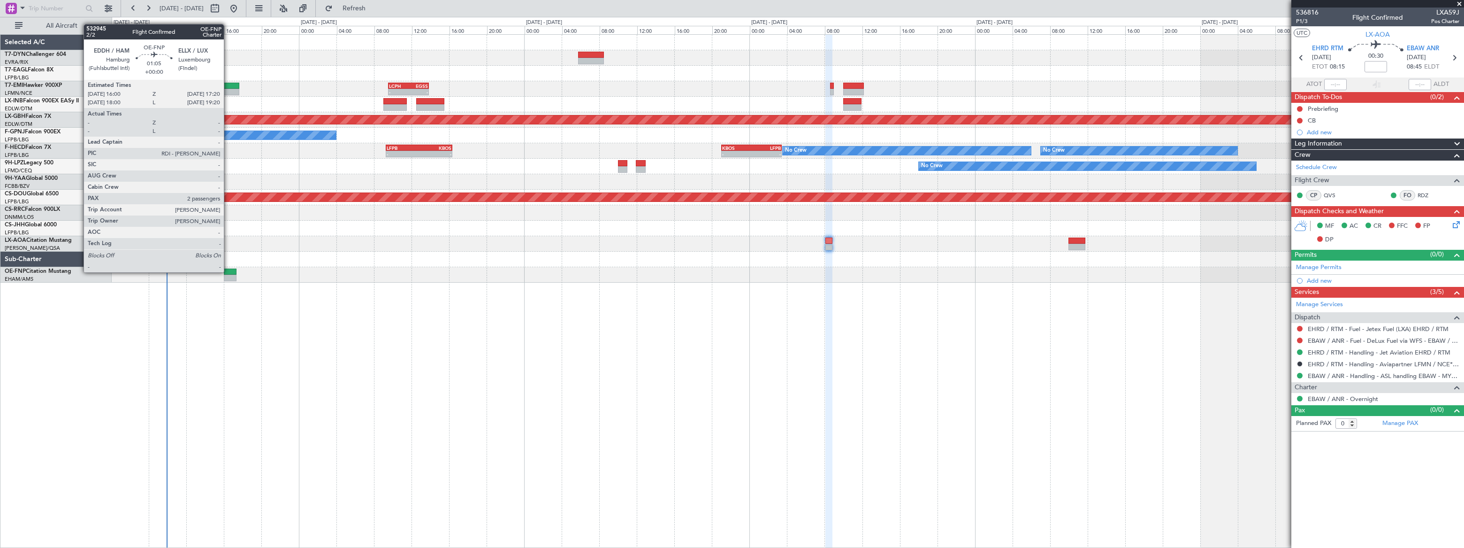
click at [228, 271] on div at bounding box center [230, 271] width 13 height 7
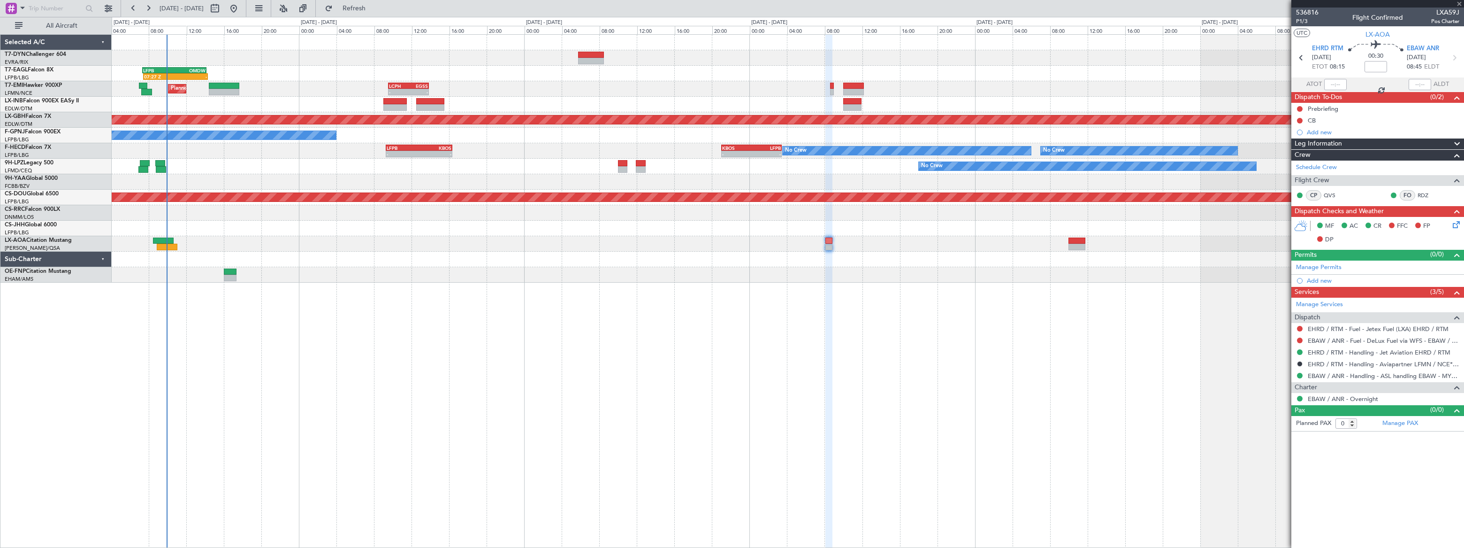
type input "2"
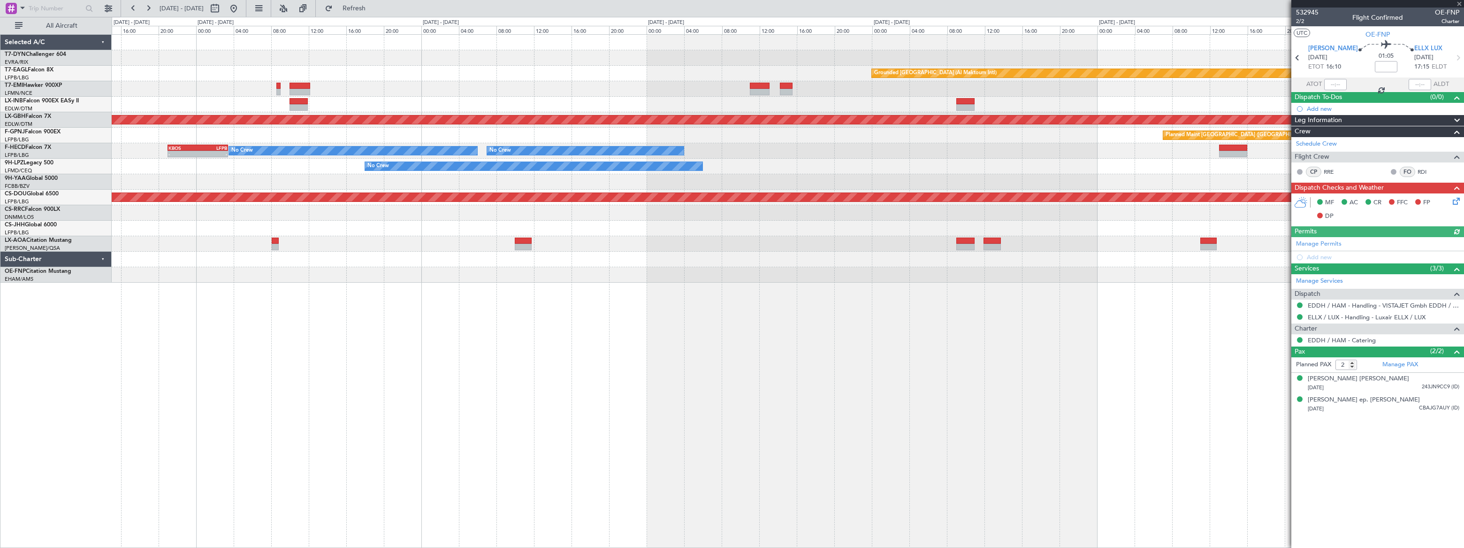
click at [298, 205] on div "Grounded [GEOGRAPHIC_DATA] (Al Maktoum Intl) LCPH 09:30 Z EGSS 13:50 Z - - Plan…" at bounding box center [787, 159] width 1351 height 248
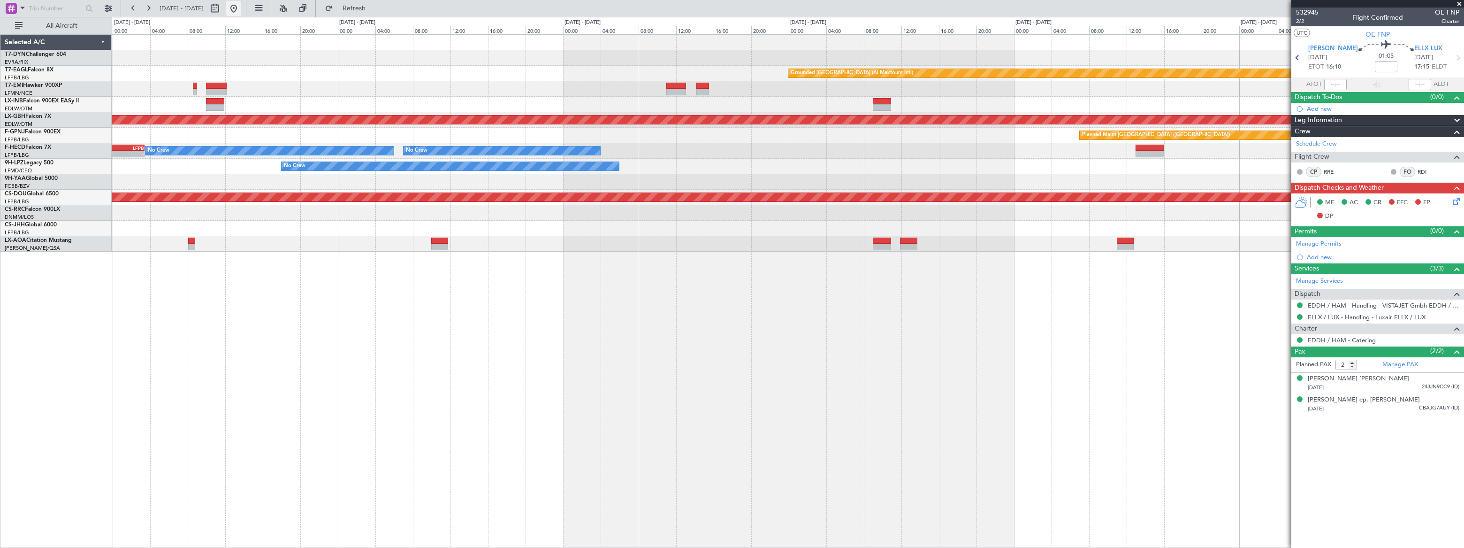
click at [241, 9] on button at bounding box center [233, 8] width 15 height 15
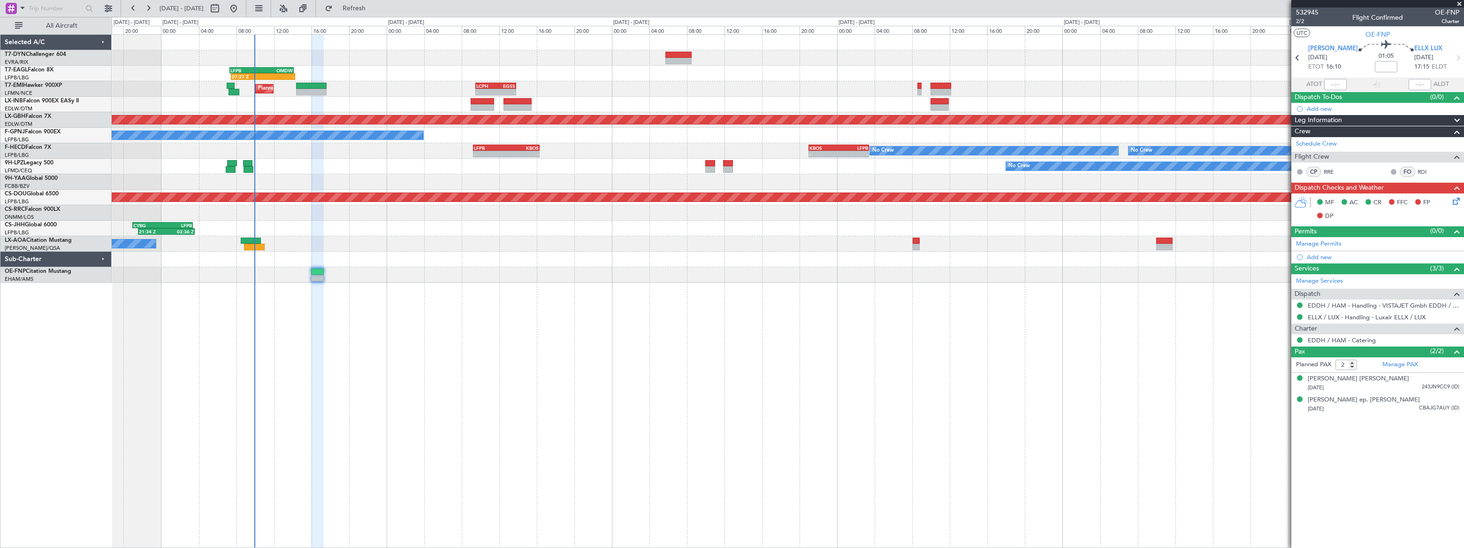
click at [0, 246] on html "19 Sep 2025 - 25 Sep 2025 Refresh Quick Links All Aircraft 07:27 Z - LFPB 07:20…" at bounding box center [732, 274] width 1464 height 548
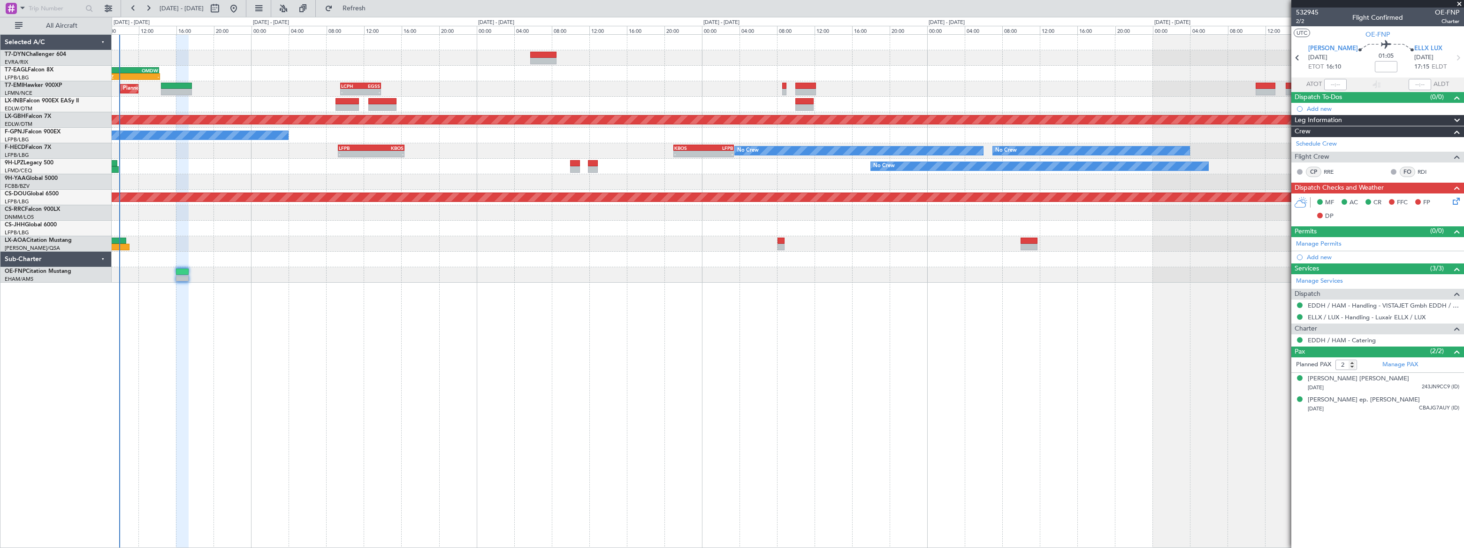
click at [70, 193] on div "07:27 Z - LFPB 07:20 Z OMDW 14:10 Z Grounded Dubai (Al Maktoum Intl) - - LCPH 0…" at bounding box center [732, 282] width 1464 height 531
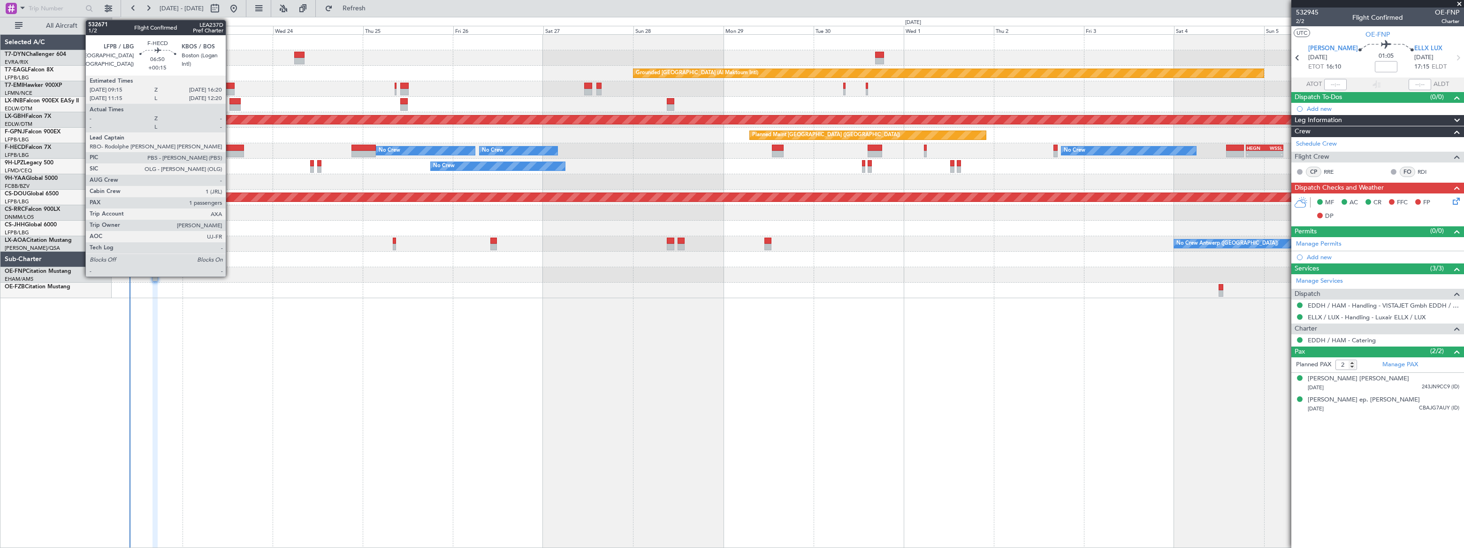
click at [230, 150] on div at bounding box center [230, 148] width 27 height 7
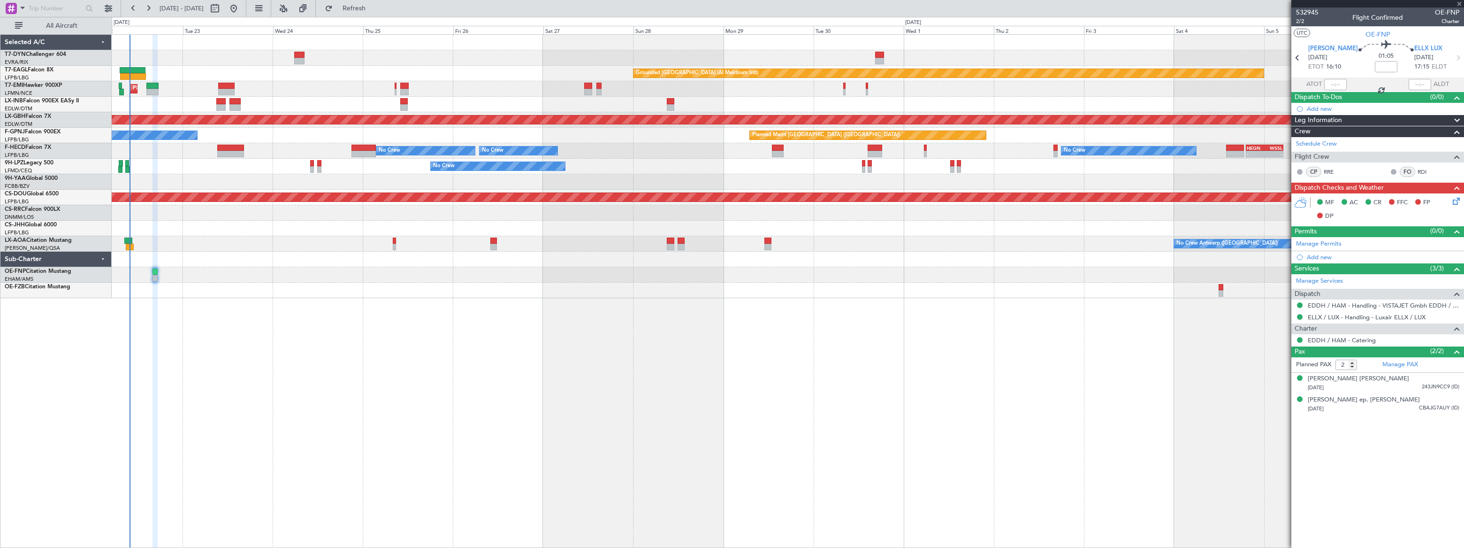
type input "+00:15"
type input "1"
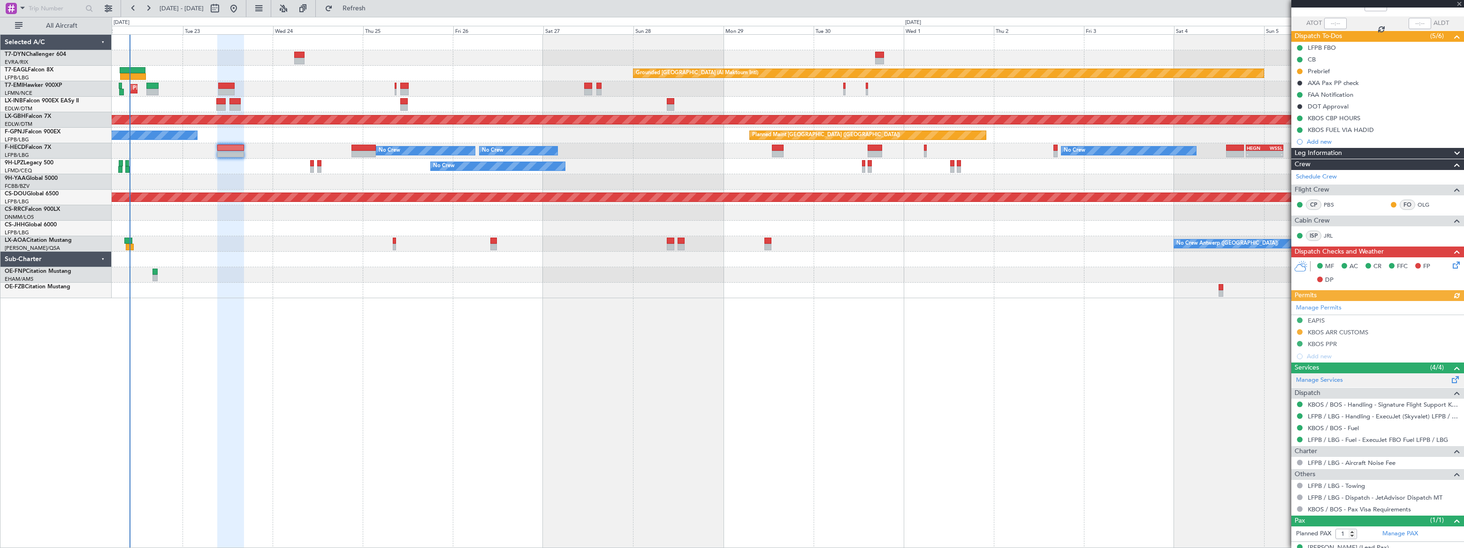
scroll to position [75, 0]
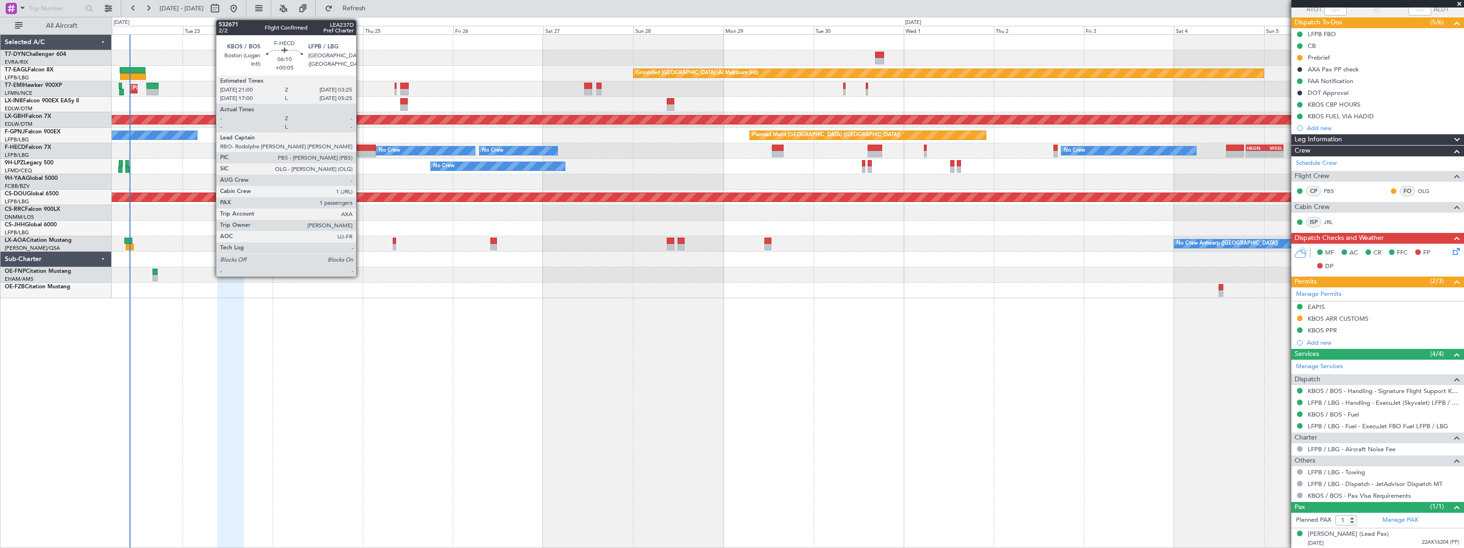
click at [360, 147] on div at bounding box center [363, 148] width 24 height 7
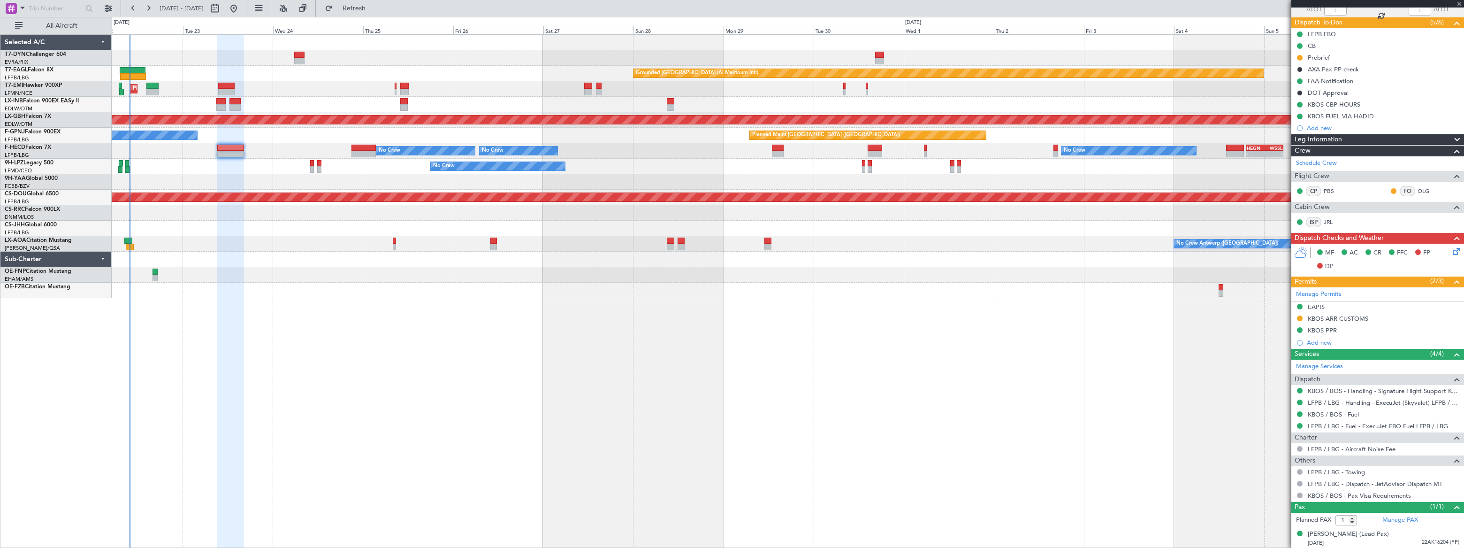
type input "+00:05"
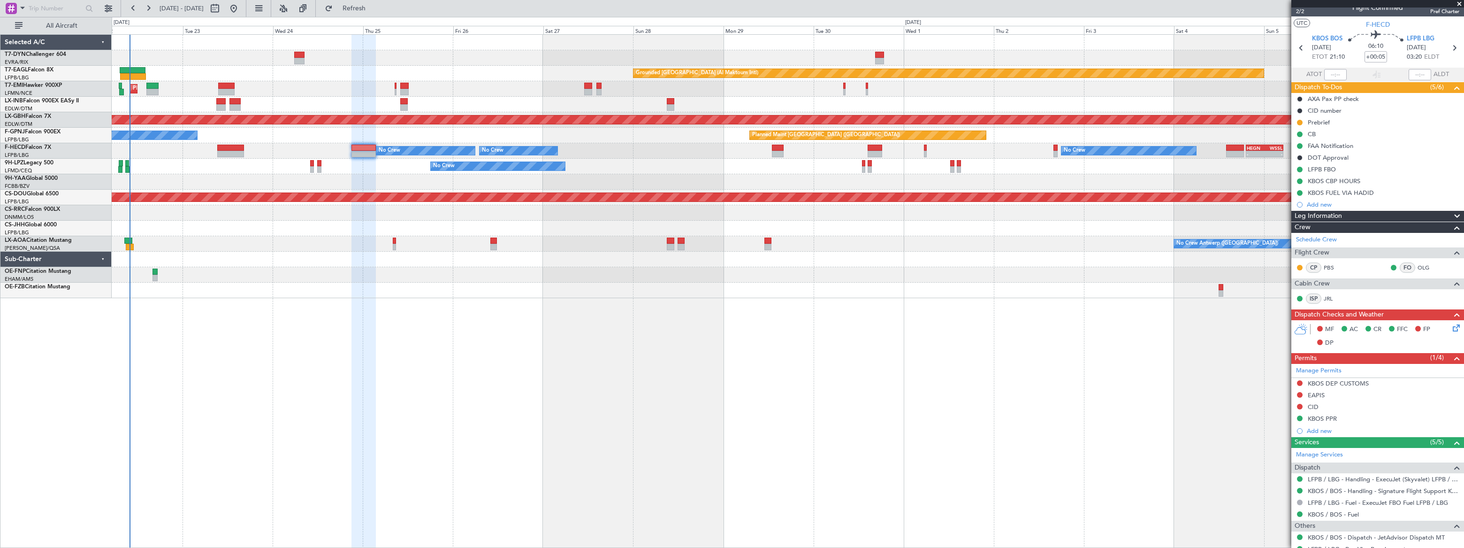
scroll to position [0, 0]
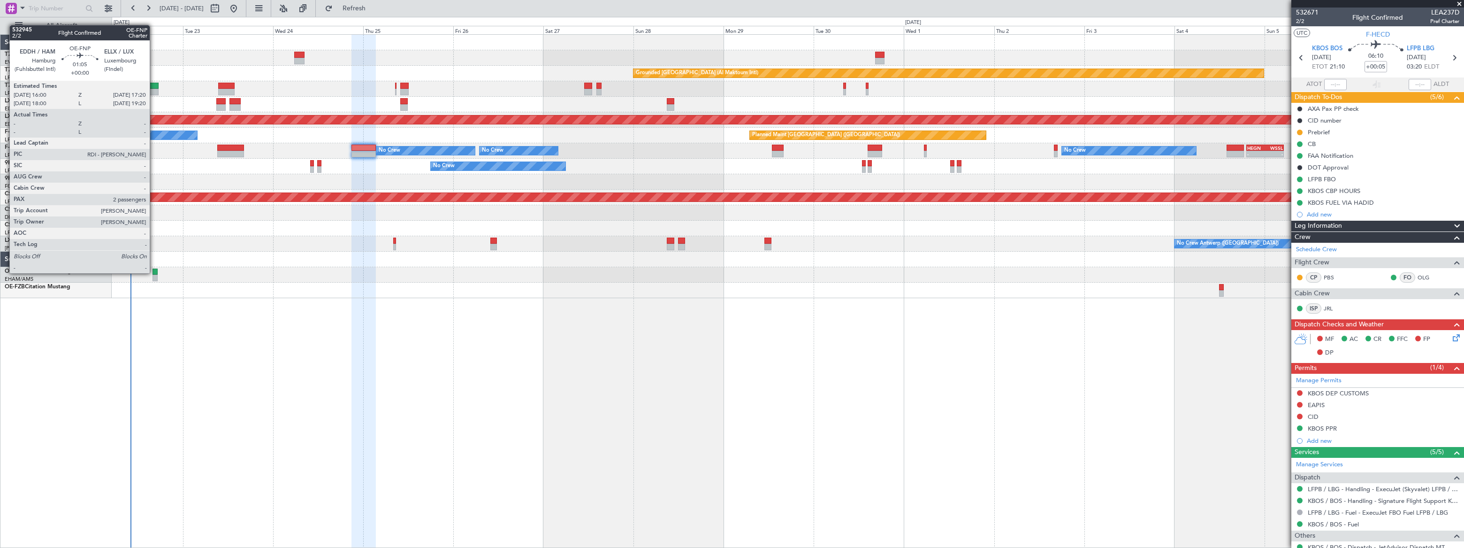
click at [154, 272] on div at bounding box center [154, 271] width 5 height 7
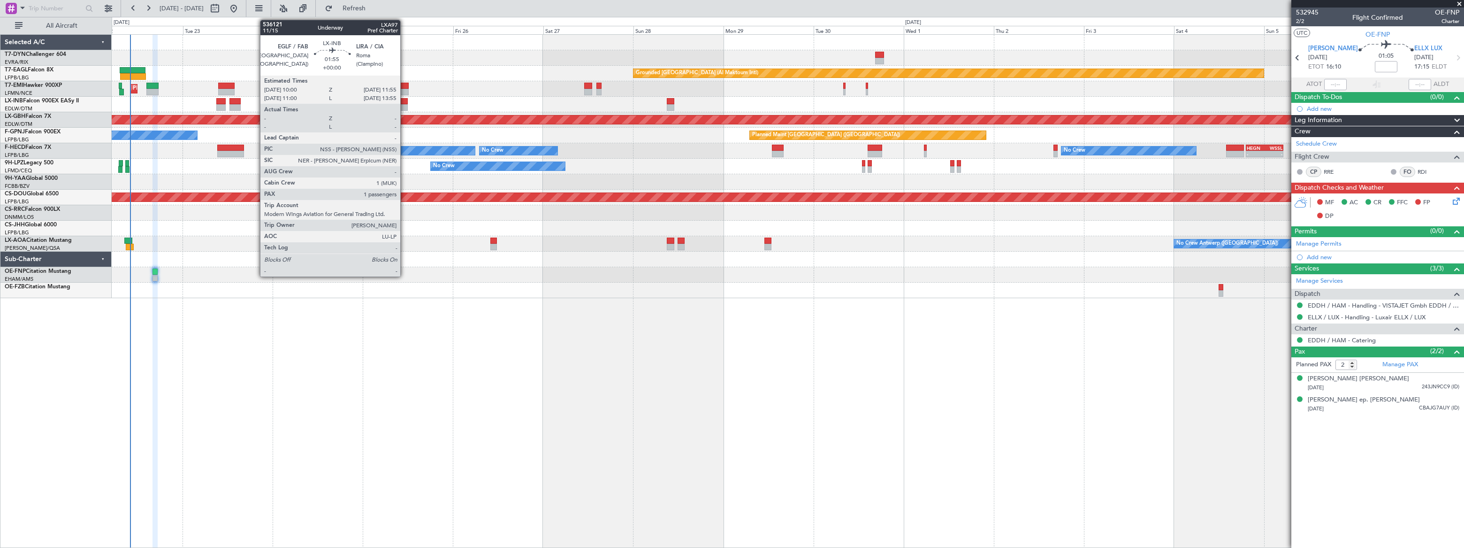
click at [404, 103] on div at bounding box center [404, 101] width 8 height 7
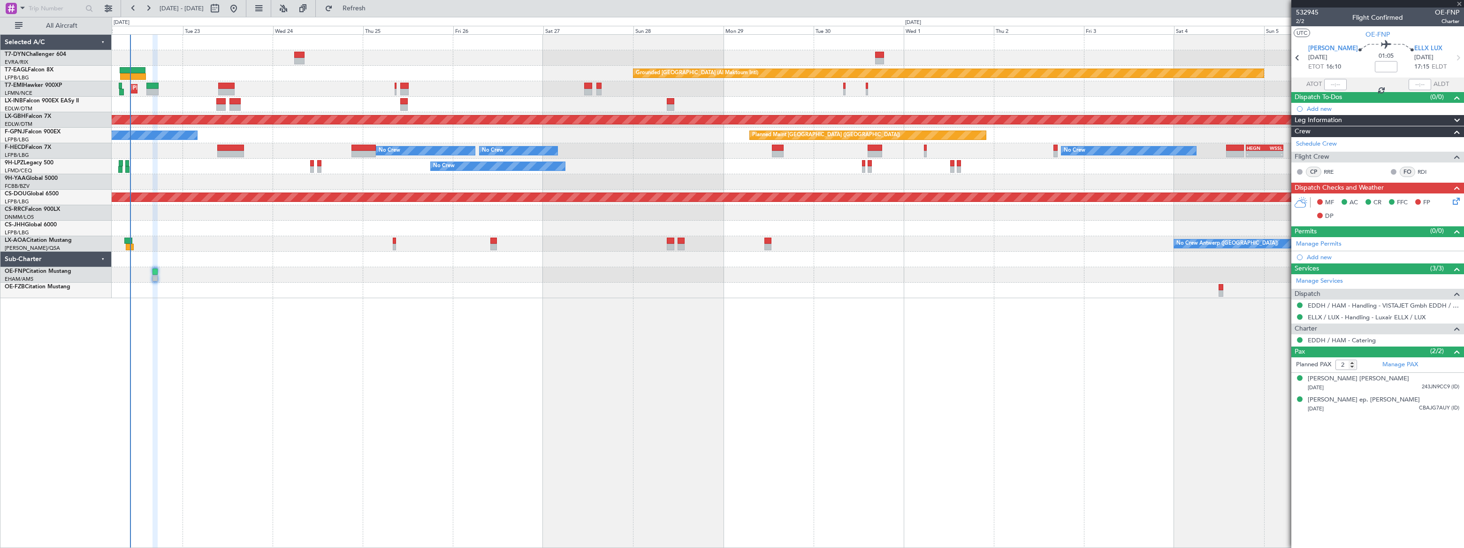
type input "1"
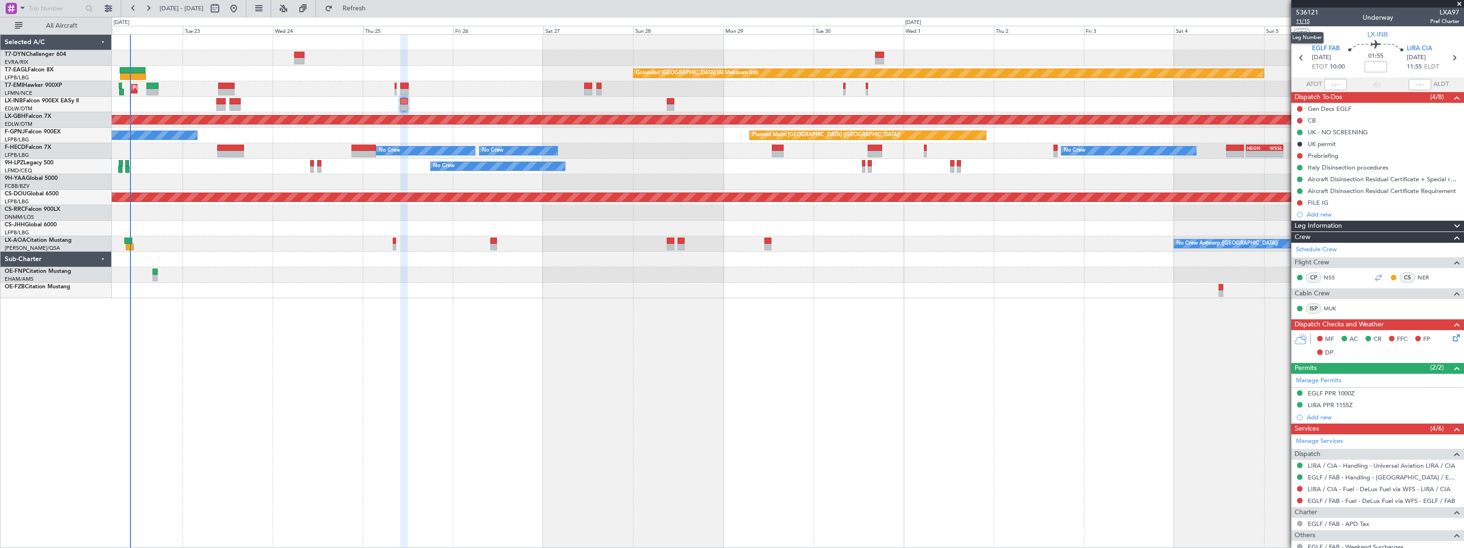
click at [1300, 21] on span "11/15" at bounding box center [1307, 21] width 23 height 8
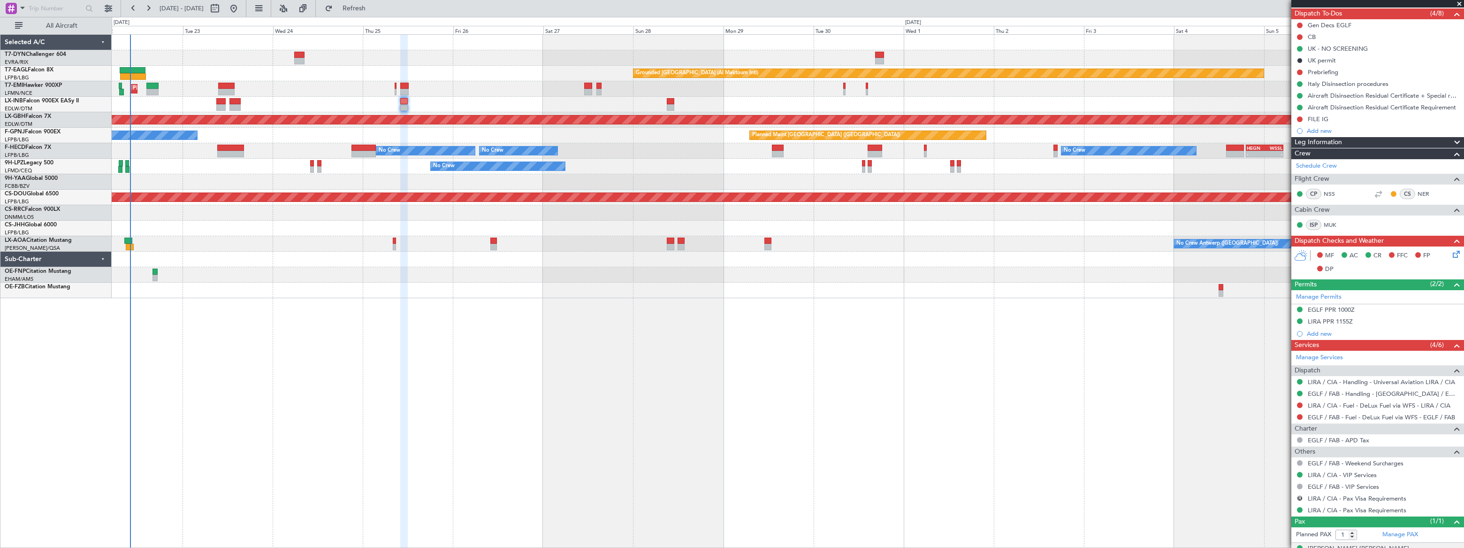
scroll to position [98, 0]
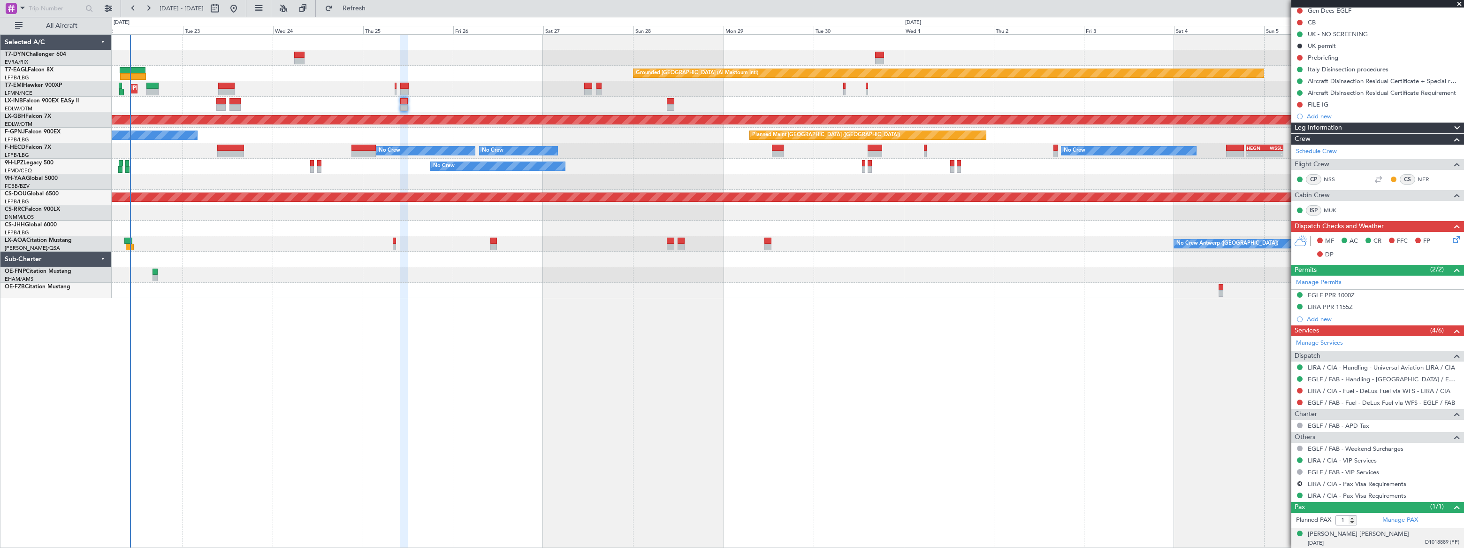
click at [1425, 542] on span "D1018889 (PP)" at bounding box center [1442, 542] width 34 height 8
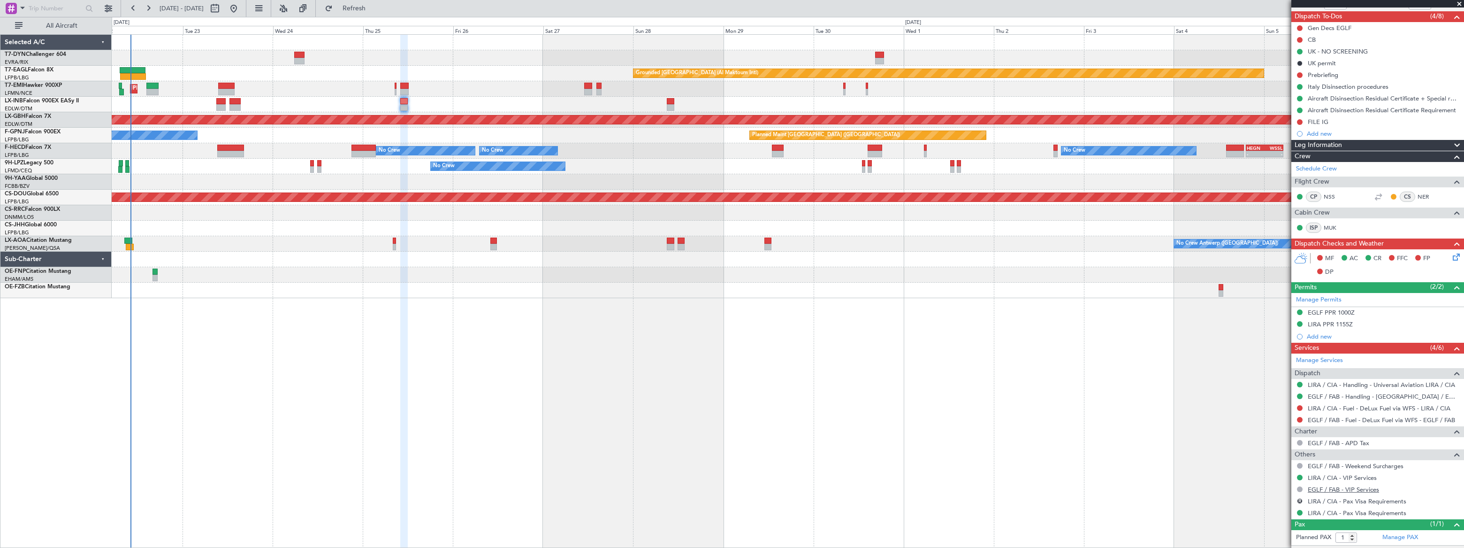
scroll to position [121, 0]
